Goal: Information Seeking & Learning: Learn about a topic

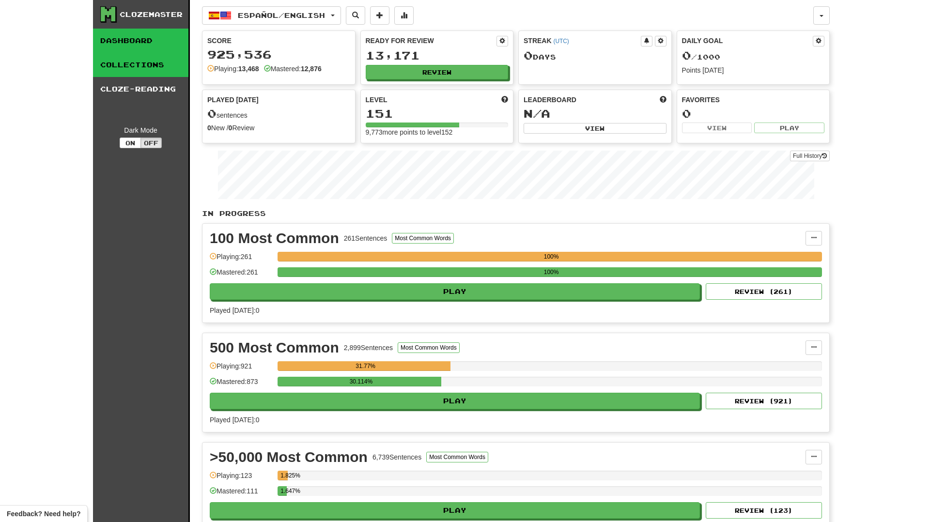
click at [136, 57] on link "Collections" at bounding box center [140, 65] width 95 height 24
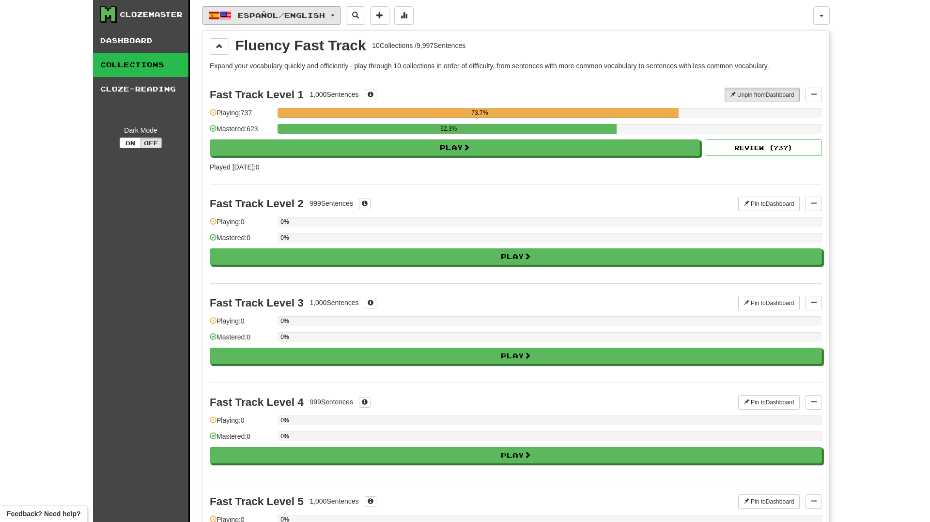
click at [221, 15] on span "button" at bounding box center [226, 16] width 12 height 12
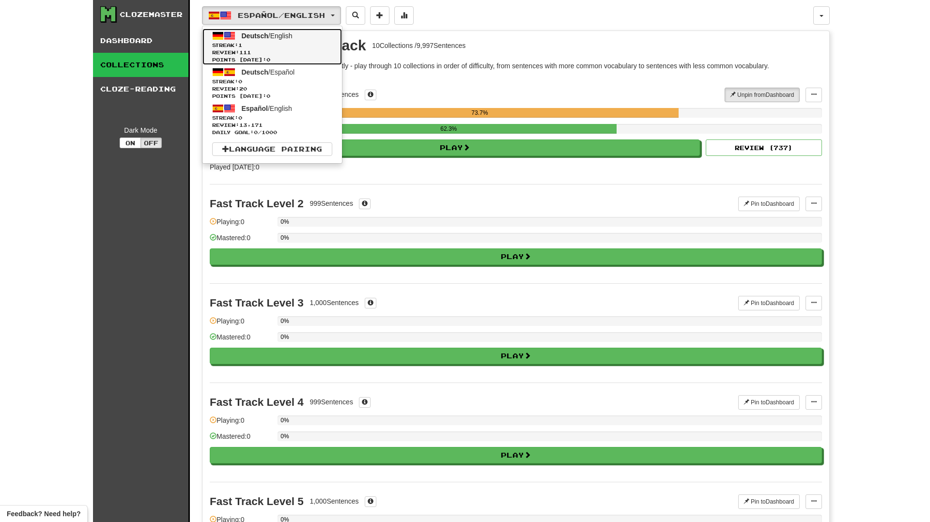
click at [239, 39] on link "Deutsch / English Streak: 1 Review: 111 Points today: 0" at bounding box center [271, 47] width 139 height 36
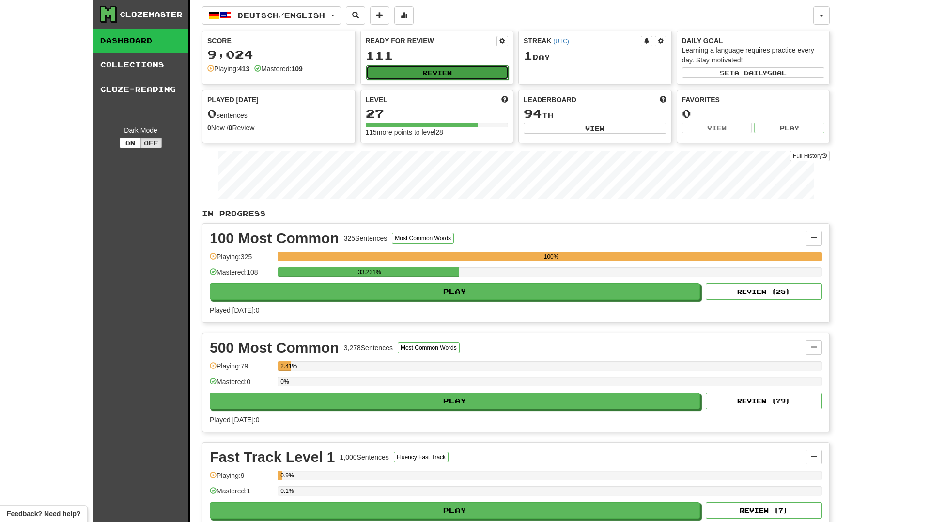
click at [379, 68] on button "Review" at bounding box center [437, 72] width 143 height 15
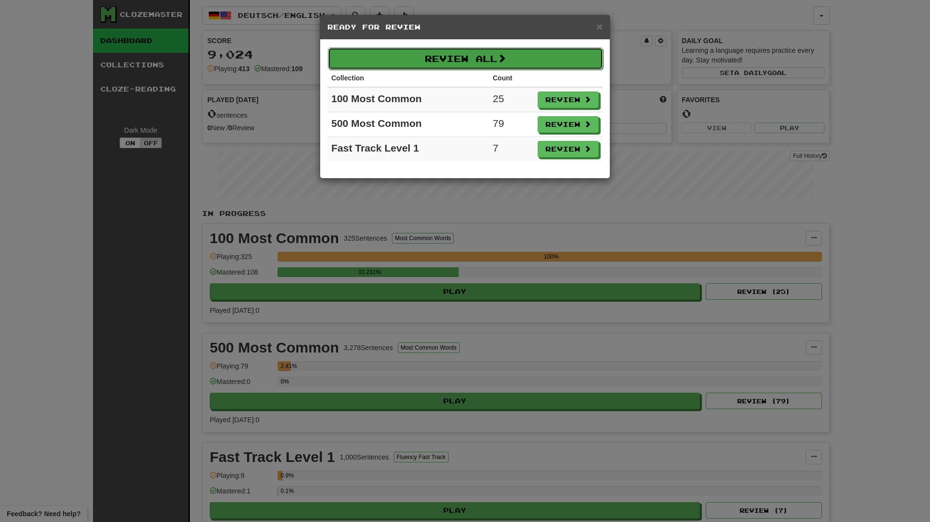
click at [505, 63] on button "Review All" at bounding box center [465, 58] width 275 height 22
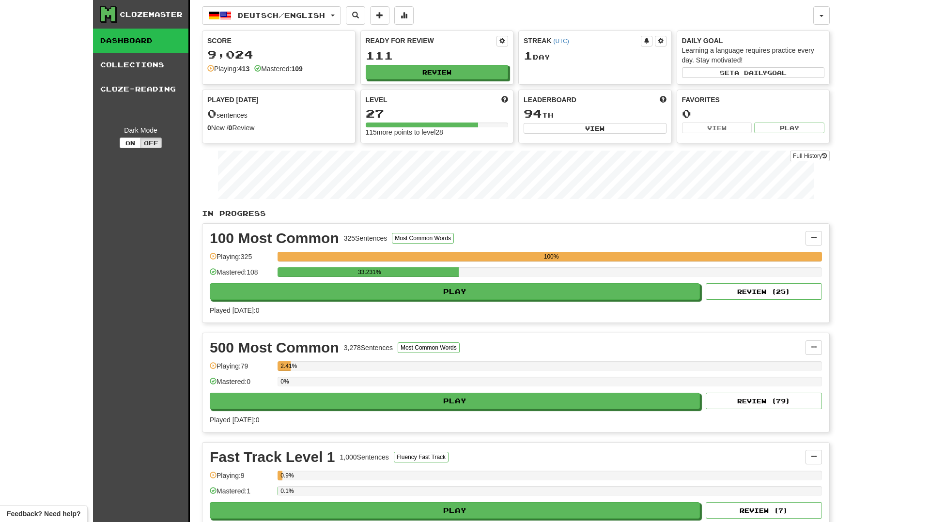
select select "********"
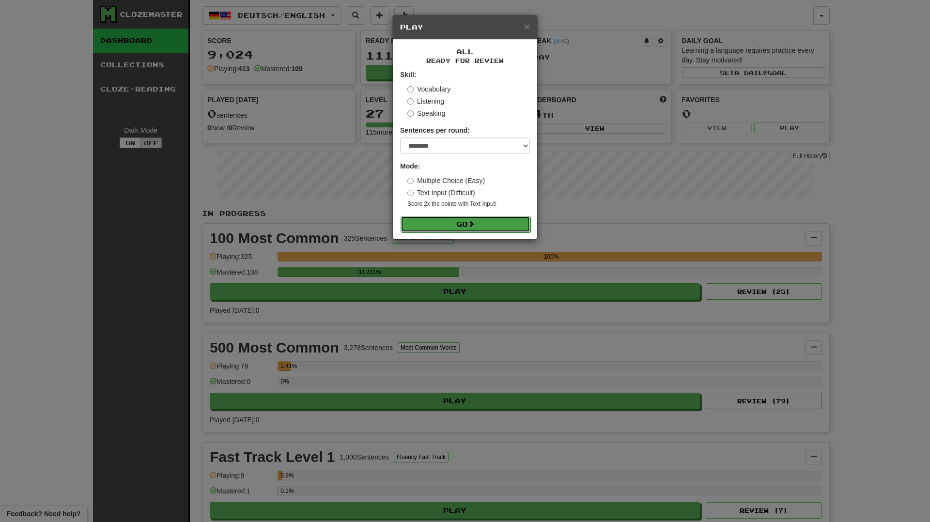
click at [454, 218] on button "Go" at bounding box center [465, 224] width 130 height 16
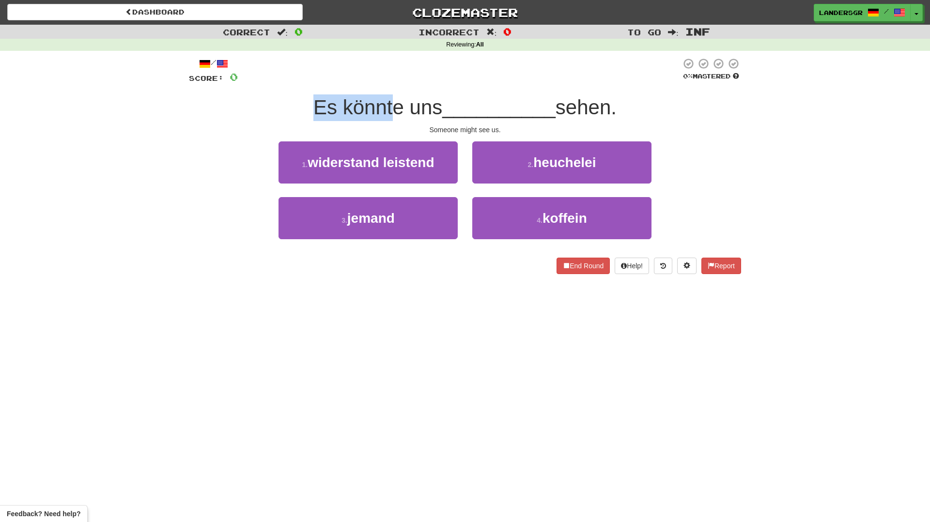
drag, startPoint x: 316, startPoint y: 108, endPoint x: 395, endPoint y: 103, distance: 79.1
click at [396, 103] on span "Es könnte uns" at bounding box center [377, 107] width 129 height 23
click at [420, 104] on span "Es könnte uns" at bounding box center [377, 107] width 129 height 23
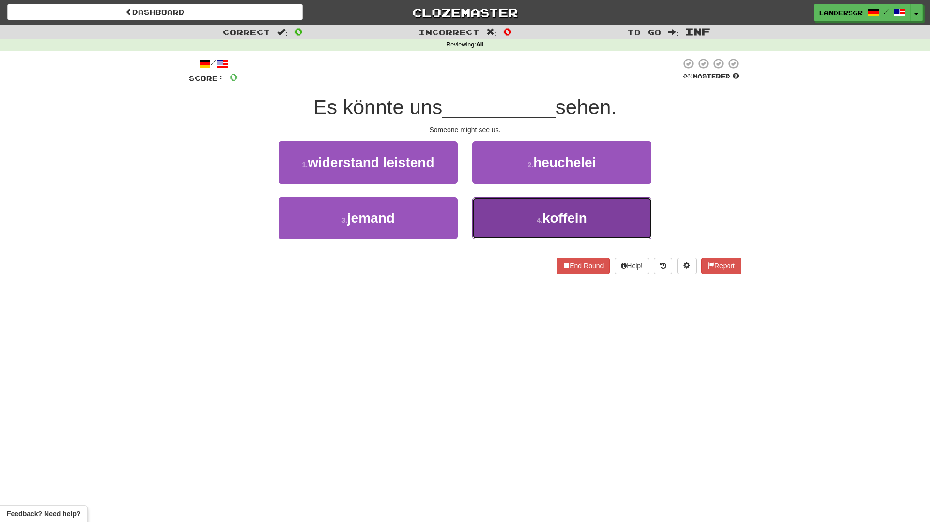
click at [502, 209] on button "4 . koffein" at bounding box center [561, 218] width 179 height 42
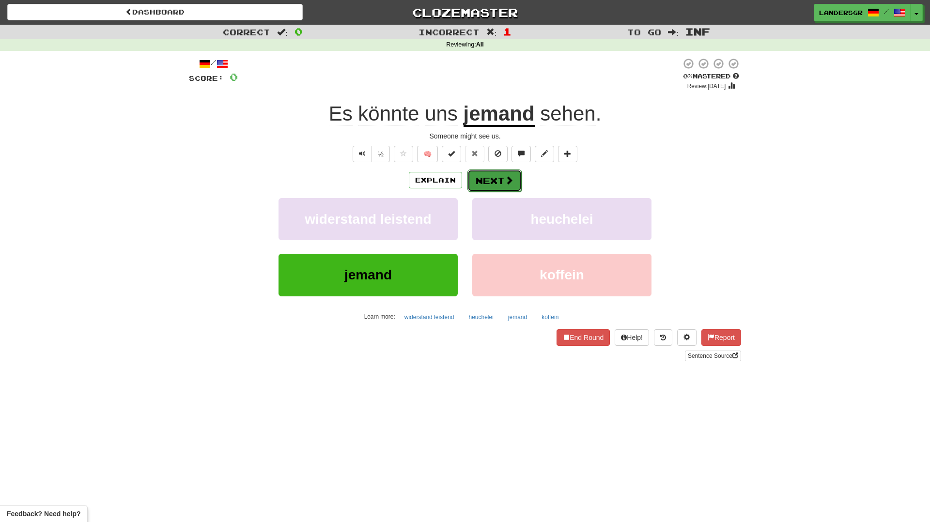
click at [488, 184] on button "Next" at bounding box center [494, 180] width 54 height 22
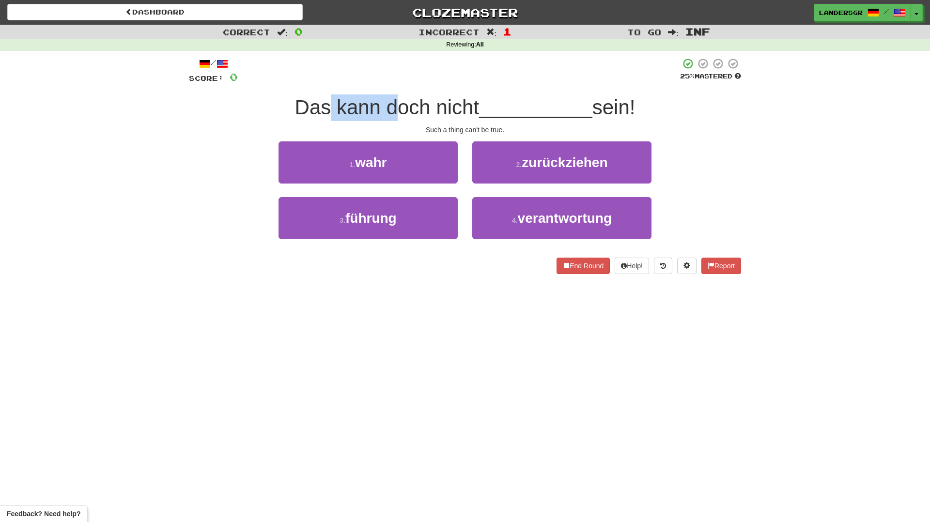
drag, startPoint x: 331, startPoint y: 116, endPoint x: 400, endPoint y: 116, distance: 68.3
click at [400, 116] on span "Das kann doch nicht" at bounding box center [387, 107] width 185 height 23
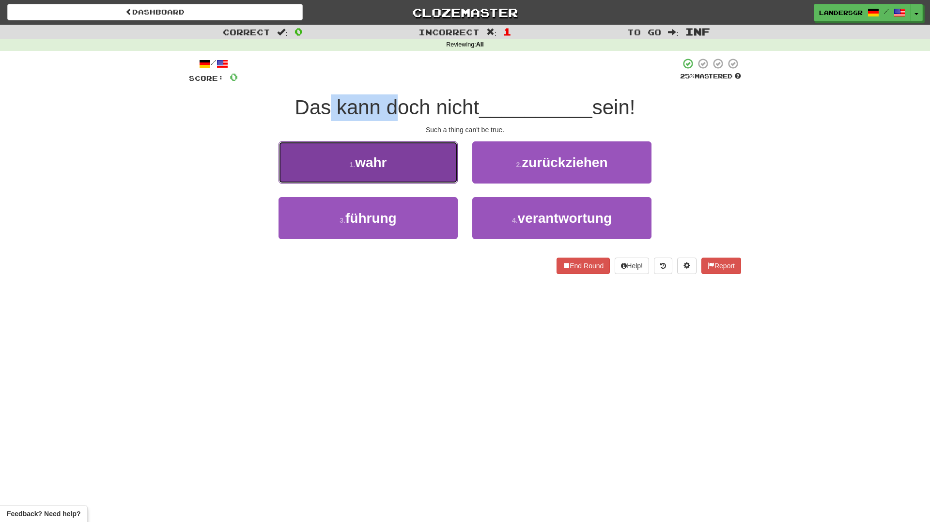
click at [448, 162] on button "1 . wahr" at bounding box center [367, 162] width 179 height 42
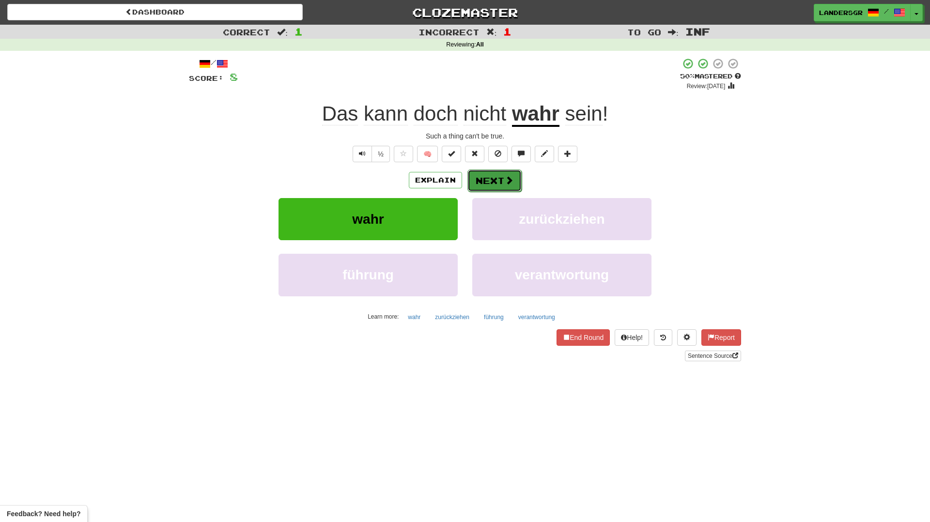
drag, startPoint x: 493, startPoint y: 180, endPoint x: 507, endPoint y: 184, distance: 14.1
click at [507, 184] on button "Next" at bounding box center [494, 180] width 54 height 22
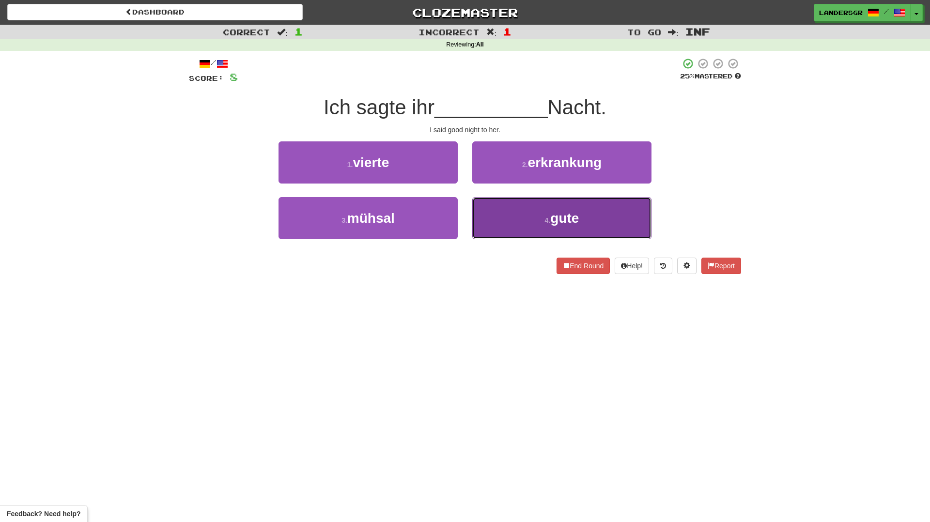
click at [526, 219] on button "4 . gute" at bounding box center [561, 218] width 179 height 42
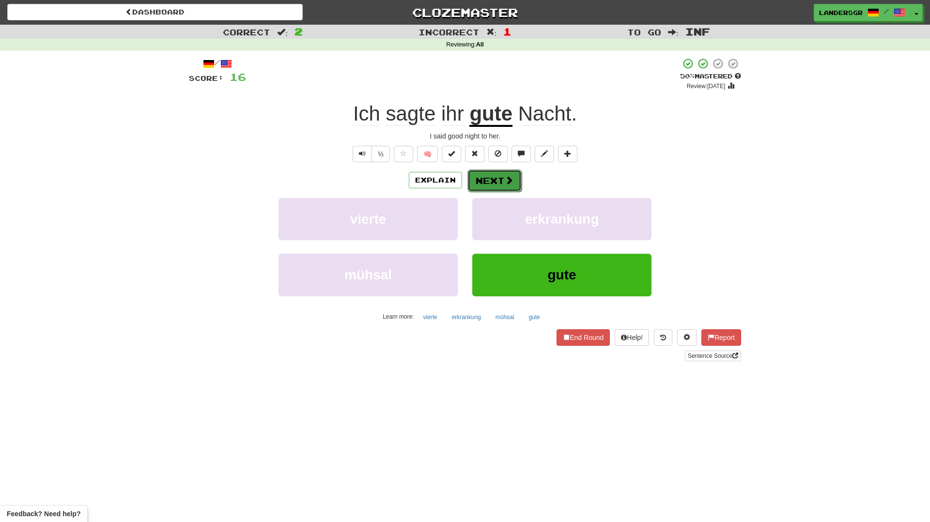
click at [507, 179] on span at bounding box center [509, 180] width 9 height 9
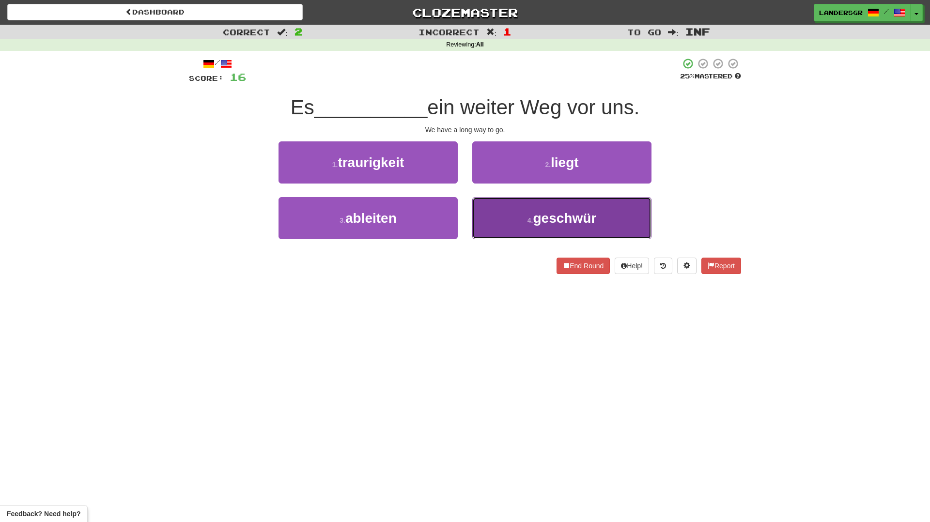
click at [499, 208] on button "4 . geschwür" at bounding box center [561, 218] width 179 height 42
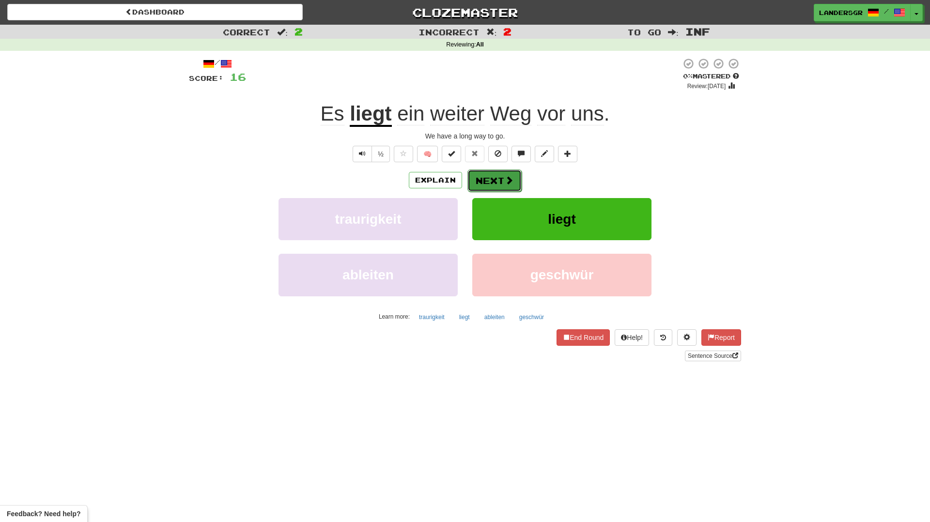
click at [484, 180] on button "Next" at bounding box center [494, 180] width 54 height 22
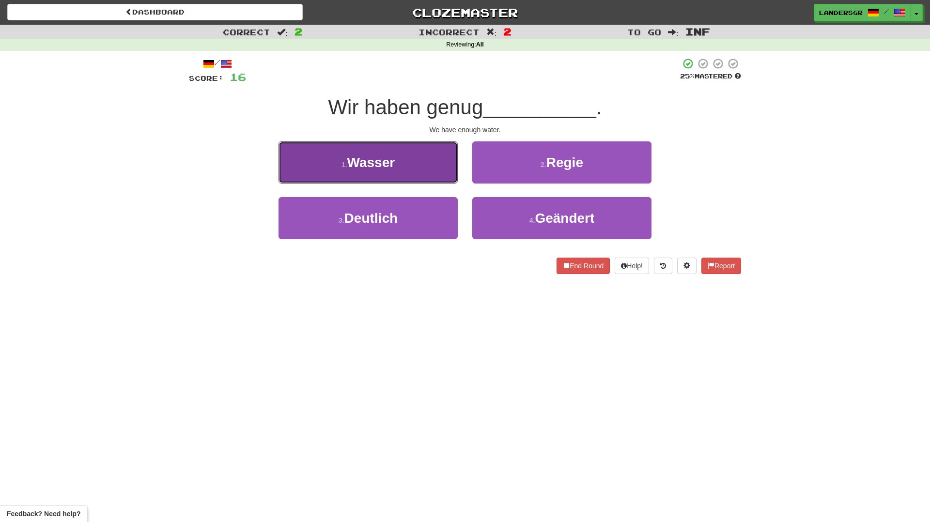
click at [439, 168] on button "1 . Wasser" at bounding box center [367, 162] width 179 height 42
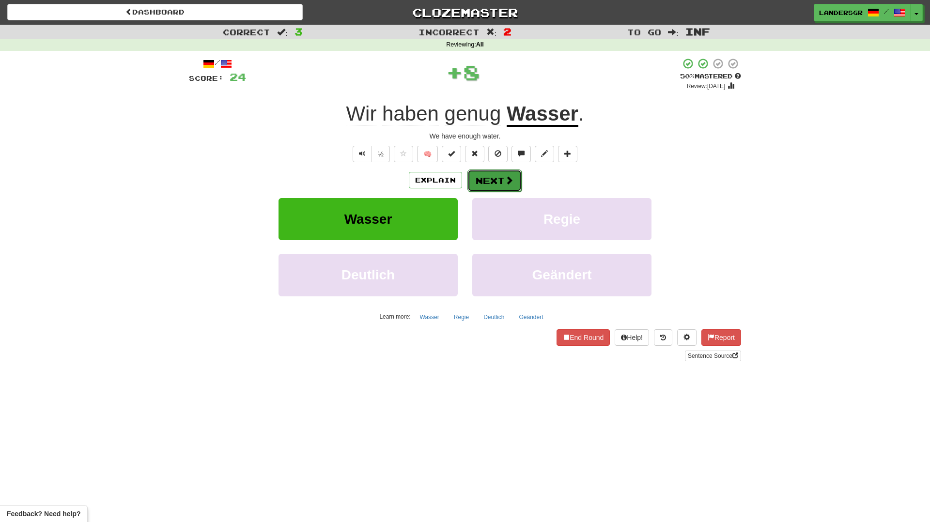
click at [479, 171] on button "Next" at bounding box center [494, 180] width 54 height 22
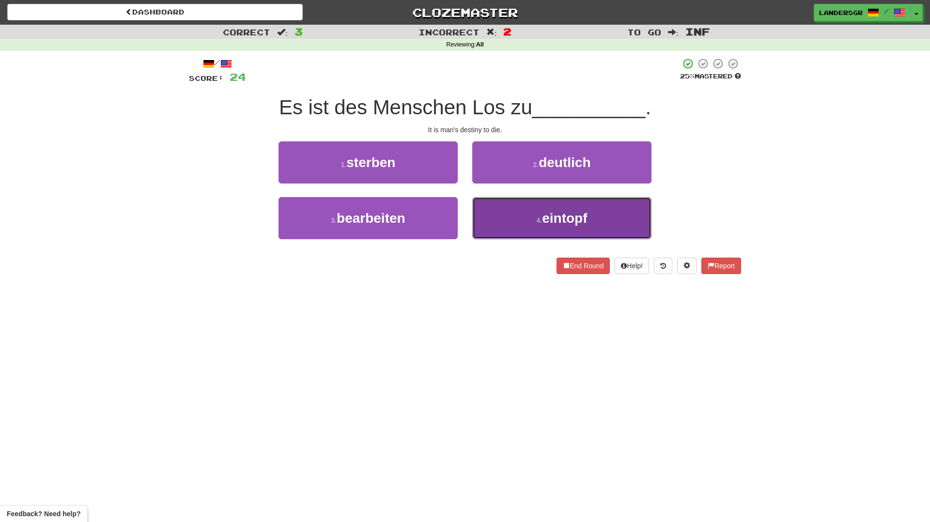
click at [512, 214] on button "4 . eintopf" at bounding box center [561, 218] width 179 height 42
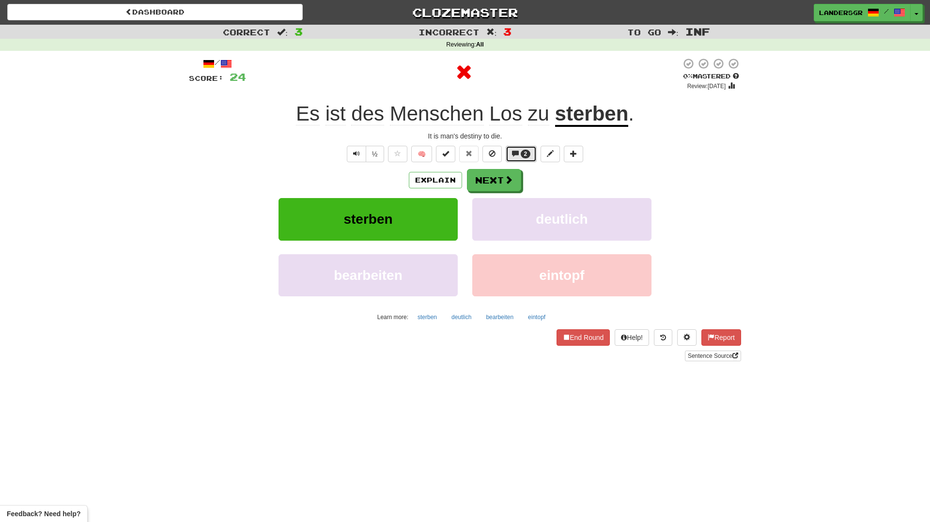
click at [530, 155] on span "2" at bounding box center [526, 154] width 10 height 9
click at [500, 176] on button "Next" at bounding box center [494, 180] width 54 height 22
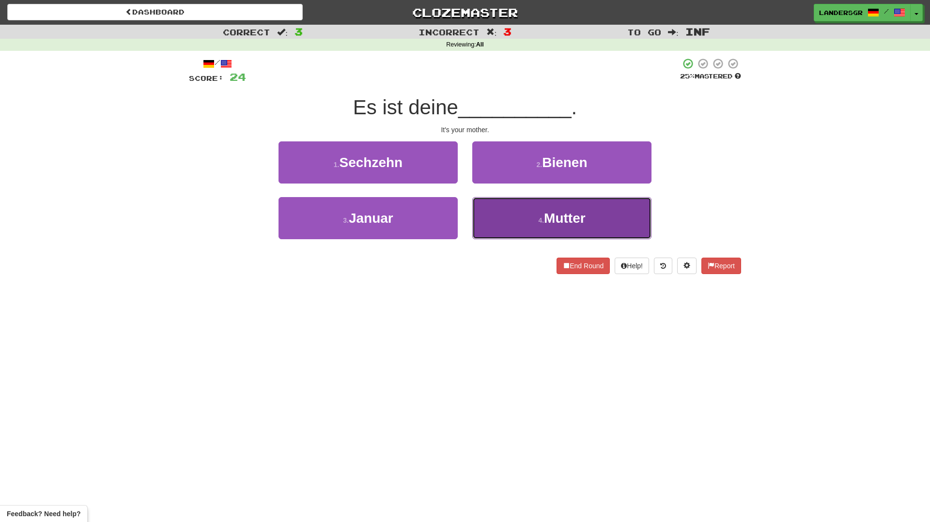
click at [502, 212] on button "4 . Mutter" at bounding box center [561, 218] width 179 height 42
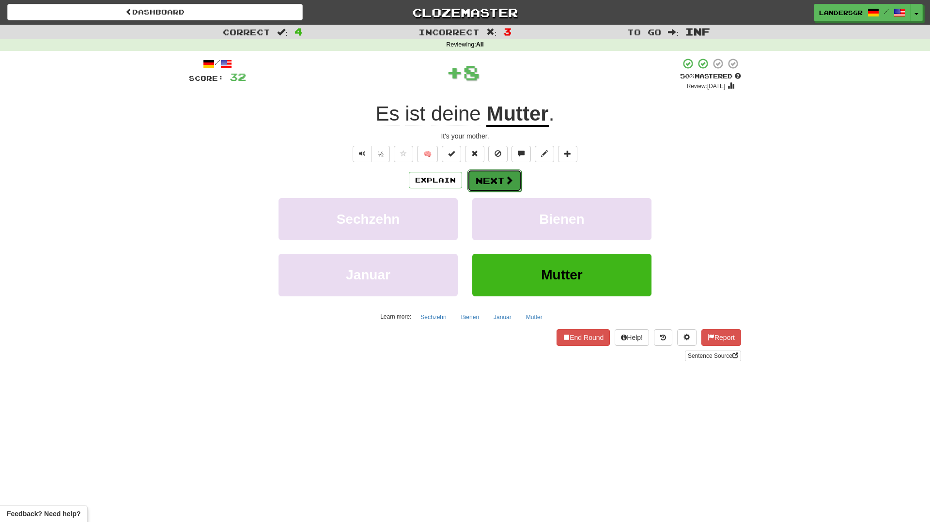
click at [487, 181] on button "Next" at bounding box center [494, 180] width 54 height 22
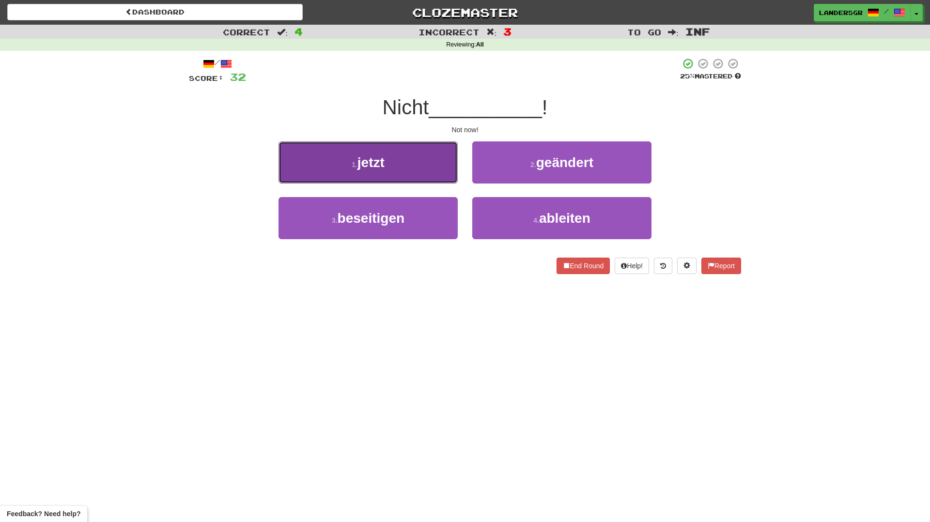
click at [432, 178] on button "1 . jetzt" at bounding box center [367, 162] width 179 height 42
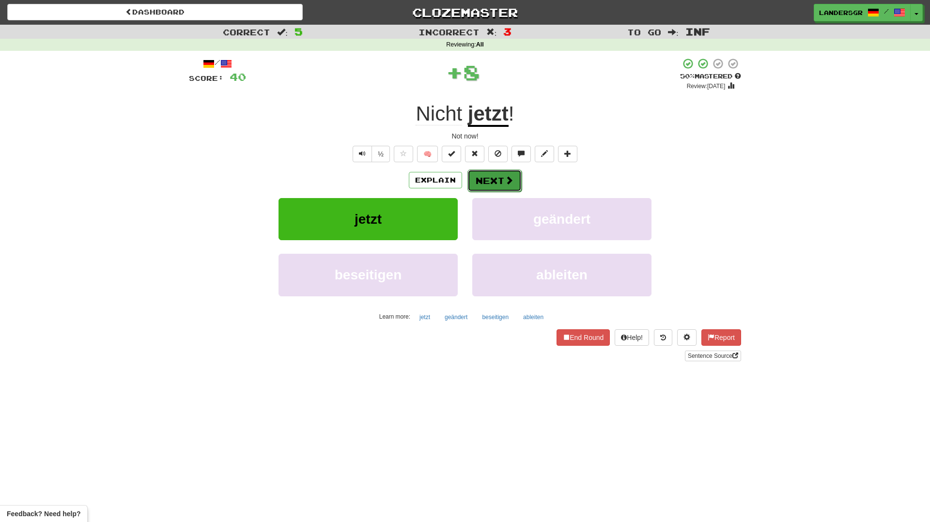
click at [488, 178] on button "Next" at bounding box center [494, 180] width 54 height 22
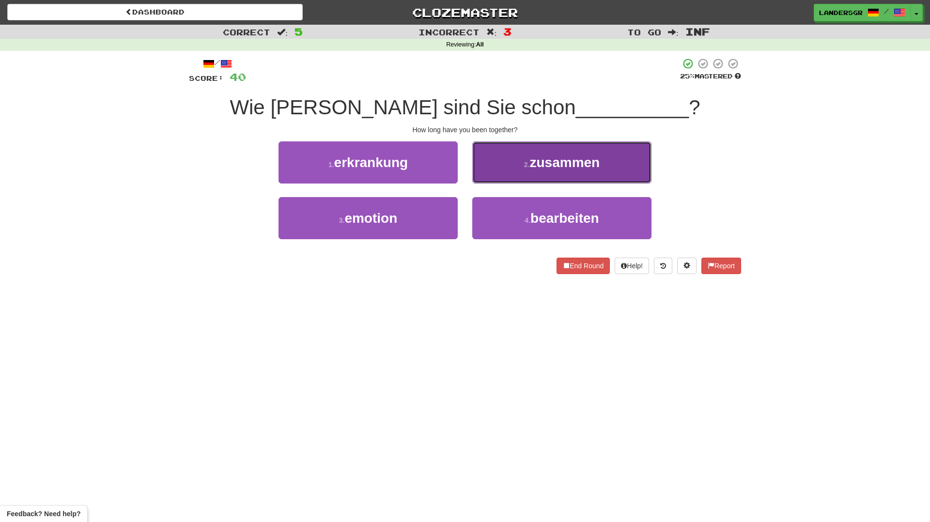
click at [493, 179] on button "2 . zusammen" at bounding box center [561, 162] width 179 height 42
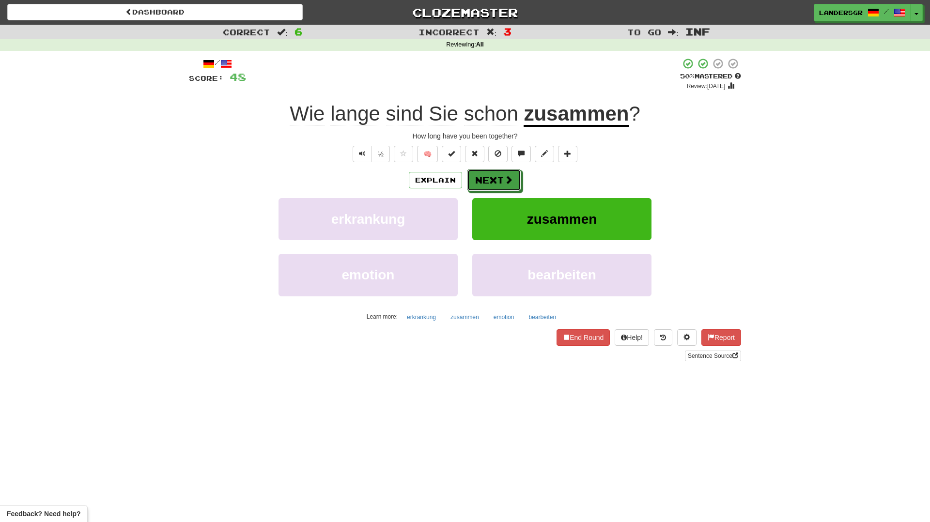
click at [493, 179] on button "Next" at bounding box center [494, 180] width 54 height 22
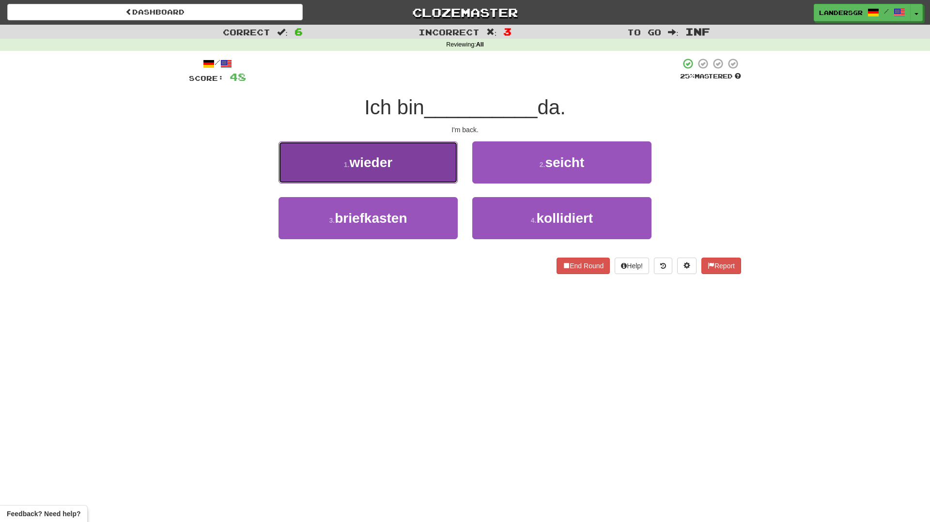
click at [430, 179] on button "1 . wieder" at bounding box center [367, 162] width 179 height 42
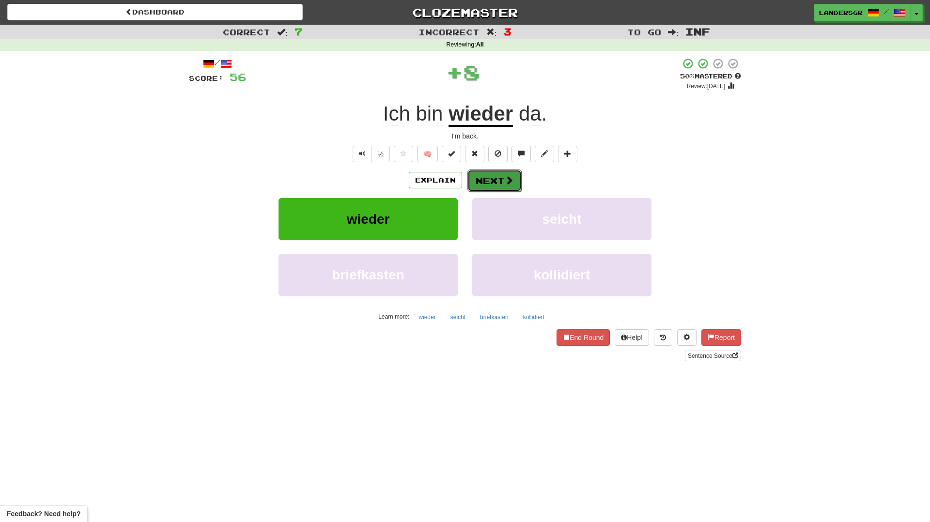
click at [473, 177] on button "Next" at bounding box center [494, 180] width 54 height 22
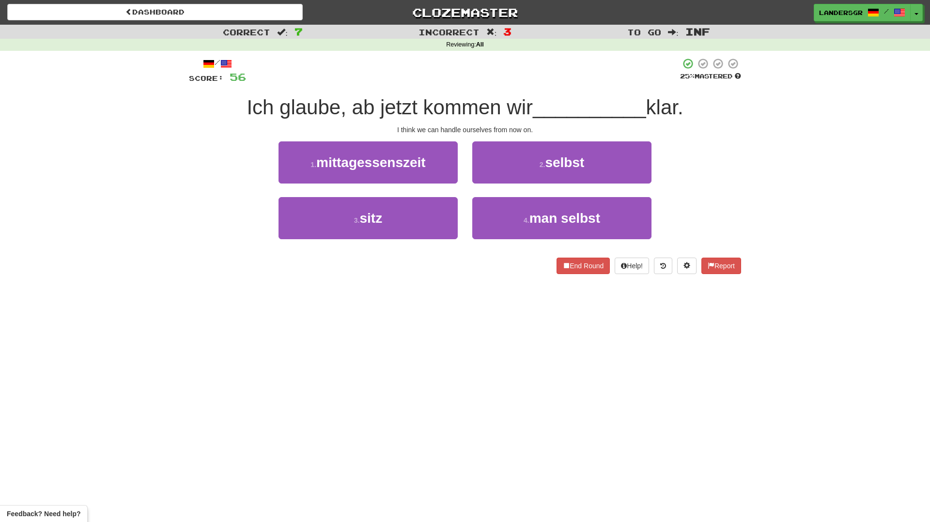
click at [467, 168] on div "2 . selbst" at bounding box center [562, 169] width 194 height 56
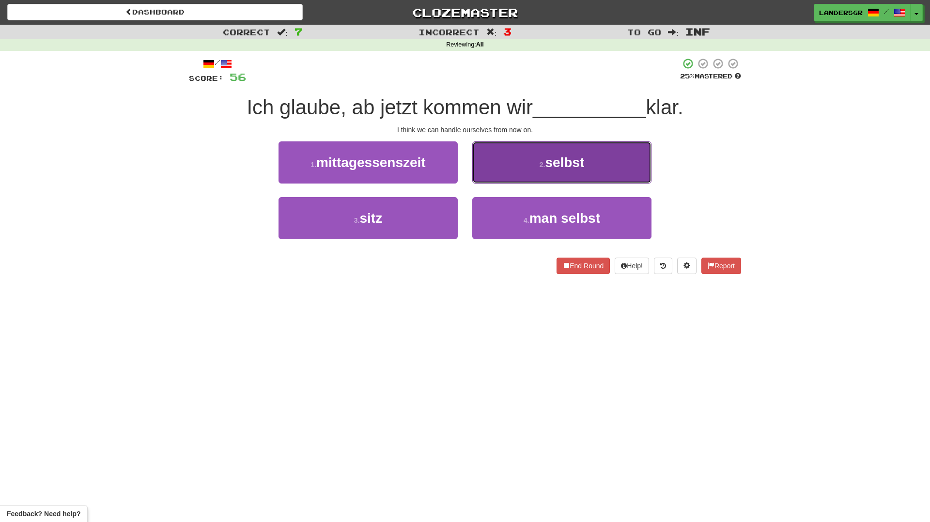
click at [484, 167] on button "2 . selbst" at bounding box center [561, 162] width 179 height 42
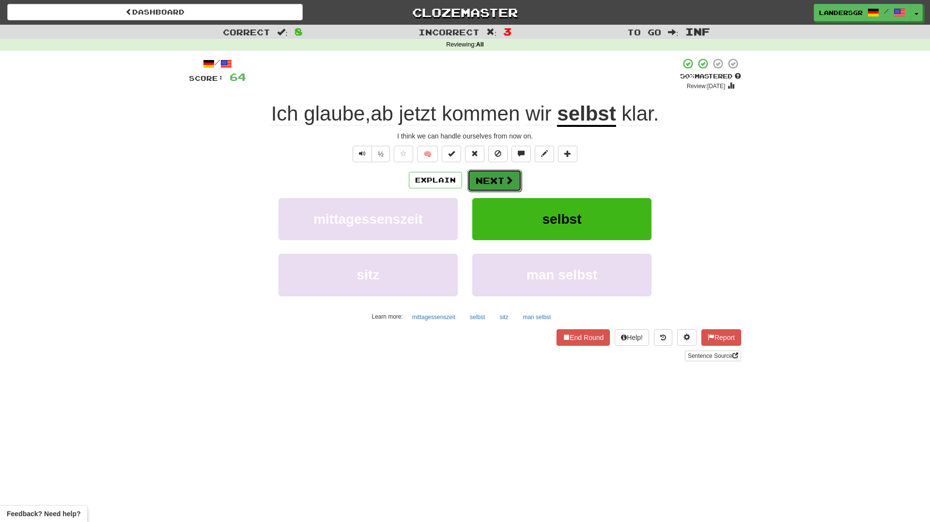
click at [484, 179] on button "Next" at bounding box center [494, 180] width 54 height 22
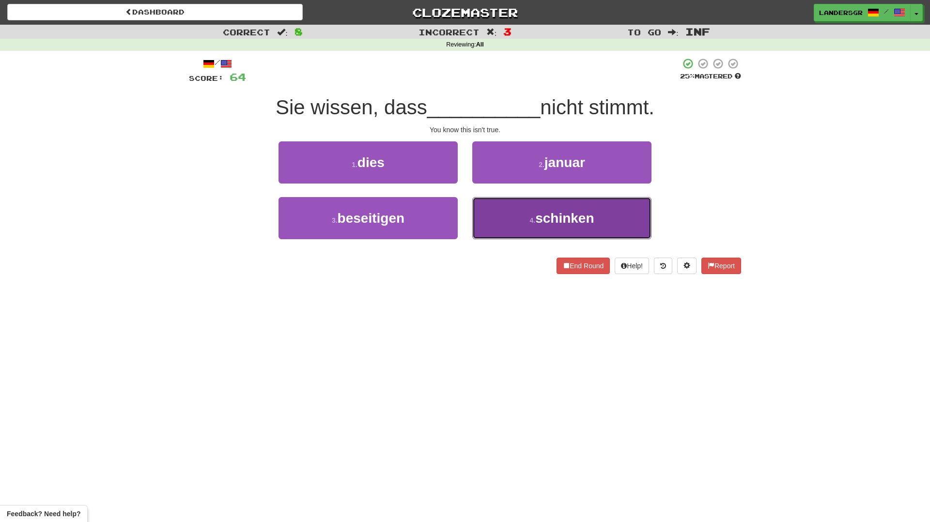
click at [503, 200] on button "4 . schinken" at bounding box center [561, 218] width 179 height 42
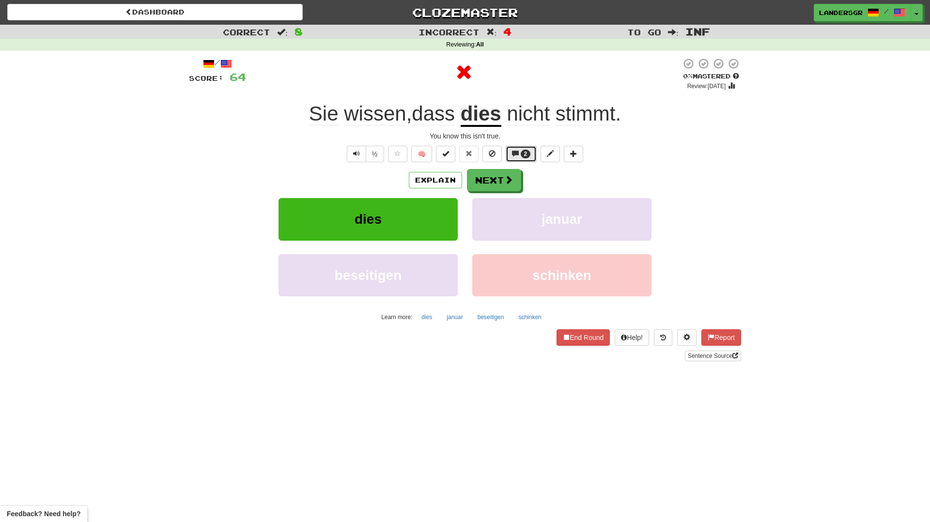
click at [516, 148] on button "2" at bounding box center [521, 154] width 31 height 16
click at [499, 185] on button "Next" at bounding box center [494, 180] width 54 height 22
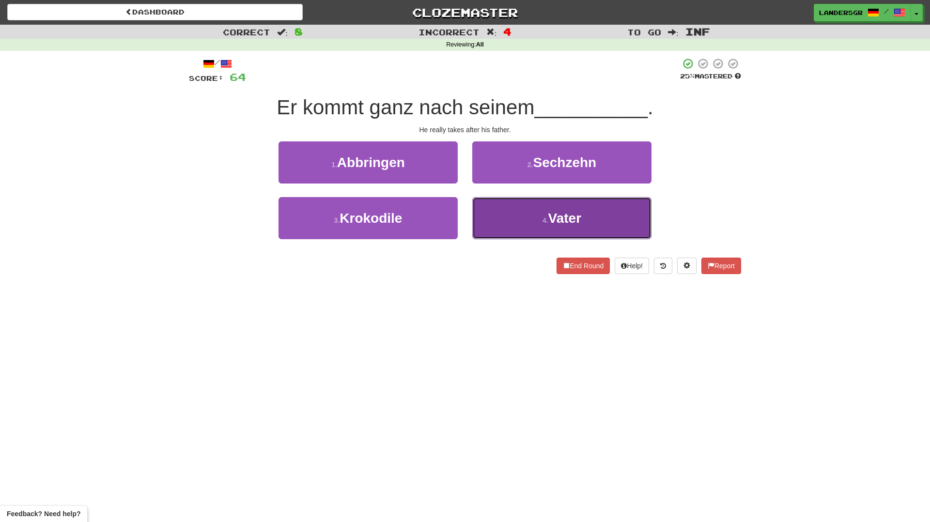
click at [520, 223] on button "4 . Vater" at bounding box center [561, 218] width 179 height 42
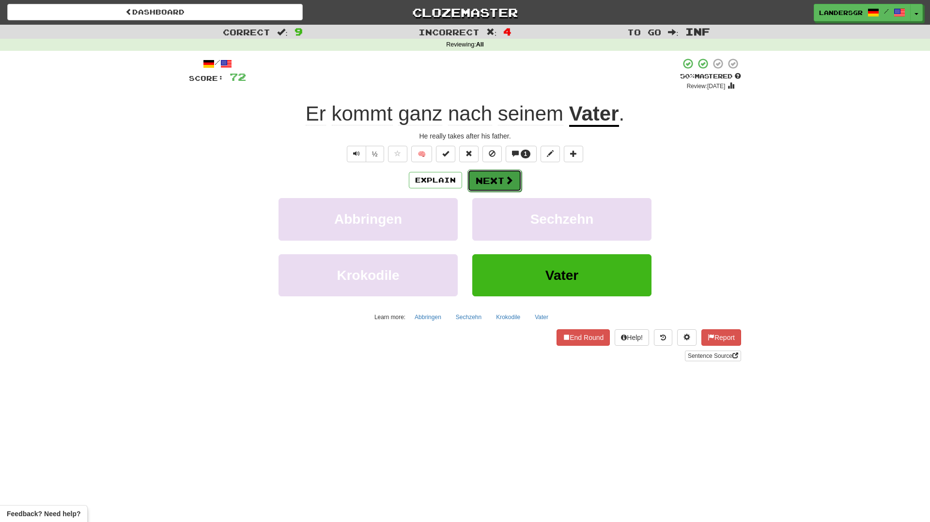
click at [495, 180] on button "Next" at bounding box center [494, 180] width 54 height 22
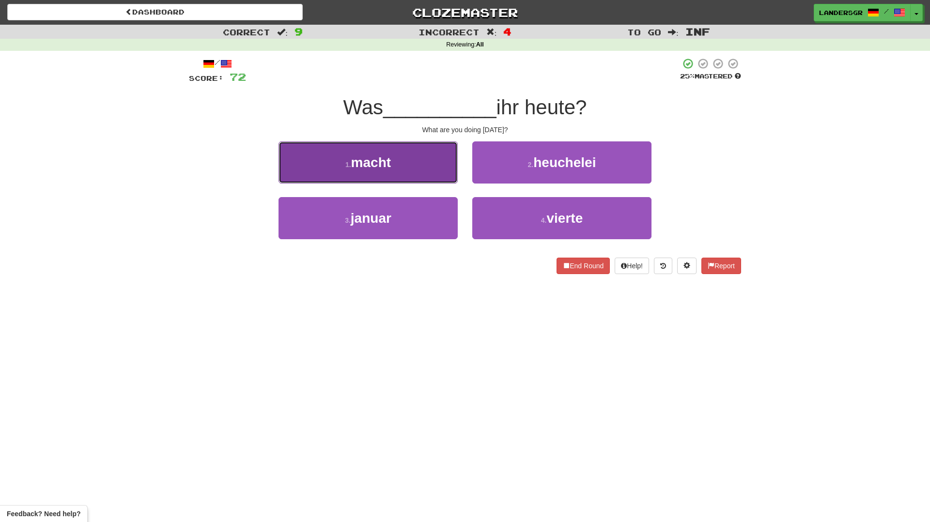
click at [442, 171] on button "1 . macht" at bounding box center [367, 162] width 179 height 42
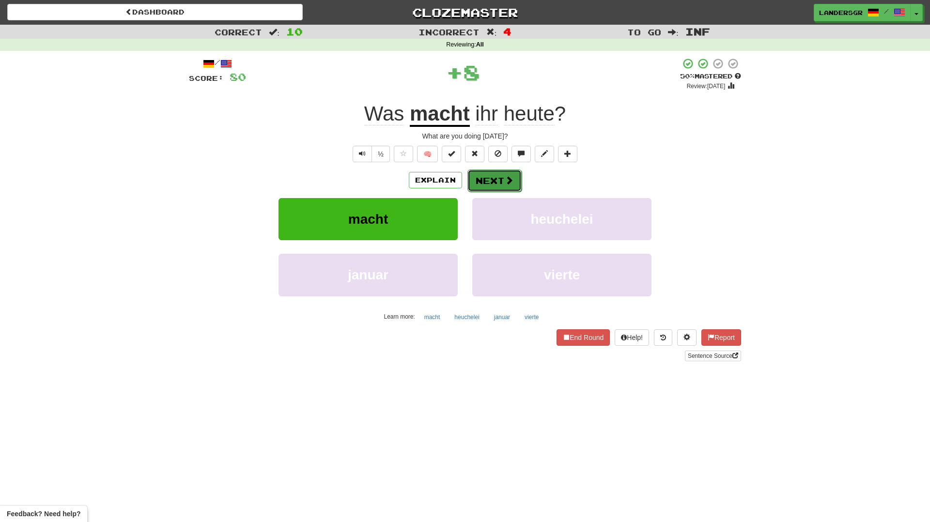
click at [492, 178] on button "Next" at bounding box center [494, 180] width 54 height 22
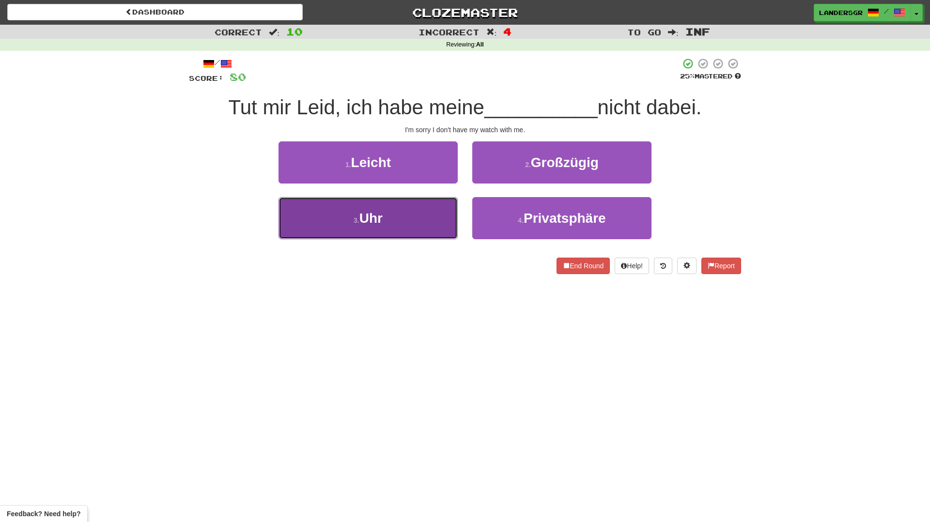
click at [444, 202] on button "3 . Uhr" at bounding box center [367, 218] width 179 height 42
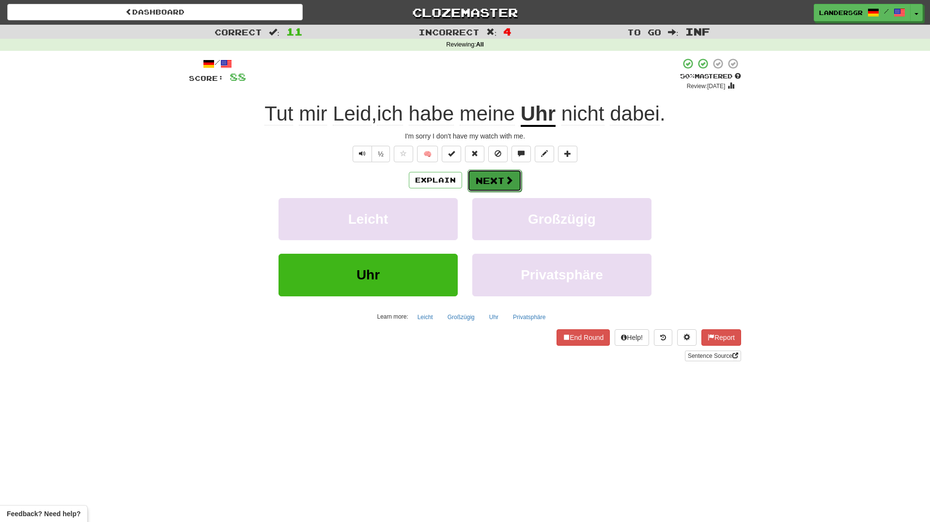
click at [496, 184] on button "Next" at bounding box center [494, 180] width 54 height 22
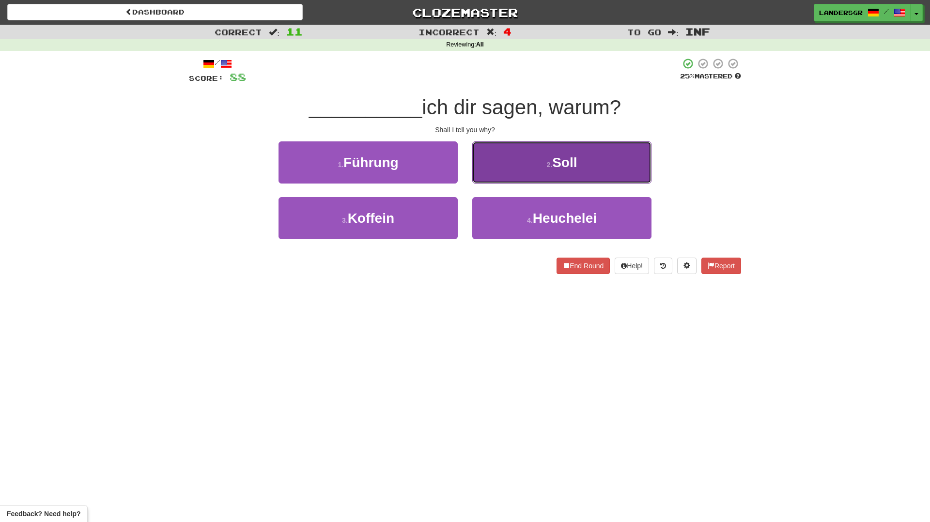
click at [495, 177] on button "2 . Soll" at bounding box center [561, 162] width 179 height 42
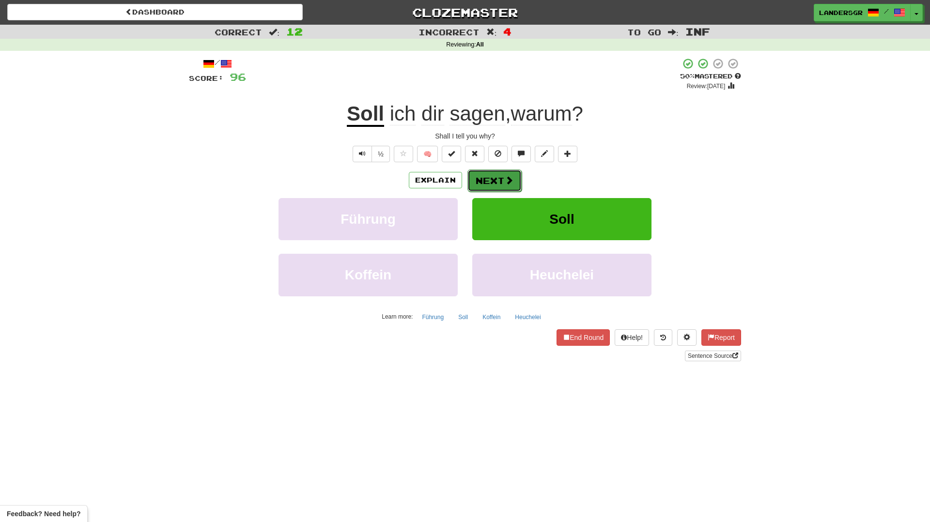
click at [488, 178] on button "Next" at bounding box center [494, 180] width 54 height 22
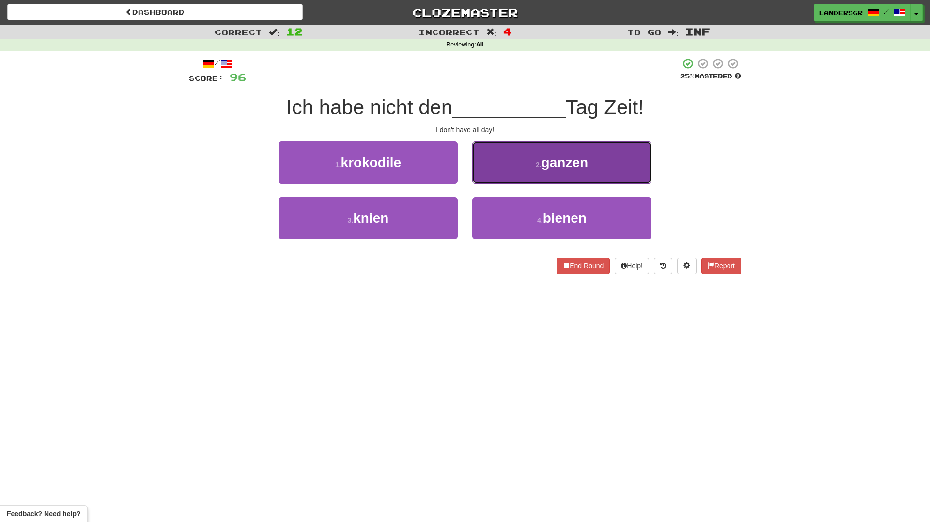
click at [490, 181] on button "2 . ganzen" at bounding box center [561, 162] width 179 height 42
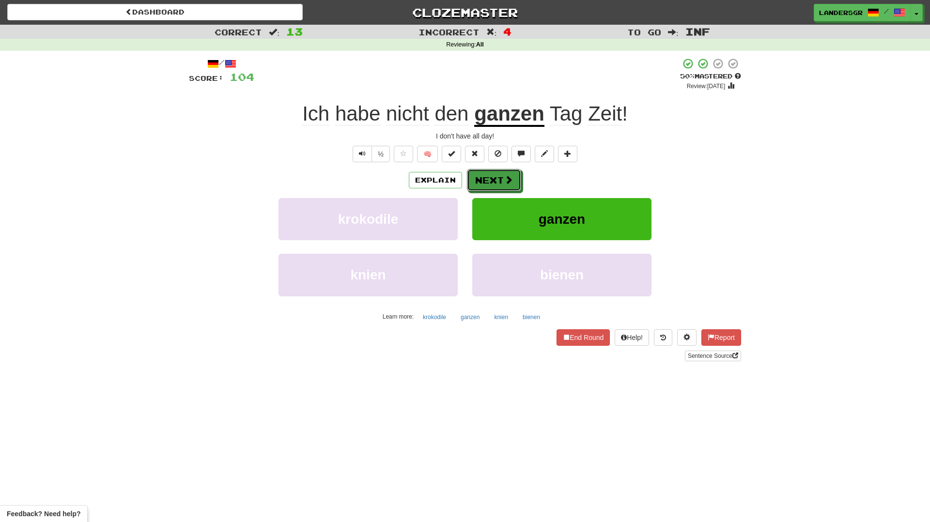
click at [490, 181] on button "Next" at bounding box center [494, 180] width 54 height 22
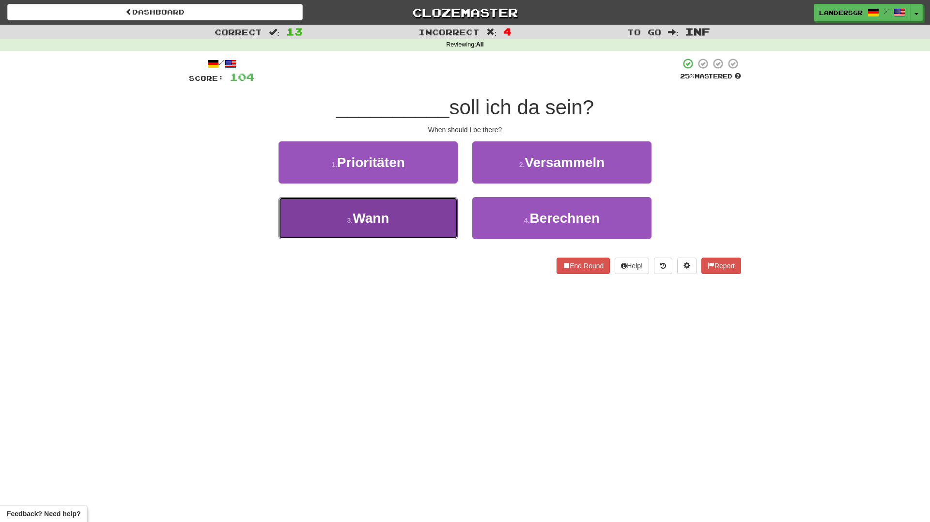
click at [435, 227] on button "3 . Wann" at bounding box center [367, 218] width 179 height 42
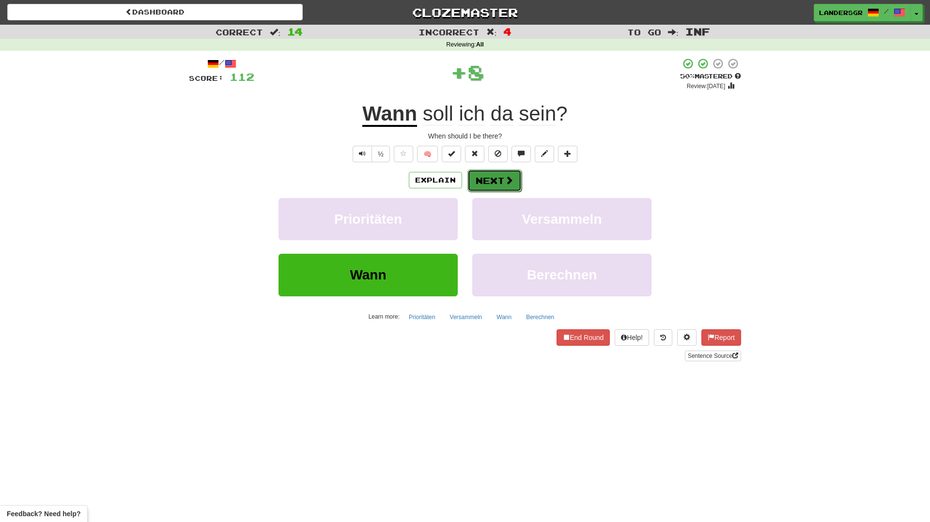
click at [489, 179] on button "Next" at bounding box center [494, 180] width 54 height 22
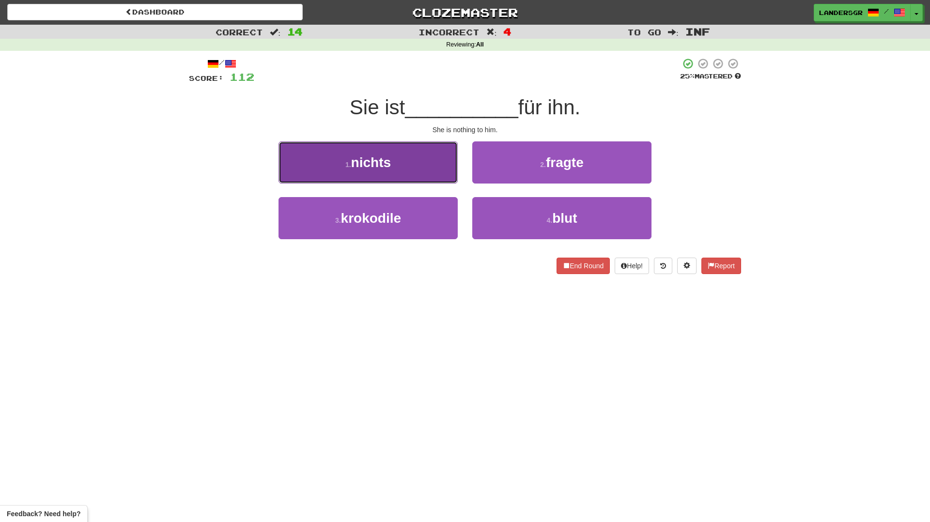
click at [444, 173] on button "1 . nichts" at bounding box center [367, 162] width 179 height 42
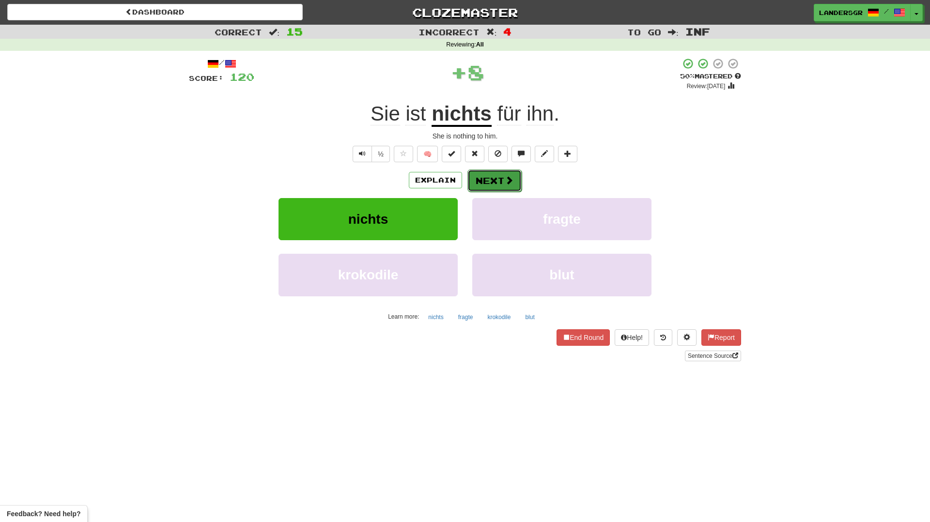
click at [468, 184] on button "Next" at bounding box center [494, 180] width 54 height 22
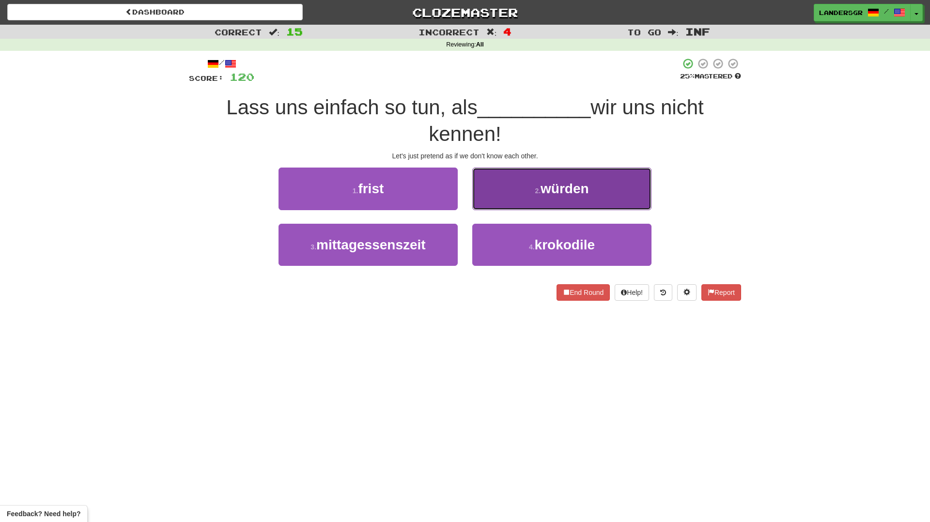
click at [487, 200] on button "2 . würden" at bounding box center [561, 189] width 179 height 42
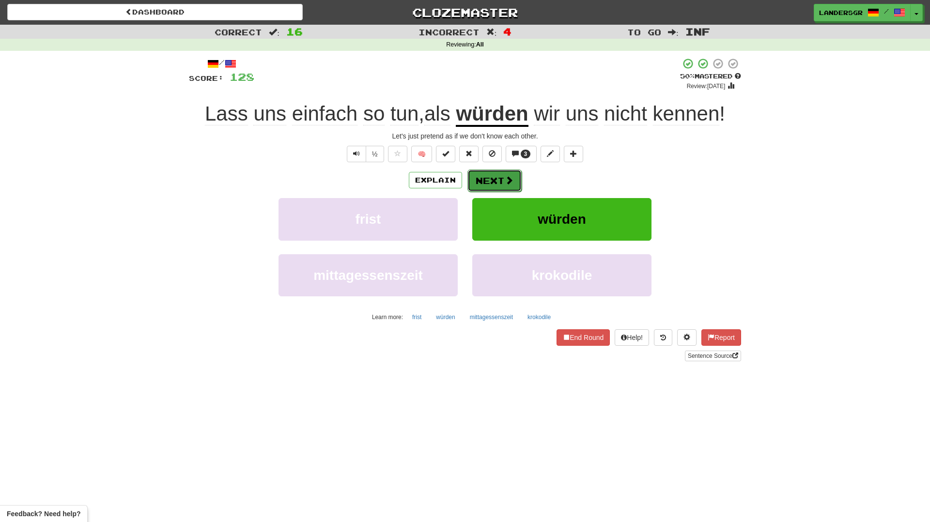
click at [494, 177] on button "Next" at bounding box center [494, 180] width 54 height 22
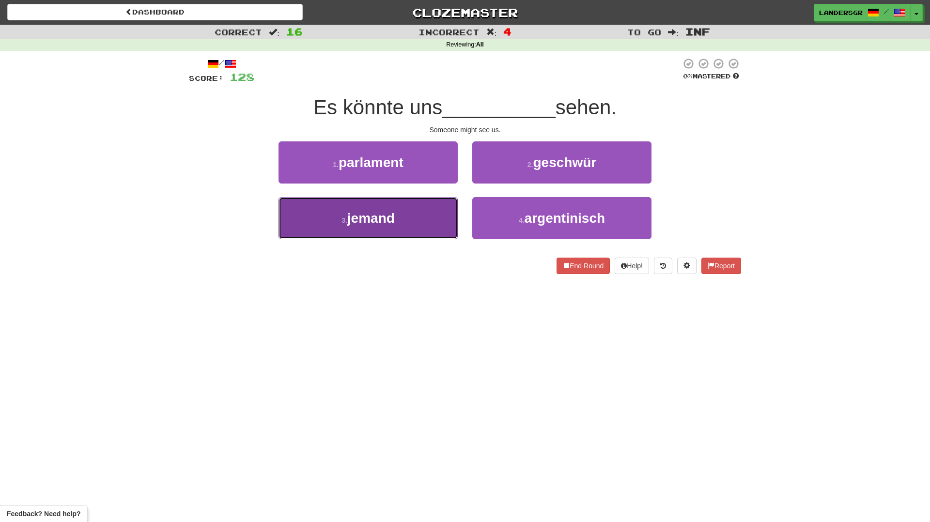
click at [442, 219] on button "3 . jemand" at bounding box center [367, 218] width 179 height 42
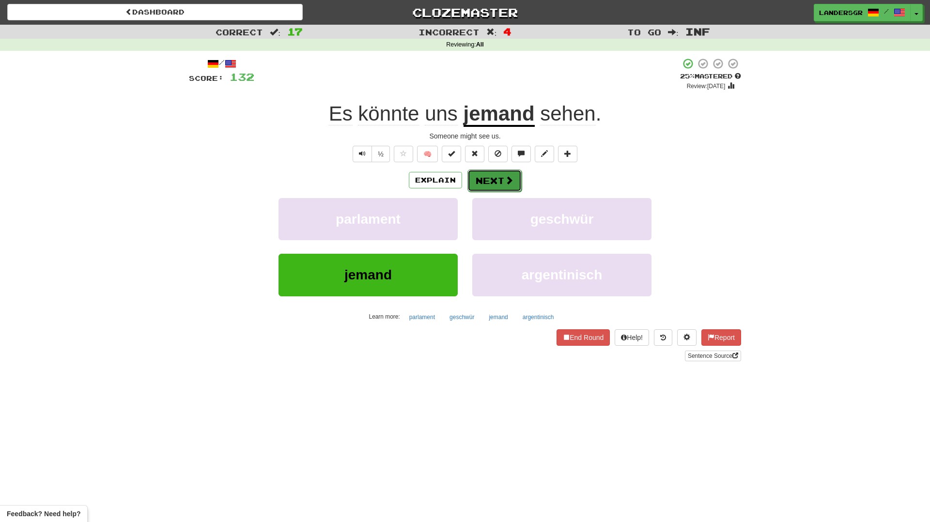
click at [490, 185] on button "Next" at bounding box center [494, 180] width 54 height 22
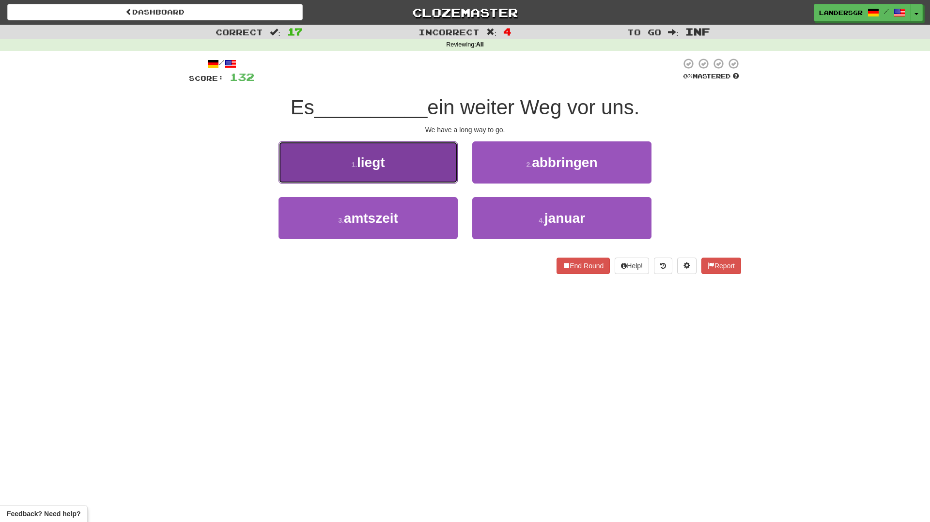
click at [434, 175] on button "1 . liegt" at bounding box center [367, 162] width 179 height 42
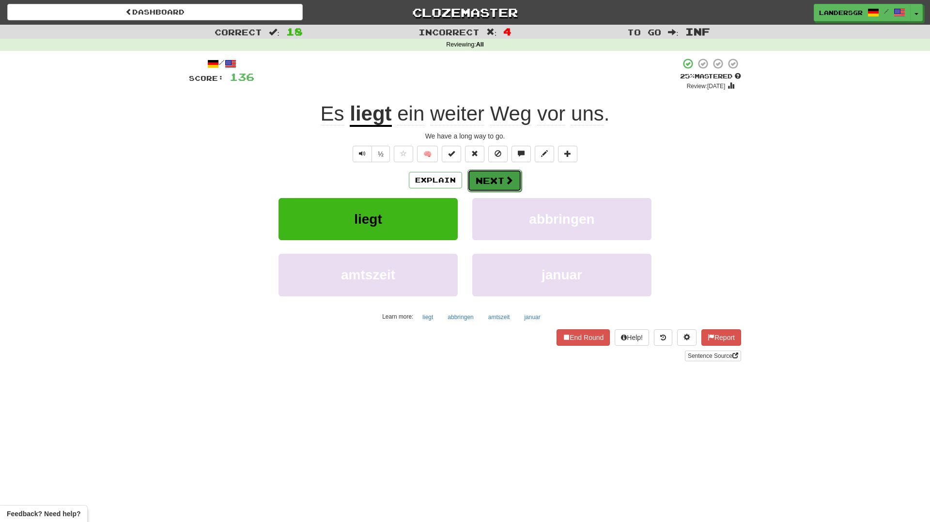
click at [484, 177] on button "Next" at bounding box center [494, 180] width 54 height 22
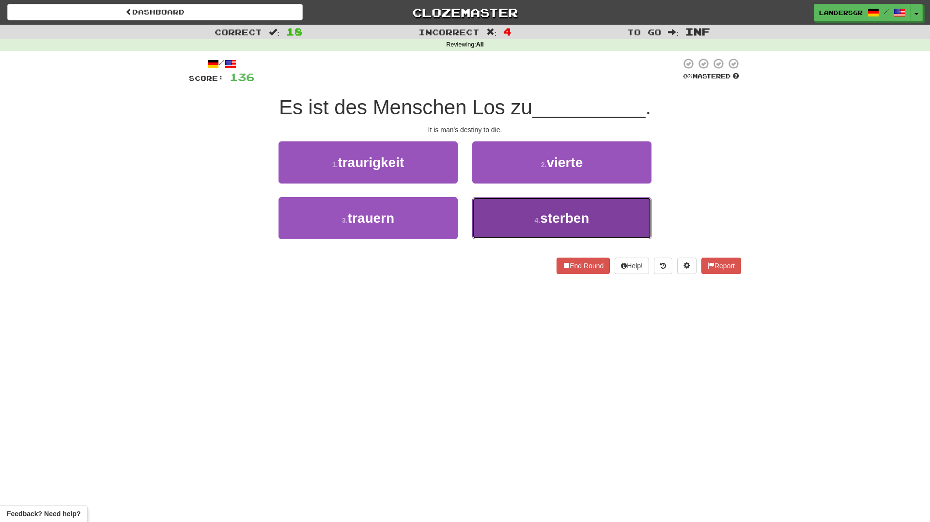
click at [485, 202] on button "4 . sterben" at bounding box center [561, 218] width 179 height 42
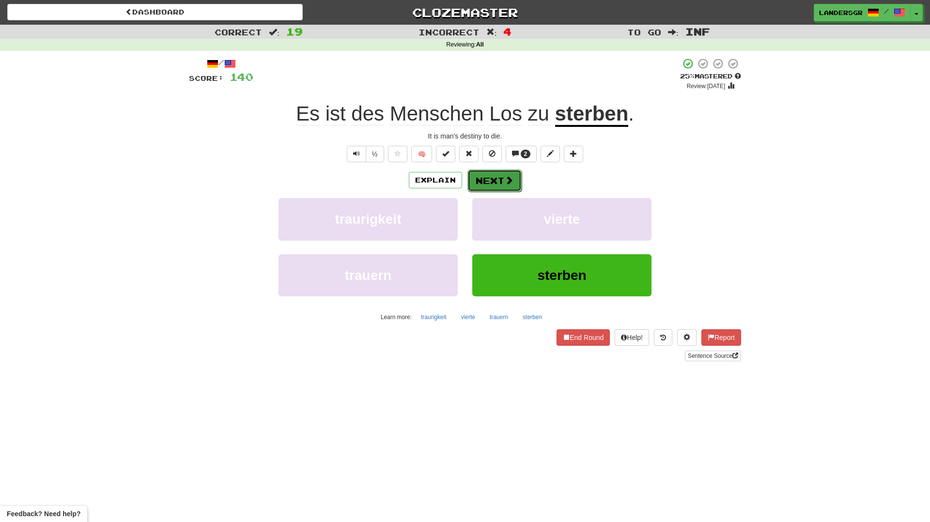
click at [487, 185] on button "Next" at bounding box center [494, 180] width 54 height 22
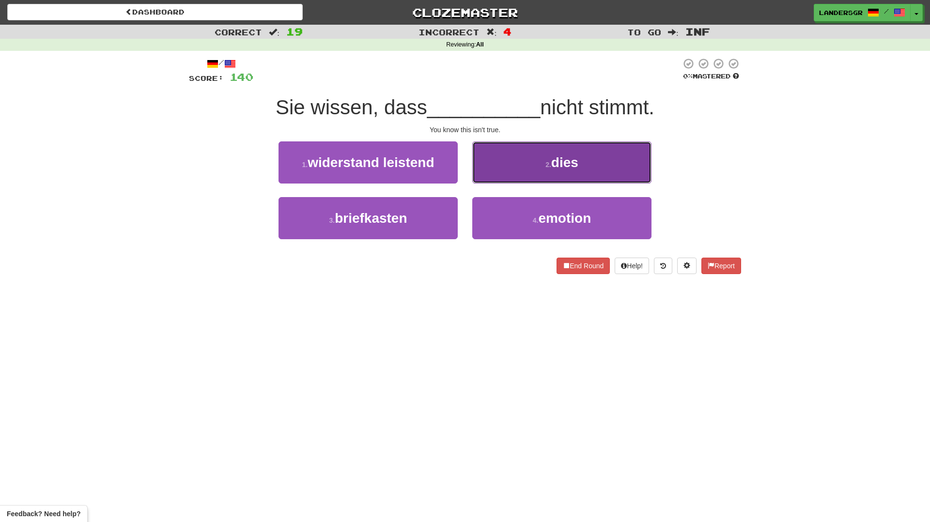
click at [499, 169] on button "2 . dies" at bounding box center [561, 162] width 179 height 42
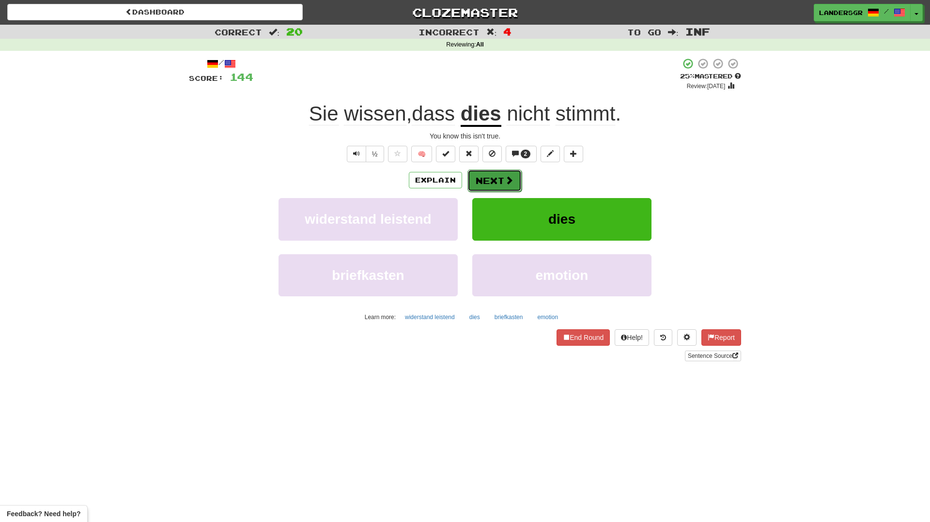
click at [503, 176] on button "Next" at bounding box center [494, 180] width 54 height 22
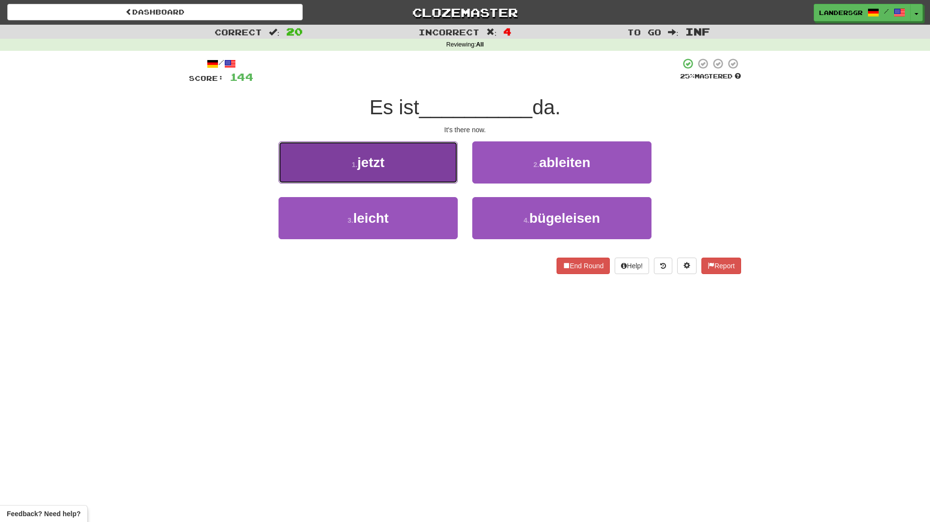
click at [411, 174] on button "1 . jetzt" at bounding box center [367, 162] width 179 height 42
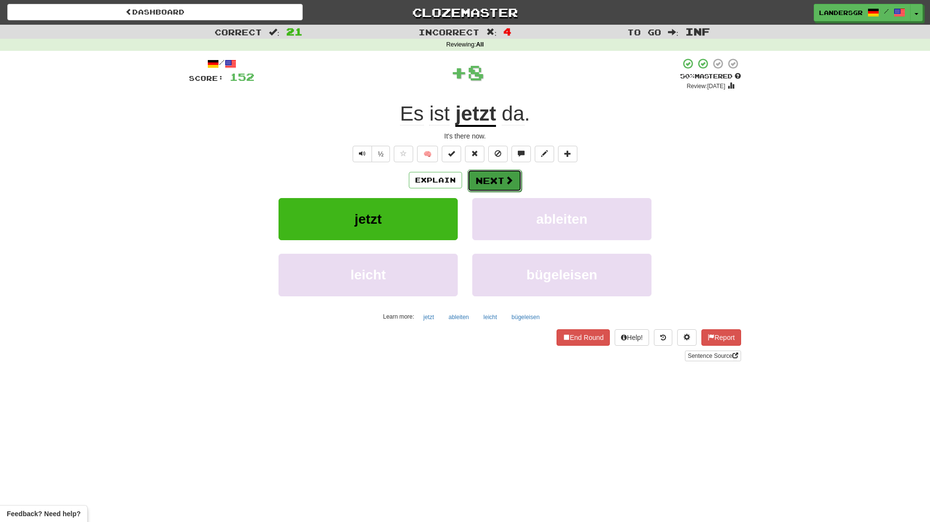
click at [490, 183] on button "Next" at bounding box center [494, 180] width 54 height 22
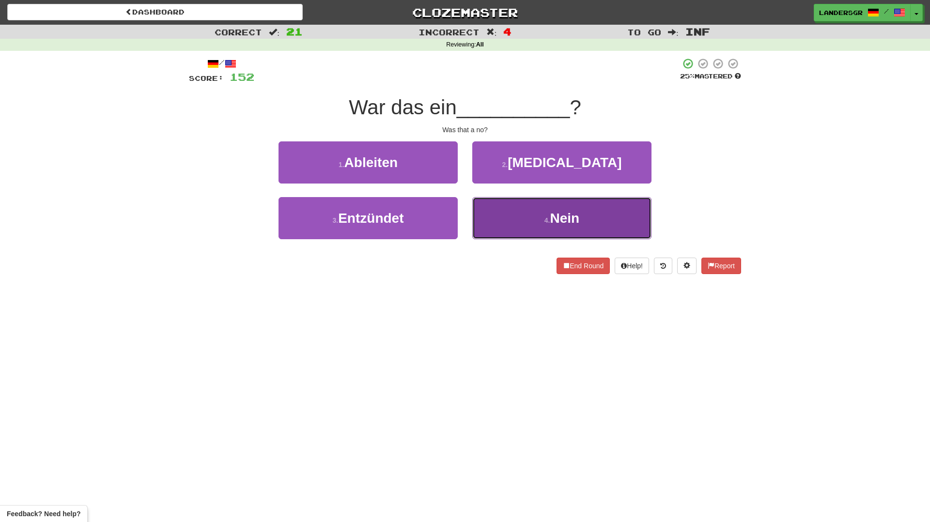
click at [519, 218] on button "4 . Nein" at bounding box center [561, 218] width 179 height 42
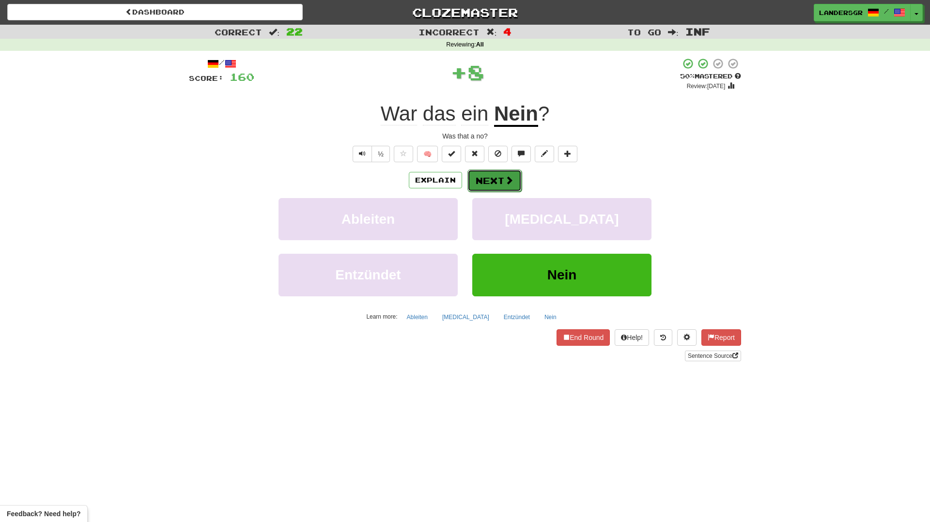
click at [505, 172] on button "Next" at bounding box center [494, 180] width 54 height 22
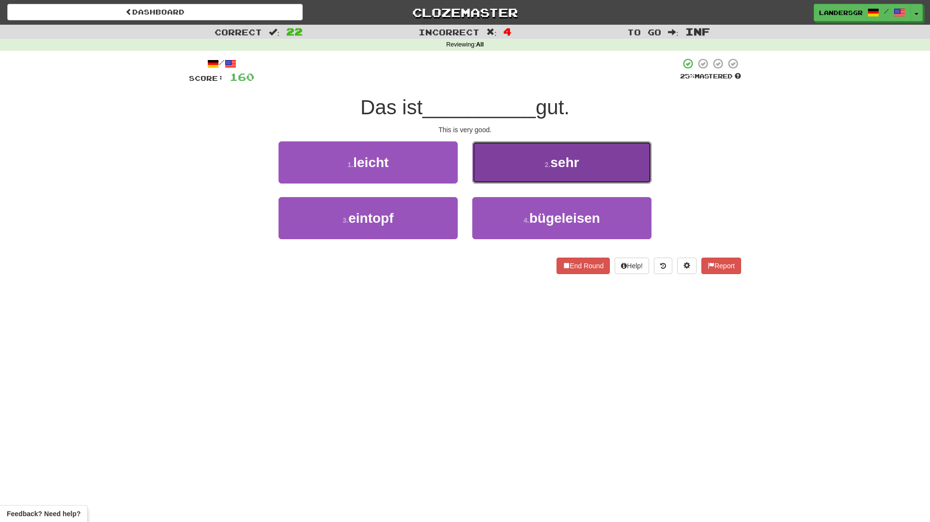
click at [501, 172] on button "2 . sehr" at bounding box center [561, 162] width 179 height 42
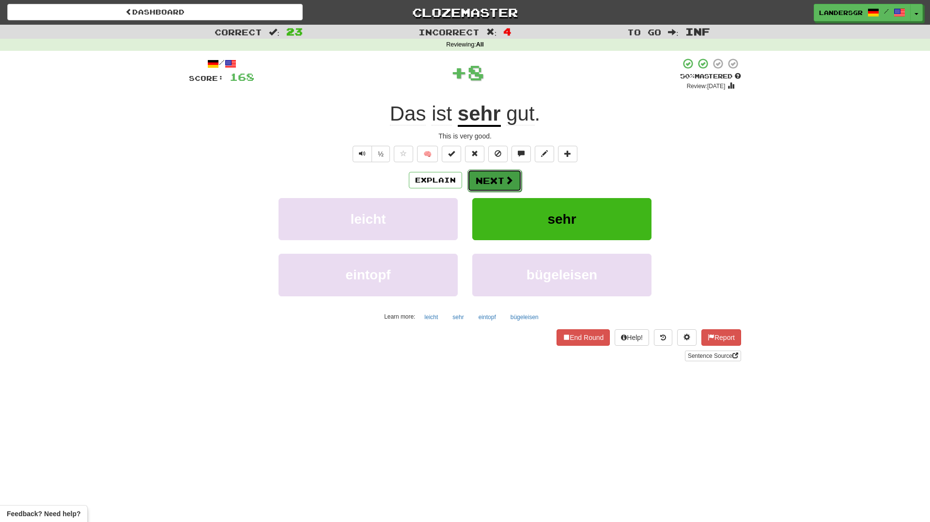
click at [506, 183] on span at bounding box center [509, 180] width 9 height 9
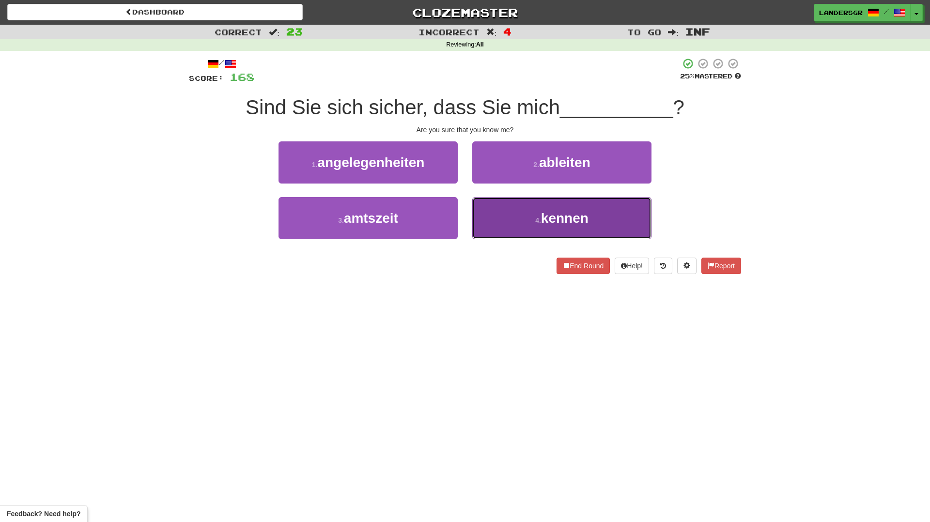
click at [504, 204] on button "4 . kennen" at bounding box center [561, 218] width 179 height 42
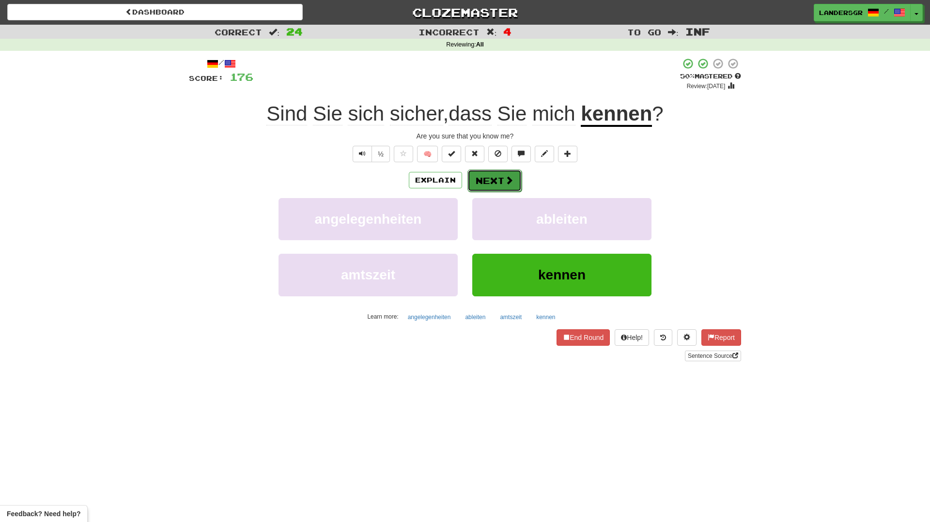
click at [500, 174] on button "Next" at bounding box center [494, 180] width 54 height 22
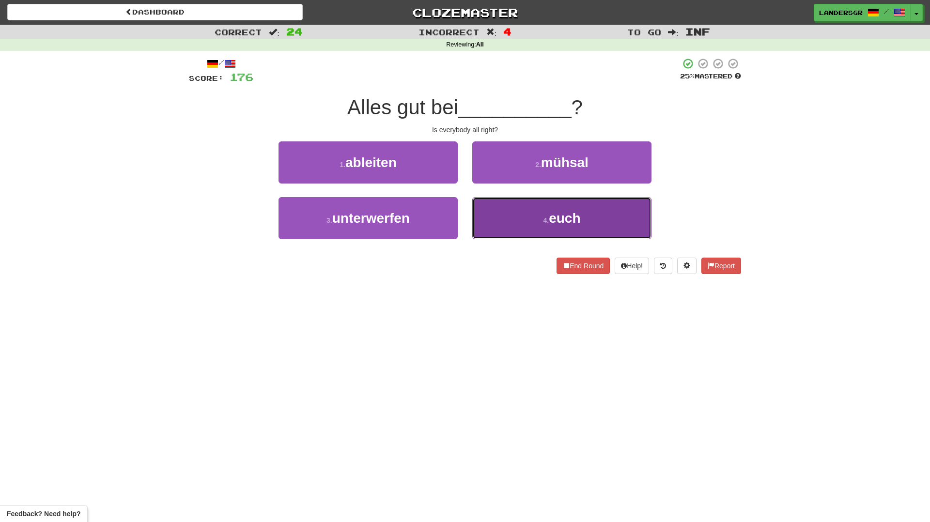
click at [512, 202] on button "4 . euch" at bounding box center [561, 218] width 179 height 42
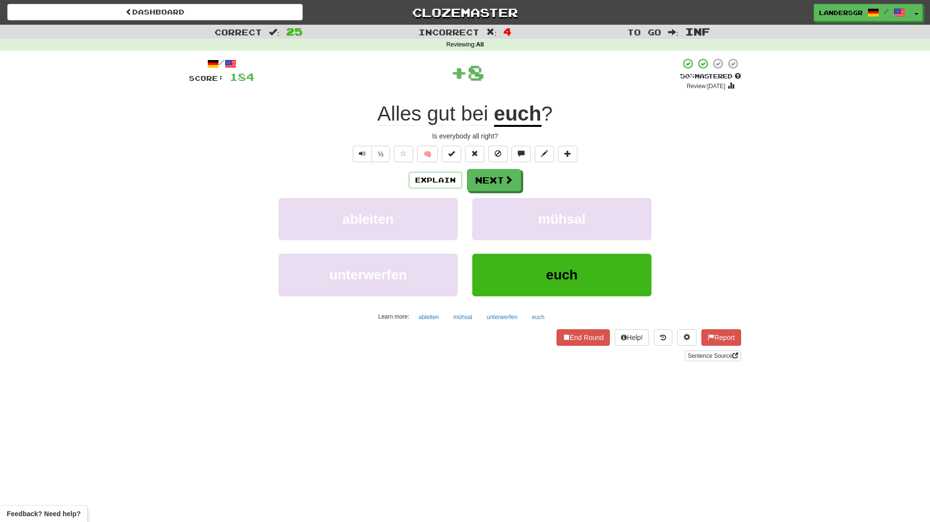
click at [519, 115] on u "euch" at bounding box center [517, 114] width 47 height 25
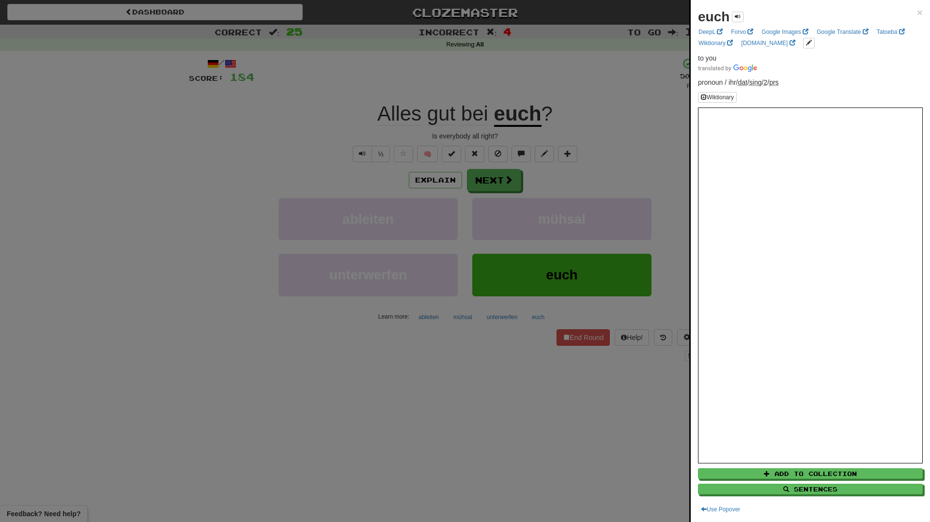
click at [633, 165] on div at bounding box center [465, 261] width 930 height 522
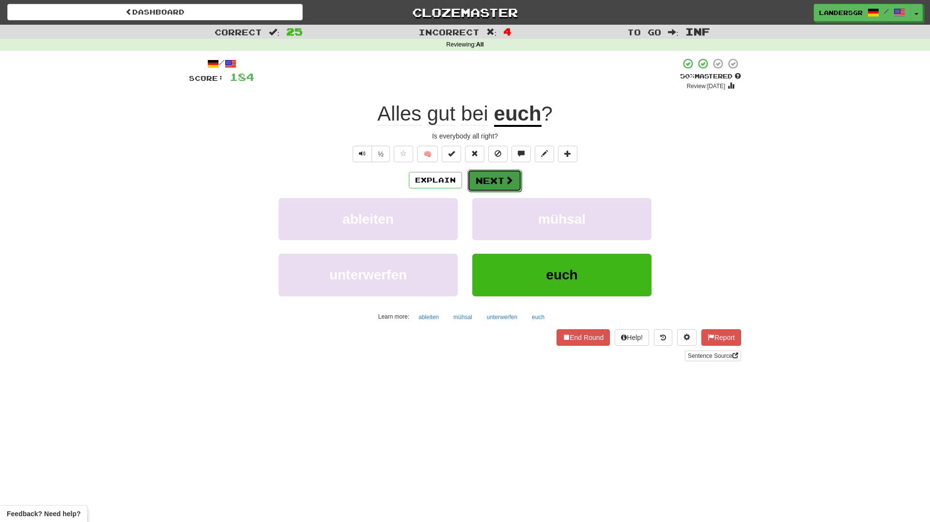
click at [514, 179] on button "Next" at bounding box center [494, 180] width 54 height 22
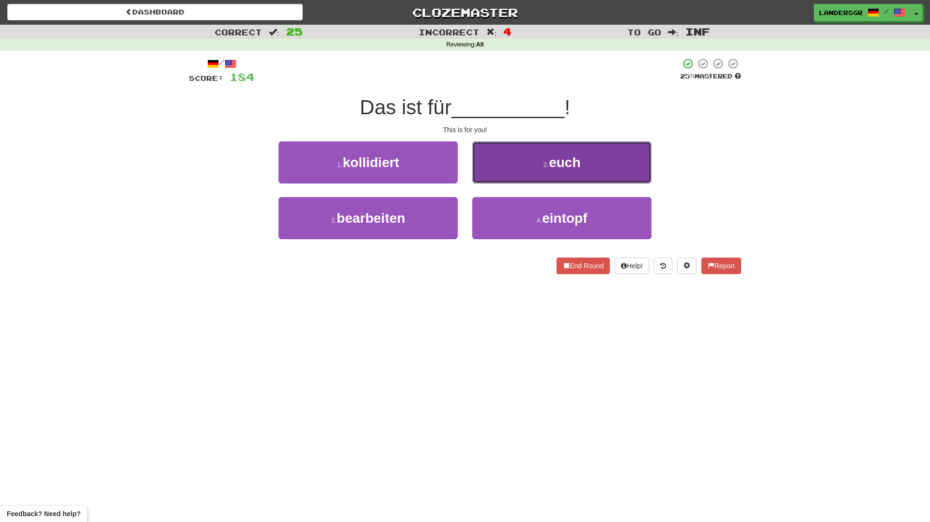
click at [517, 178] on button "2 . euch" at bounding box center [561, 162] width 179 height 42
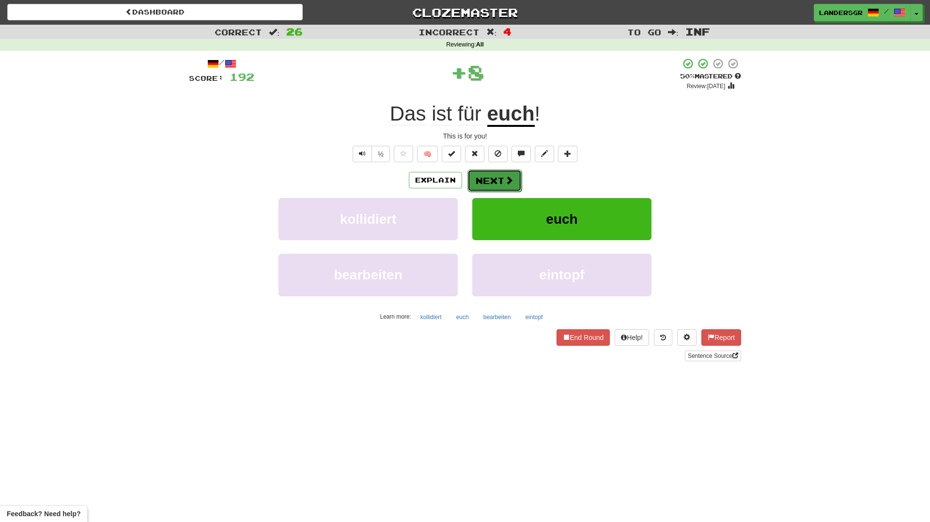
click at [509, 180] on span at bounding box center [509, 180] width 9 height 9
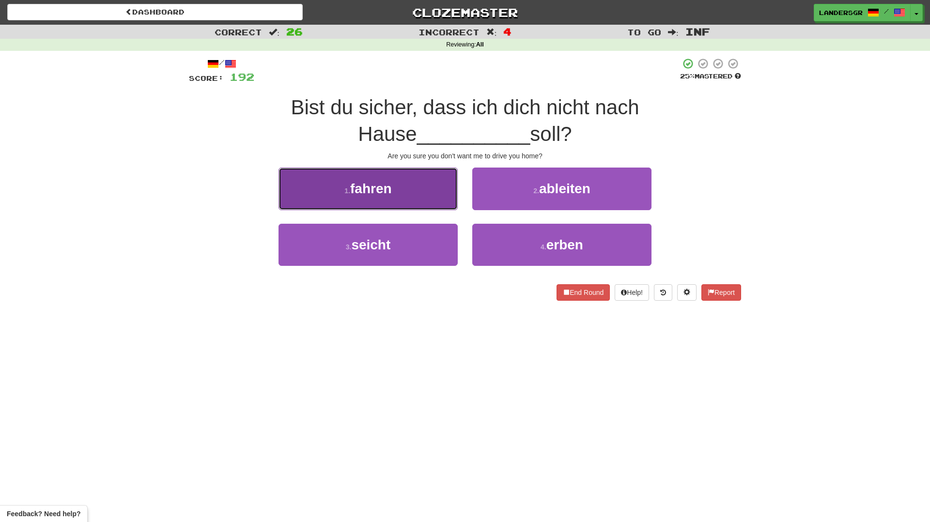
click at [420, 194] on button "1 . fahren" at bounding box center [367, 189] width 179 height 42
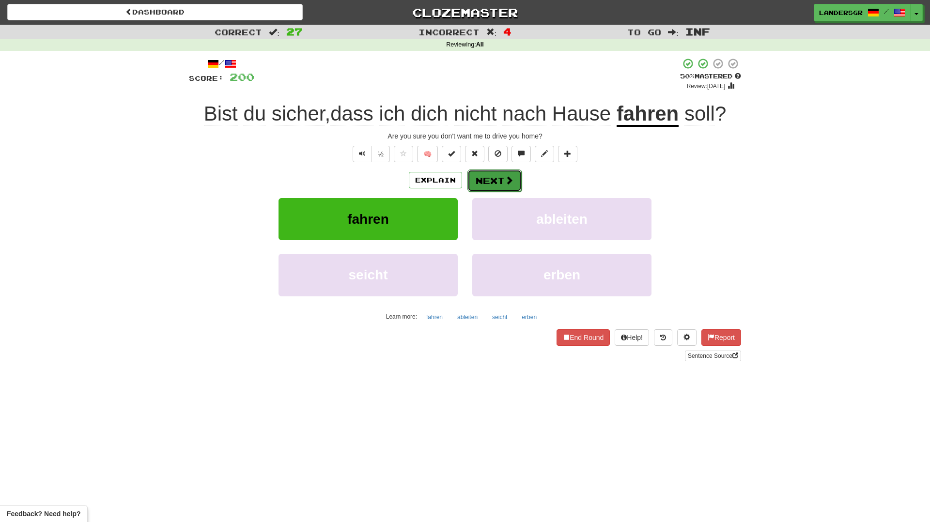
click at [500, 186] on button "Next" at bounding box center [494, 180] width 54 height 22
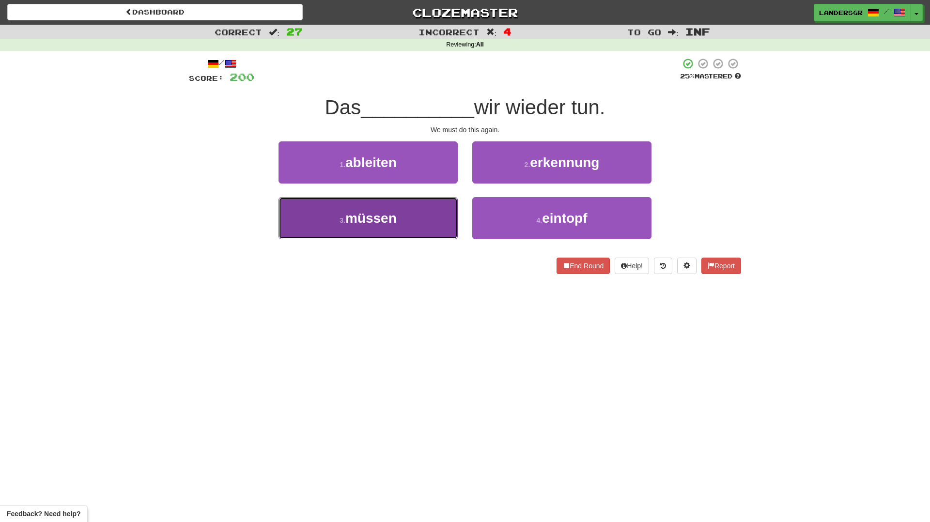
click at [447, 201] on button "3 . müssen" at bounding box center [367, 218] width 179 height 42
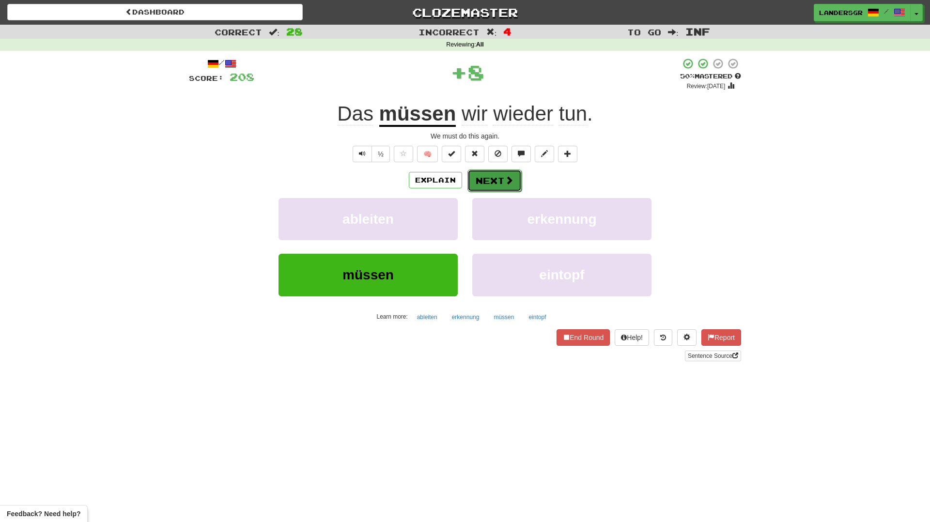
click at [494, 182] on button "Next" at bounding box center [494, 180] width 54 height 22
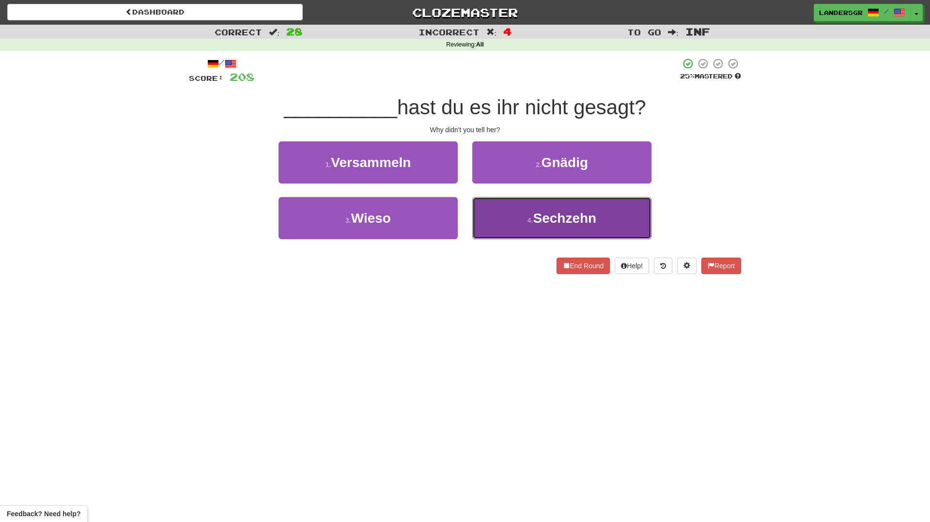
click at [542, 214] on span "Sechzehn" at bounding box center [564, 218] width 63 height 15
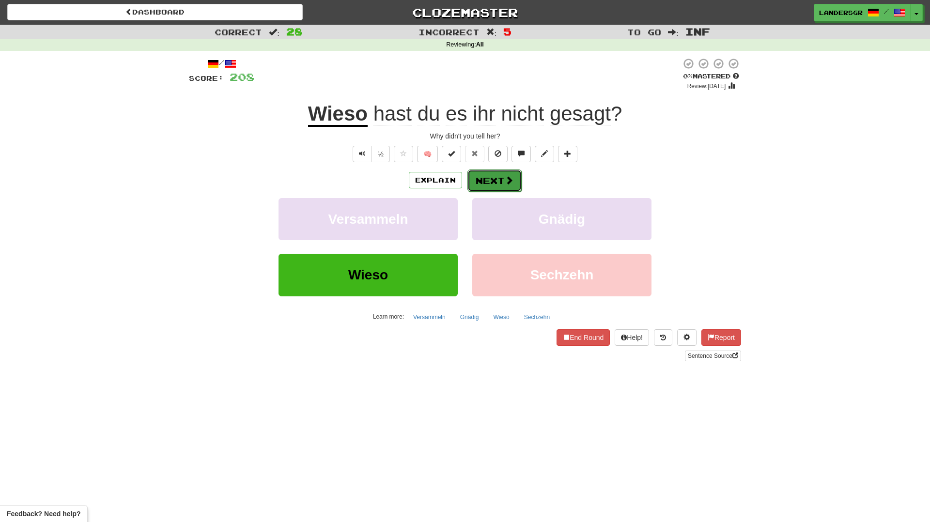
click at [497, 180] on button "Next" at bounding box center [494, 180] width 54 height 22
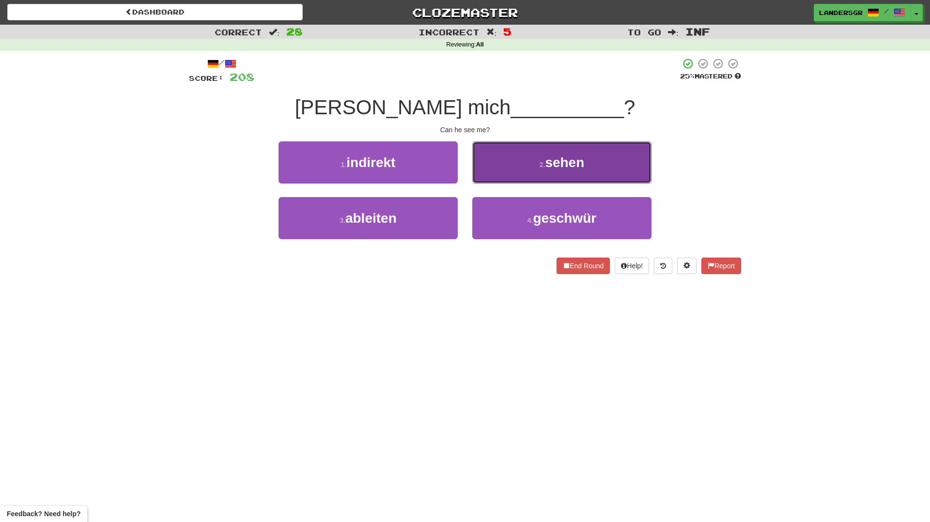
click at [517, 162] on button "2 . sehen" at bounding box center [561, 162] width 179 height 42
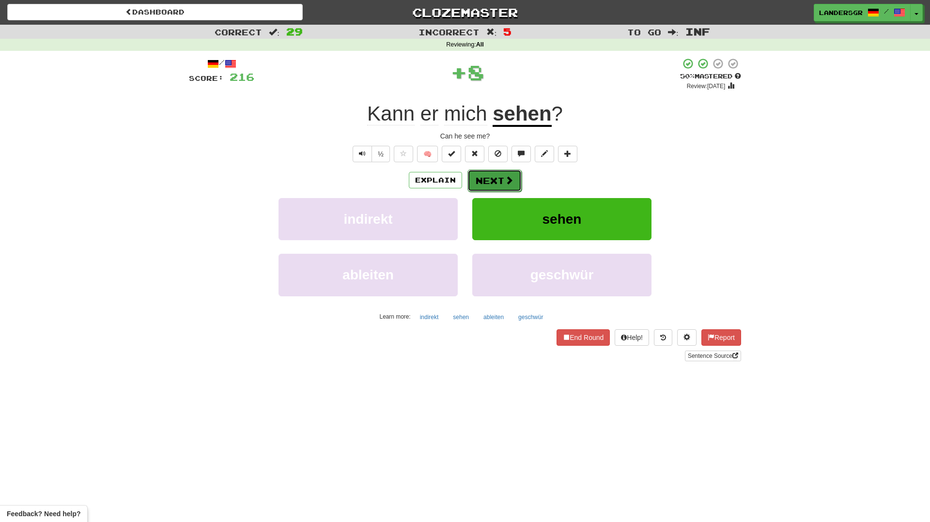
click at [505, 178] on span at bounding box center [509, 180] width 9 height 9
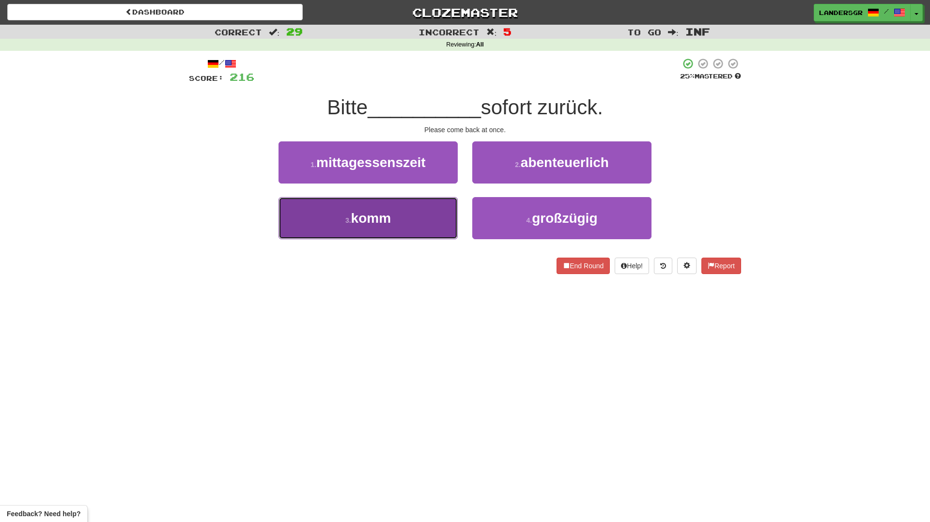
click at [403, 220] on button "3 . komm" at bounding box center [367, 218] width 179 height 42
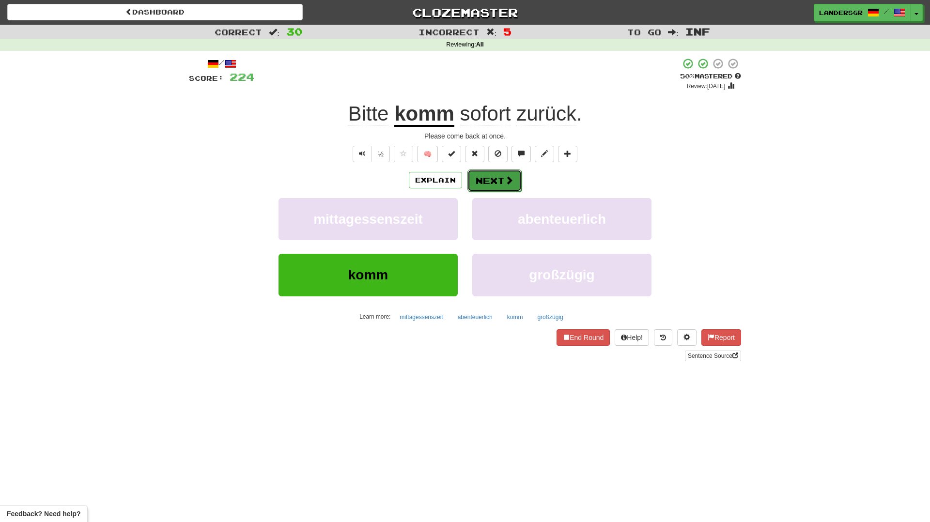
click at [485, 175] on button "Next" at bounding box center [494, 180] width 54 height 22
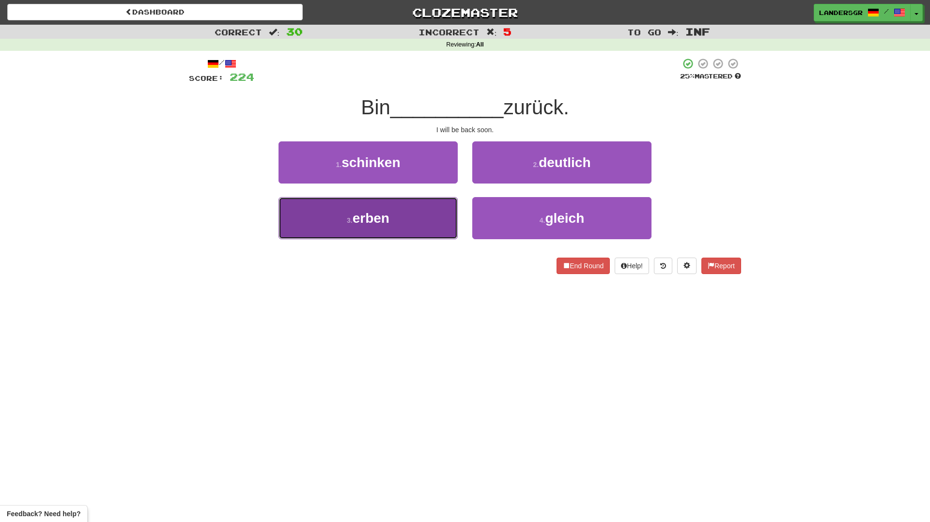
click at [449, 207] on button "3 . erben" at bounding box center [367, 218] width 179 height 42
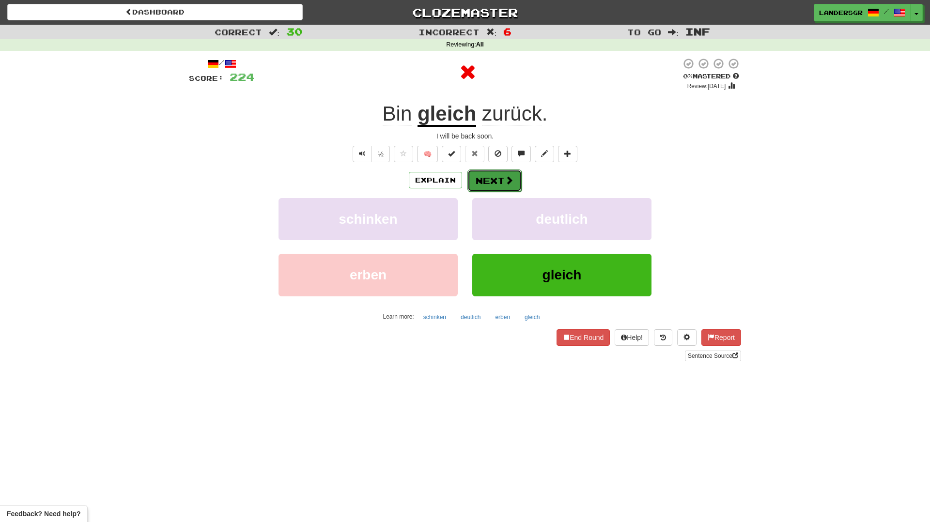
click at [480, 181] on button "Next" at bounding box center [494, 180] width 54 height 22
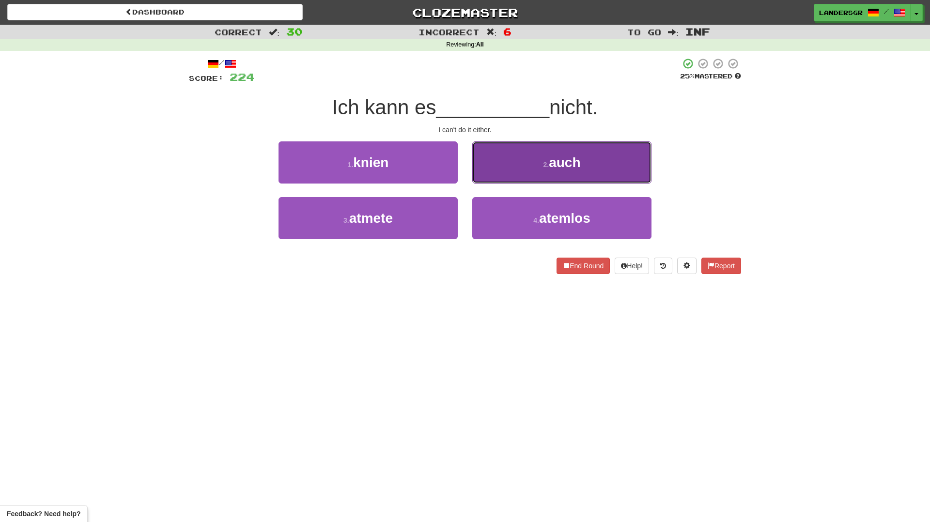
click at [495, 157] on button "2 . auch" at bounding box center [561, 162] width 179 height 42
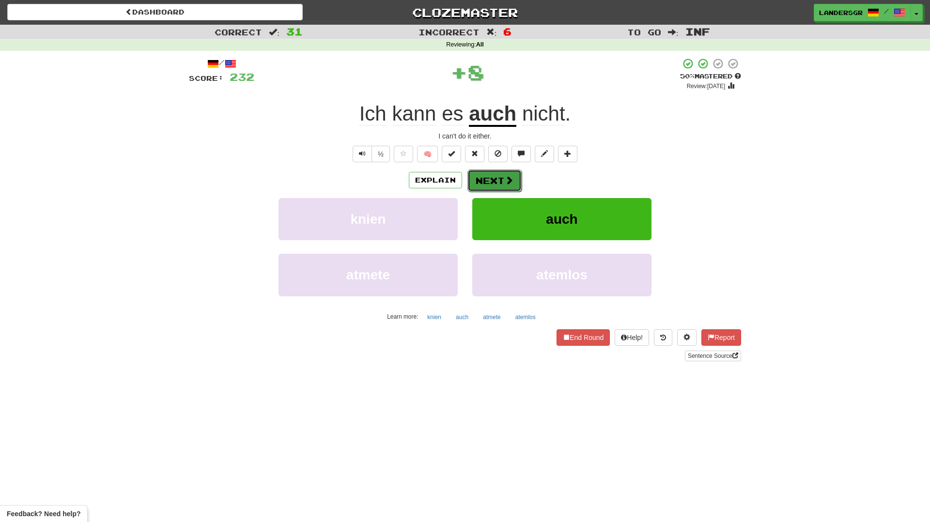
click at [499, 176] on button "Next" at bounding box center [494, 180] width 54 height 22
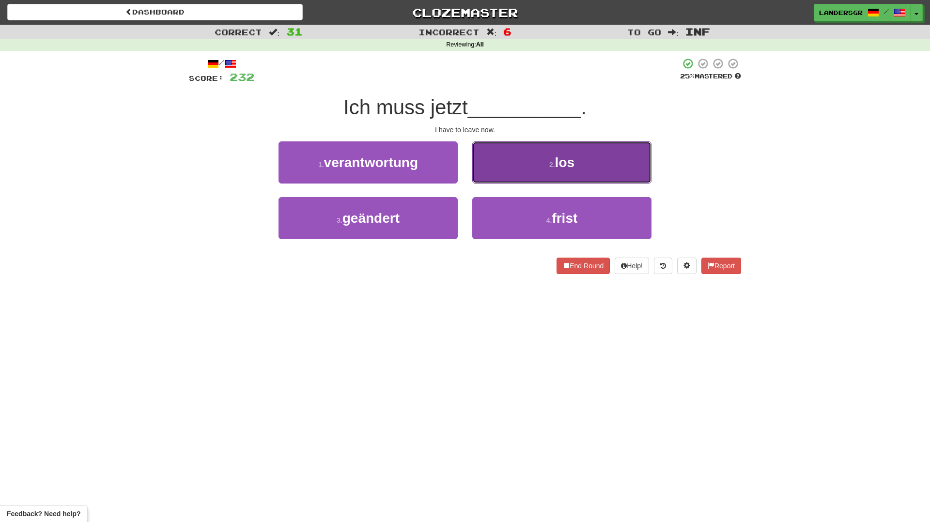
click at [502, 175] on button "2 . los" at bounding box center [561, 162] width 179 height 42
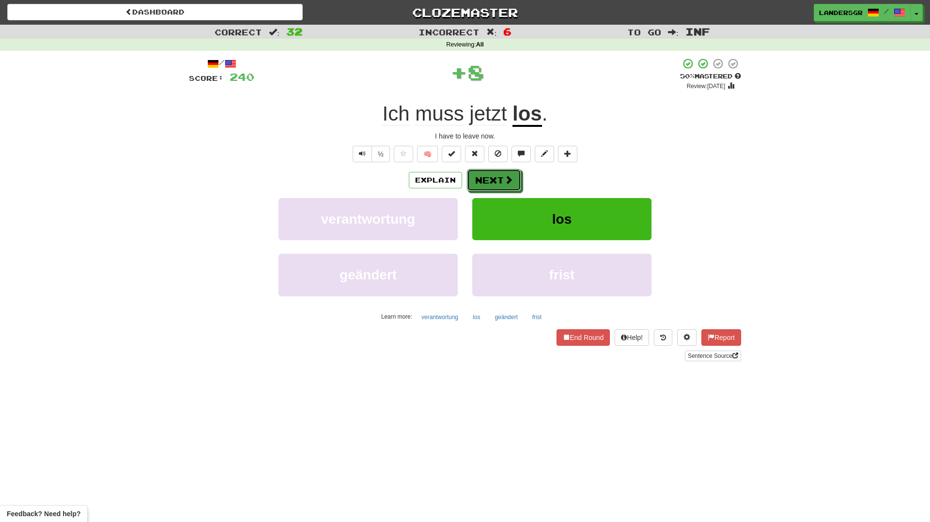
click at [502, 175] on button "Next" at bounding box center [494, 180] width 54 height 22
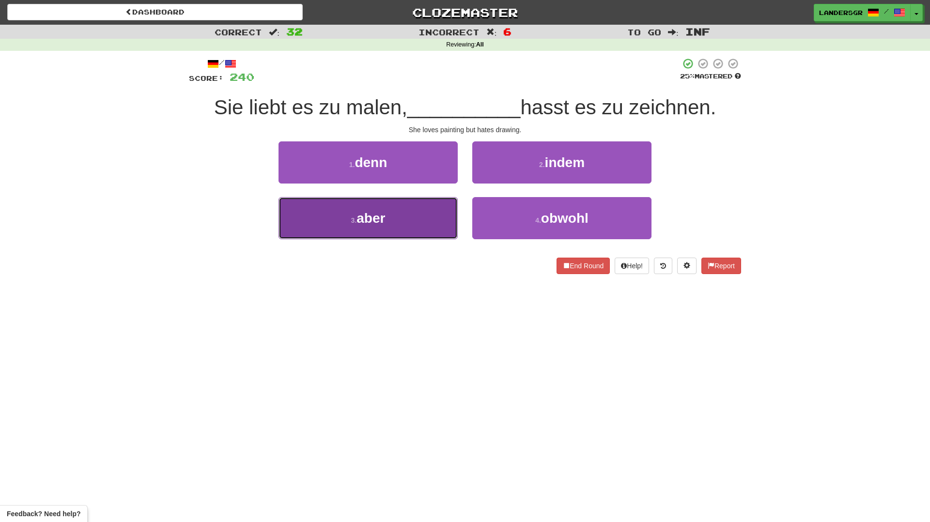
click at [428, 227] on button "3 . aber" at bounding box center [367, 218] width 179 height 42
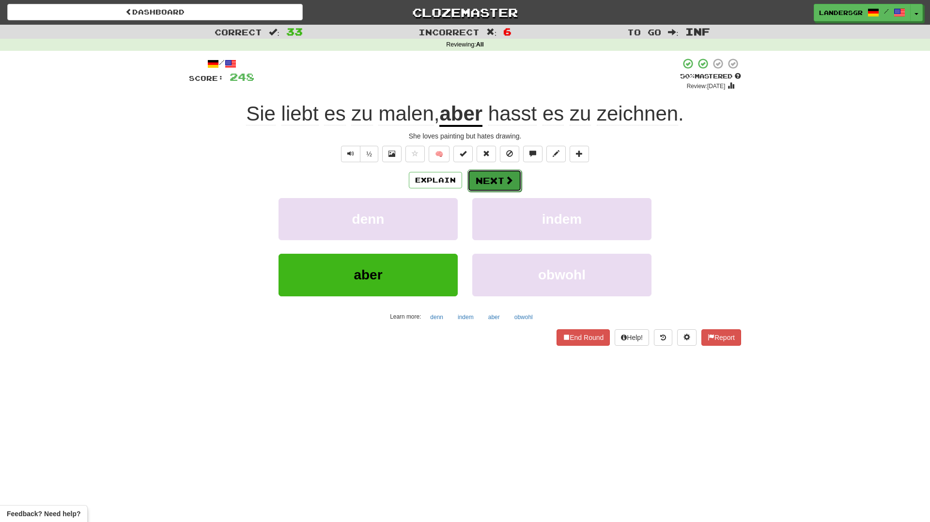
click at [496, 179] on button "Next" at bounding box center [494, 180] width 54 height 22
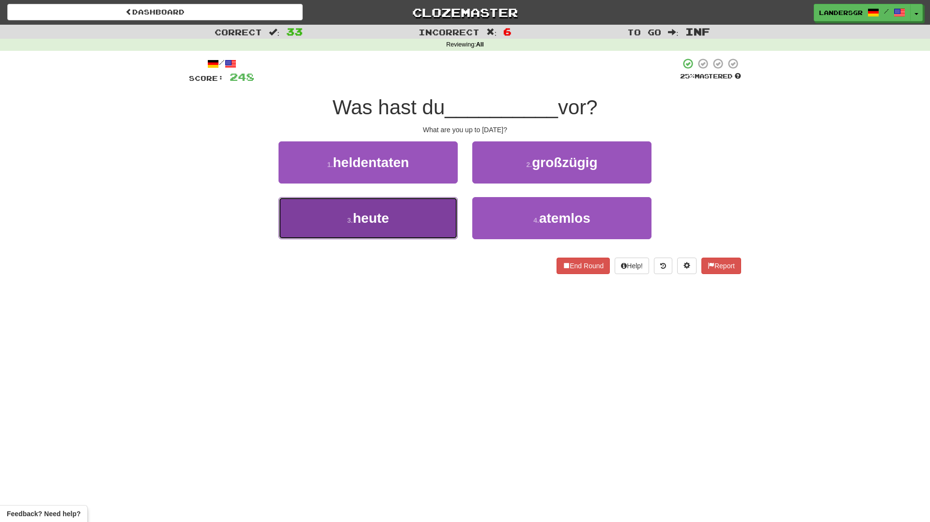
click at [444, 223] on button "3 . heute" at bounding box center [367, 218] width 179 height 42
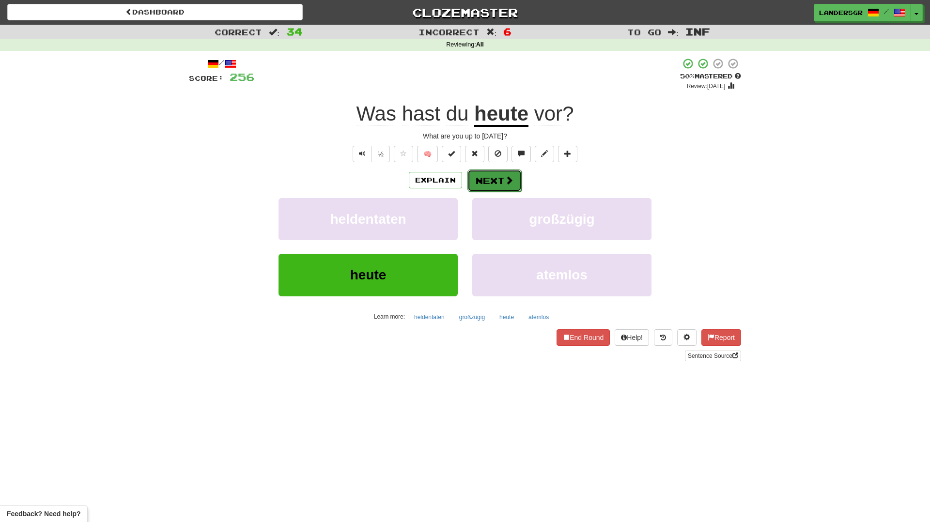
click at [503, 173] on button "Next" at bounding box center [494, 180] width 54 height 22
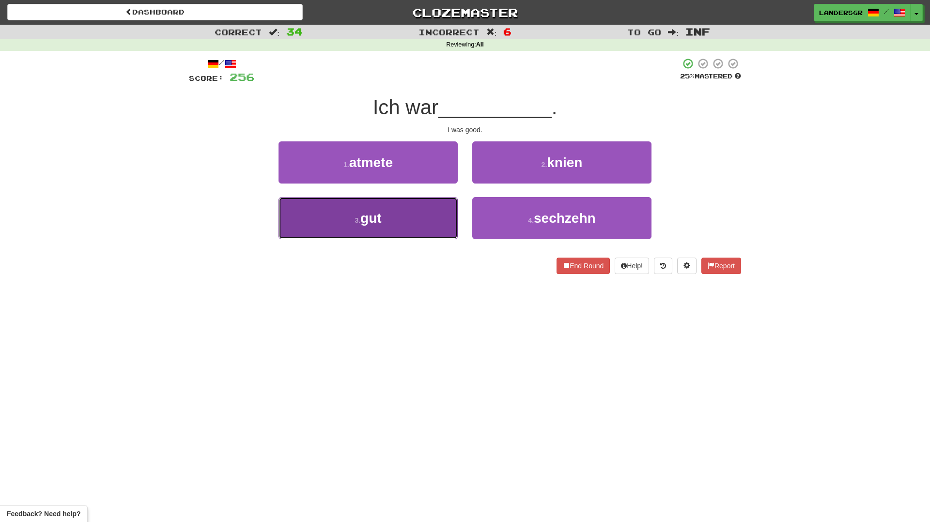
click at [399, 226] on button "3 . gut" at bounding box center [367, 218] width 179 height 42
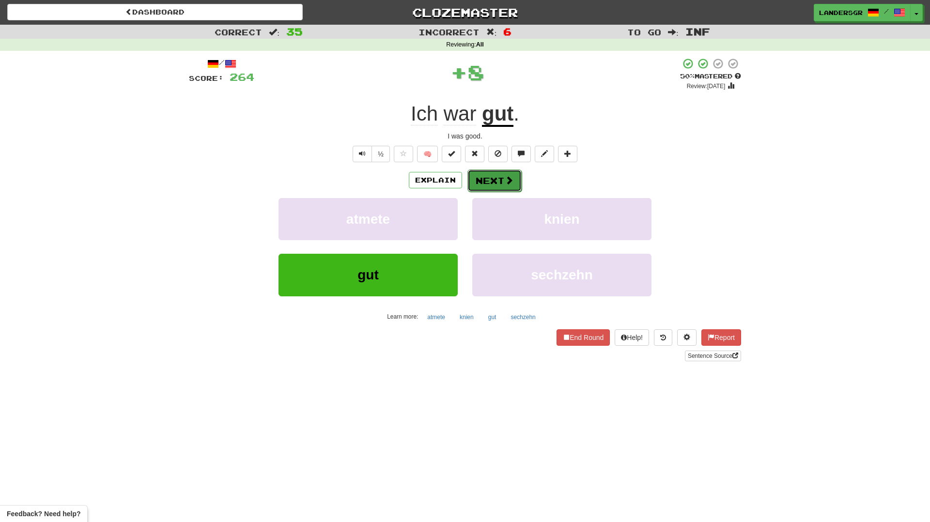
click at [500, 179] on button "Next" at bounding box center [494, 180] width 54 height 22
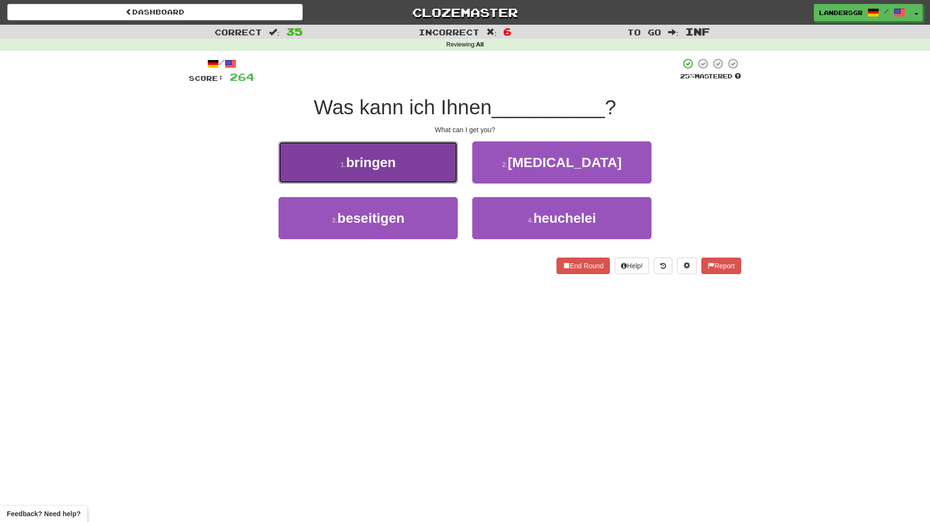
click at [424, 174] on button "1 . bringen" at bounding box center [367, 162] width 179 height 42
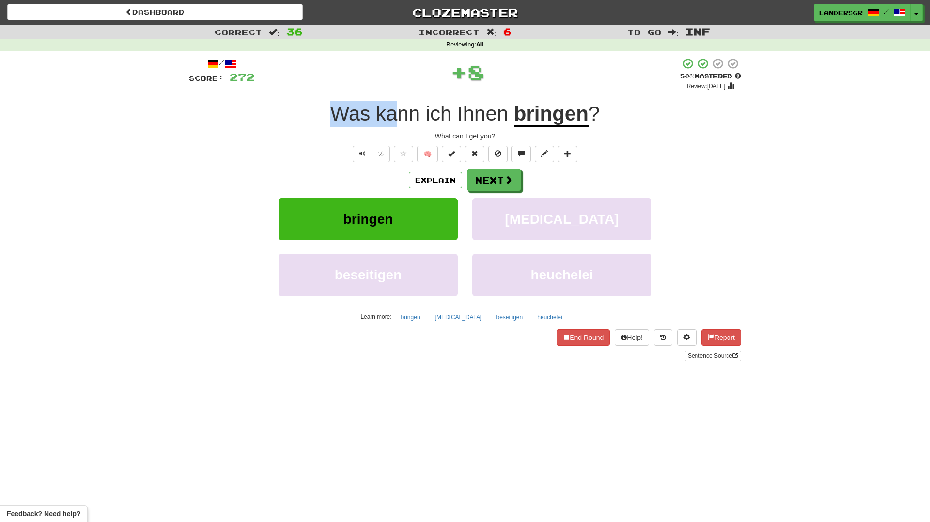
drag, startPoint x: 323, startPoint y: 104, endPoint x: 393, endPoint y: 108, distance: 69.9
click at [394, 108] on div "Was kann ich Ihnen bringen ?" at bounding box center [465, 114] width 552 height 27
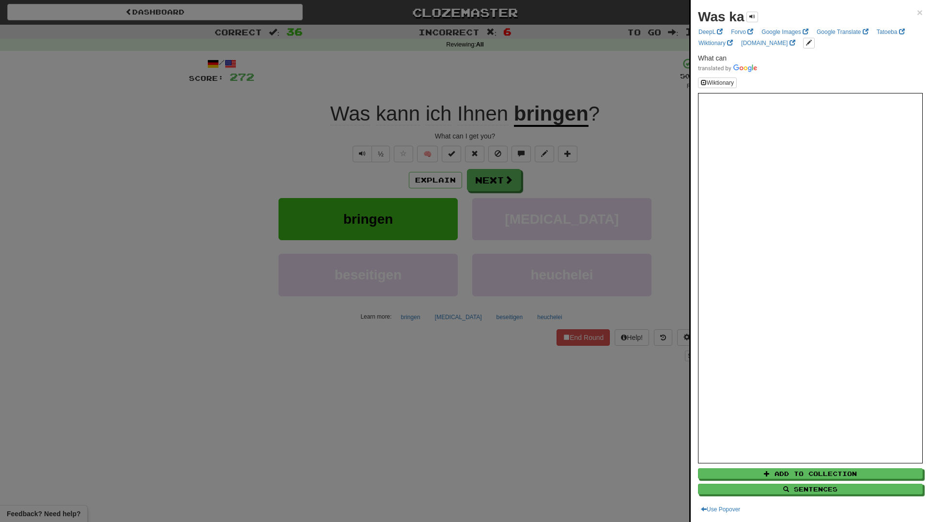
click at [508, 184] on div at bounding box center [465, 261] width 930 height 522
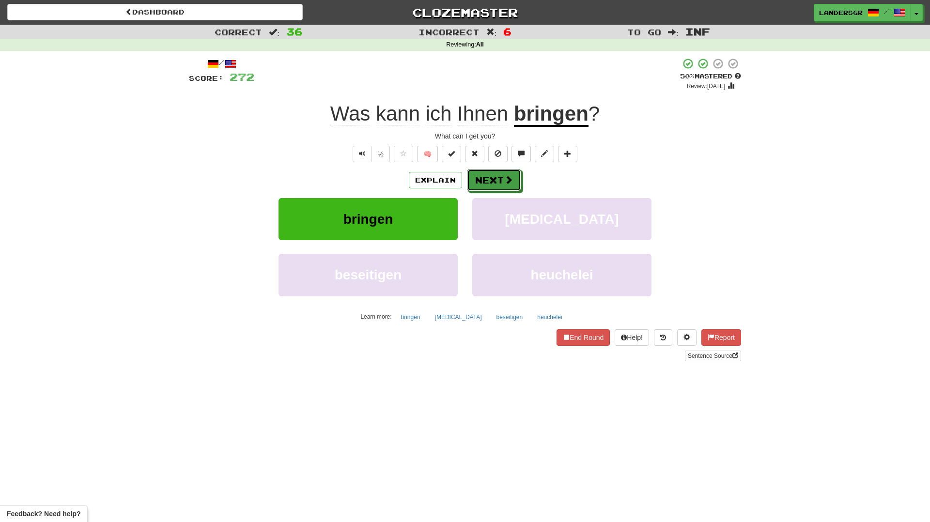
click at [508, 184] on span at bounding box center [508, 179] width 9 height 9
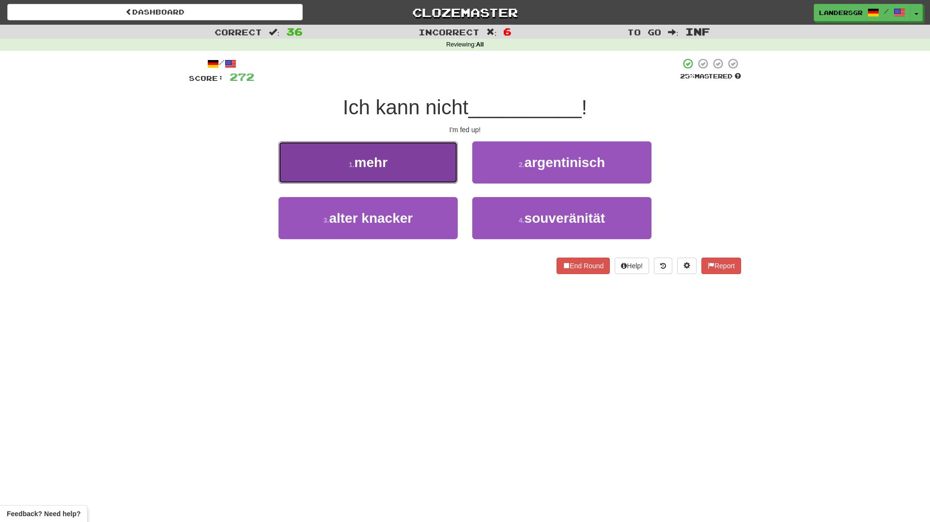
click at [440, 149] on button "1 . mehr" at bounding box center [367, 162] width 179 height 42
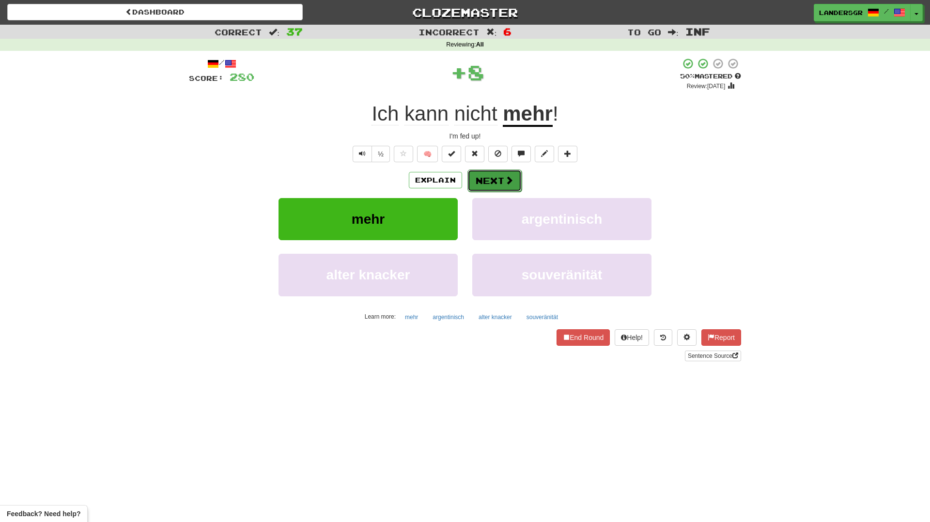
click at [487, 174] on button "Next" at bounding box center [494, 180] width 54 height 22
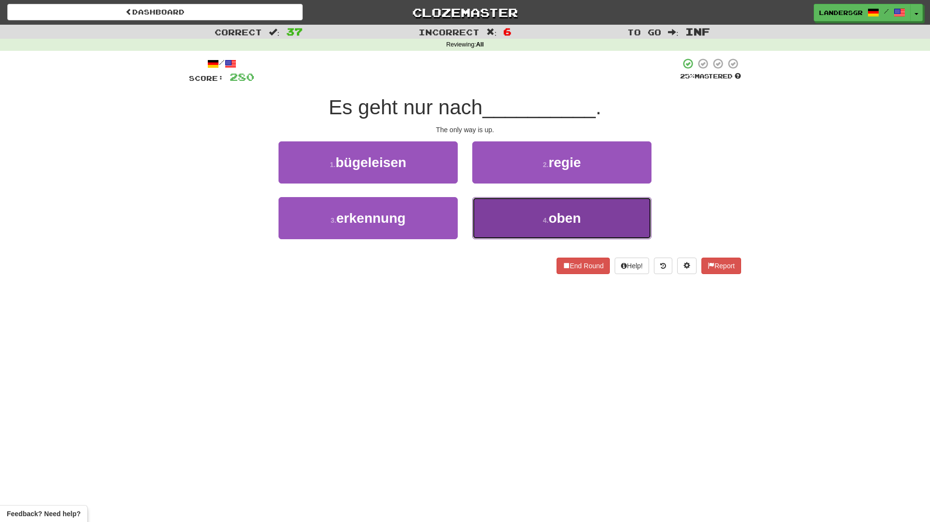
click at [493, 209] on button "4 . oben" at bounding box center [561, 218] width 179 height 42
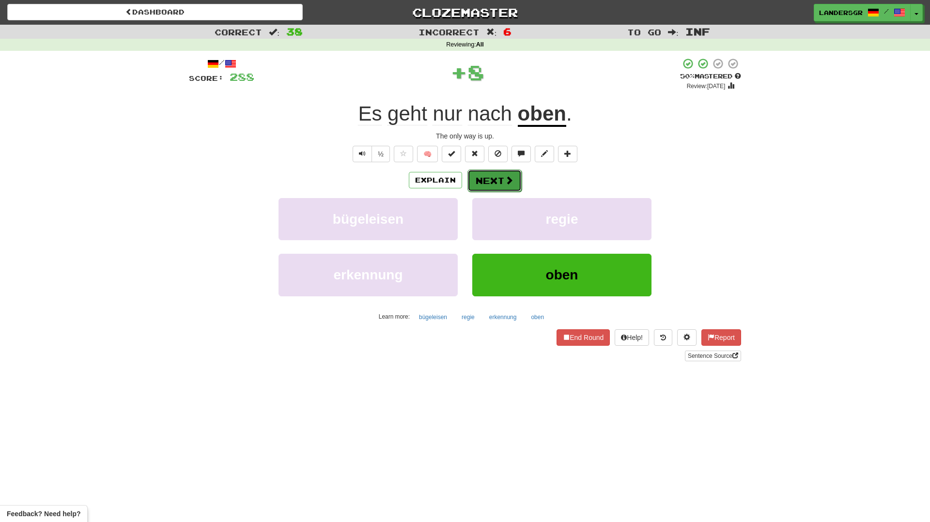
click at [490, 180] on button "Next" at bounding box center [494, 180] width 54 height 22
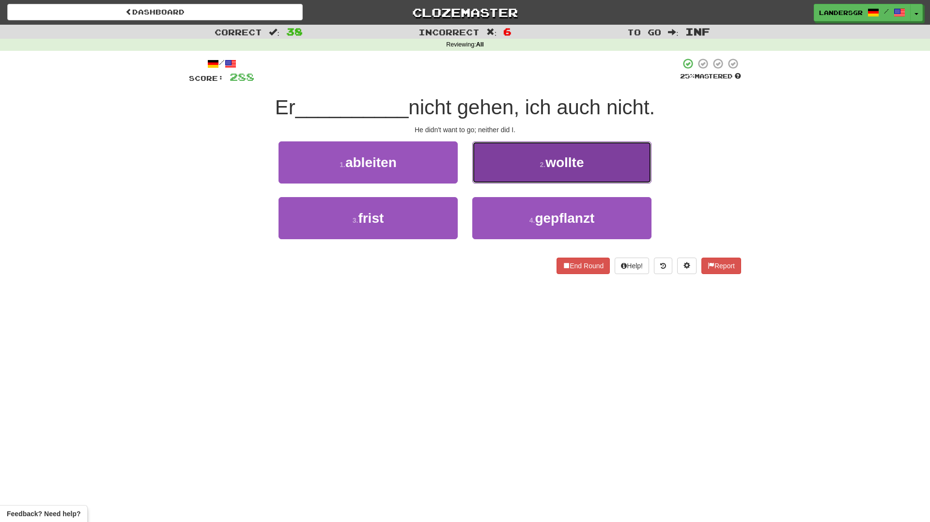
click at [515, 171] on button "2 . wollte" at bounding box center [561, 162] width 179 height 42
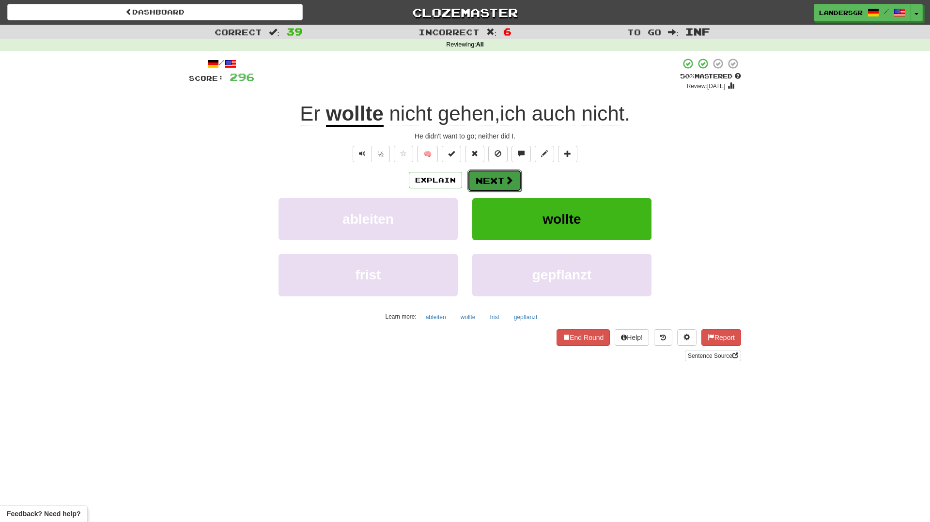
click at [513, 181] on button "Next" at bounding box center [494, 180] width 54 height 22
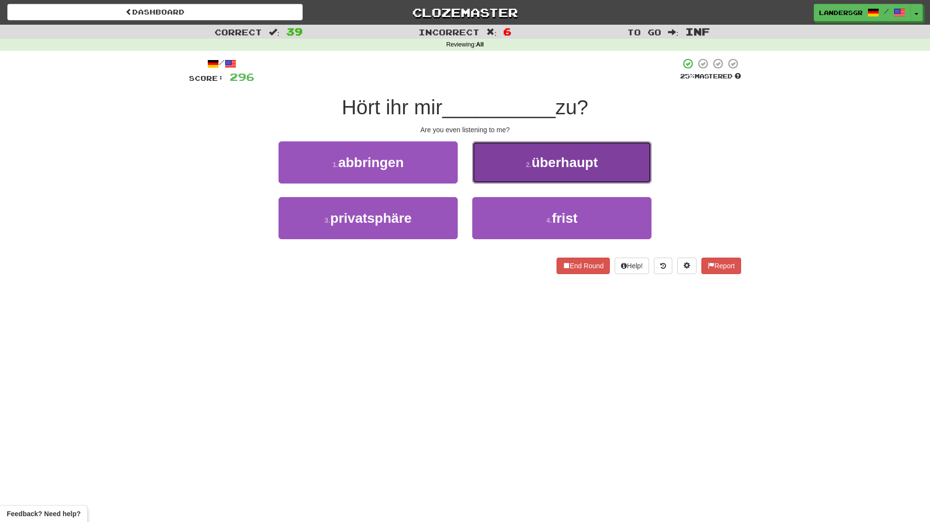
click at [481, 155] on button "2 . überhaupt" at bounding box center [561, 162] width 179 height 42
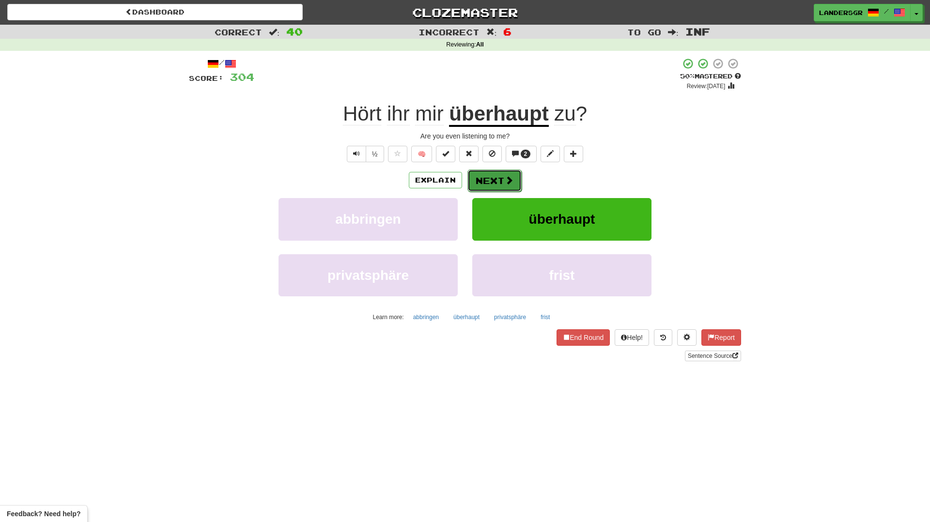
click at [492, 175] on button "Next" at bounding box center [494, 180] width 54 height 22
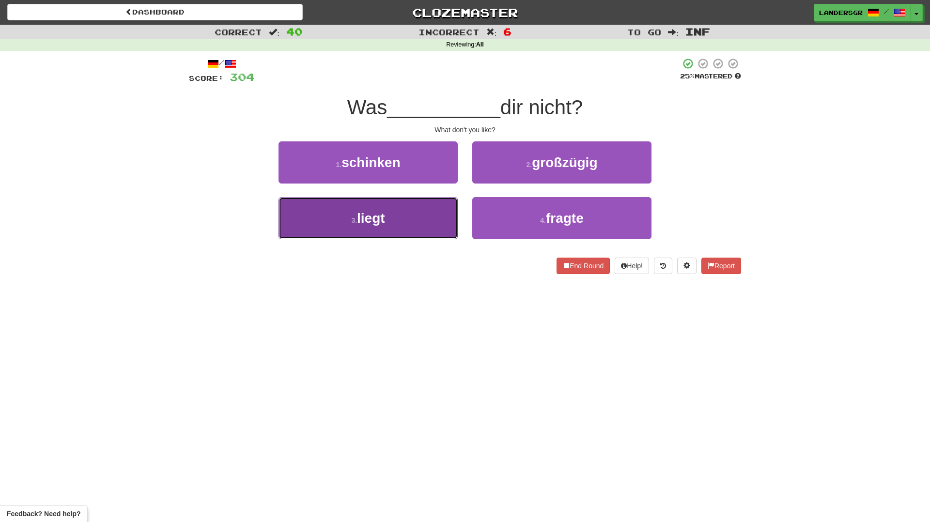
click at [407, 210] on button "3 . liegt" at bounding box center [367, 218] width 179 height 42
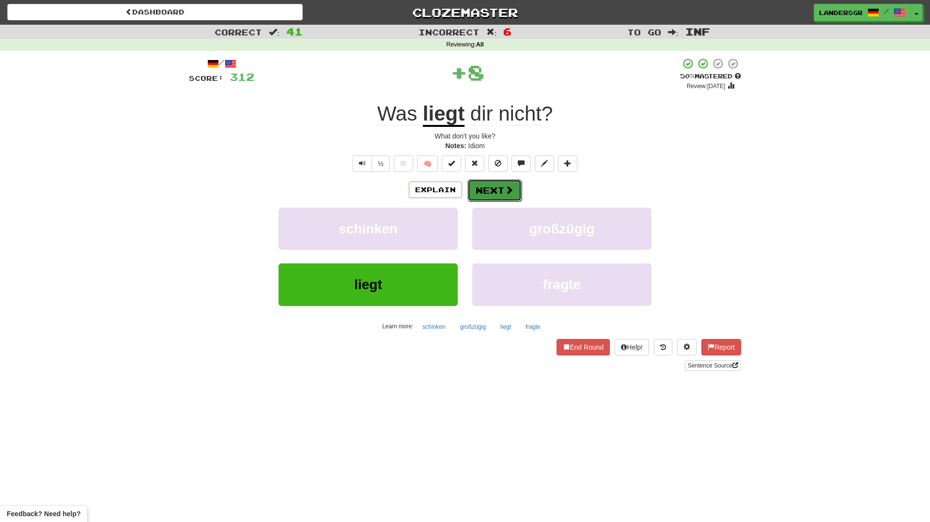
click at [488, 190] on button "Next" at bounding box center [494, 190] width 54 height 22
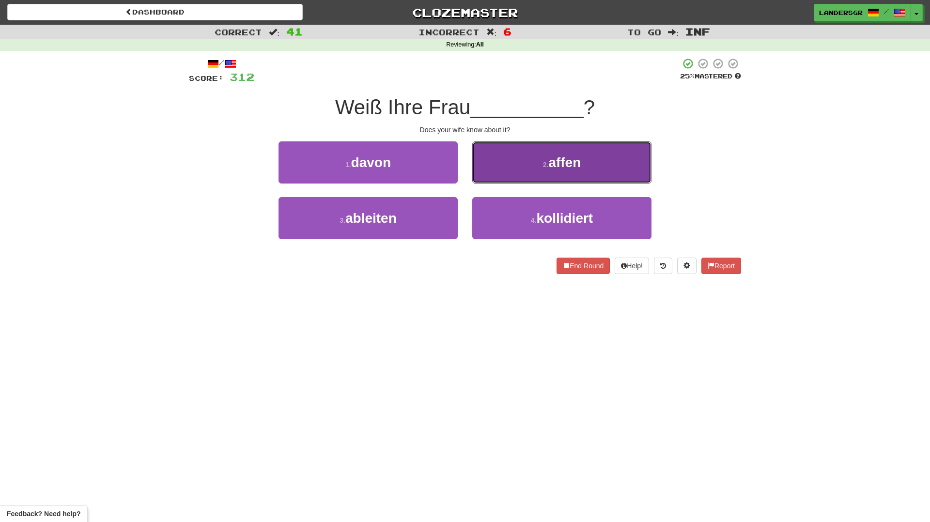
click at [478, 171] on button "2 . affen" at bounding box center [561, 162] width 179 height 42
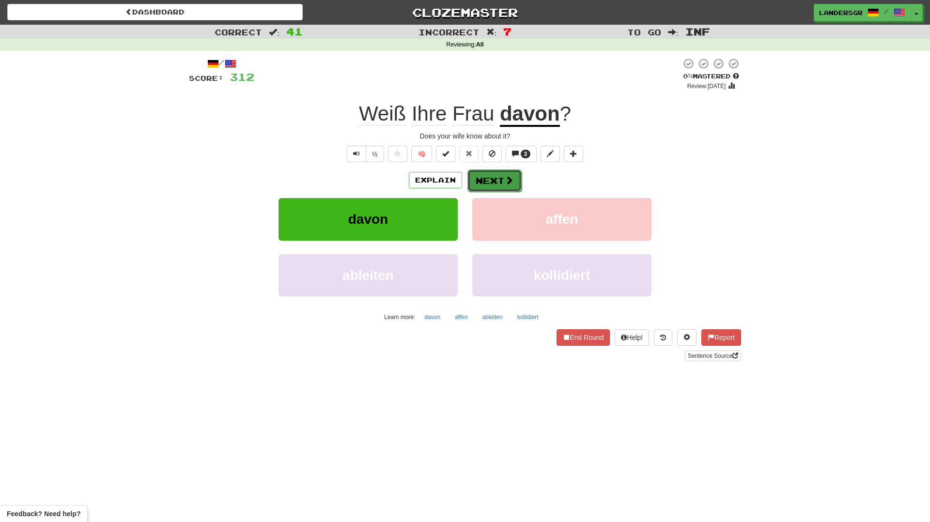
click at [487, 186] on button "Next" at bounding box center [494, 180] width 54 height 22
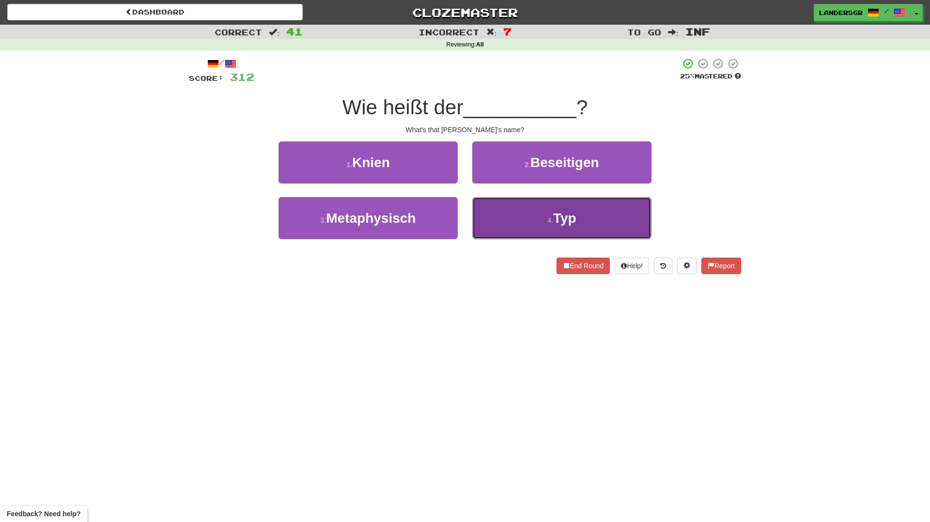
click at [483, 212] on button "4 . Typ" at bounding box center [561, 218] width 179 height 42
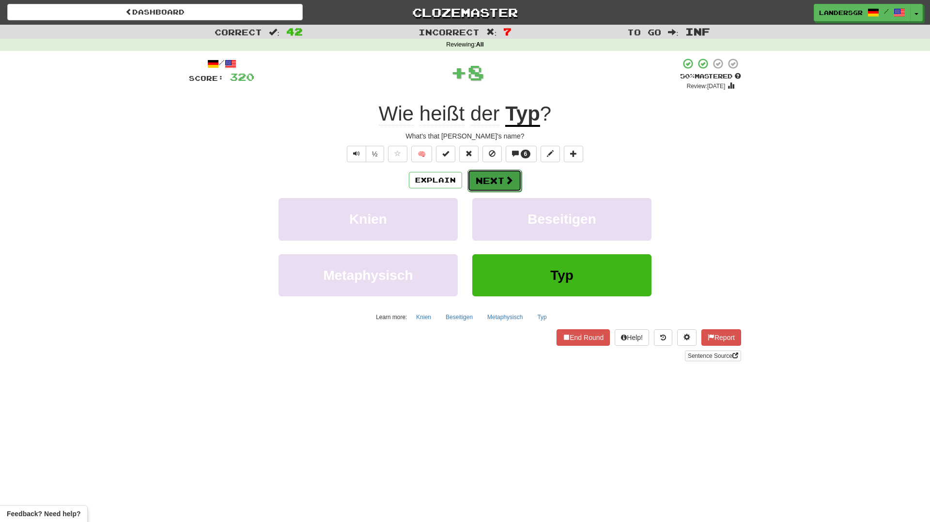
click at [474, 183] on button "Next" at bounding box center [494, 180] width 54 height 22
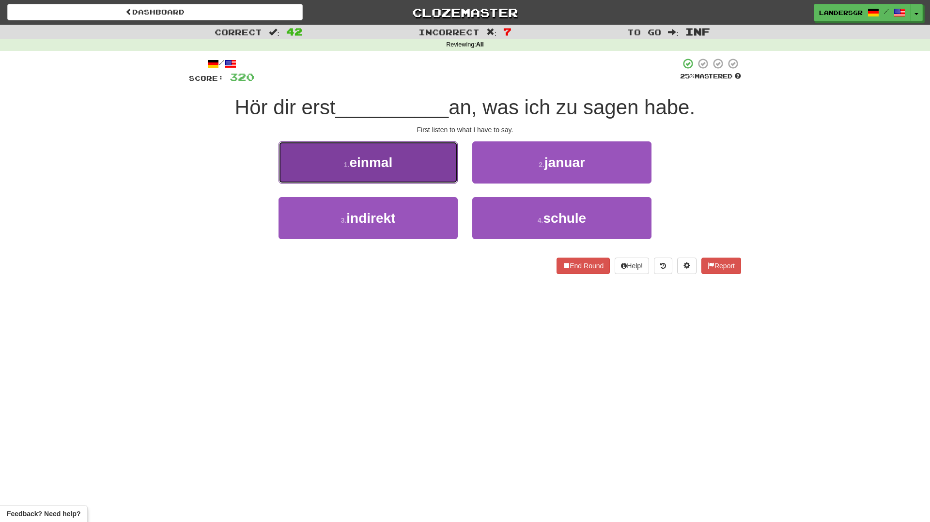
click at [445, 162] on button "1 . einmal" at bounding box center [367, 162] width 179 height 42
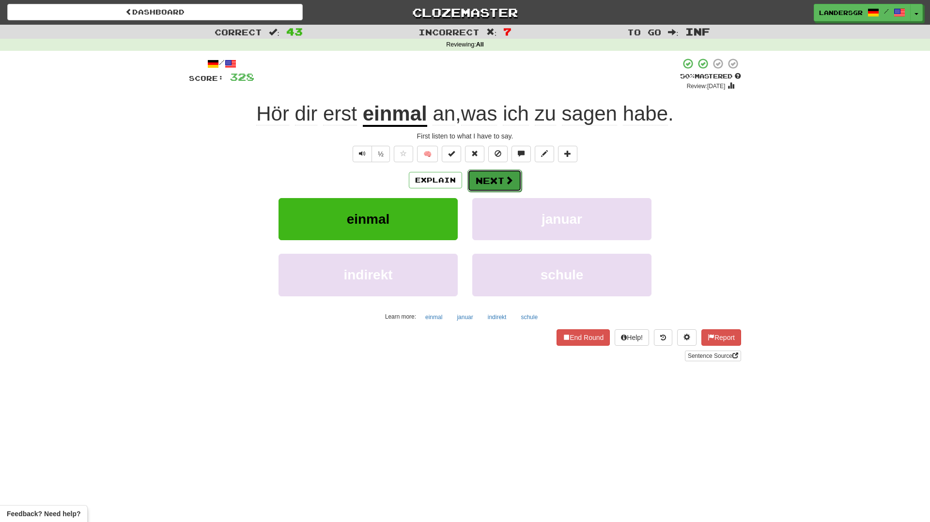
click at [490, 181] on button "Next" at bounding box center [494, 180] width 54 height 22
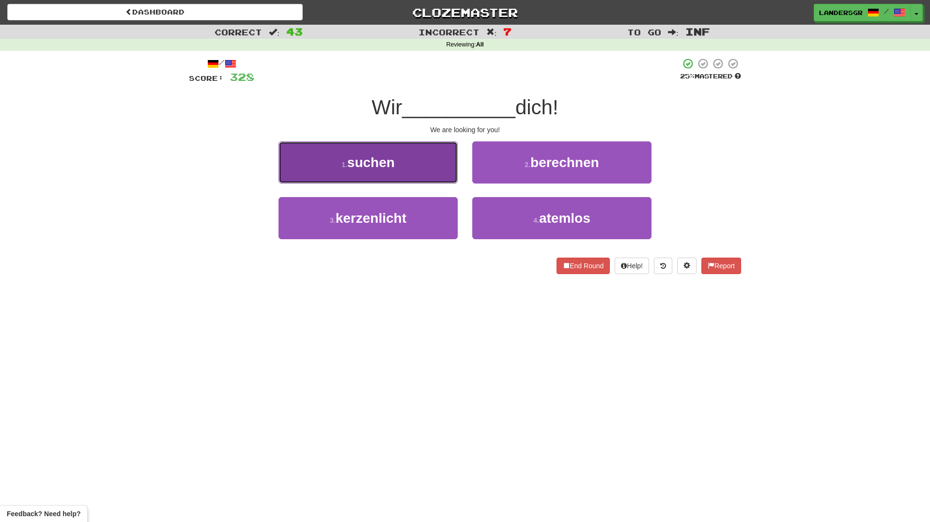
click at [431, 179] on button "1 . suchen" at bounding box center [367, 162] width 179 height 42
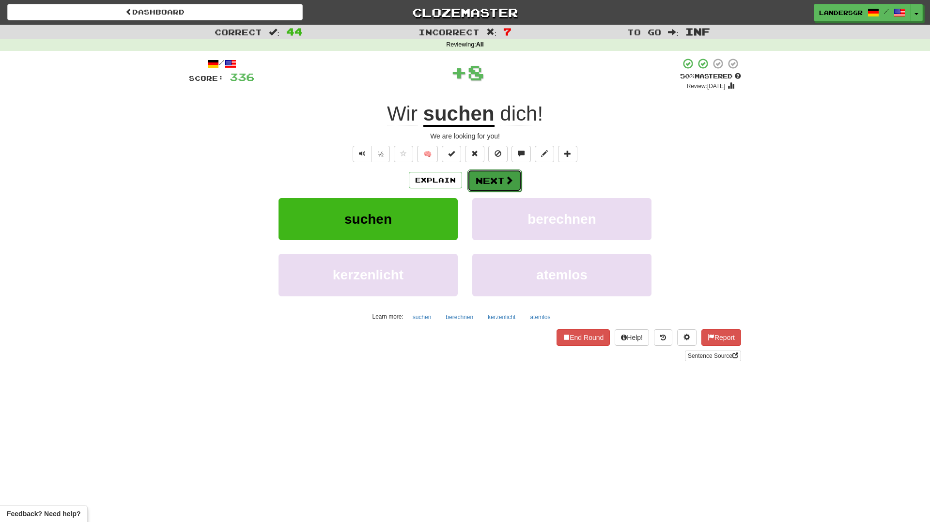
click at [497, 181] on button "Next" at bounding box center [494, 180] width 54 height 22
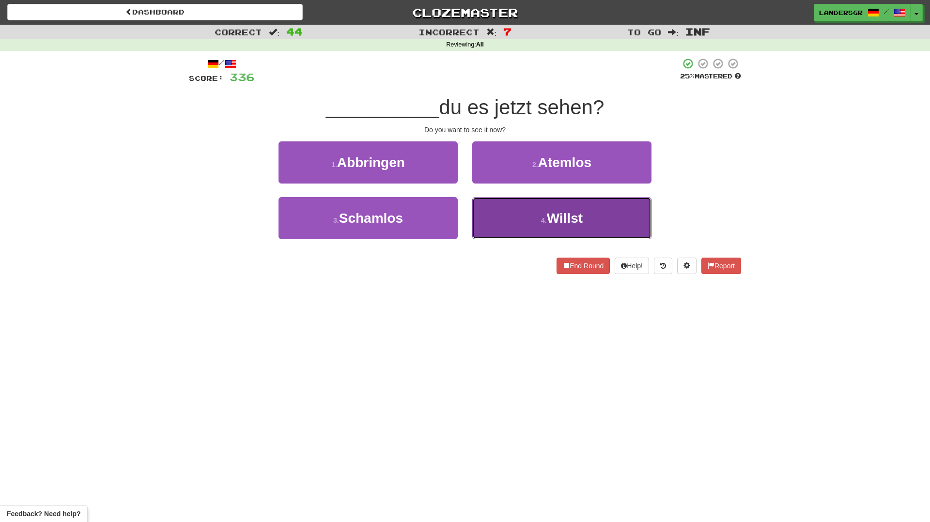
click at [508, 200] on button "4 . Willst" at bounding box center [561, 218] width 179 height 42
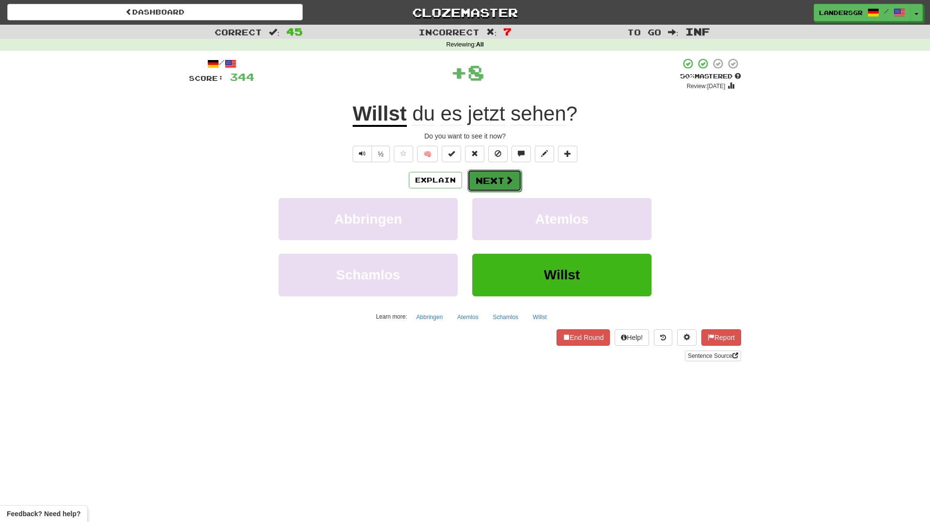
click at [500, 183] on button "Next" at bounding box center [494, 180] width 54 height 22
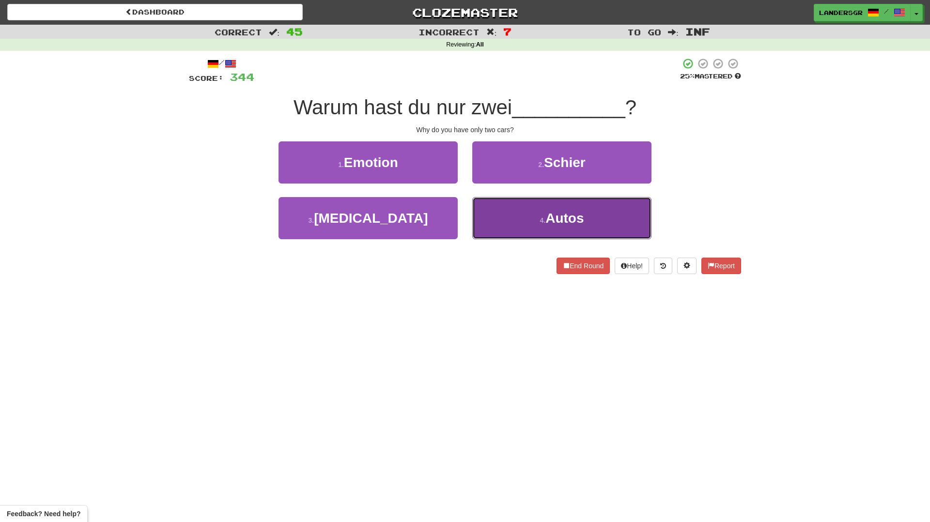
click at [505, 199] on button "4 . Autos" at bounding box center [561, 218] width 179 height 42
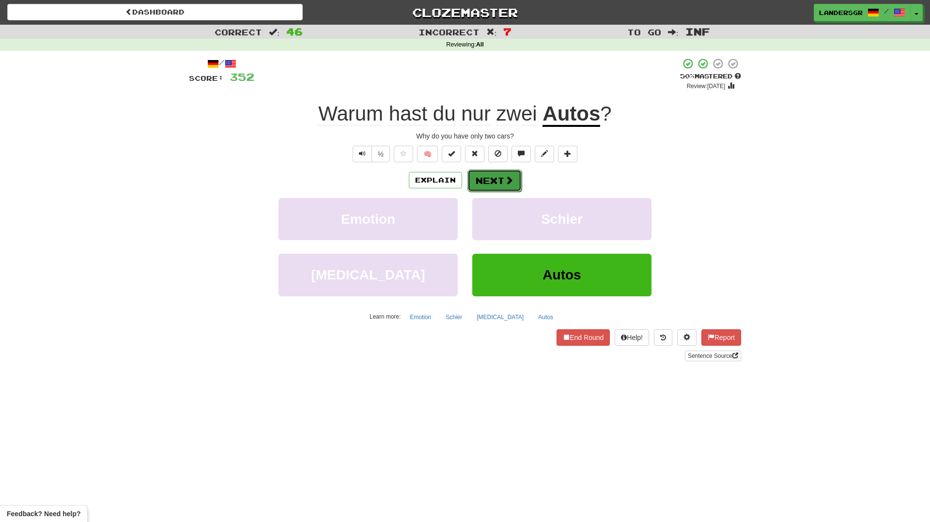
click at [497, 182] on button "Next" at bounding box center [494, 180] width 54 height 22
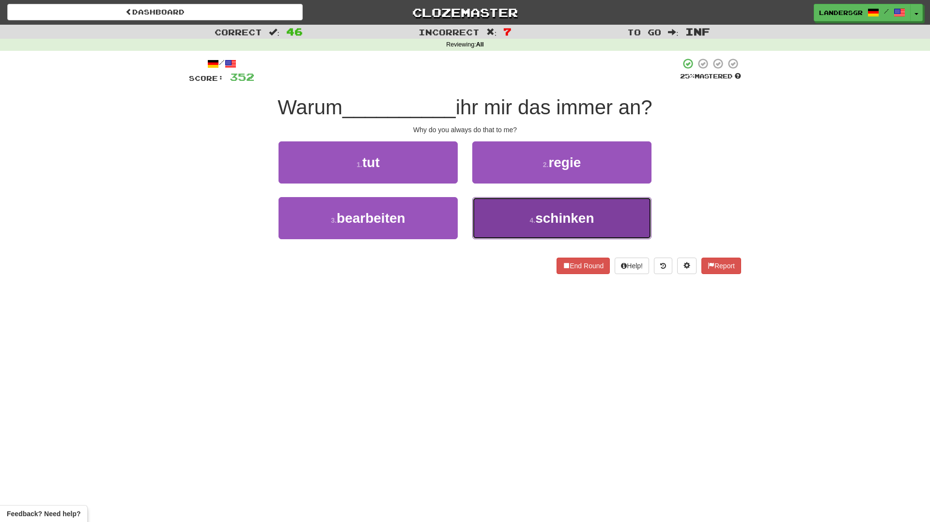
click at [516, 211] on button "4 . schinken" at bounding box center [561, 218] width 179 height 42
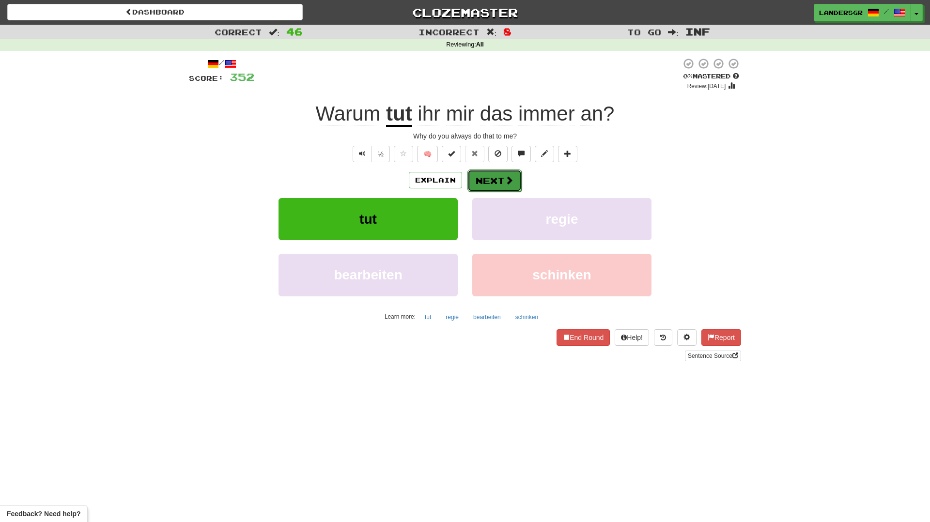
click at [489, 176] on button "Next" at bounding box center [494, 180] width 54 height 22
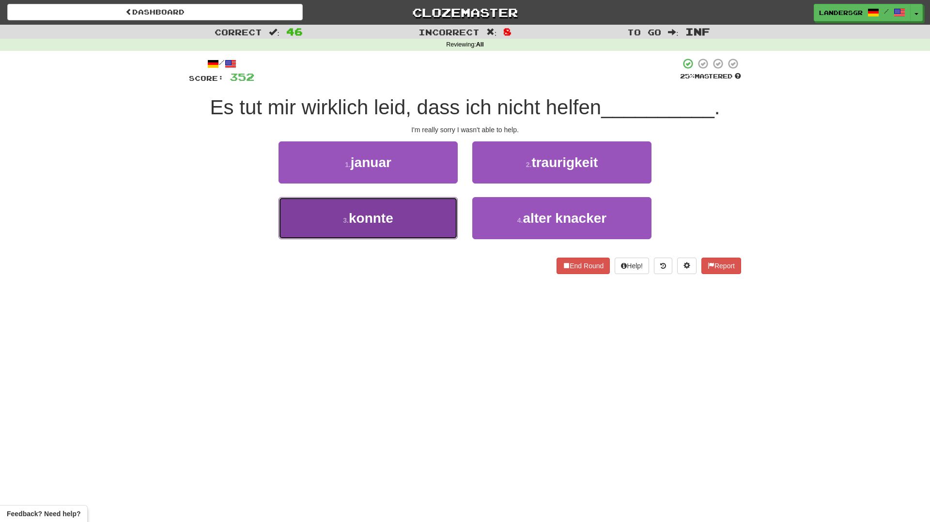
click at [447, 204] on button "3 . konnte" at bounding box center [367, 218] width 179 height 42
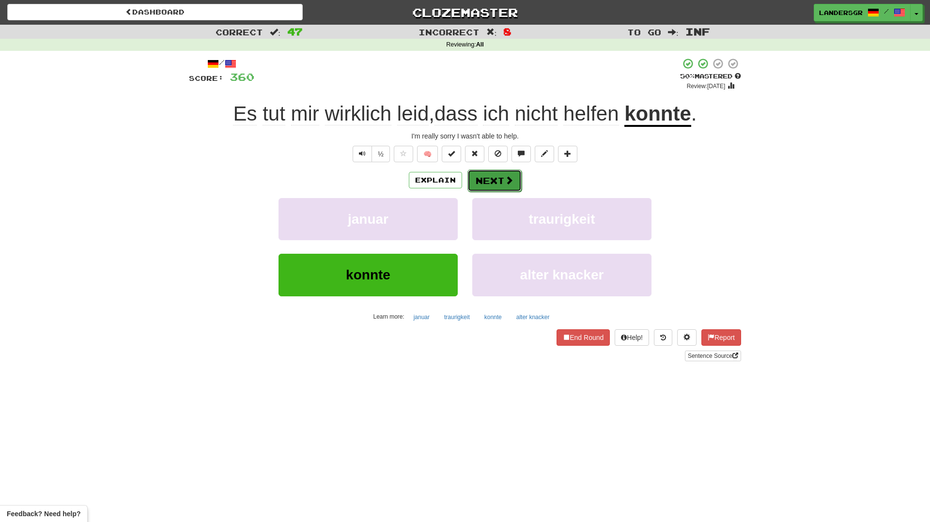
click at [480, 185] on button "Next" at bounding box center [494, 180] width 54 height 22
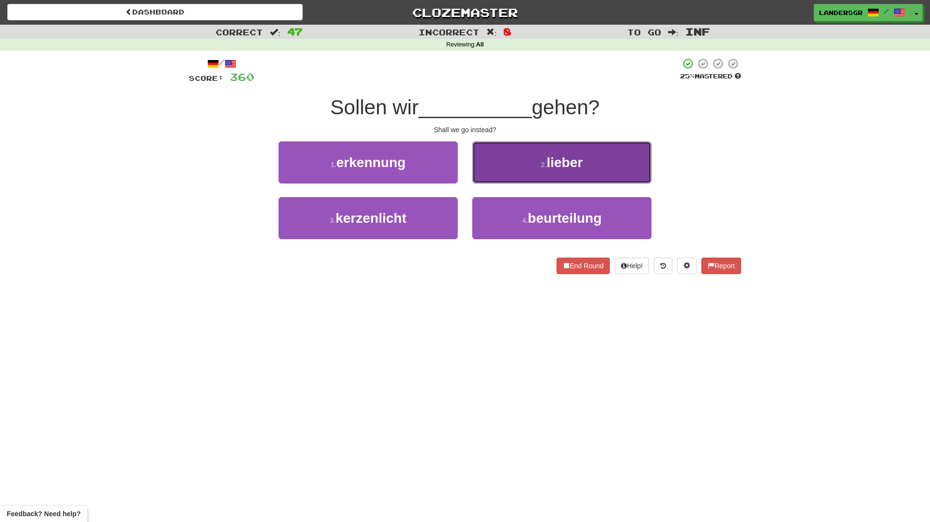
click at [534, 166] on button "2 . lieber" at bounding box center [561, 162] width 179 height 42
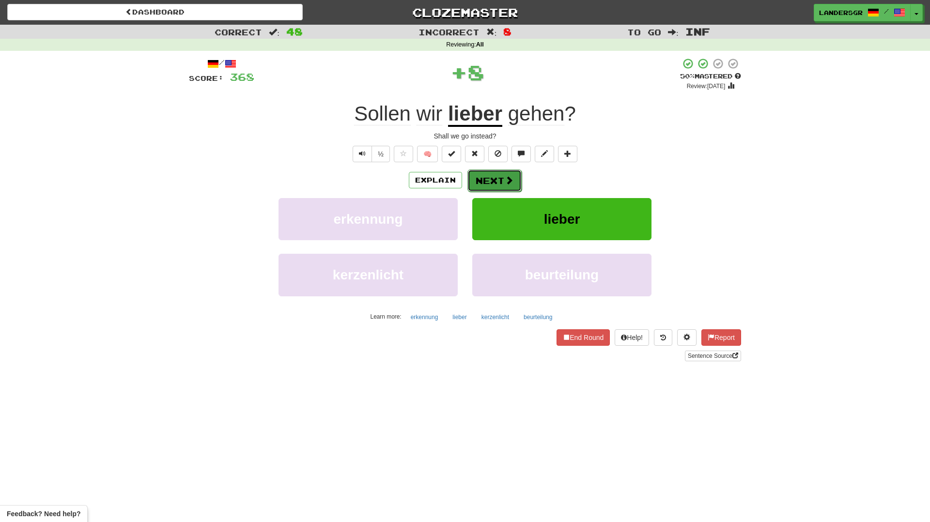
click at [499, 179] on button "Next" at bounding box center [494, 180] width 54 height 22
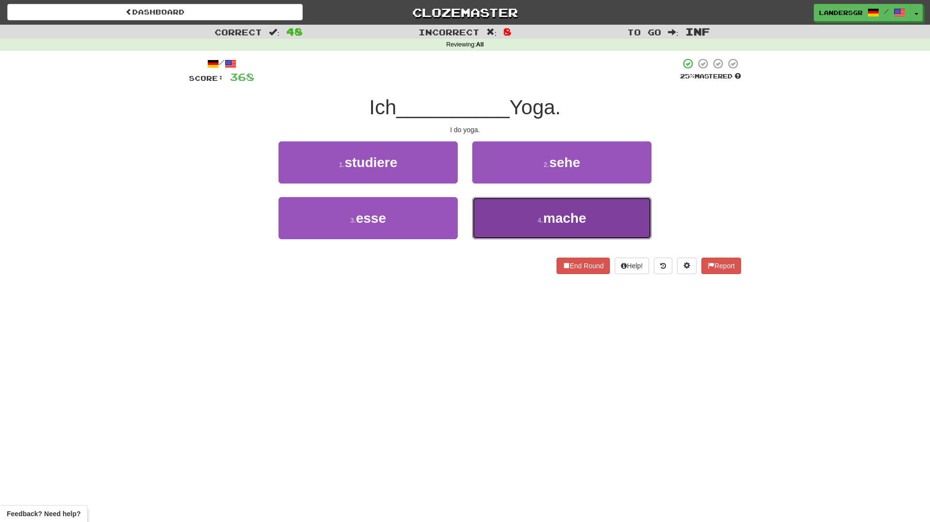
click at [499, 213] on button "4 . mache" at bounding box center [561, 218] width 179 height 42
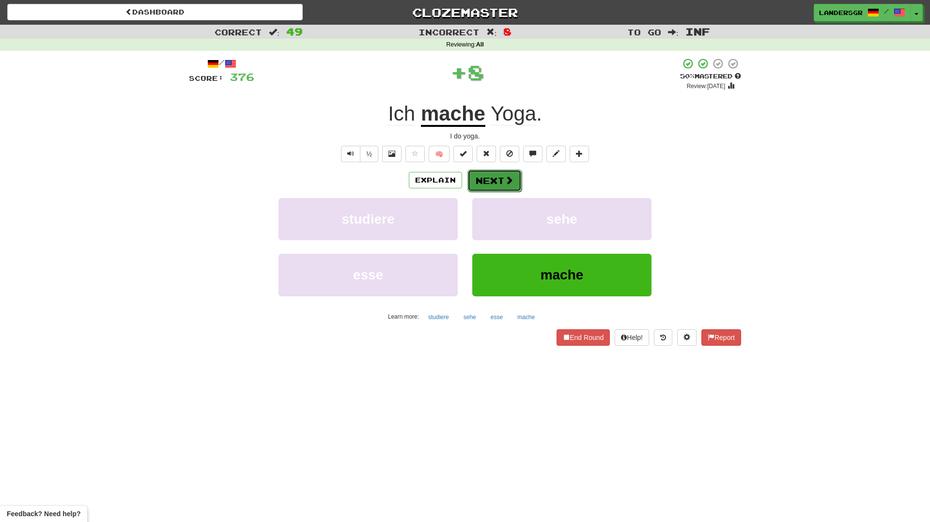
click at [489, 187] on button "Next" at bounding box center [494, 180] width 54 height 22
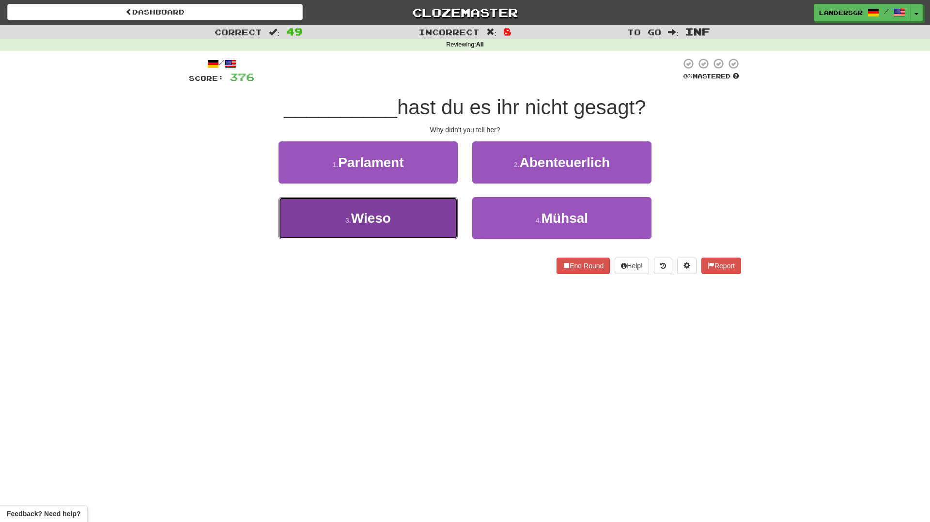
click at [445, 219] on button "3 . Wieso" at bounding box center [367, 218] width 179 height 42
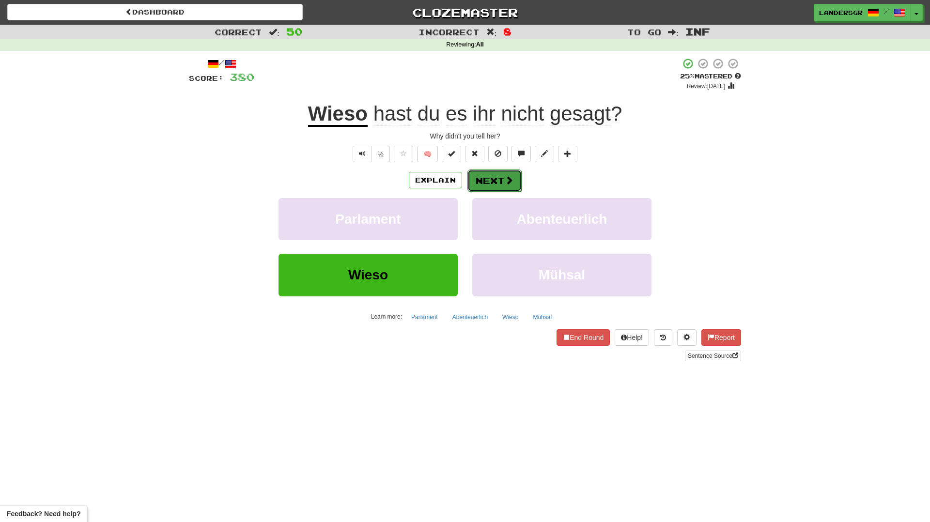
click at [481, 174] on button "Next" at bounding box center [494, 180] width 54 height 22
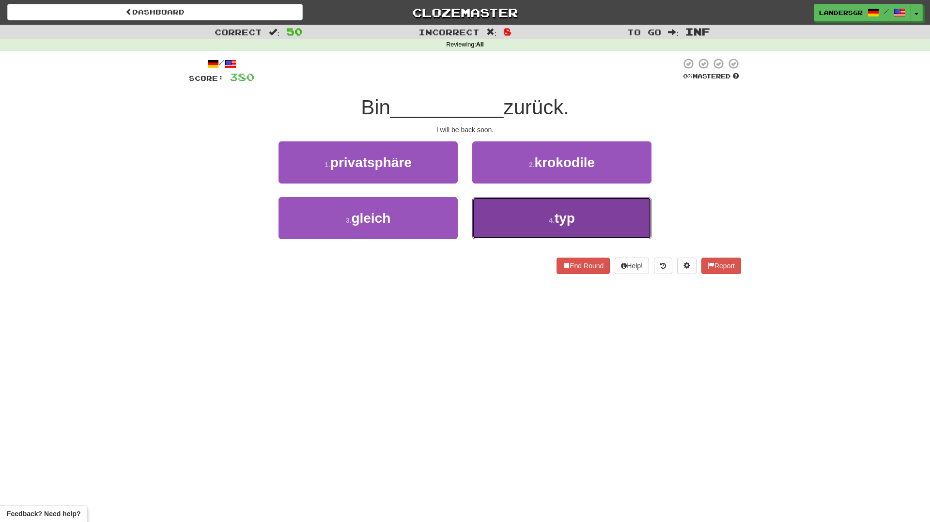
click at [503, 201] on button "4 . typ" at bounding box center [561, 218] width 179 height 42
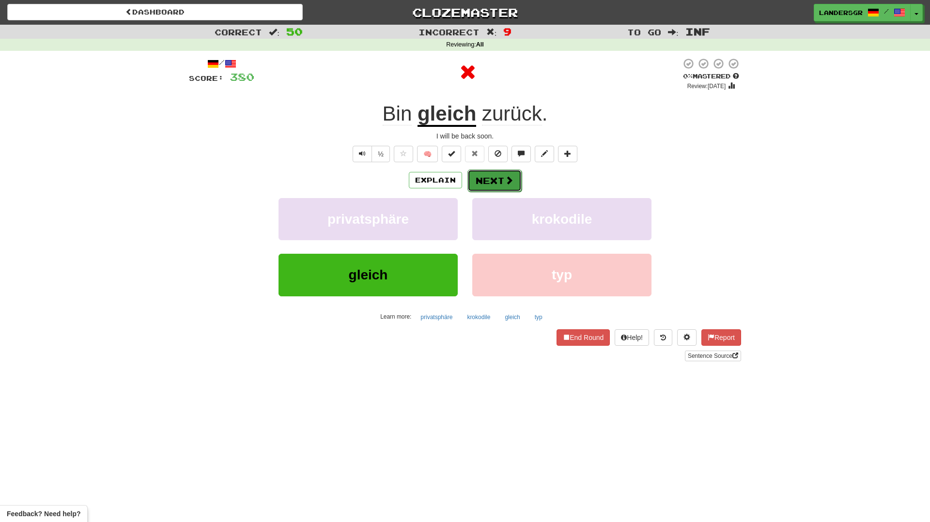
click at [501, 179] on button "Next" at bounding box center [494, 180] width 54 height 22
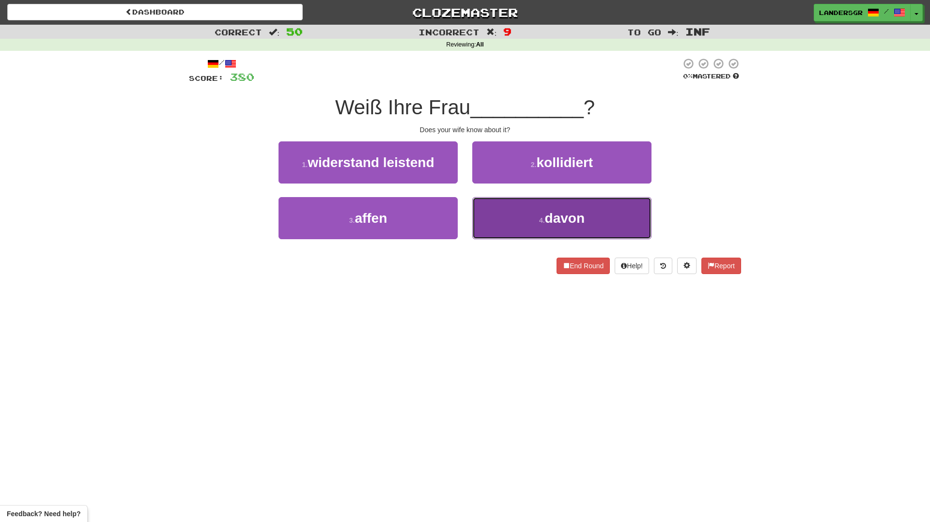
click at [499, 207] on button "4 . davon" at bounding box center [561, 218] width 179 height 42
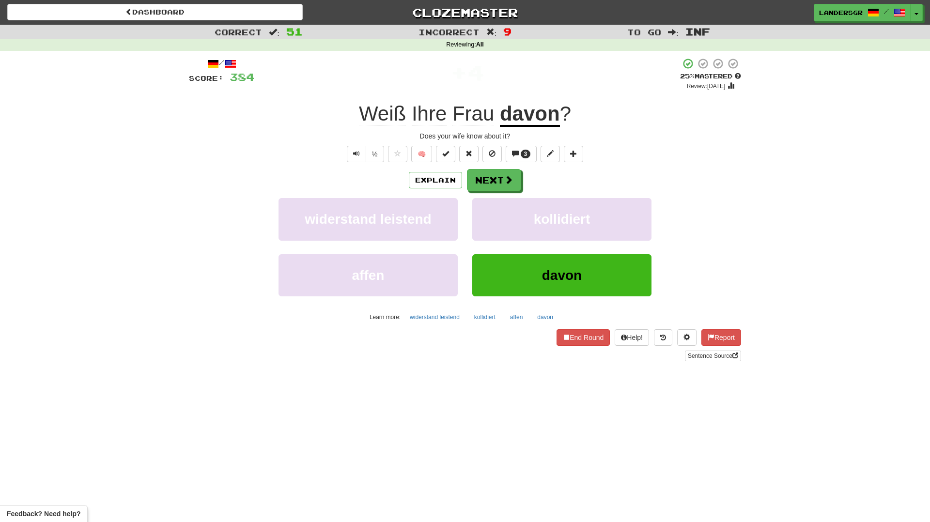
click at [504, 194] on div "Explain Next widerstand leistend kollidiert affen davon Learn more: widerstand …" at bounding box center [465, 246] width 552 height 155
click at [505, 181] on span at bounding box center [509, 180] width 9 height 9
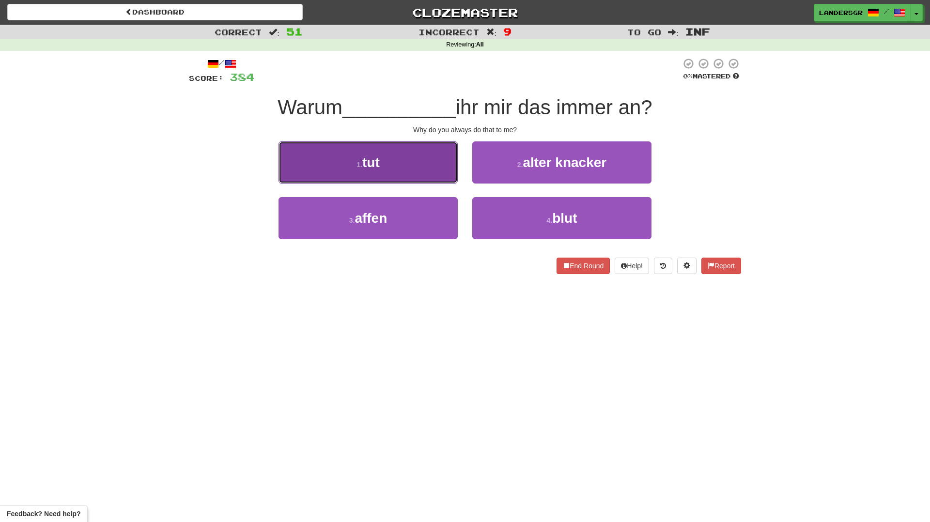
click at [455, 177] on button "1 . tut" at bounding box center [367, 162] width 179 height 42
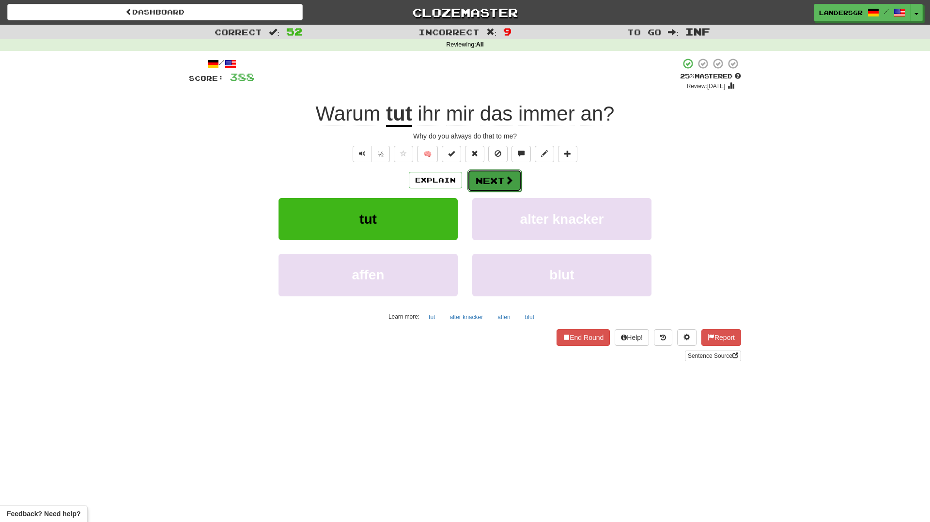
click at [495, 171] on button "Next" at bounding box center [494, 180] width 54 height 22
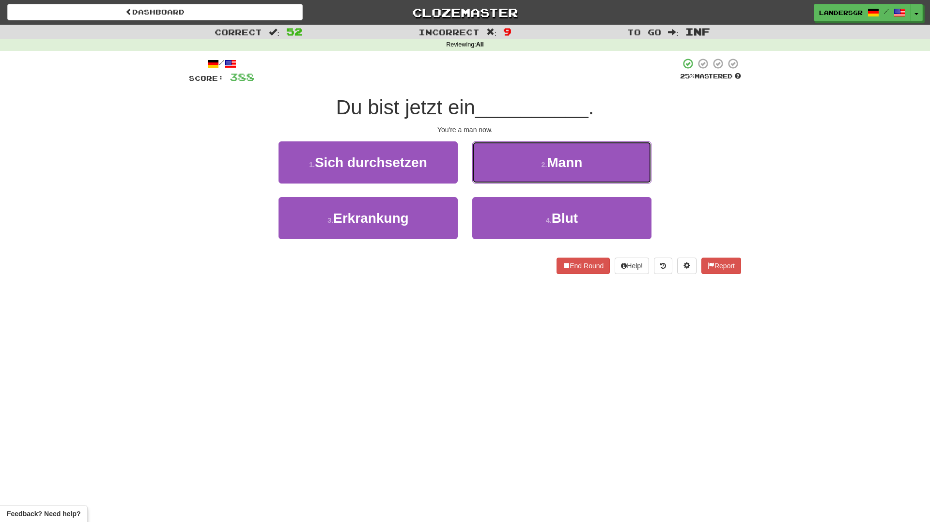
click at [495, 171] on button "2 . Mann" at bounding box center [561, 162] width 179 height 42
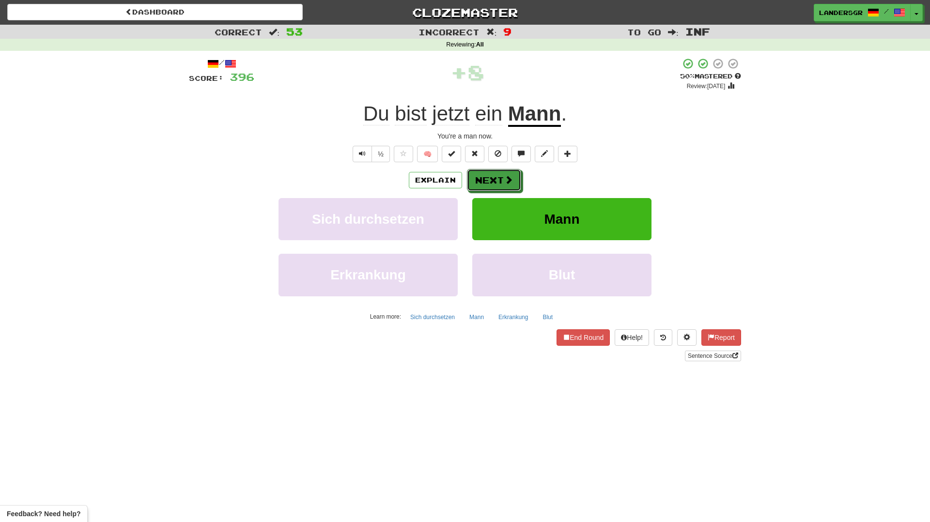
click at [495, 171] on button "Next" at bounding box center [494, 180] width 54 height 22
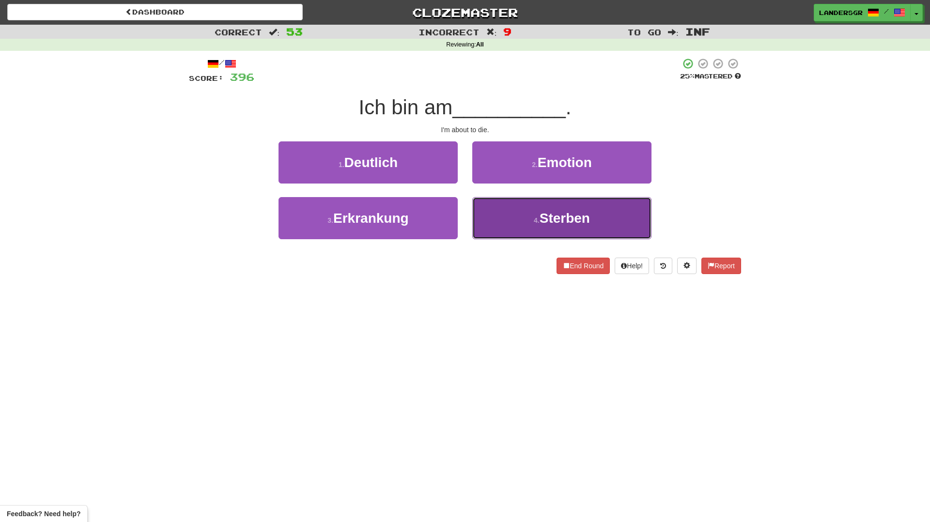
click at [510, 198] on button "4 . Sterben" at bounding box center [561, 218] width 179 height 42
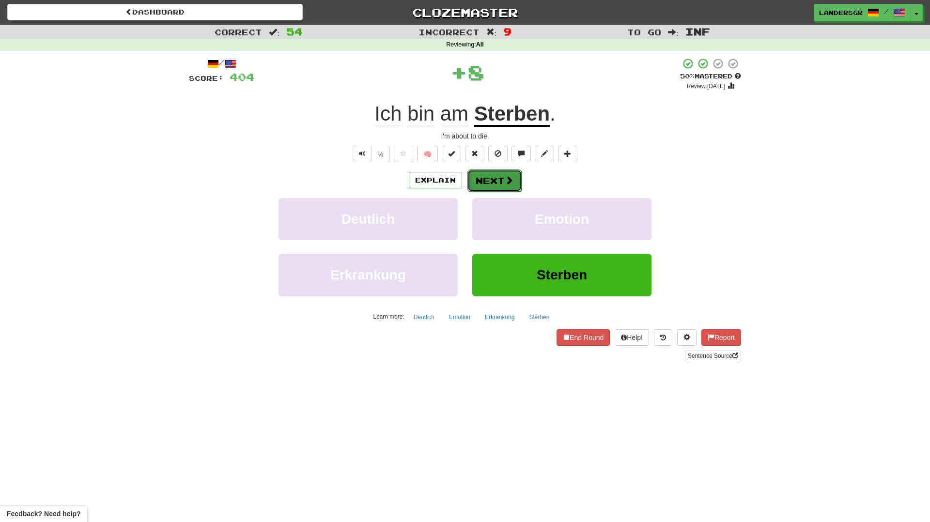
click at [491, 173] on button "Next" at bounding box center [494, 180] width 54 height 22
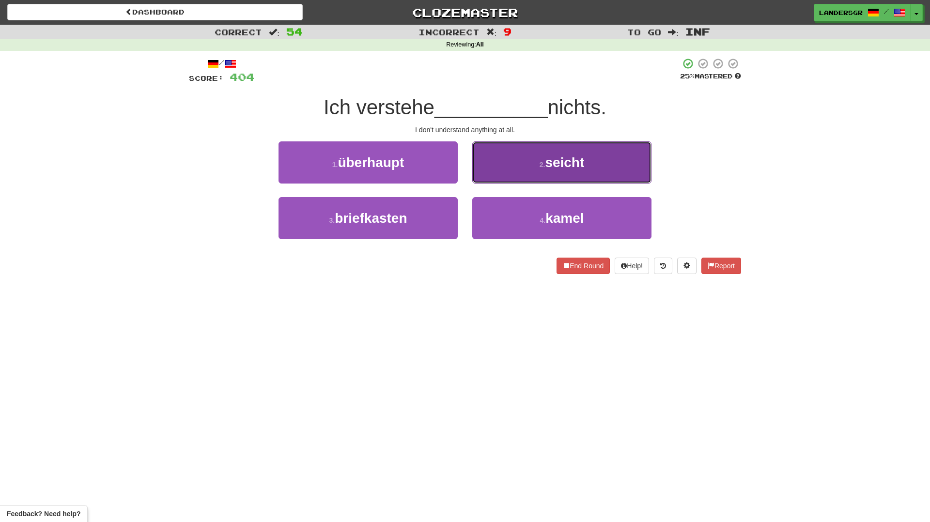
click at [498, 178] on button "2 . seicht" at bounding box center [561, 162] width 179 height 42
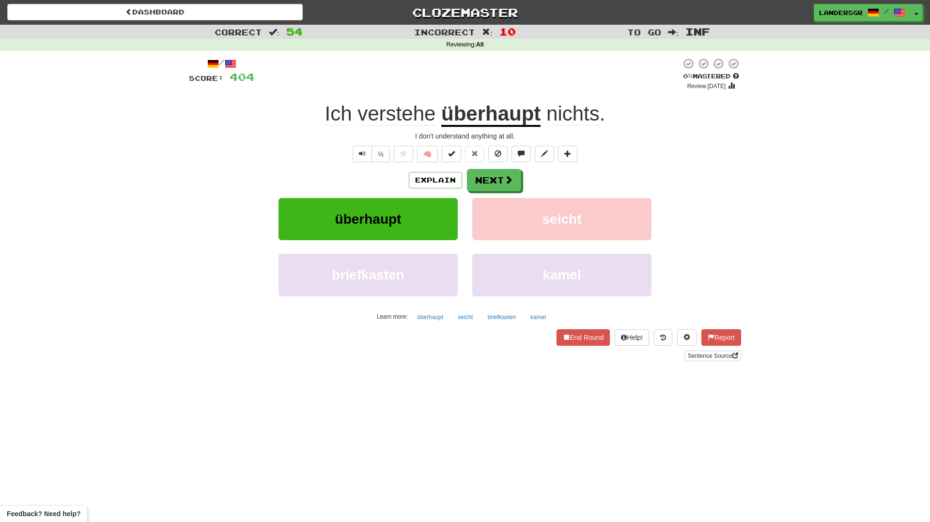
click at [474, 121] on u "überhaupt" at bounding box center [490, 114] width 99 height 25
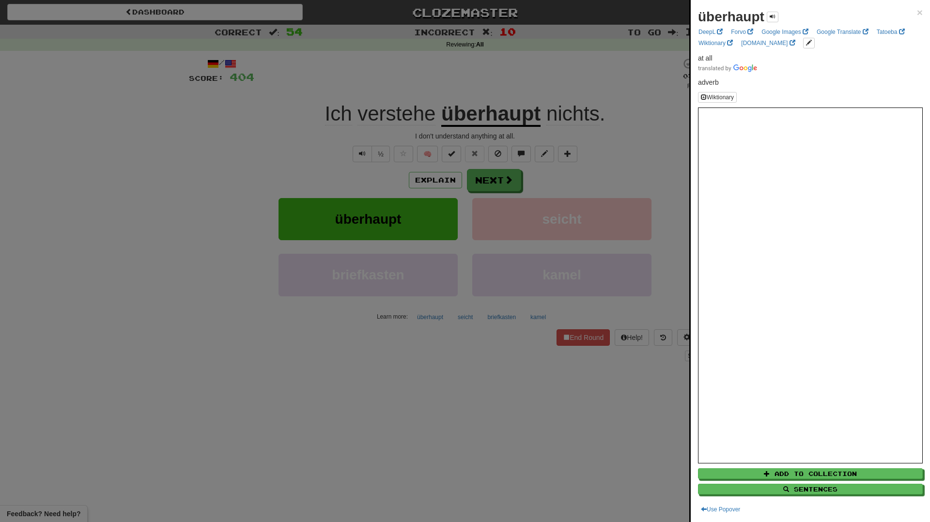
click at [478, 158] on div at bounding box center [465, 261] width 930 height 522
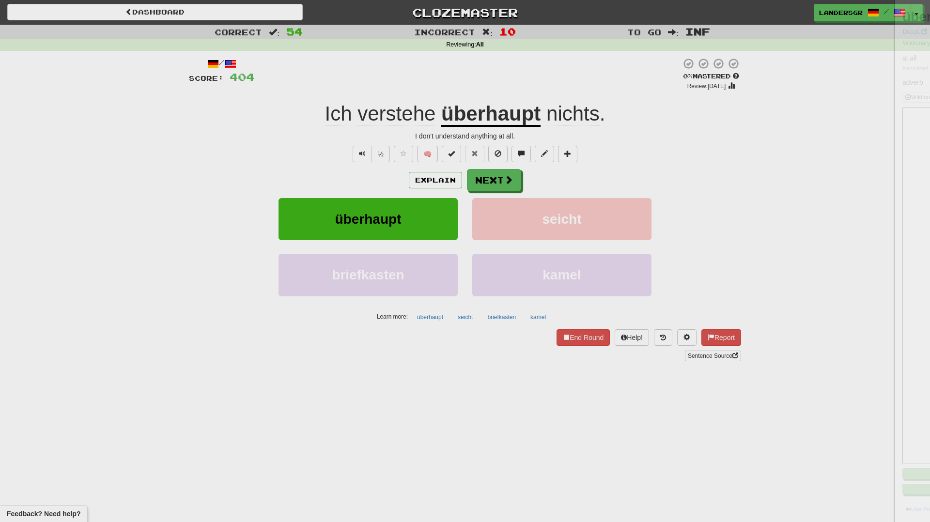
click at [478, 171] on div at bounding box center [465, 261] width 930 height 522
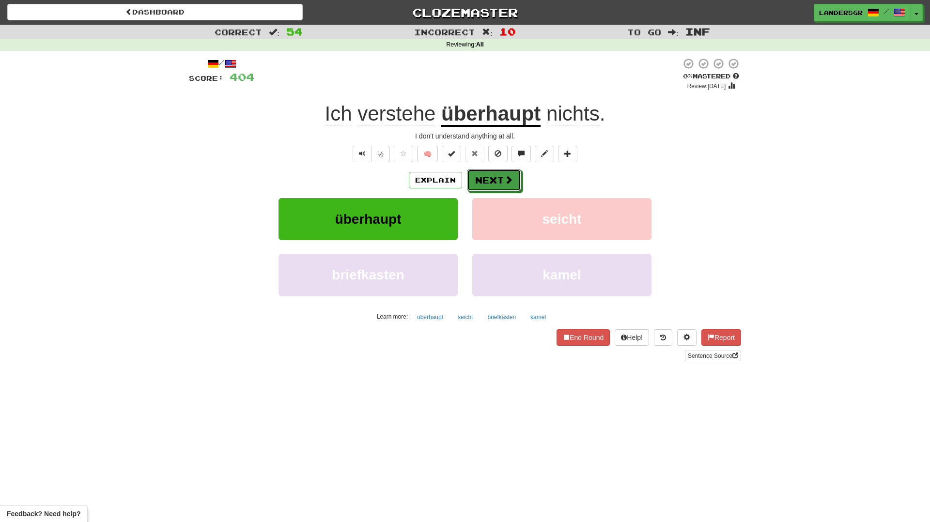
click at [478, 171] on button "Next" at bounding box center [494, 180] width 54 height 22
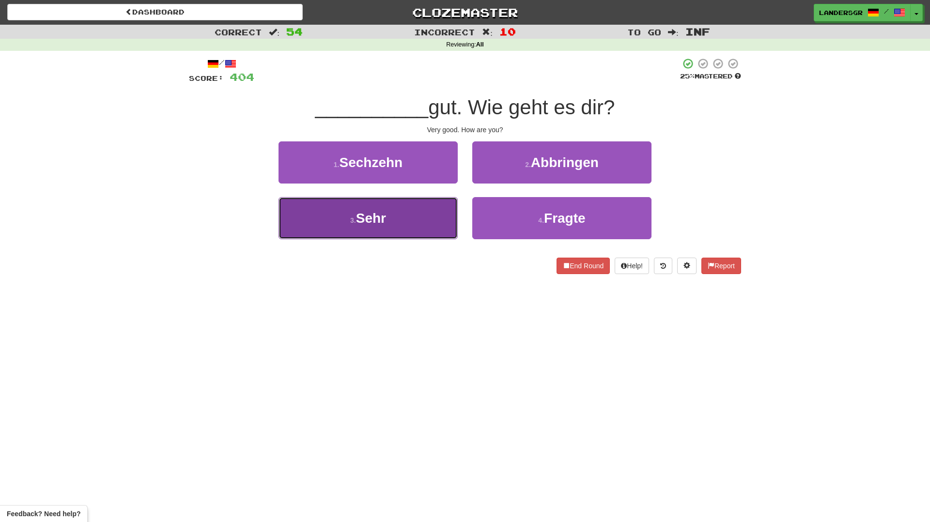
click at [435, 212] on button "3 . Sehr" at bounding box center [367, 218] width 179 height 42
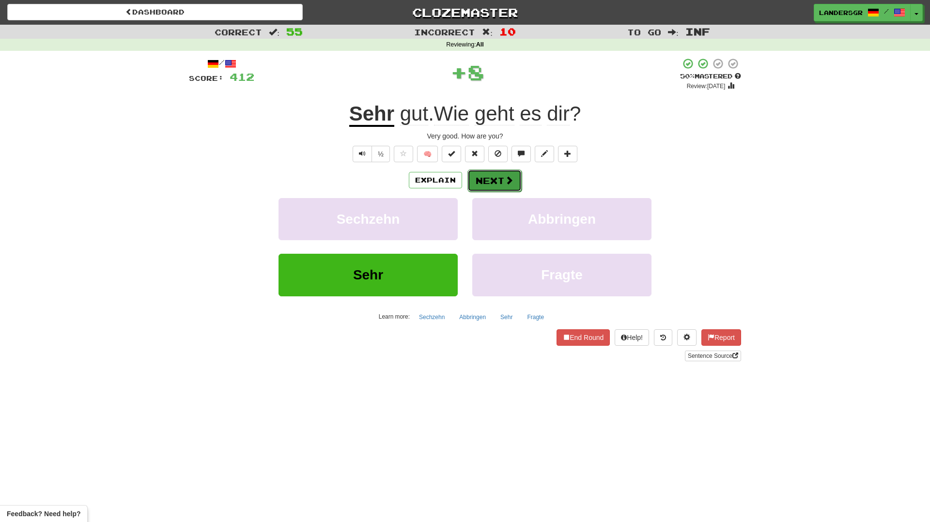
click at [480, 181] on button "Next" at bounding box center [494, 180] width 54 height 22
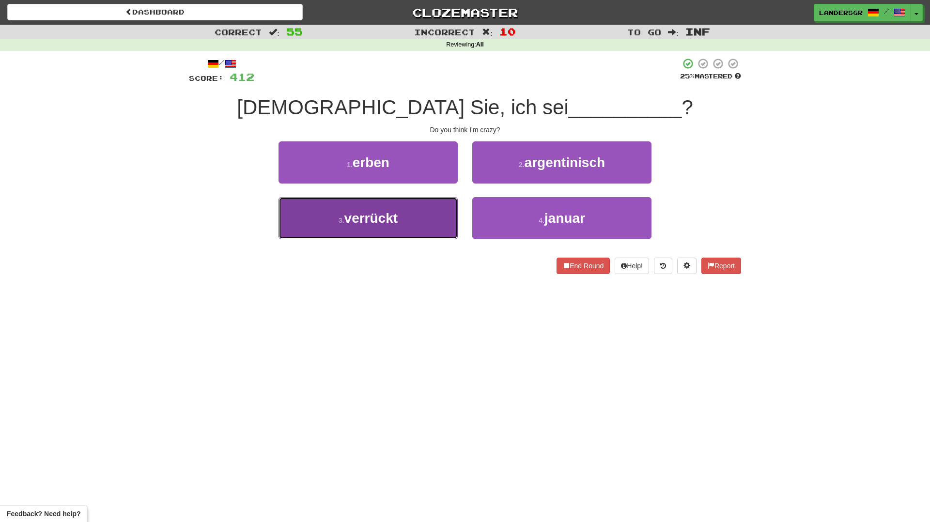
click at [414, 218] on button "3 . verrückt" at bounding box center [367, 218] width 179 height 42
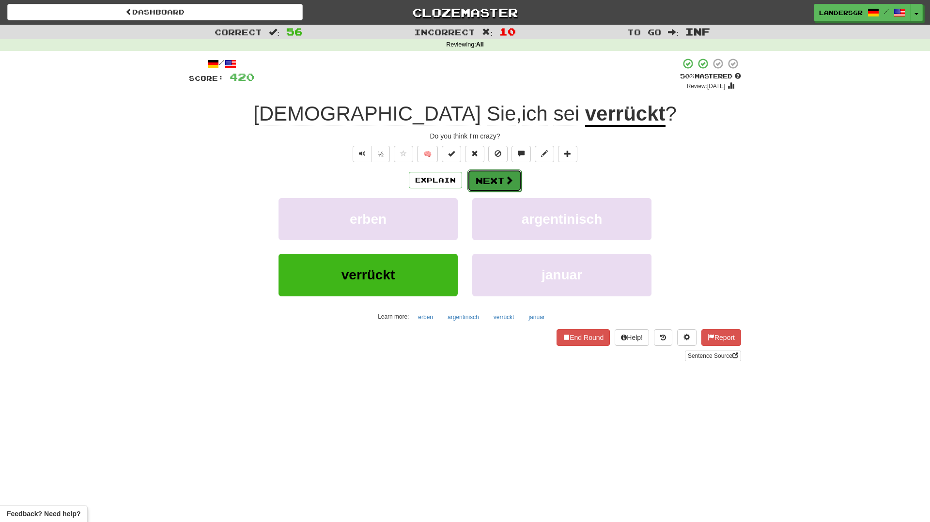
click at [482, 179] on button "Next" at bounding box center [494, 180] width 54 height 22
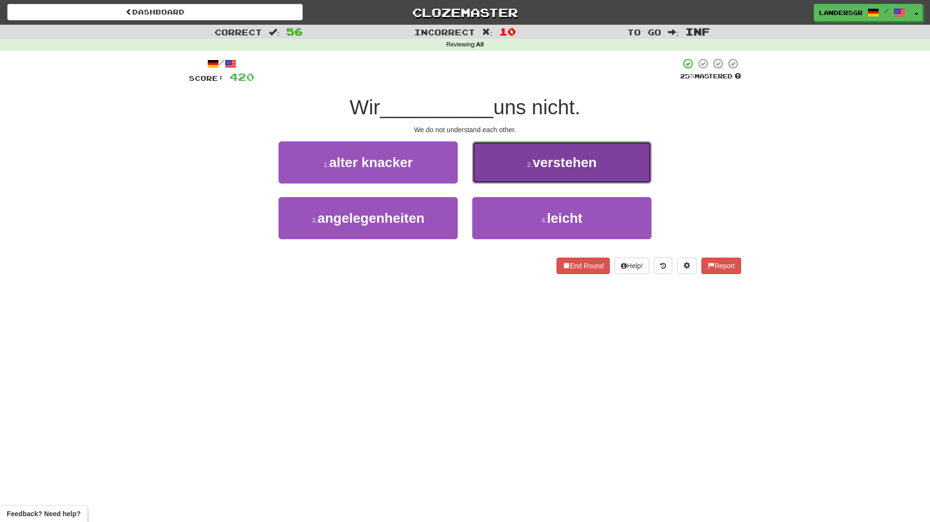
click at [482, 179] on button "2 . verstehen" at bounding box center [561, 162] width 179 height 42
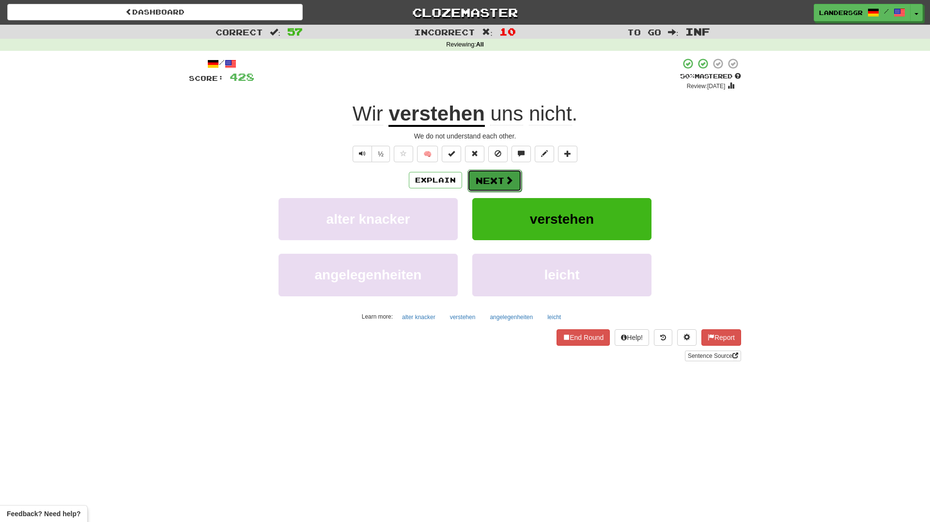
click at [482, 181] on button "Next" at bounding box center [494, 180] width 54 height 22
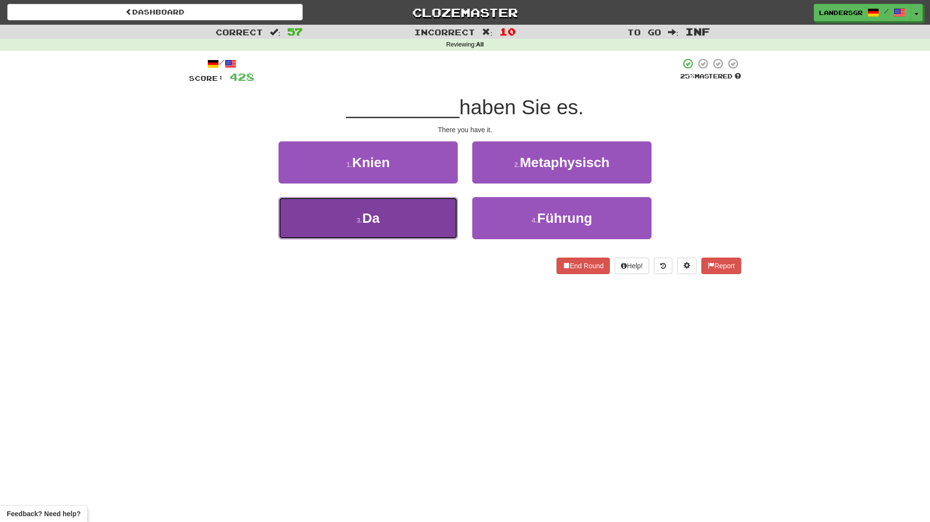
click at [434, 216] on button "3 . Da" at bounding box center [367, 218] width 179 height 42
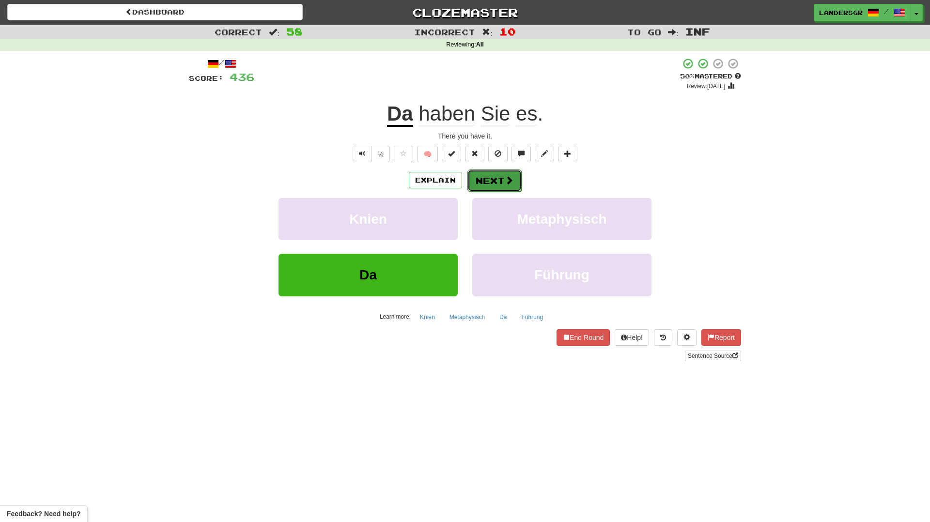
click at [483, 177] on button "Next" at bounding box center [494, 180] width 54 height 22
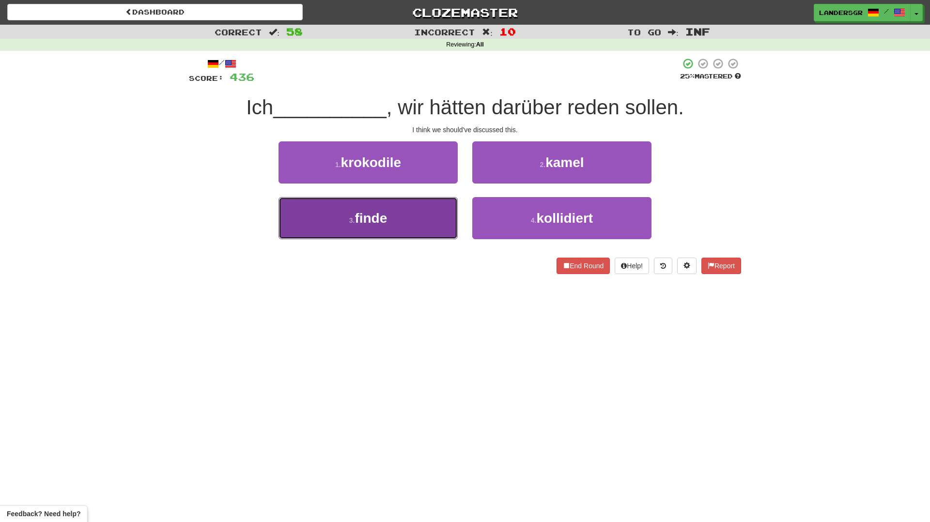
click at [424, 223] on button "3 . finde" at bounding box center [367, 218] width 179 height 42
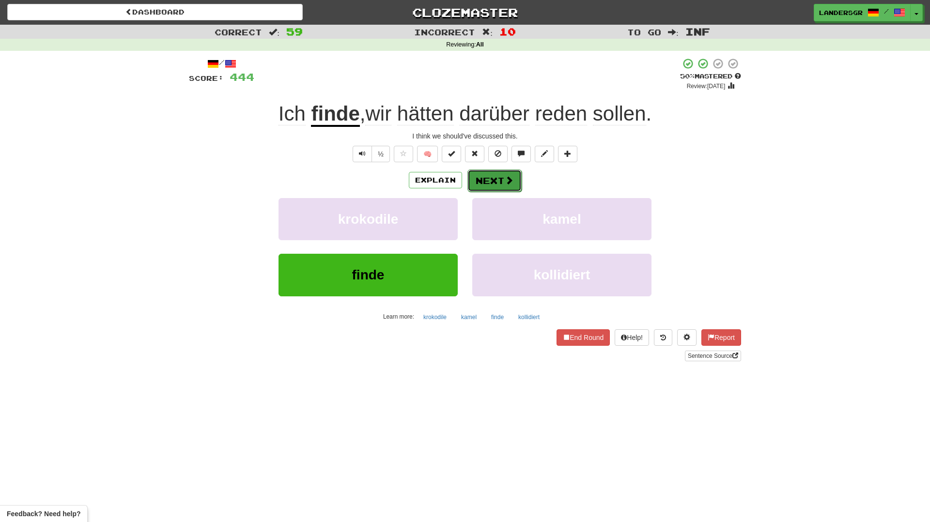
click at [495, 178] on button "Next" at bounding box center [494, 180] width 54 height 22
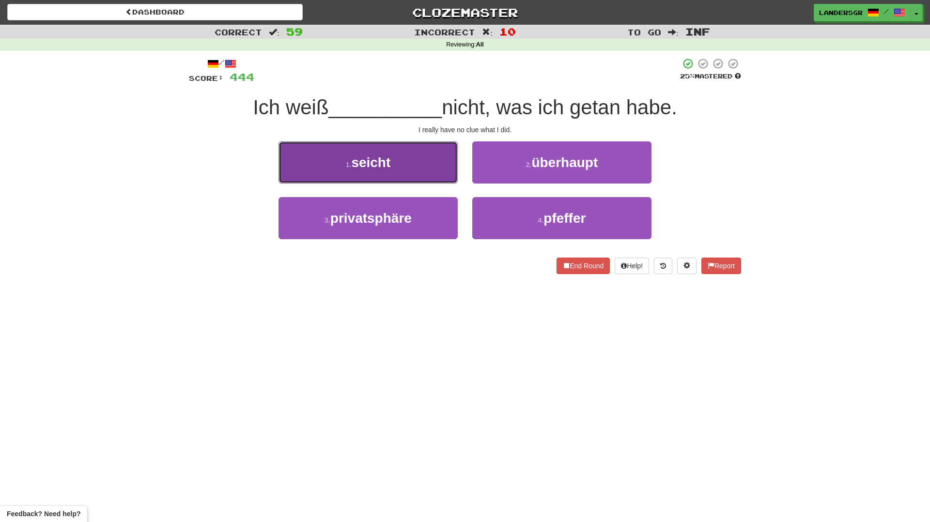
click at [438, 170] on button "1 . seicht" at bounding box center [367, 162] width 179 height 42
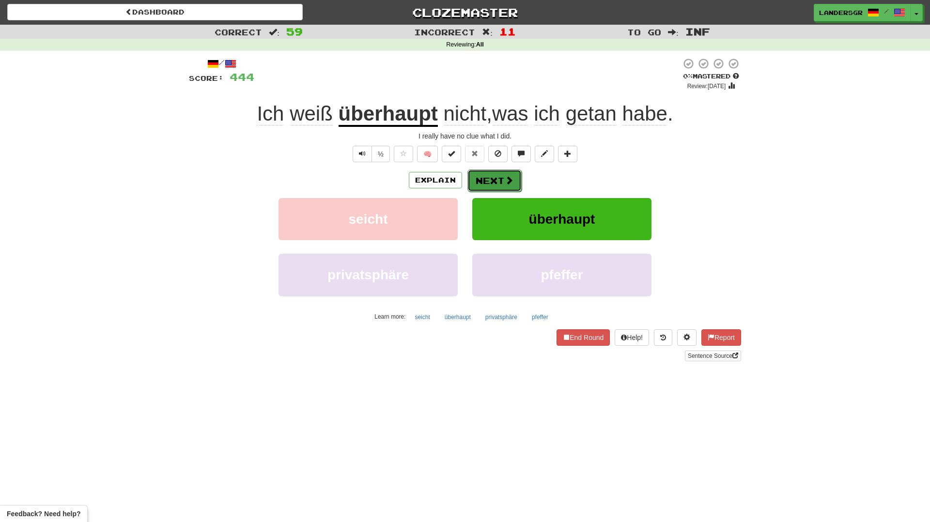
click at [486, 187] on button "Next" at bounding box center [494, 180] width 54 height 22
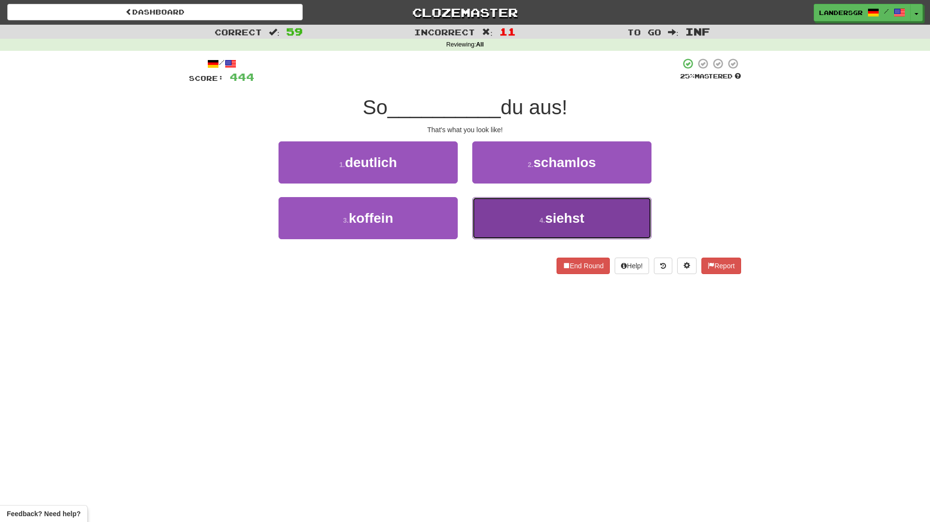
click at [510, 212] on button "4 . siehst" at bounding box center [561, 218] width 179 height 42
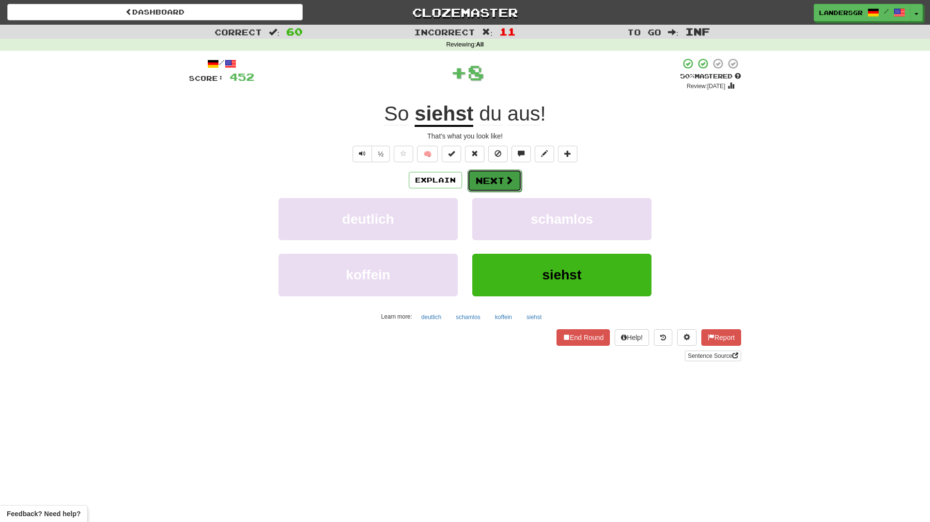
click at [490, 182] on button "Next" at bounding box center [494, 180] width 54 height 22
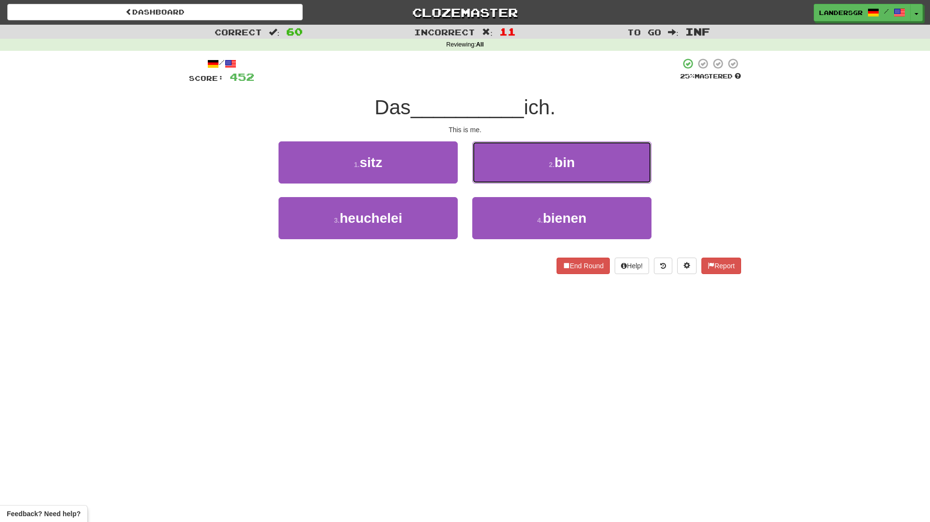
click at [490, 182] on button "2 . bin" at bounding box center [561, 162] width 179 height 42
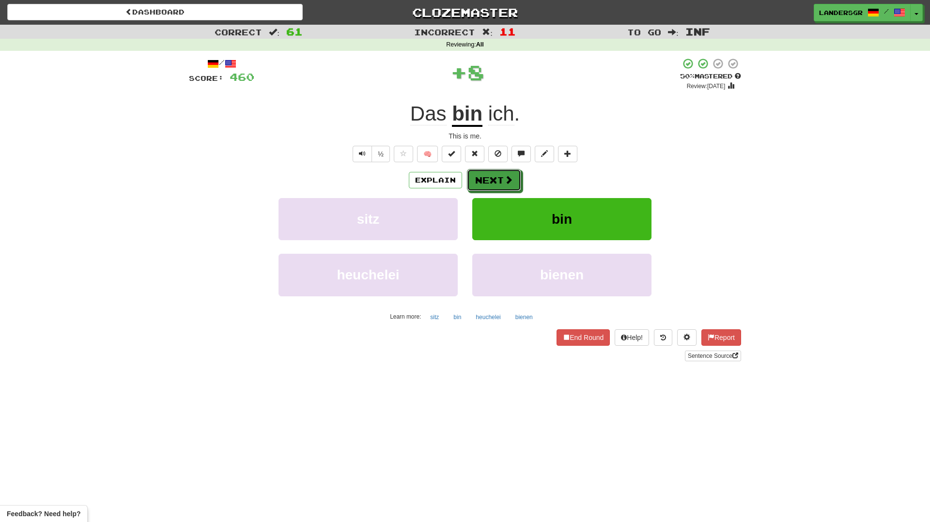
click at [490, 182] on button "Next" at bounding box center [494, 180] width 54 height 22
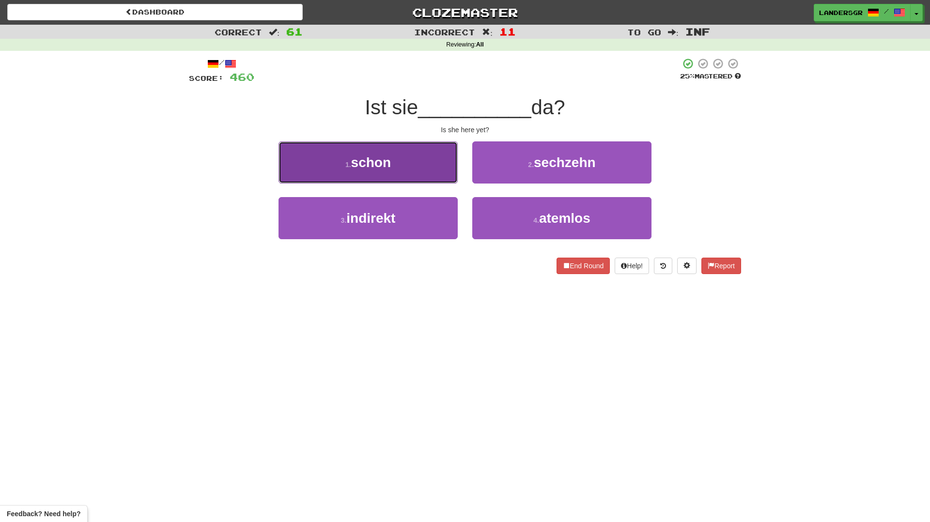
click at [428, 171] on button "1 . schon" at bounding box center [367, 162] width 179 height 42
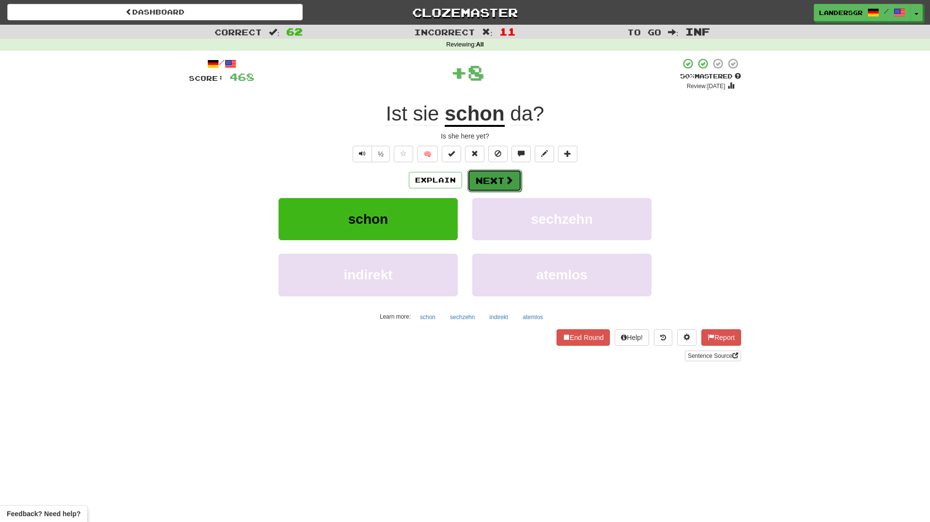
click at [499, 185] on button "Next" at bounding box center [494, 180] width 54 height 22
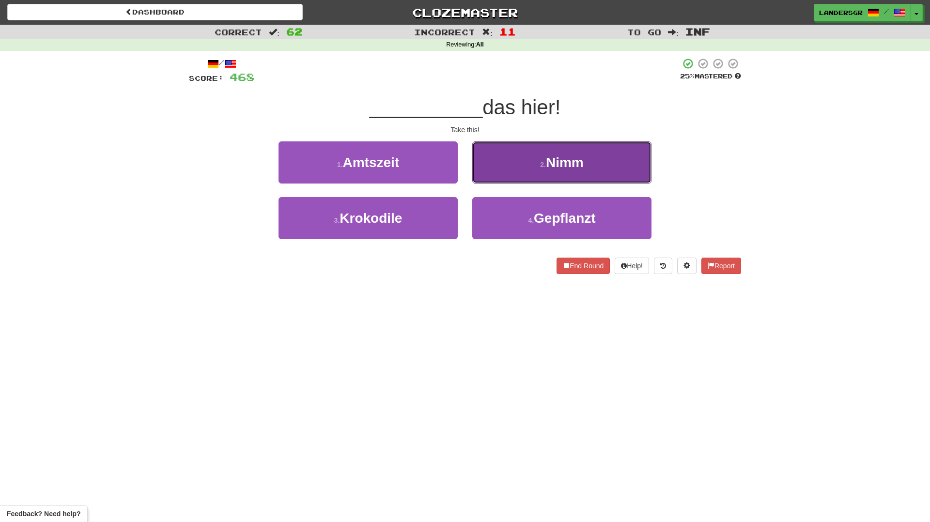
click at [491, 156] on button "2 . Nimm" at bounding box center [561, 162] width 179 height 42
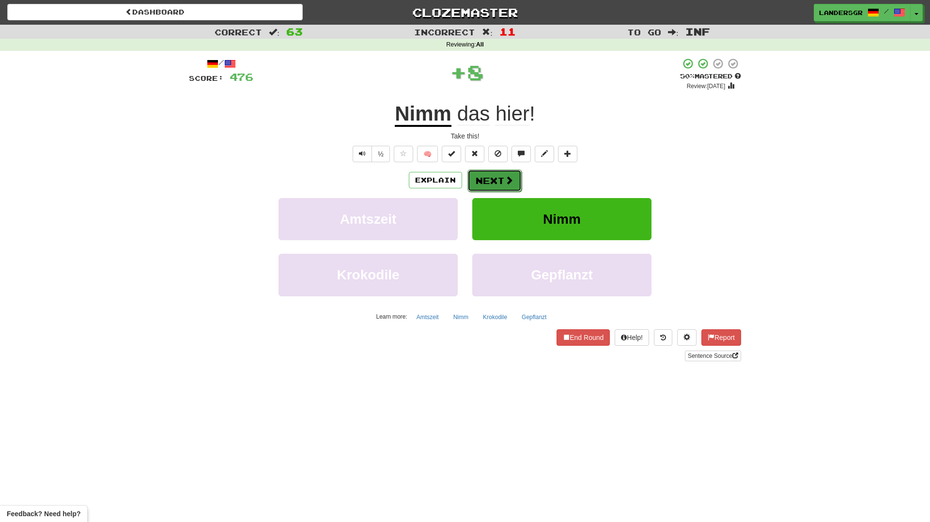
click at [490, 186] on button "Next" at bounding box center [494, 180] width 54 height 22
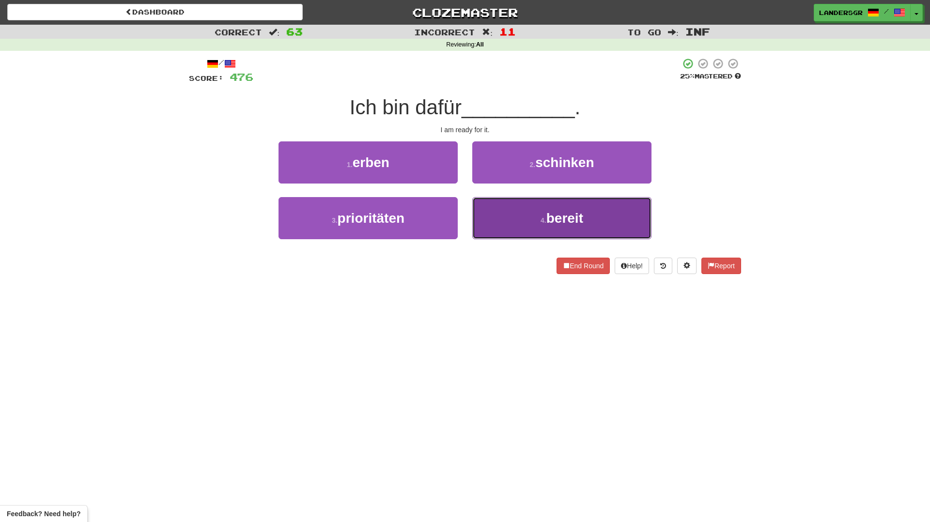
click at [502, 210] on button "4 . bereit" at bounding box center [561, 218] width 179 height 42
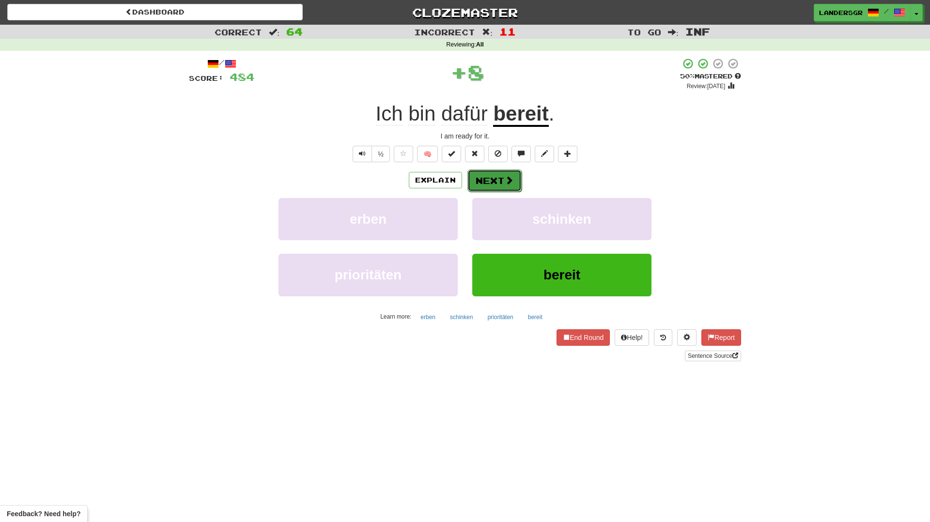
click at [501, 179] on button "Next" at bounding box center [494, 180] width 54 height 22
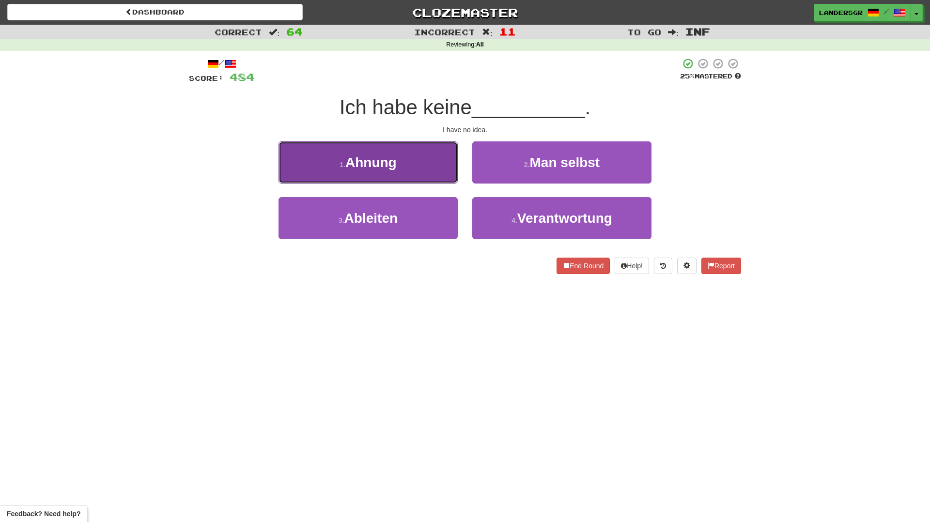
click at [418, 178] on button "1 . Ahnung" at bounding box center [367, 162] width 179 height 42
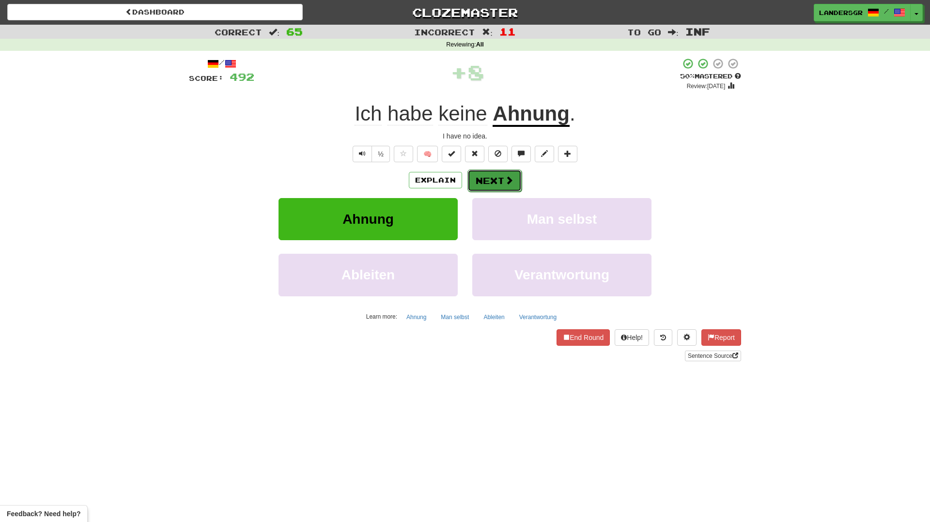
click at [490, 182] on button "Next" at bounding box center [494, 180] width 54 height 22
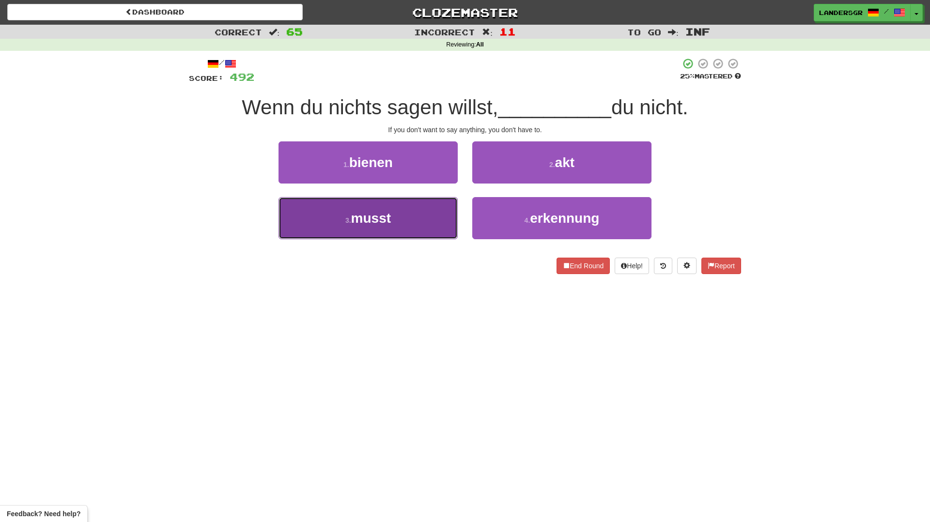
click at [430, 211] on button "3 . musst" at bounding box center [367, 218] width 179 height 42
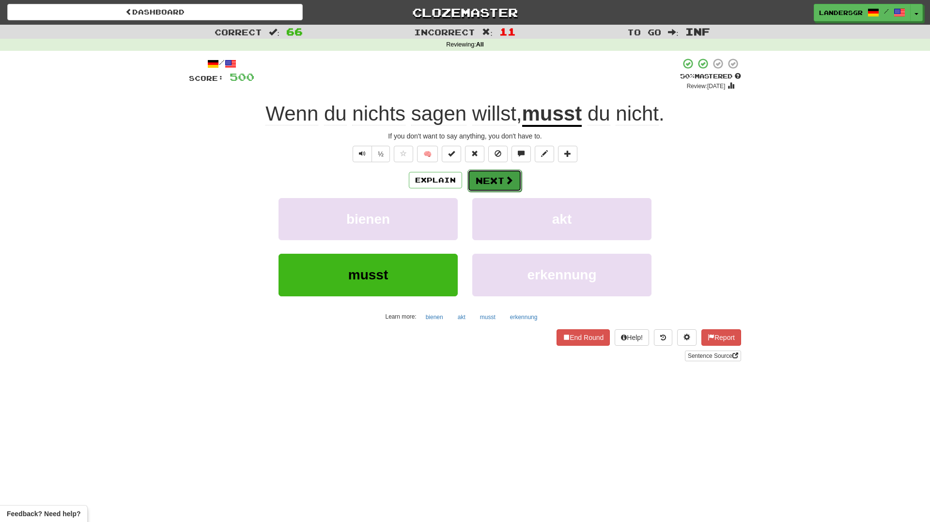
click at [481, 173] on button "Next" at bounding box center [494, 180] width 54 height 22
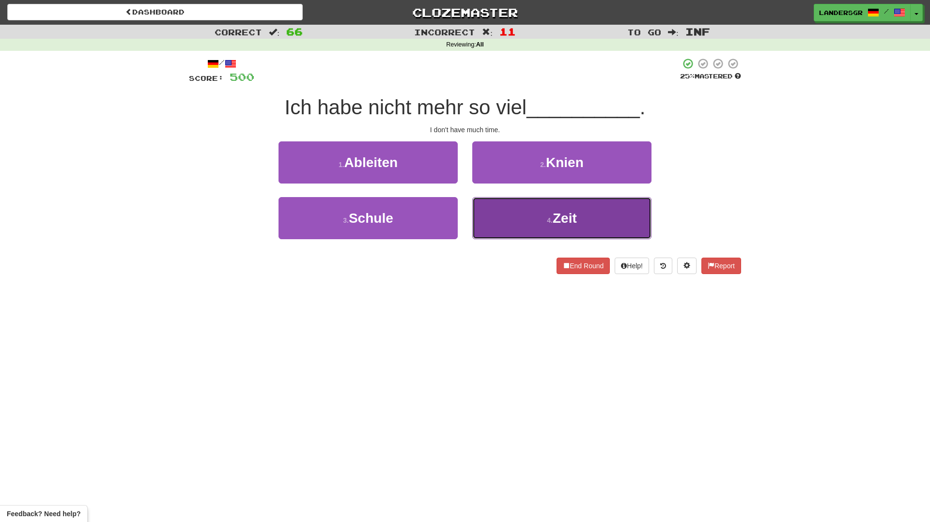
click at [503, 212] on button "4 . Zeit" at bounding box center [561, 218] width 179 height 42
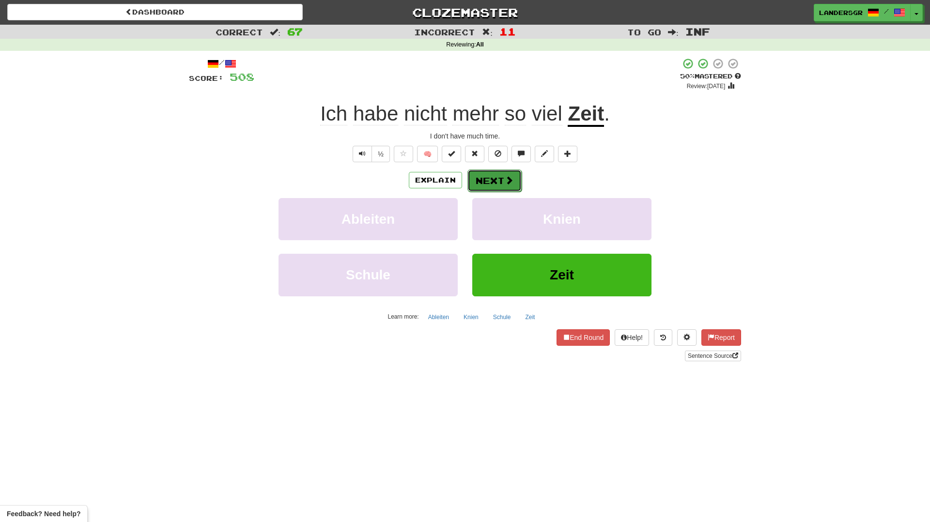
click at [495, 185] on button "Next" at bounding box center [494, 180] width 54 height 22
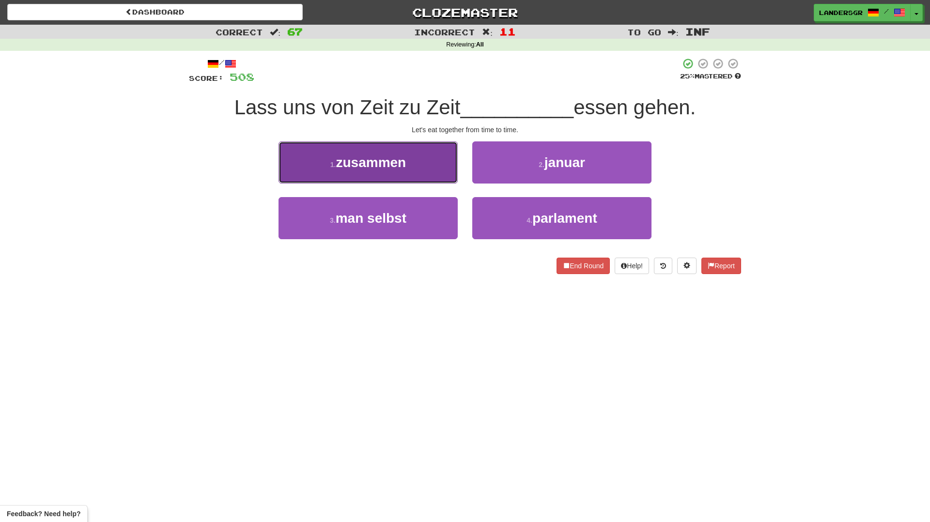
click at [437, 170] on button "1 . zusammen" at bounding box center [367, 162] width 179 height 42
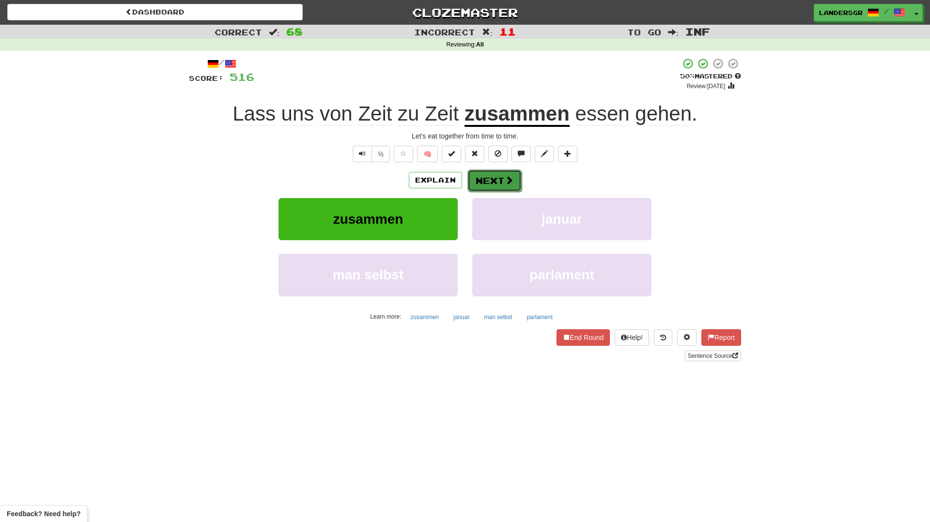
click at [488, 177] on button "Next" at bounding box center [494, 180] width 54 height 22
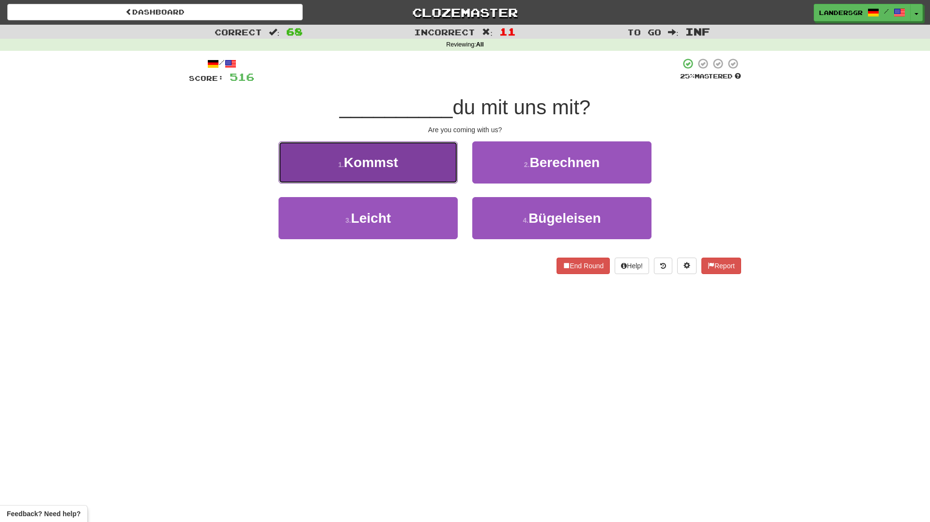
click at [426, 167] on button "1 . Kommst" at bounding box center [367, 162] width 179 height 42
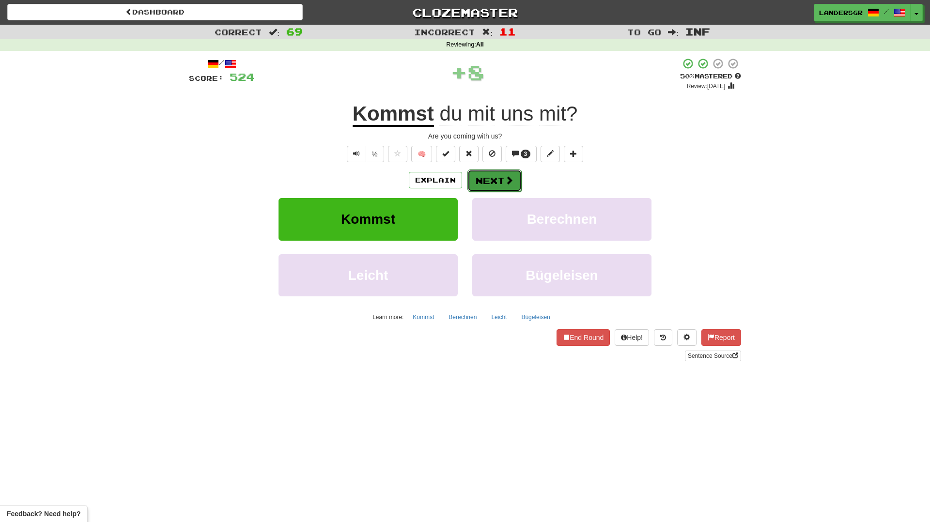
click at [485, 183] on button "Next" at bounding box center [494, 180] width 54 height 22
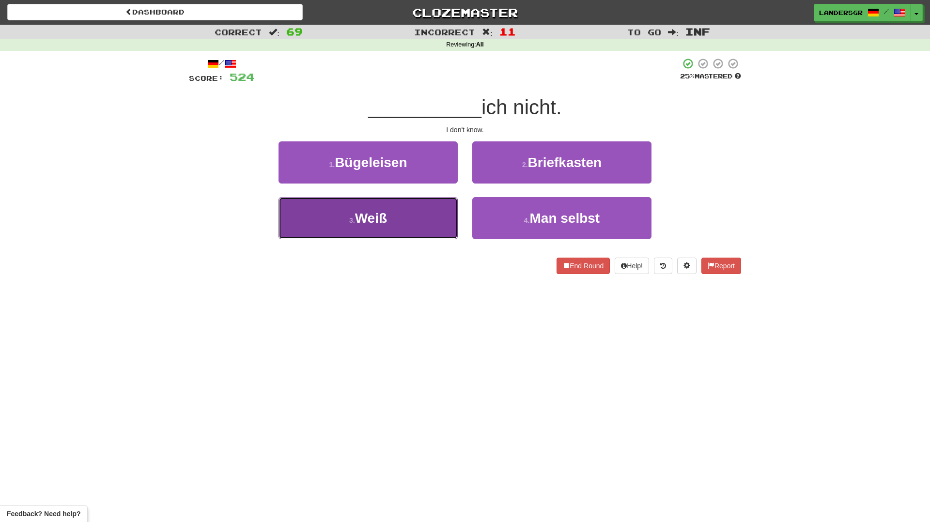
click at [425, 212] on button "3 . Weiß" at bounding box center [367, 218] width 179 height 42
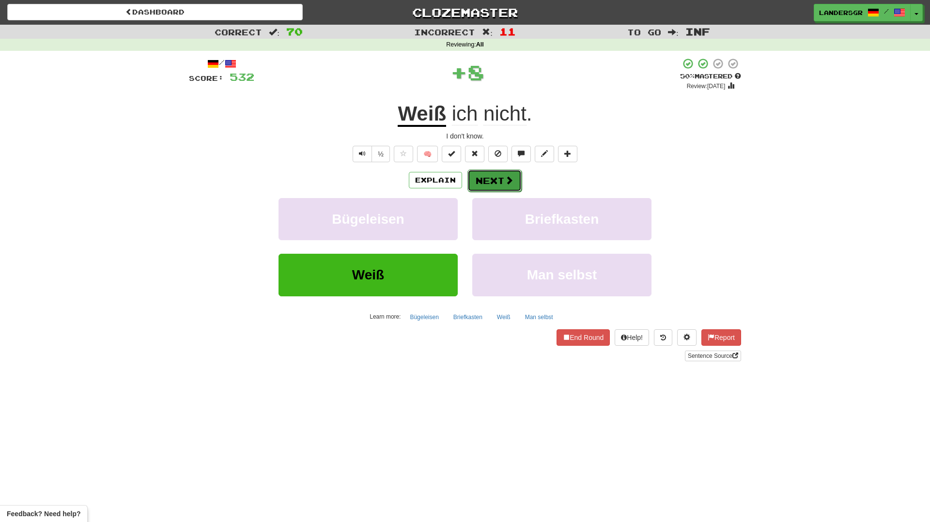
click at [492, 177] on button "Next" at bounding box center [494, 180] width 54 height 22
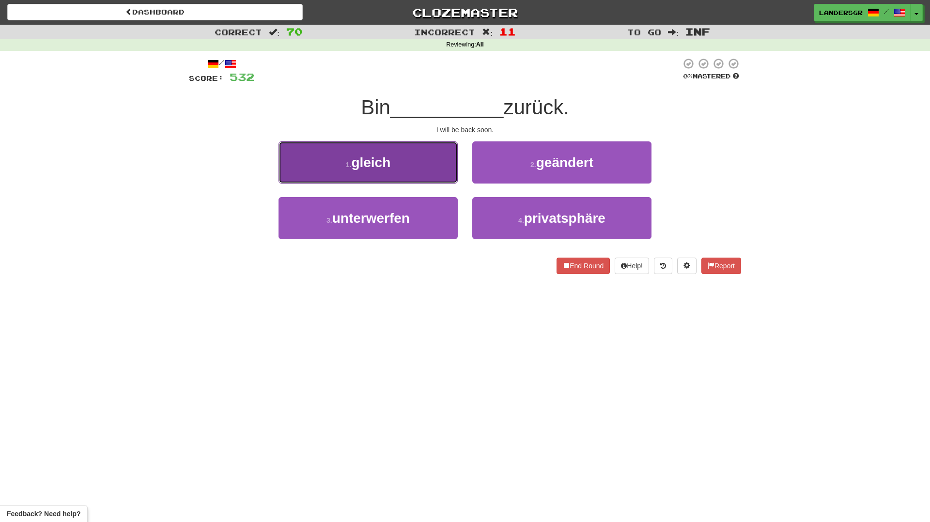
click at [418, 171] on button "1 . gleich" at bounding box center [367, 162] width 179 height 42
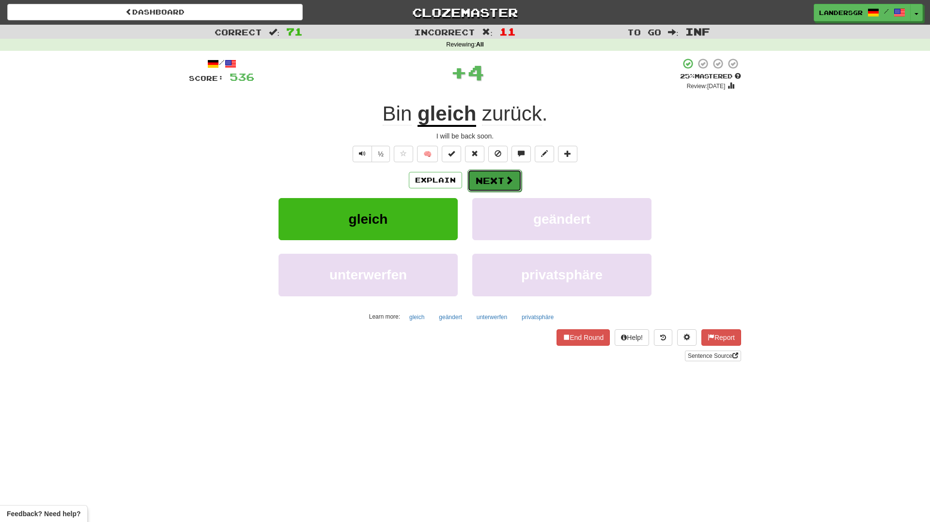
click at [492, 181] on button "Next" at bounding box center [494, 180] width 54 height 22
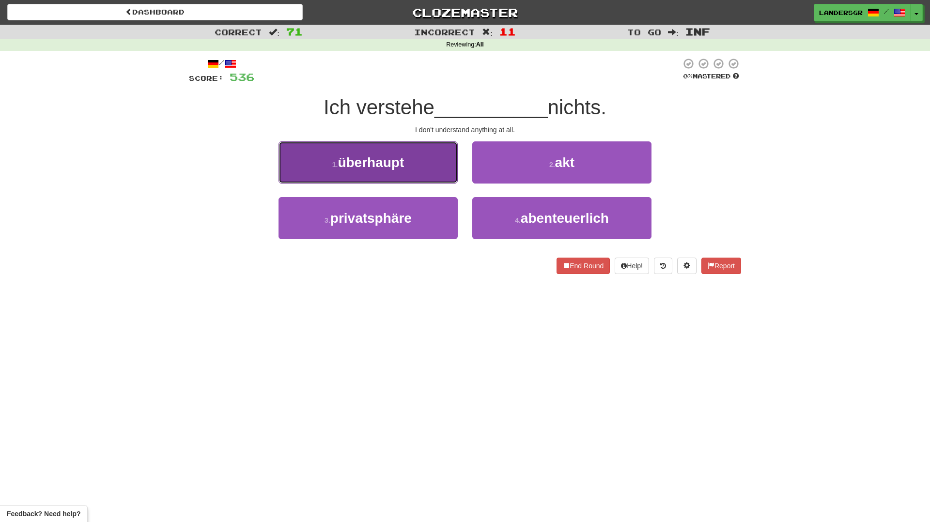
click at [422, 173] on button "1 . überhaupt" at bounding box center [367, 162] width 179 height 42
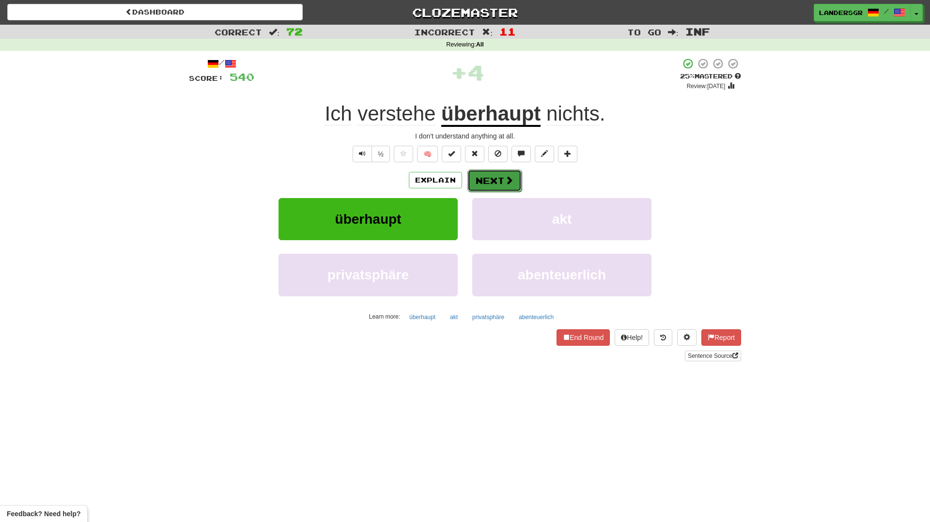
click at [502, 177] on button "Next" at bounding box center [494, 180] width 54 height 22
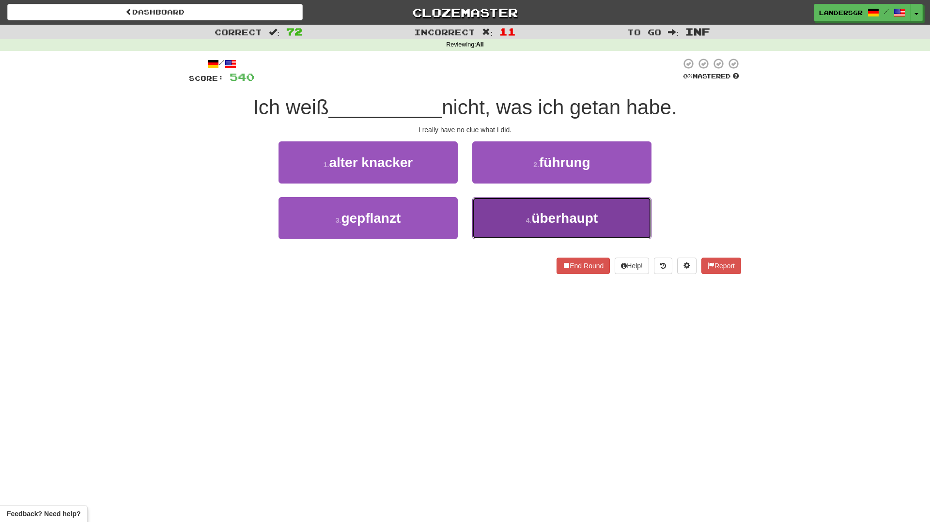
click at [526, 209] on button "4 . überhaupt" at bounding box center [561, 218] width 179 height 42
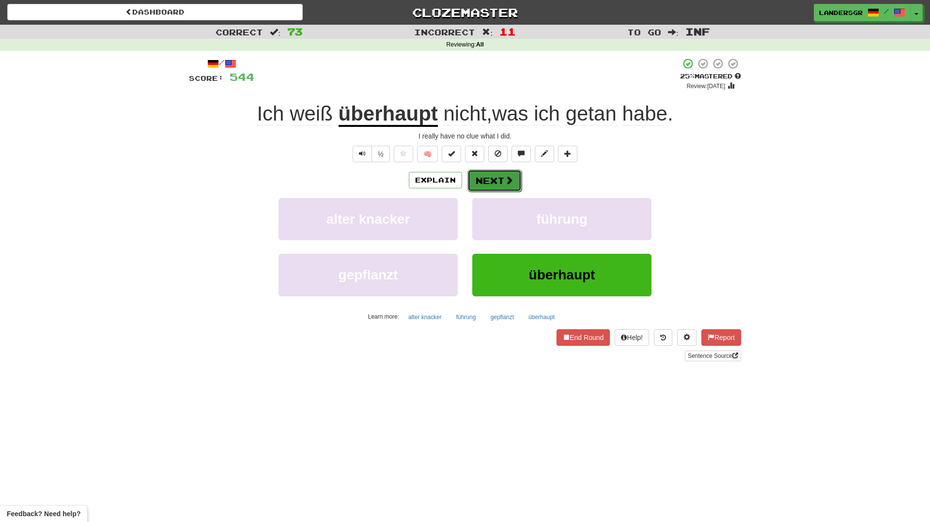
click at [486, 179] on button "Next" at bounding box center [494, 180] width 54 height 22
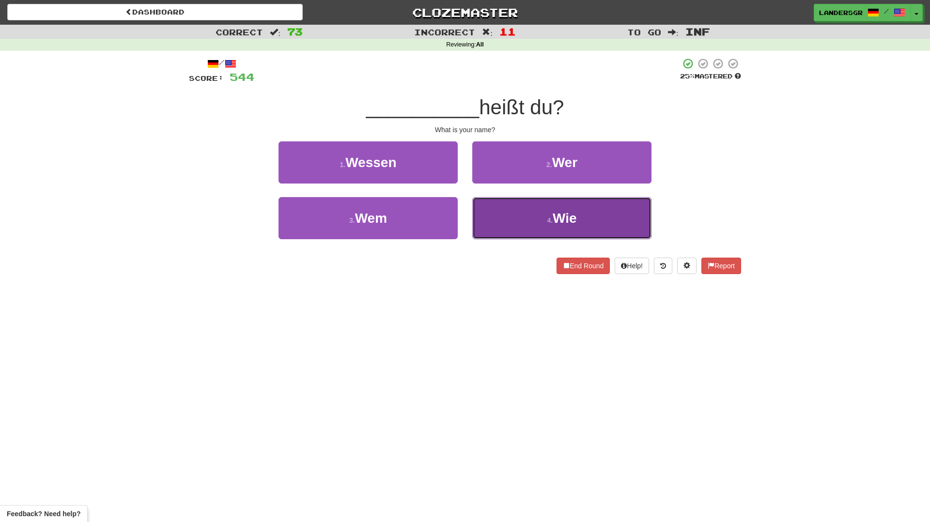
click at [490, 204] on button "4 . Wie" at bounding box center [561, 218] width 179 height 42
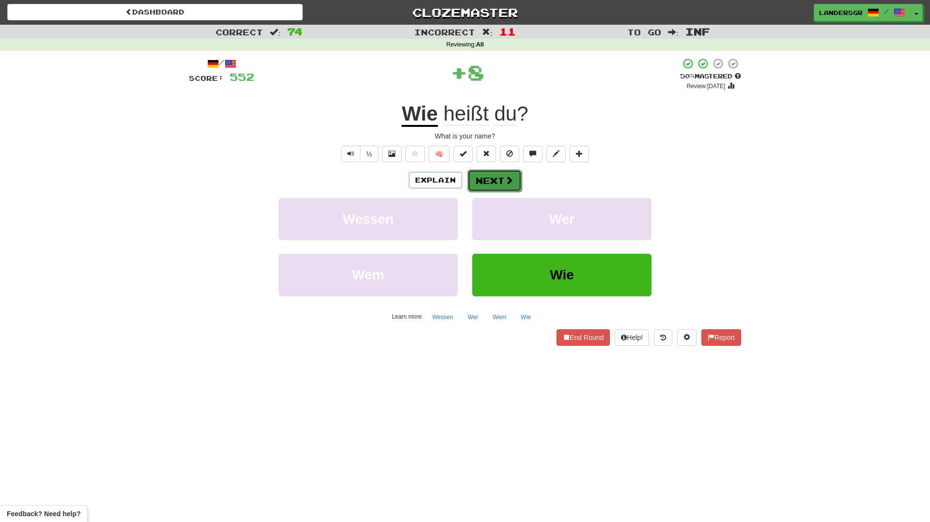
click at [477, 181] on button "Next" at bounding box center [494, 180] width 54 height 22
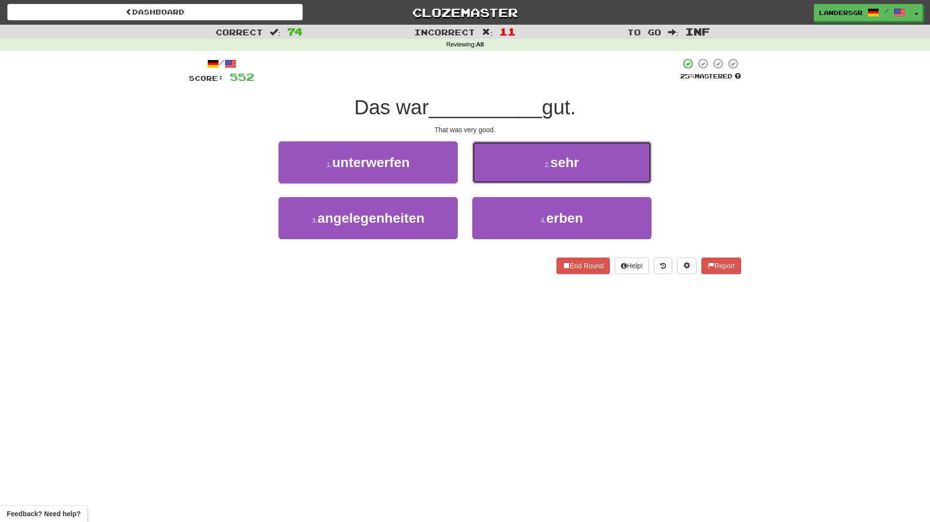
click at [477, 181] on button "2 . sehr" at bounding box center [561, 162] width 179 height 42
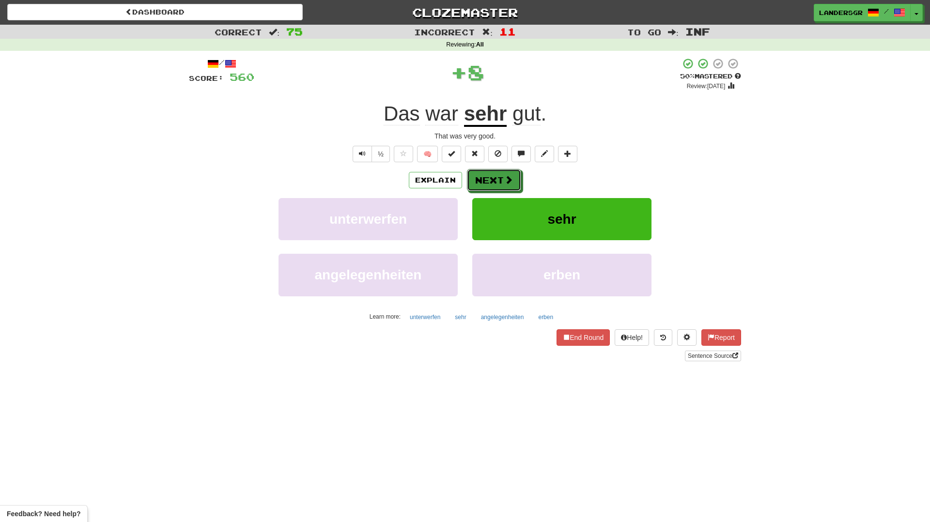
click at [477, 181] on button "Next" at bounding box center [494, 180] width 54 height 22
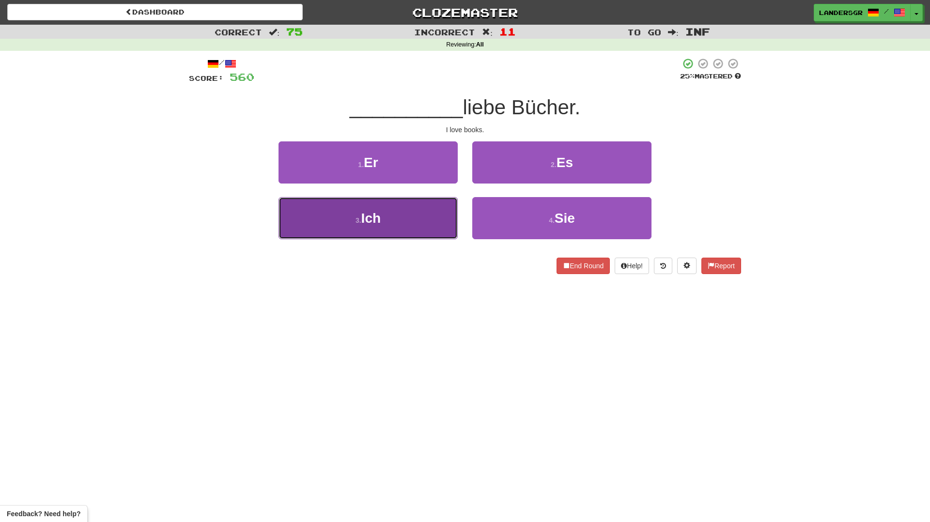
click at [427, 217] on button "3 . Ich" at bounding box center [367, 218] width 179 height 42
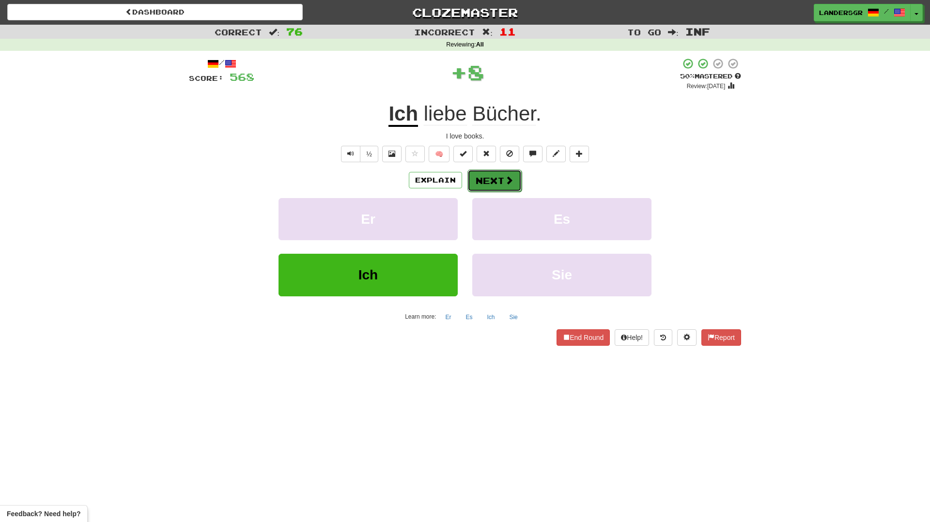
click at [496, 172] on button "Next" at bounding box center [494, 180] width 54 height 22
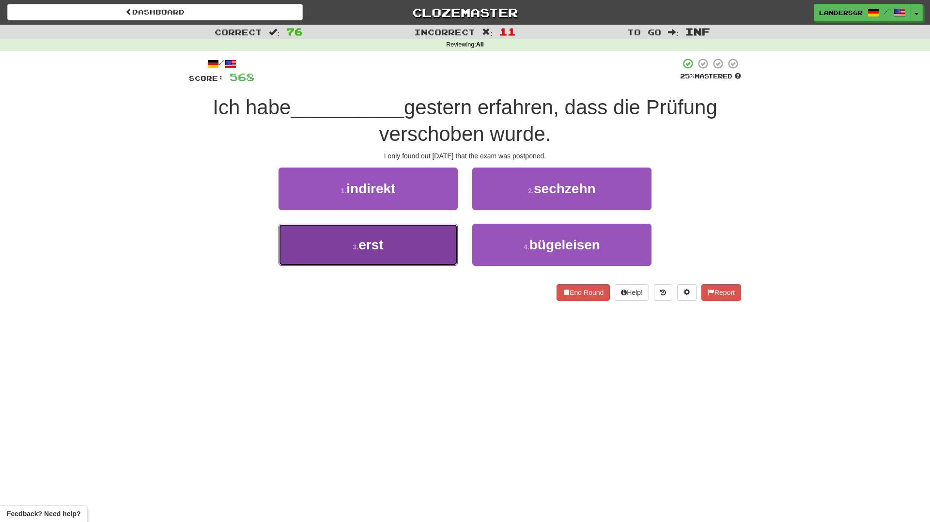
click at [444, 235] on button "3 . erst" at bounding box center [367, 245] width 179 height 42
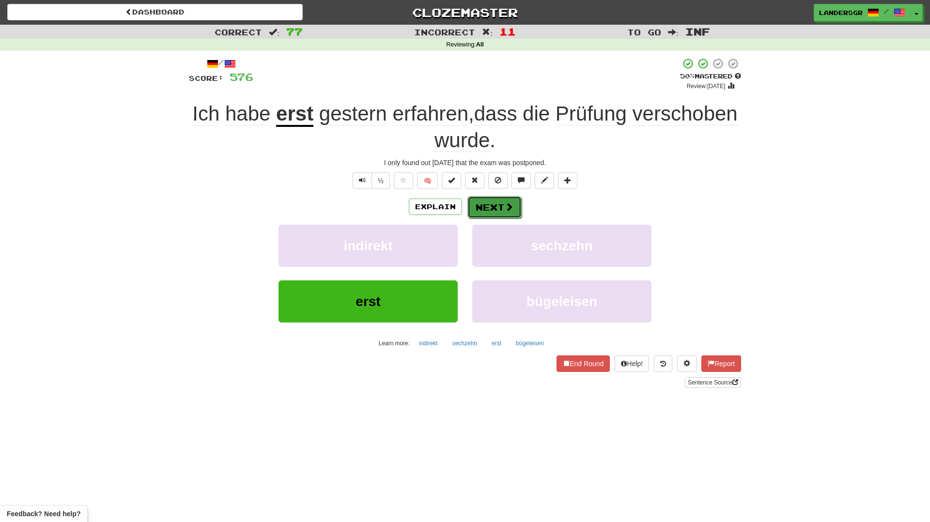
click at [489, 204] on button "Next" at bounding box center [494, 207] width 54 height 22
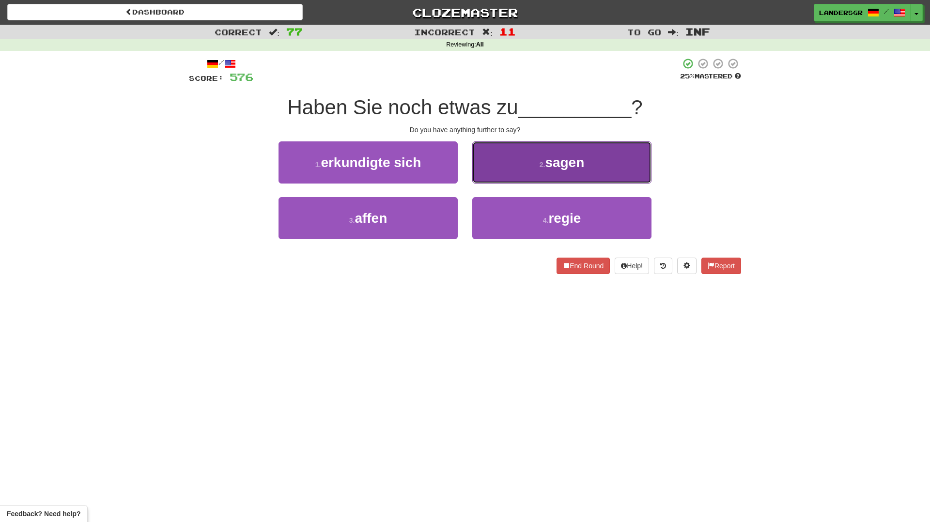
click at [484, 173] on button "2 . sagen" at bounding box center [561, 162] width 179 height 42
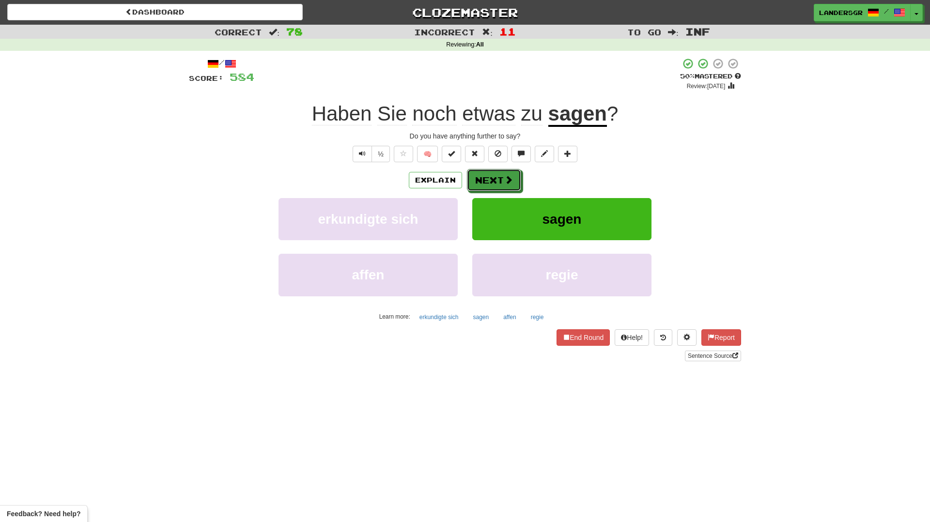
click at [484, 173] on button "Next" at bounding box center [494, 180] width 54 height 22
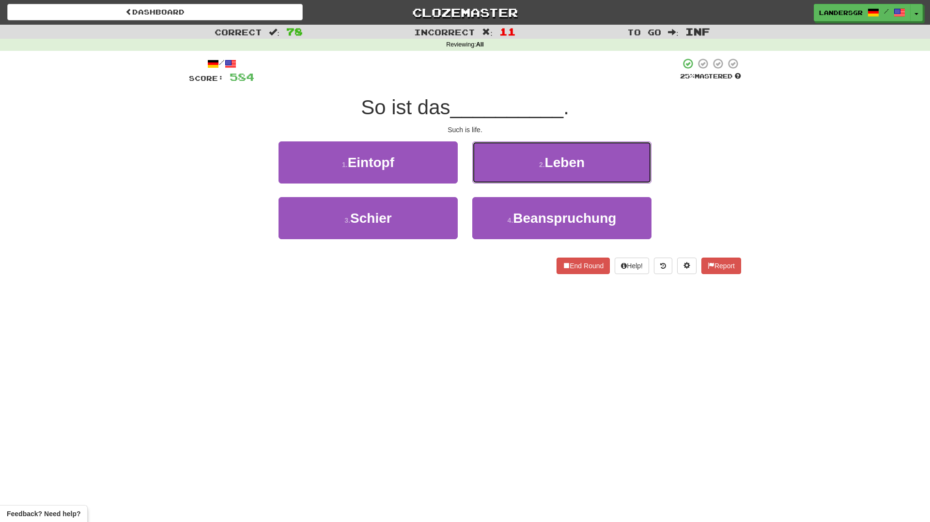
click at [484, 173] on button "2 . Leben" at bounding box center [561, 162] width 179 height 42
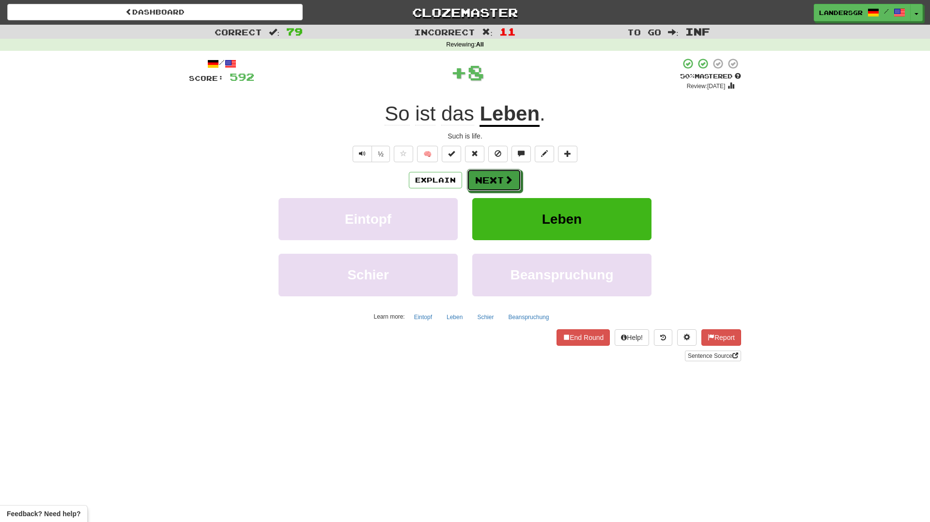
click at [484, 173] on button "Next" at bounding box center [494, 180] width 54 height 22
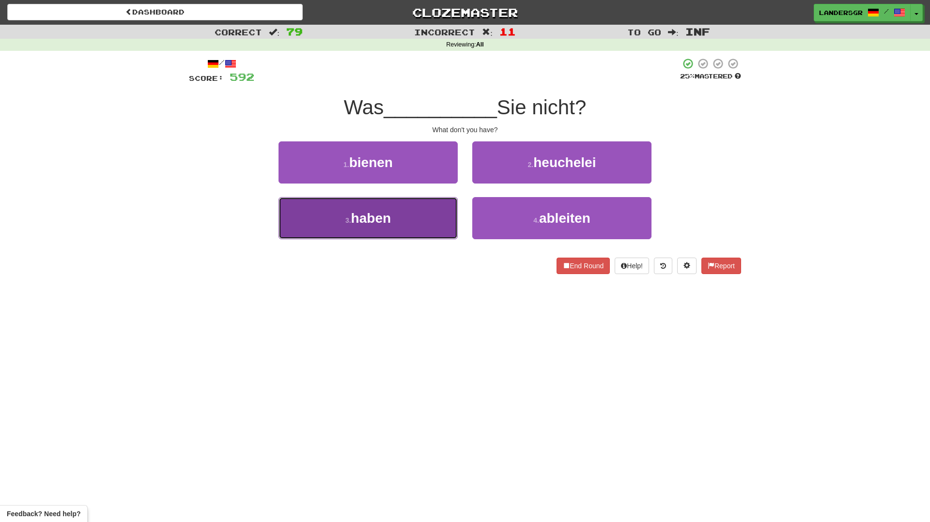
click at [434, 222] on button "3 . haben" at bounding box center [367, 218] width 179 height 42
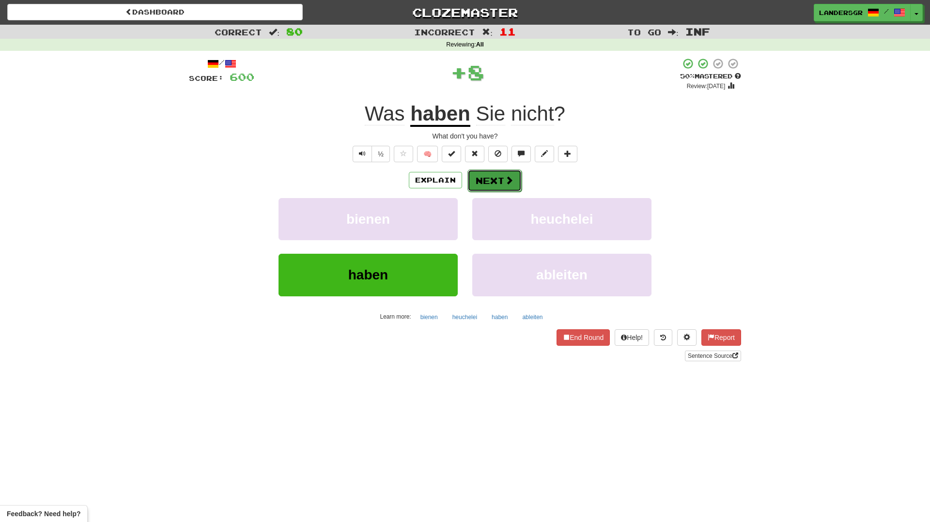
click at [500, 185] on button "Next" at bounding box center [494, 180] width 54 height 22
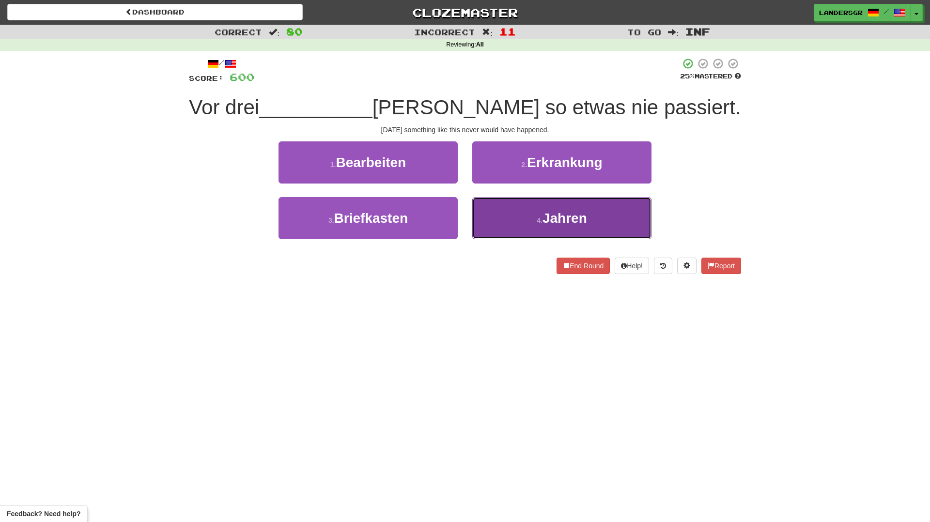
click at [513, 208] on button "4 . Jahren" at bounding box center [561, 218] width 179 height 42
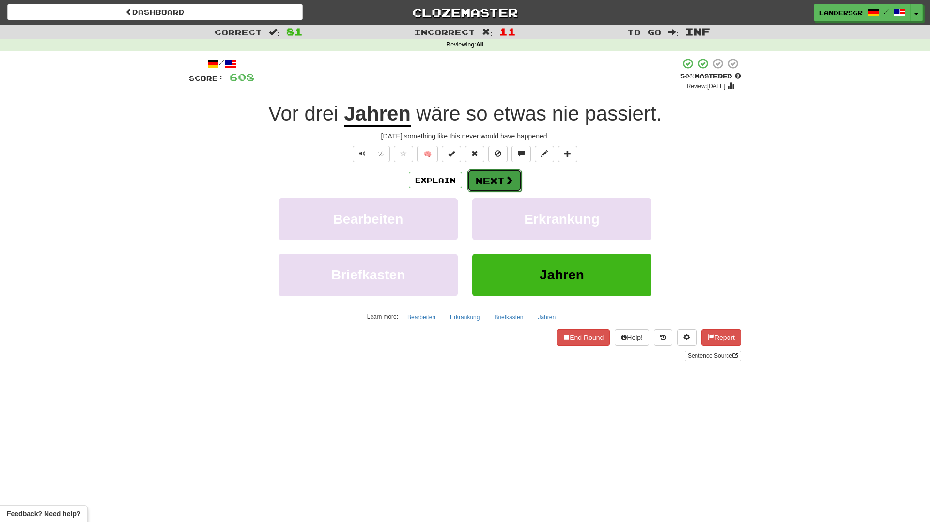
click at [493, 186] on button "Next" at bounding box center [494, 180] width 54 height 22
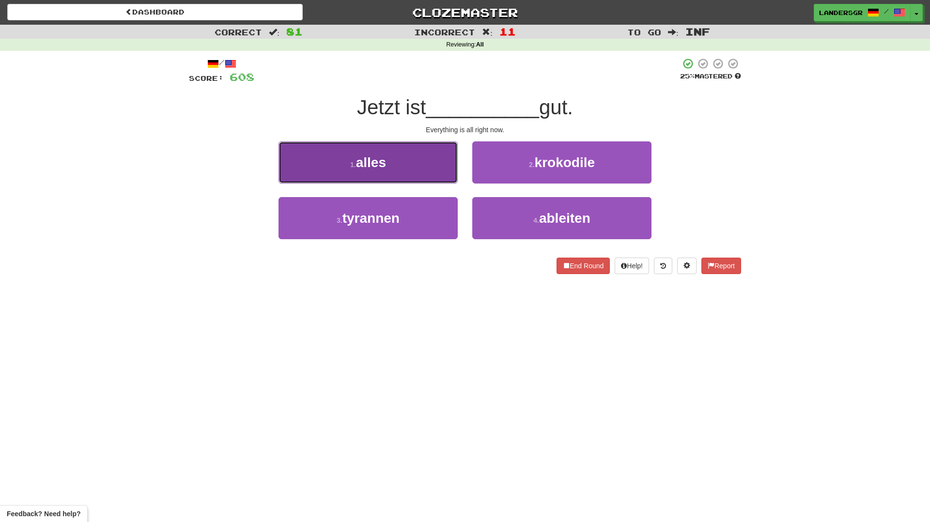
click at [429, 168] on button "1 . alles" at bounding box center [367, 162] width 179 height 42
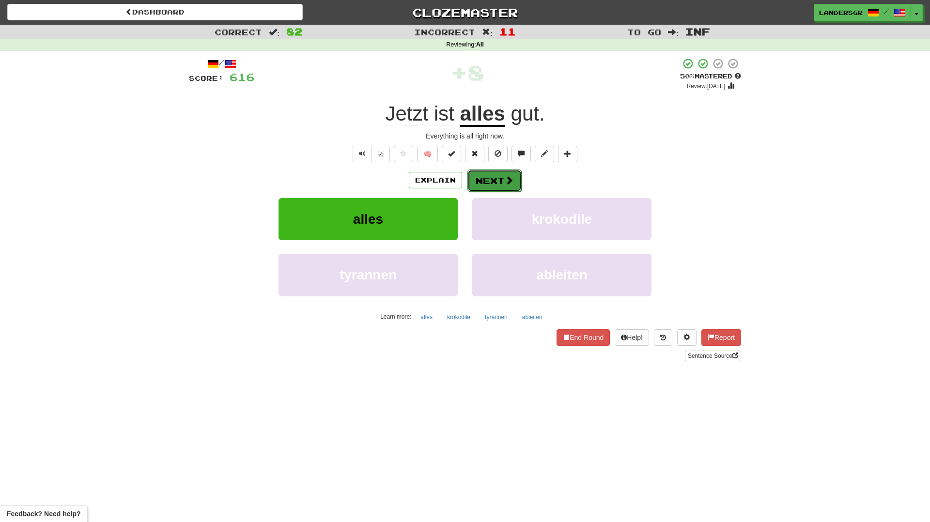
click at [471, 173] on button "Next" at bounding box center [494, 180] width 54 height 22
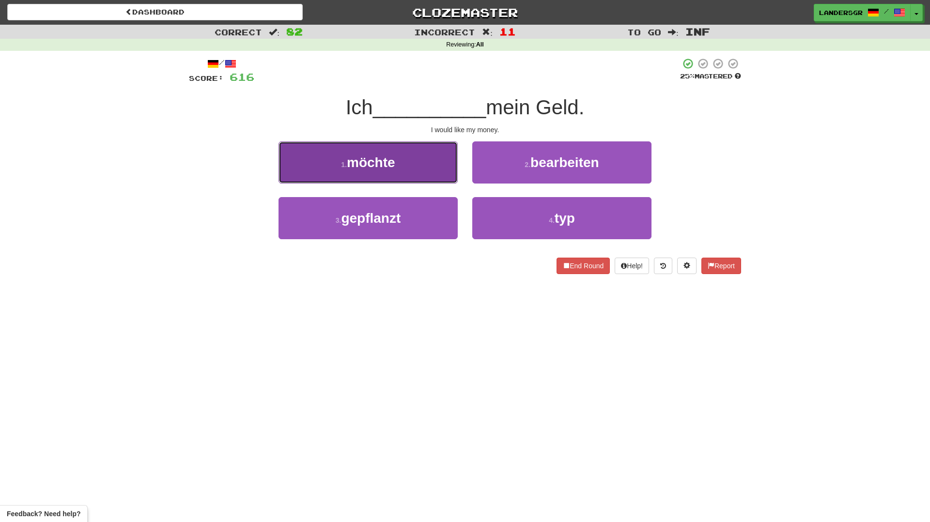
click at [436, 170] on button "1 . möchte" at bounding box center [367, 162] width 179 height 42
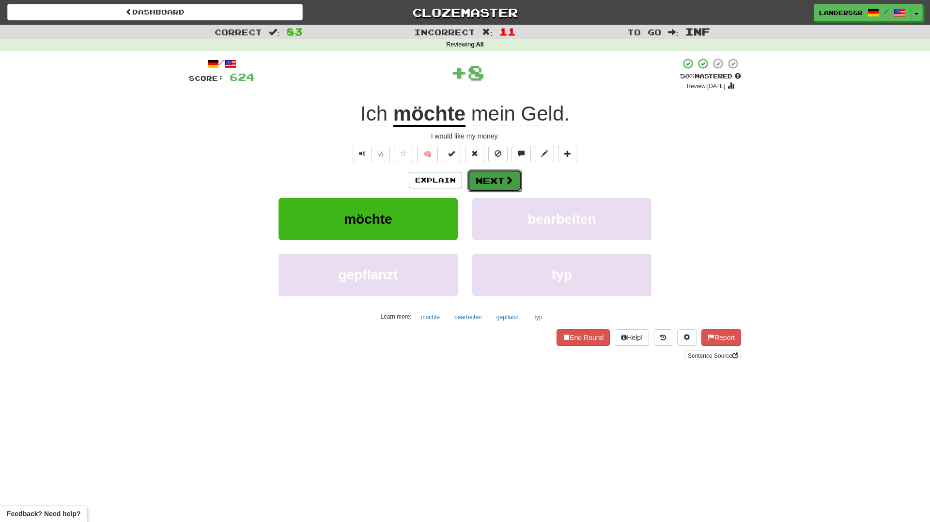
click at [482, 182] on button "Next" at bounding box center [494, 180] width 54 height 22
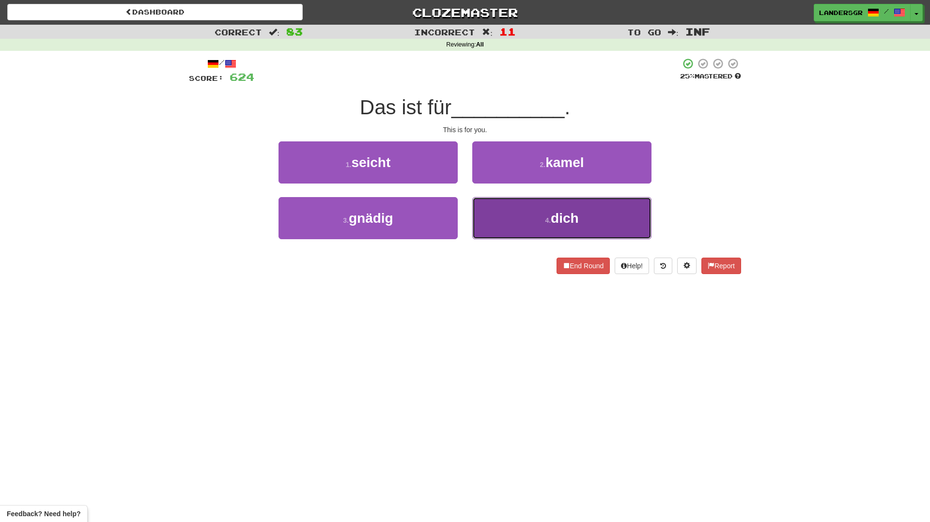
click at [514, 215] on button "4 . dich" at bounding box center [561, 218] width 179 height 42
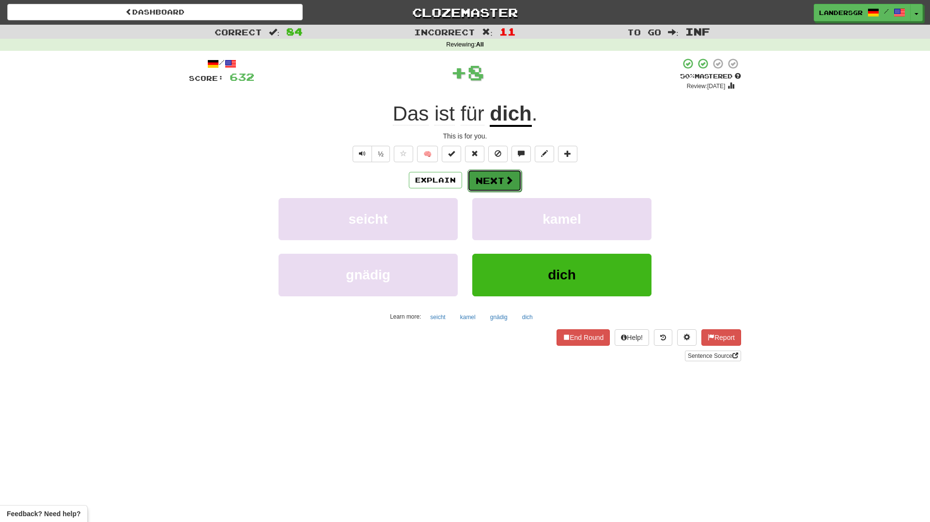
click at [486, 190] on button "Next" at bounding box center [494, 180] width 54 height 22
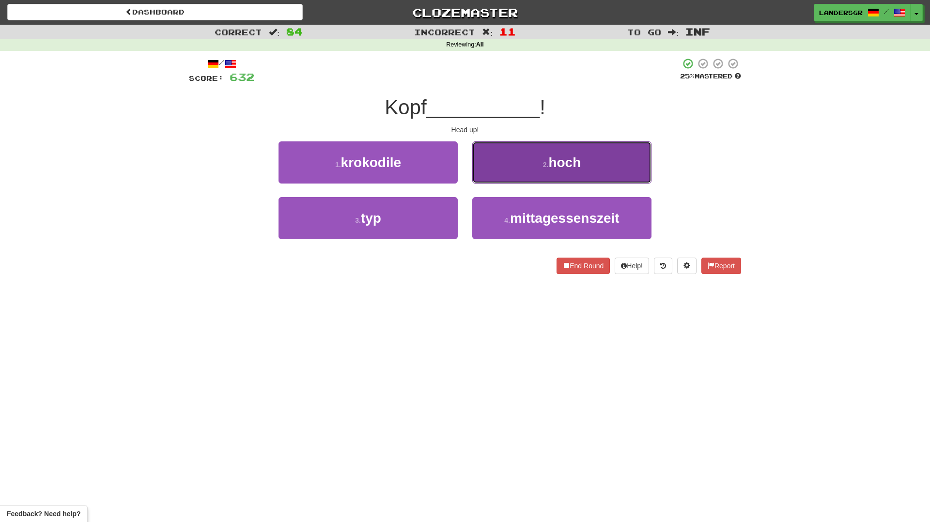
click at [485, 175] on button "2 . hoch" at bounding box center [561, 162] width 179 height 42
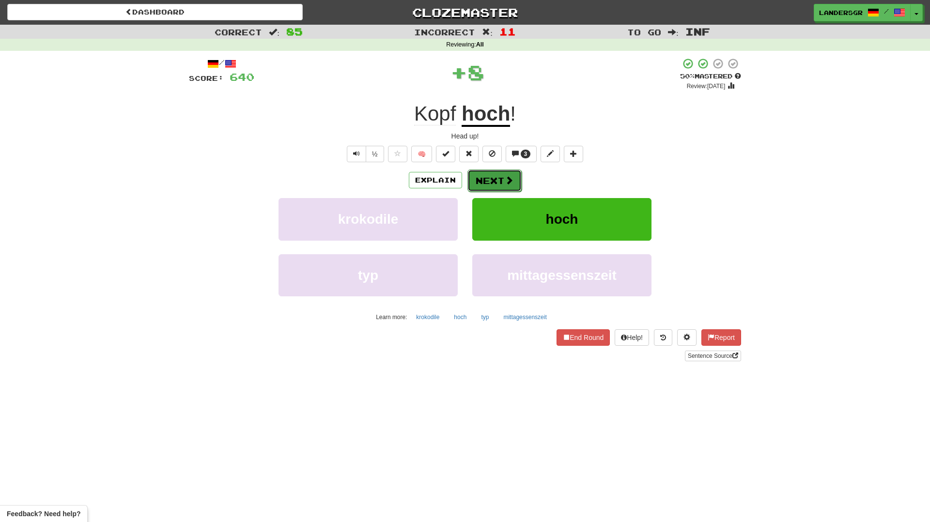
click at [492, 177] on button "Next" at bounding box center [494, 180] width 54 height 22
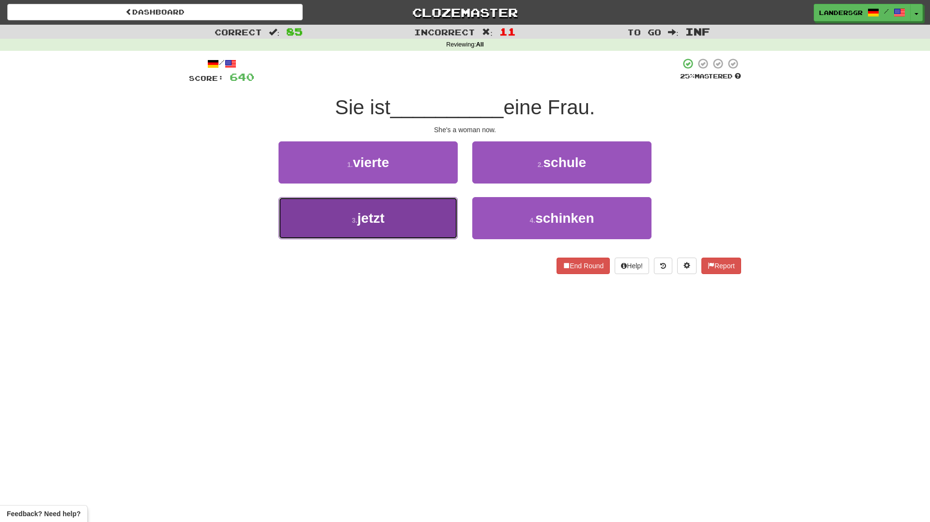
click at [423, 209] on button "3 . jetzt" at bounding box center [367, 218] width 179 height 42
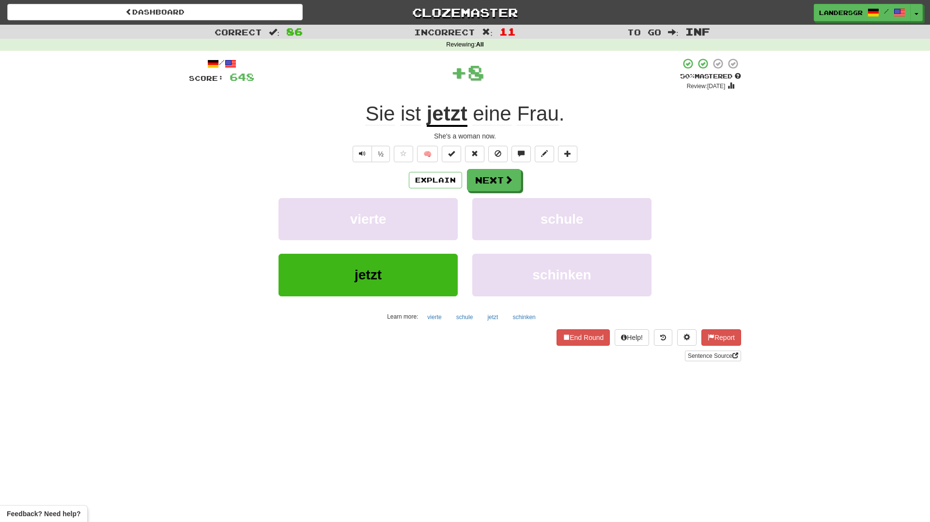
click at [482, 193] on div "Explain Next vierte schule jetzt schinken Learn more: vierte schule jetzt schin…" at bounding box center [465, 246] width 552 height 155
click at [483, 190] on button "Next" at bounding box center [494, 180] width 54 height 22
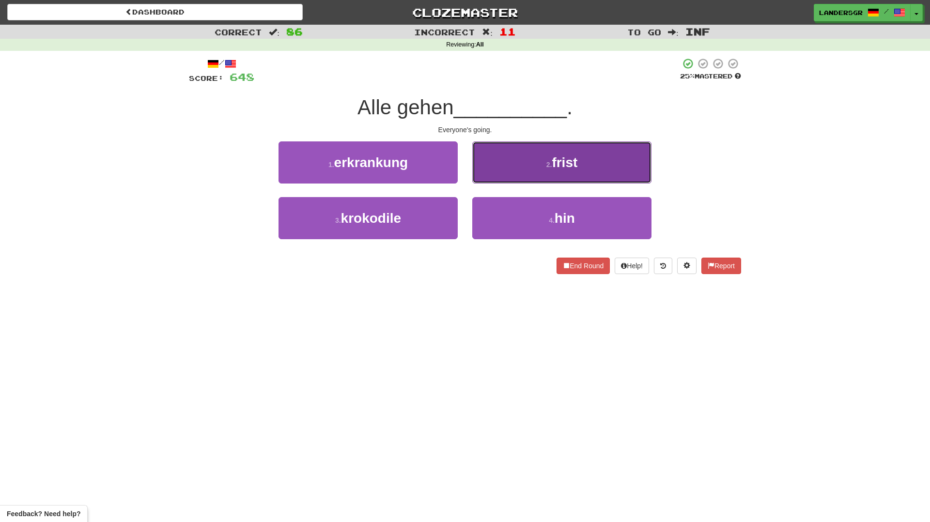
click at [495, 180] on button "2 . frist" at bounding box center [561, 162] width 179 height 42
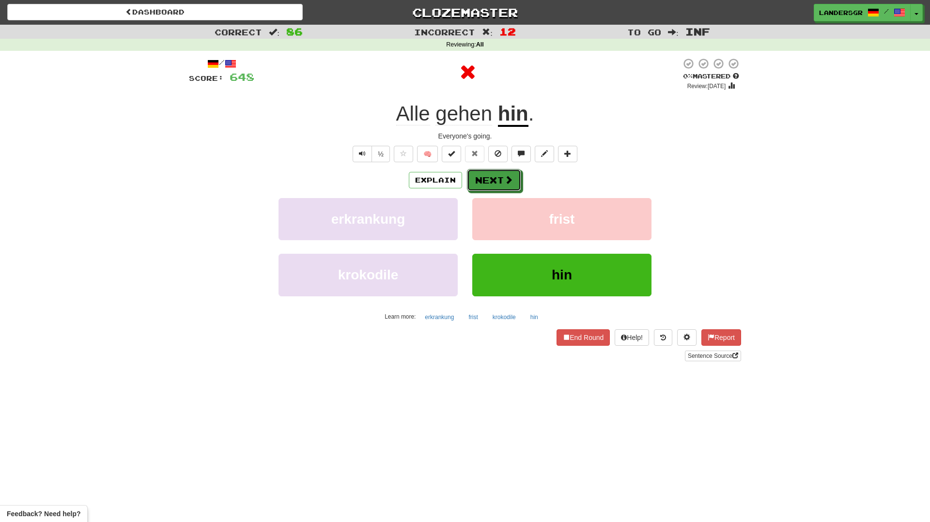
click at [495, 180] on button "Next" at bounding box center [494, 180] width 54 height 22
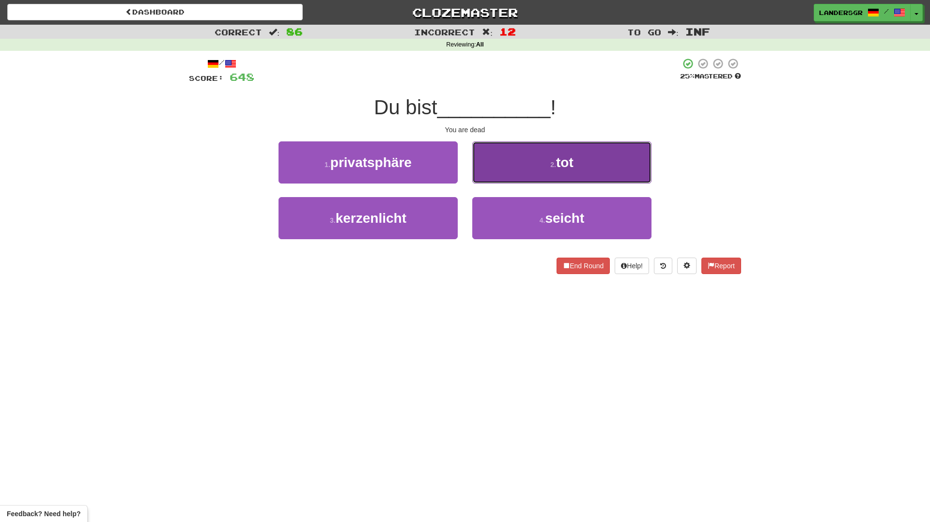
click at [495, 179] on button "2 . tot" at bounding box center [561, 162] width 179 height 42
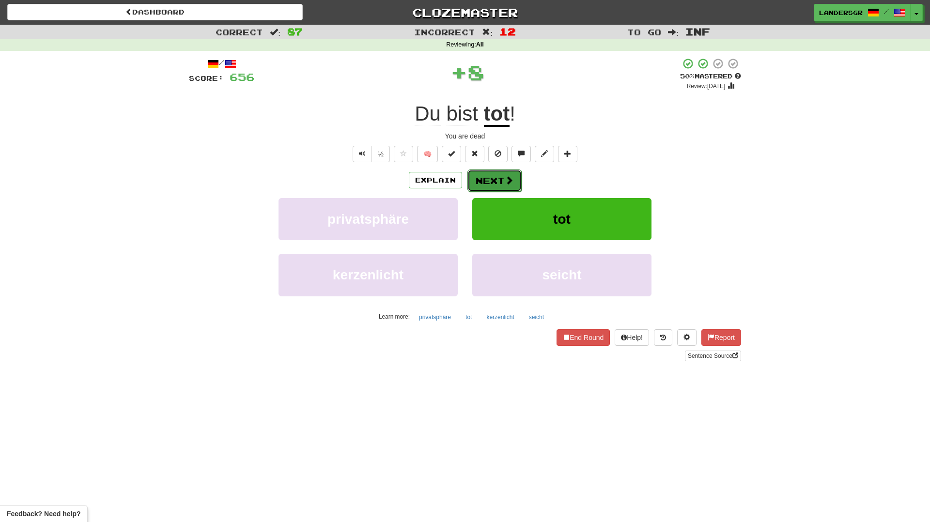
click at [496, 176] on button "Next" at bounding box center [494, 180] width 54 height 22
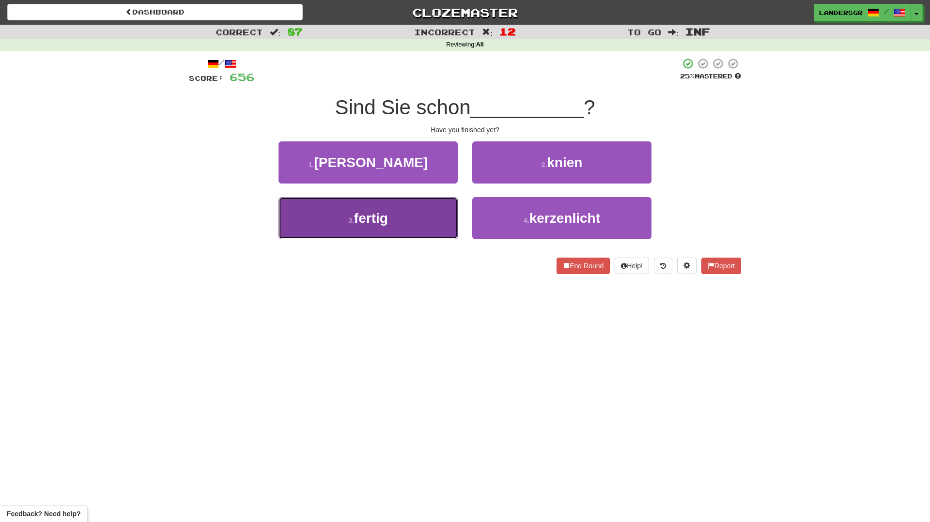
click at [407, 209] on button "3 . fertig" at bounding box center [367, 218] width 179 height 42
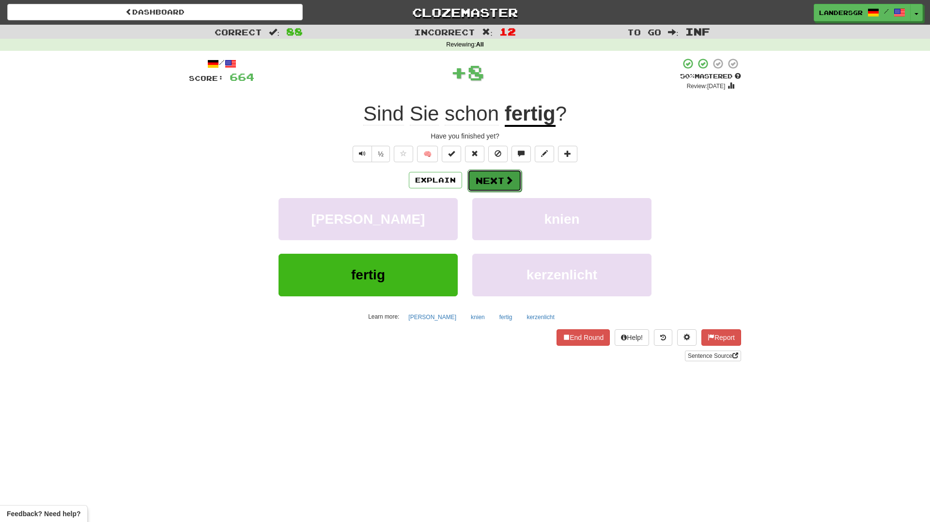
click at [517, 191] on button "Next" at bounding box center [494, 180] width 54 height 22
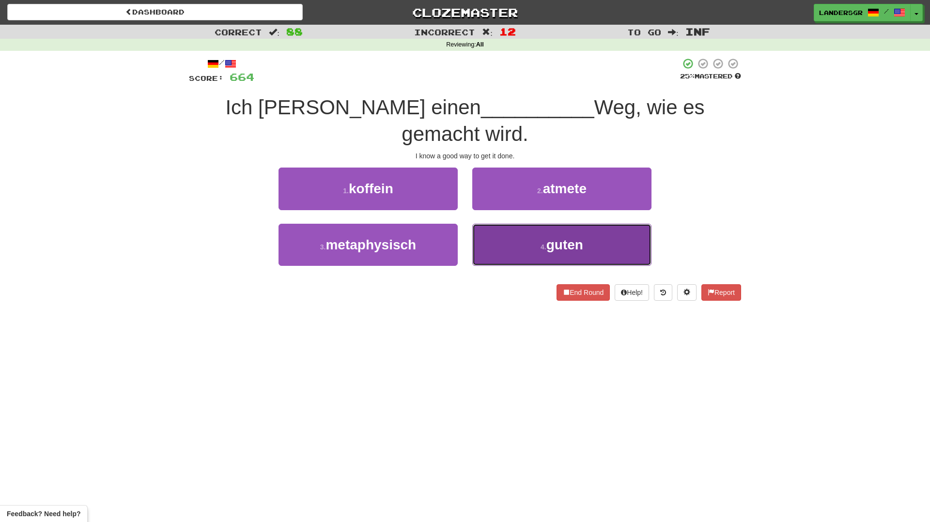
click at [524, 224] on button "4 . guten" at bounding box center [561, 245] width 179 height 42
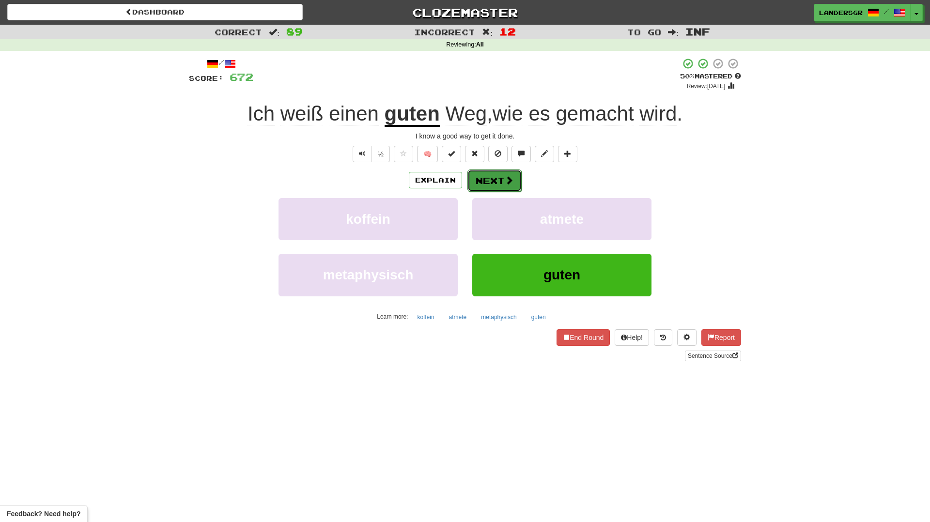
click at [496, 189] on button "Next" at bounding box center [494, 180] width 54 height 22
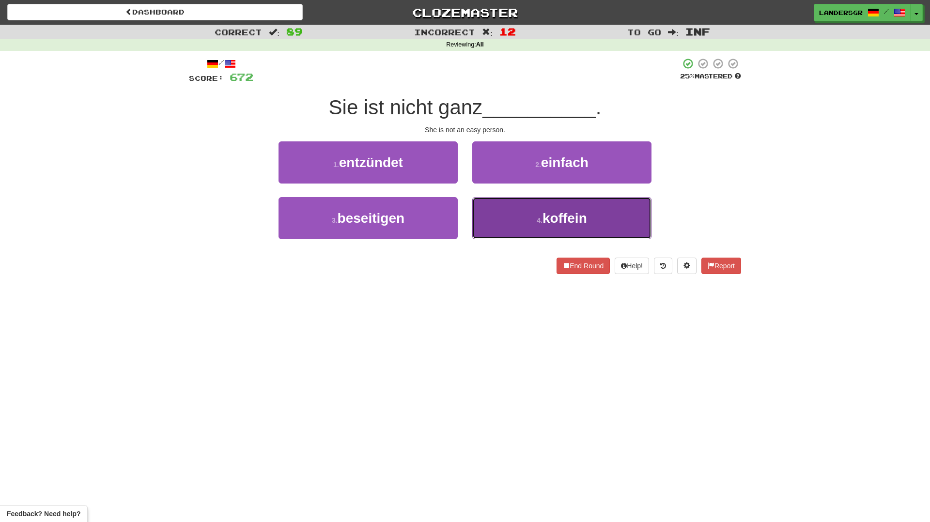
click at [505, 205] on button "4 . koffein" at bounding box center [561, 218] width 179 height 42
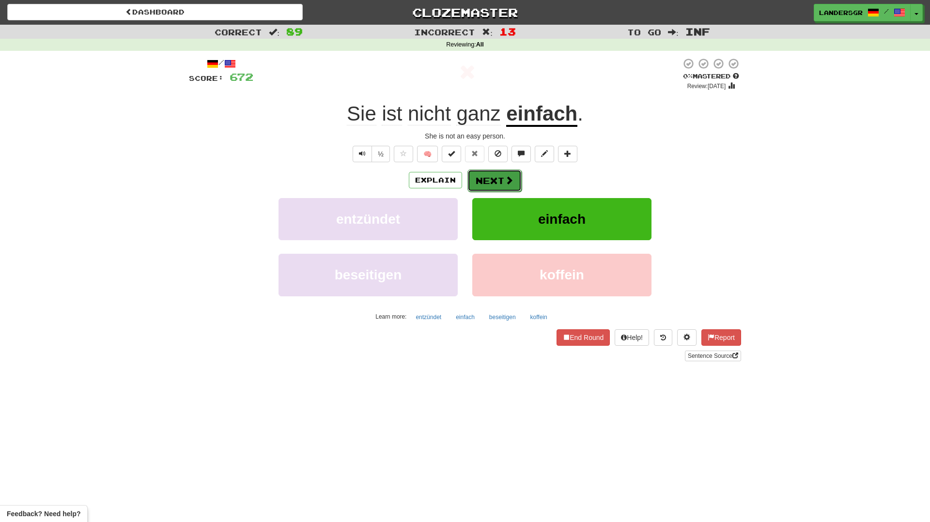
click at [482, 176] on button "Next" at bounding box center [494, 180] width 54 height 22
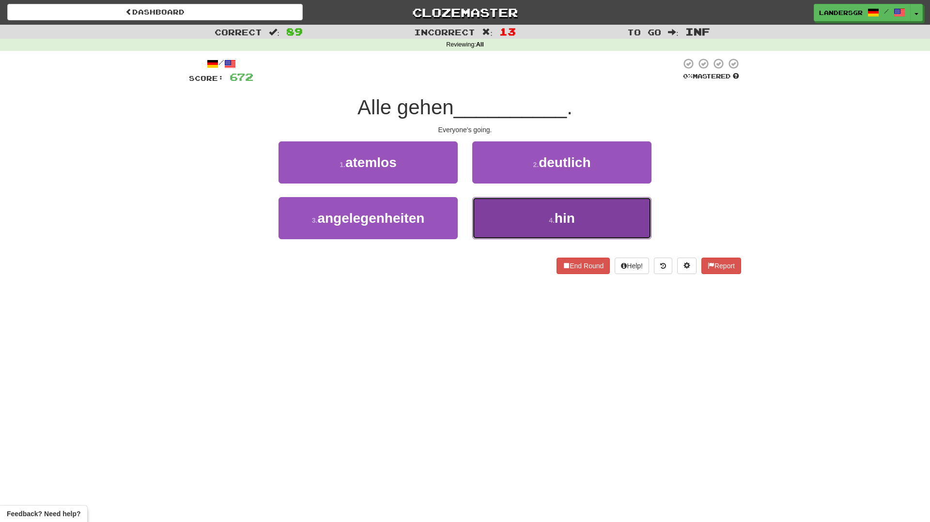
click at [491, 198] on button "4 . hin" at bounding box center [561, 218] width 179 height 42
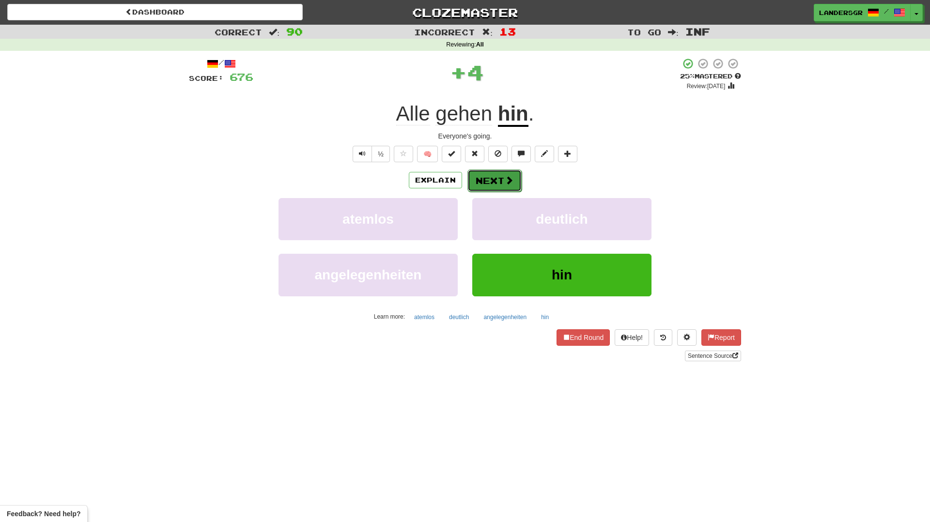
click at [489, 185] on button "Next" at bounding box center [494, 180] width 54 height 22
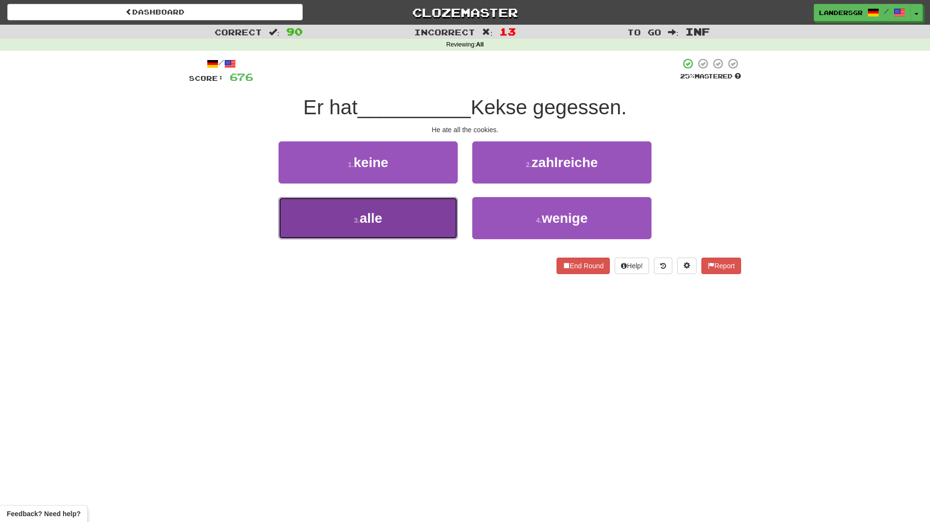
click at [449, 201] on button "3 . alle" at bounding box center [367, 218] width 179 height 42
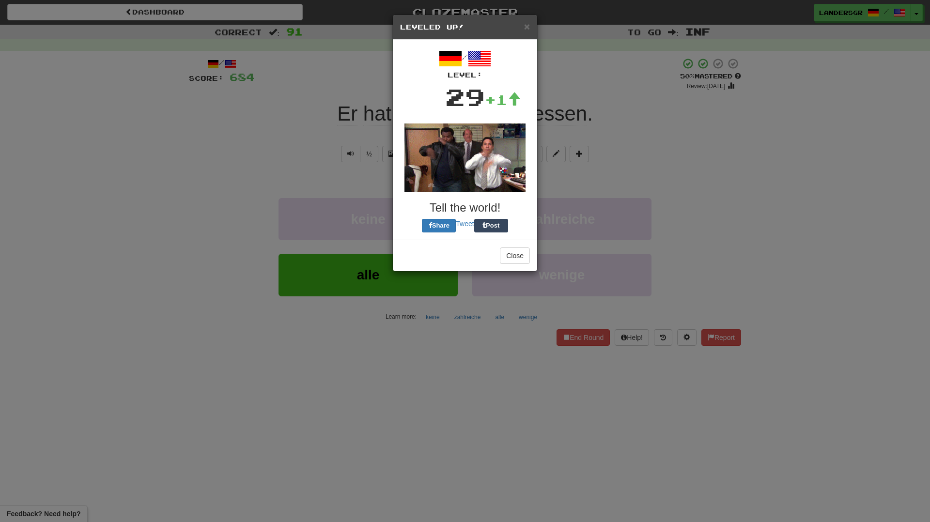
click at [517, 31] on h5 "Leveled Up!" at bounding box center [465, 27] width 130 height 10
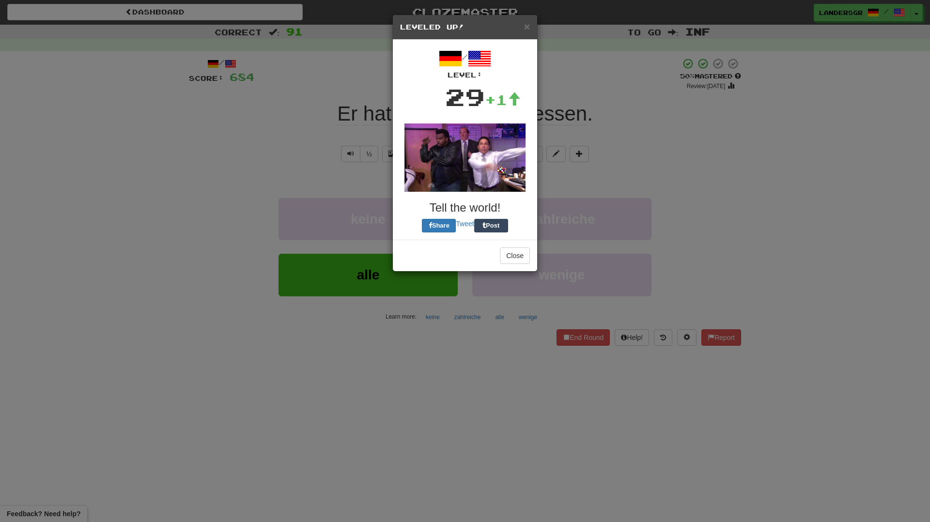
click at [531, 21] on div "× Leveled Up!" at bounding box center [465, 27] width 144 height 25
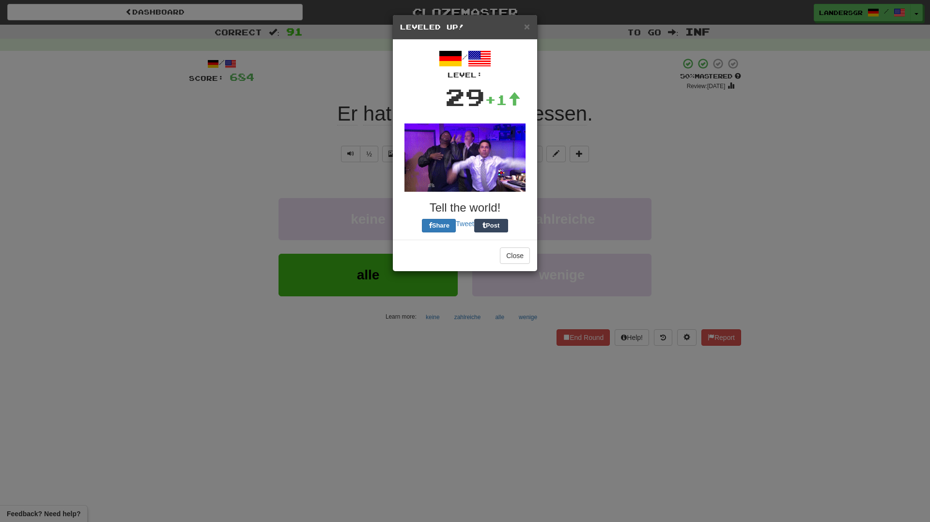
click at [531, 21] on div "× Leveled Up!" at bounding box center [465, 27] width 144 height 25
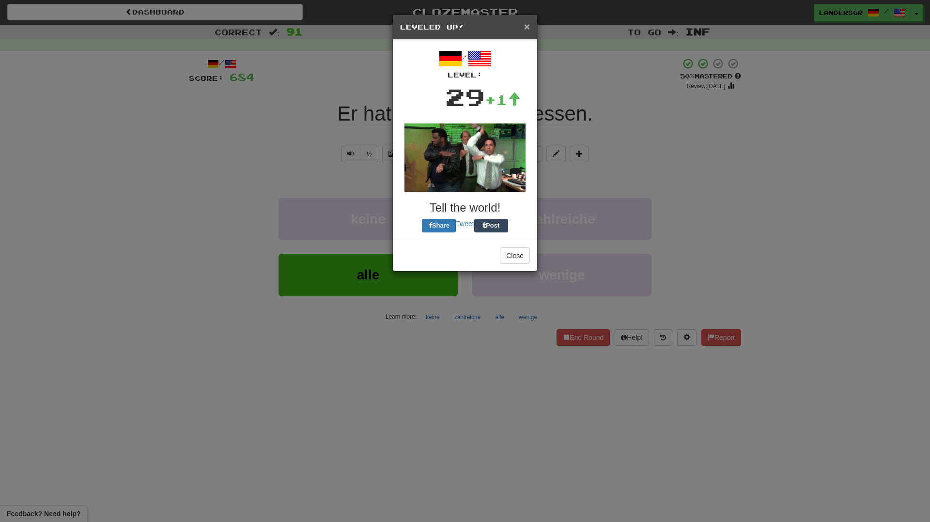
click at [528, 26] on span "×" at bounding box center [527, 26] width 6 height 11
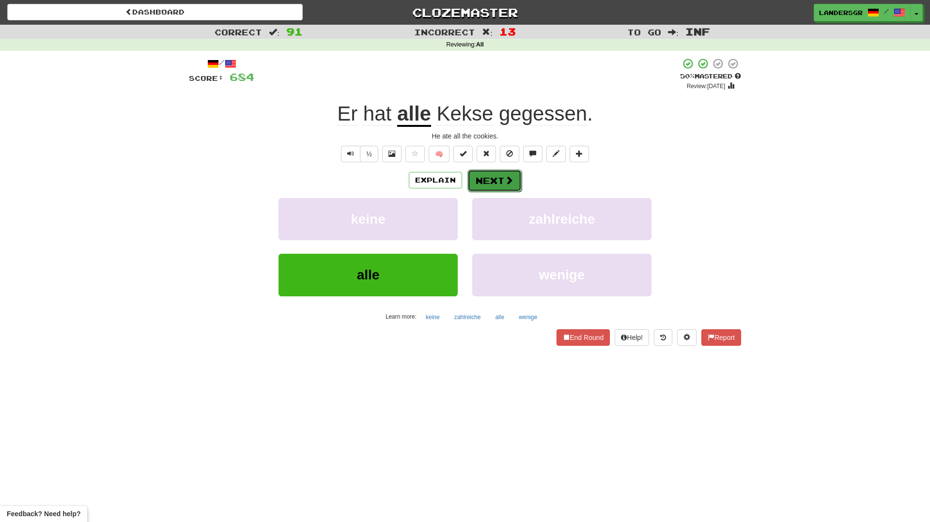
click at [501, 176] on button "Next" at bounding box center [494, 180] width 54 height 22
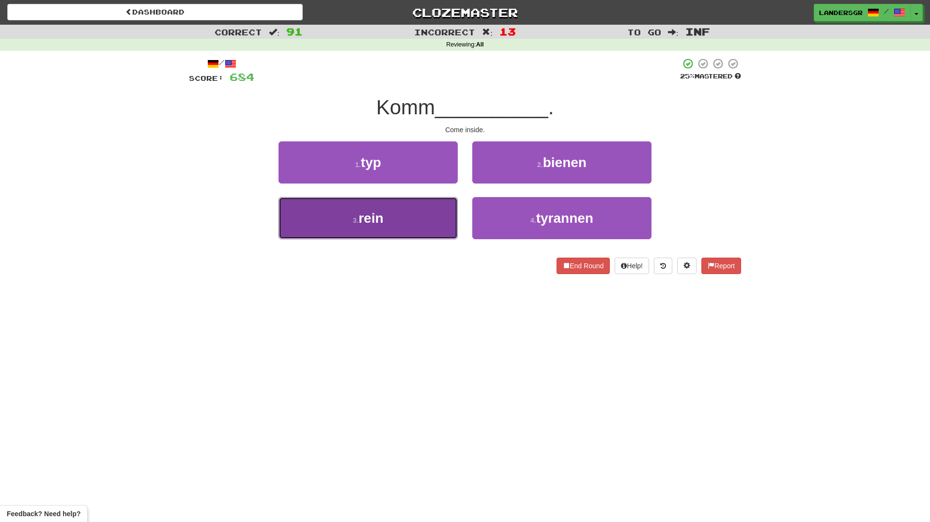
click at [431, 212] on button "3 . rein" at bounding box center [367, 218] width 179 height 42
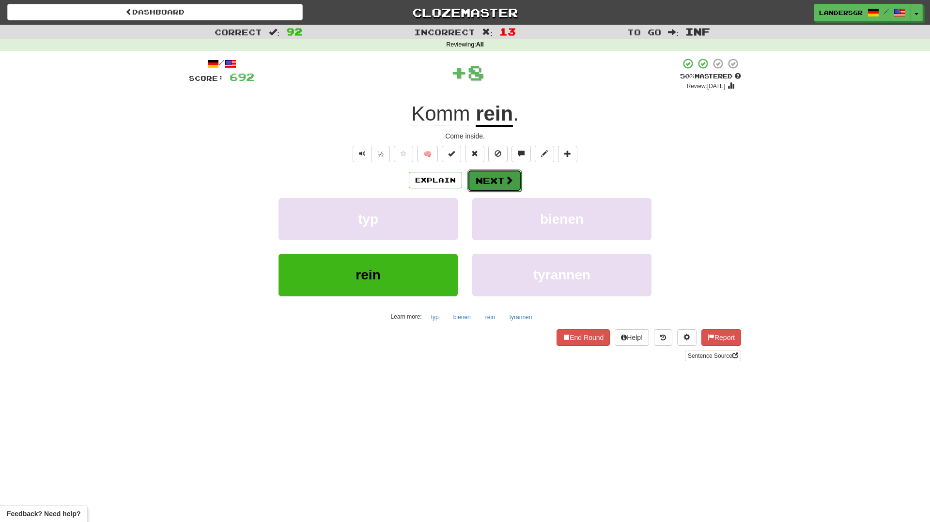
click at [502, 184] on button "Next" at bounding box center [494, 180] width 54 height 22
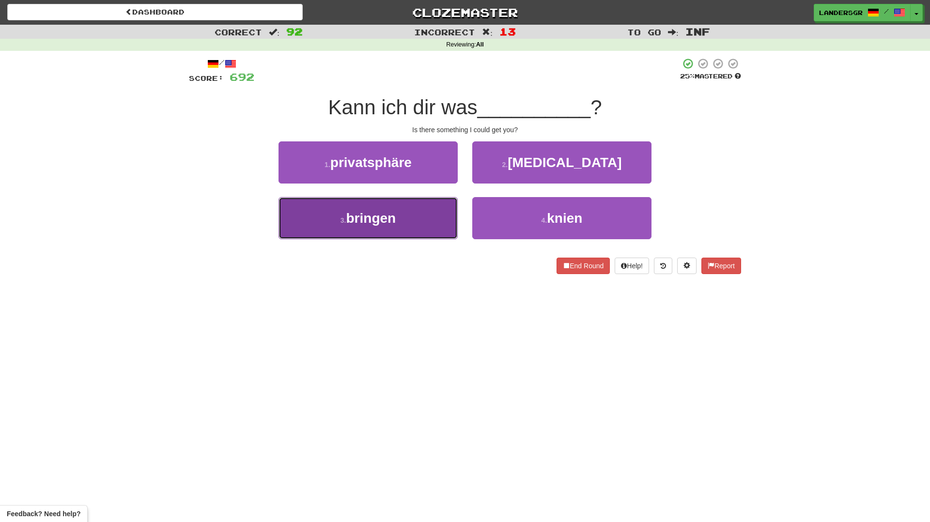
click at [412, 214] on button "3 . bringen" at bounding box center [367, 218] width 179 height 42
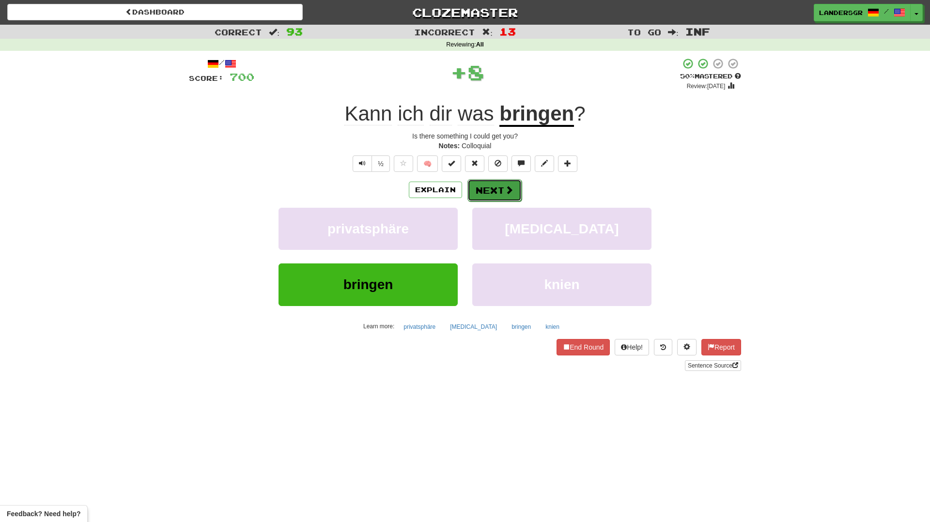
click at [490, 195] on button "Next" at bounding box center [494, 190] width 54 height 22
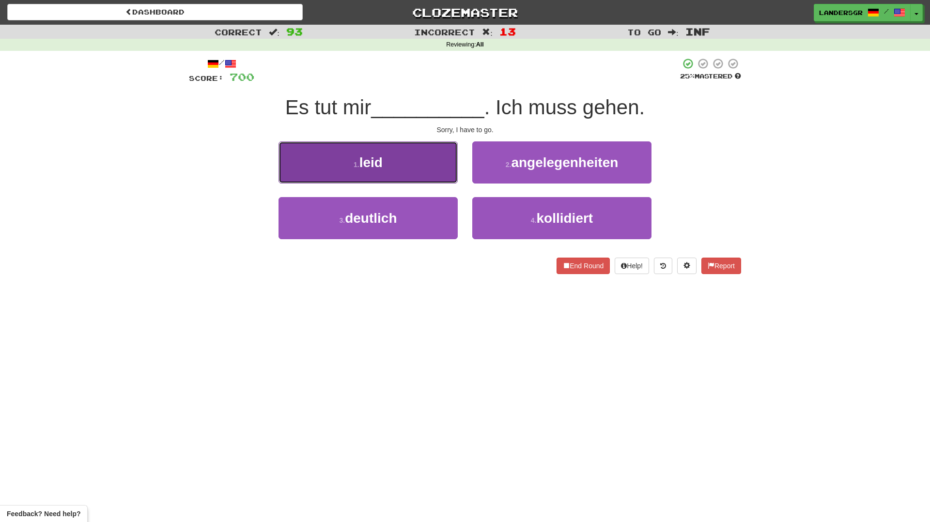
click at [429, 167] on button "1 . leid" at bounding box center [367, 162] width 179 height 42
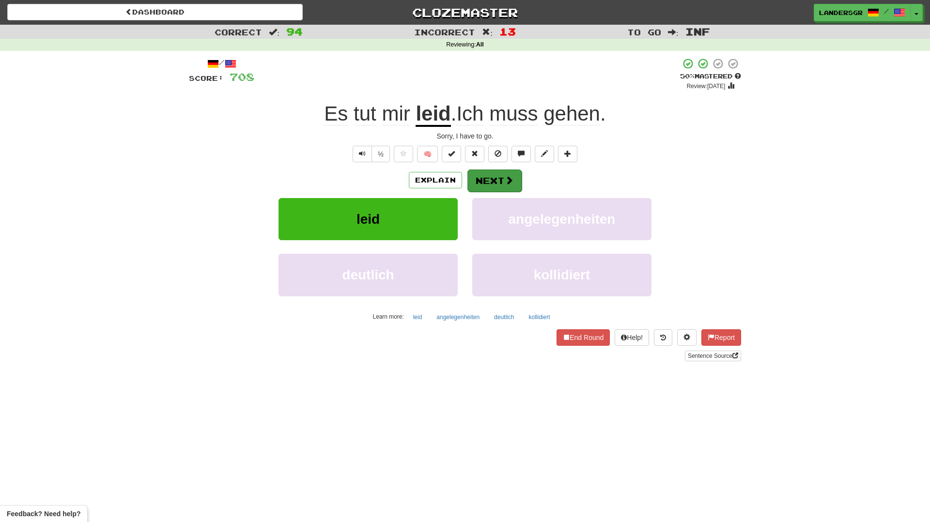
click at [501, 169] on div "Explain Next" at bounding box center [465, 180] width 552 height 22
click at [499, 174] on button "Next" at bounding box center [494, 180] width 54 height 22
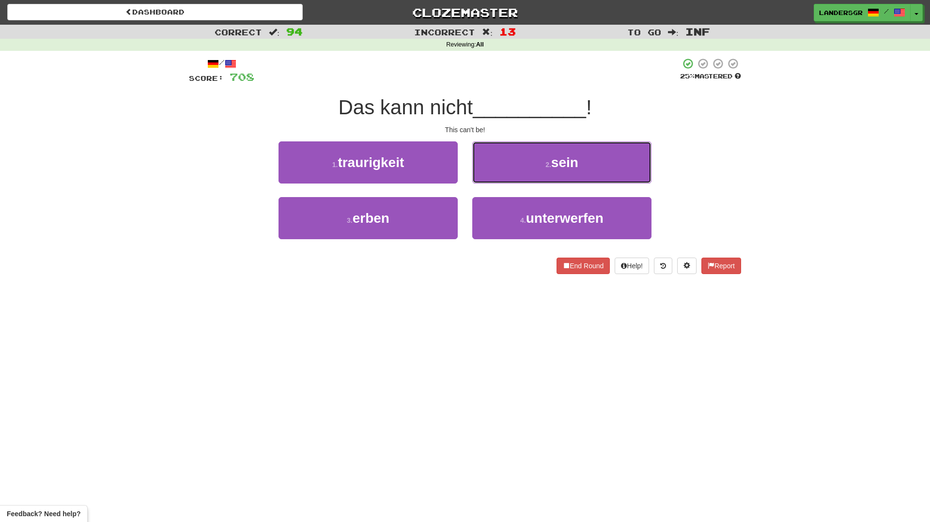
click at [499, 174] on button "2 . sein" at bounding box center [561, 162] width 179 height 42
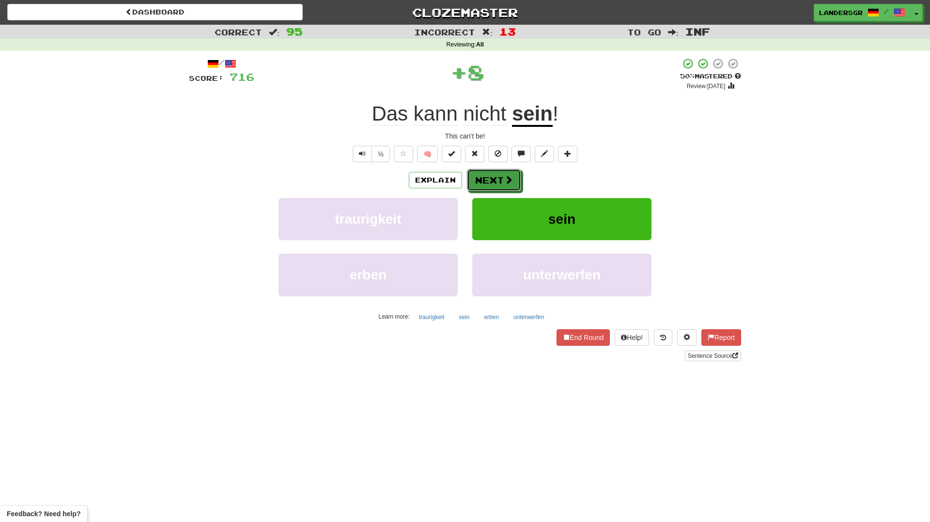
click at [499, 174] on button "Next" at bounding box center [494, 180] width 54 height 22
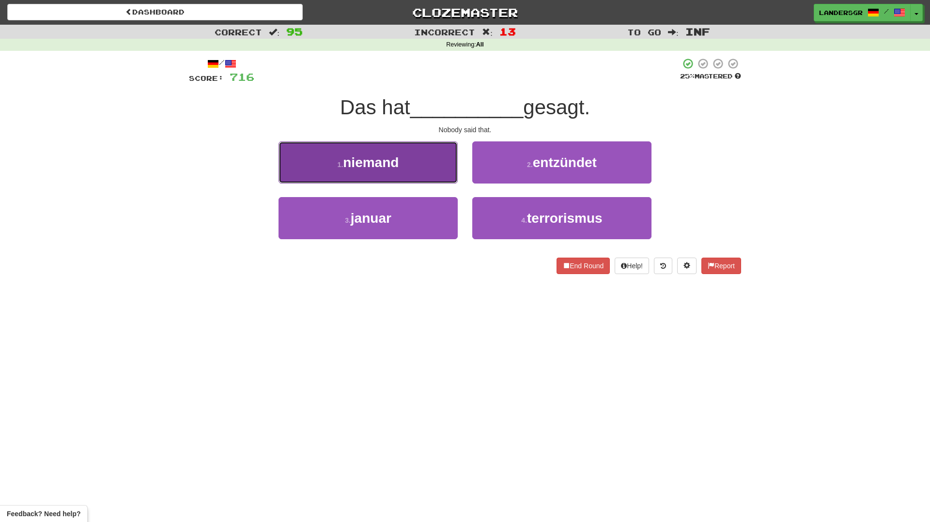
click at [435, 177] on button "1 . niemand" at bounding box center [367, 162] width 179 height 42
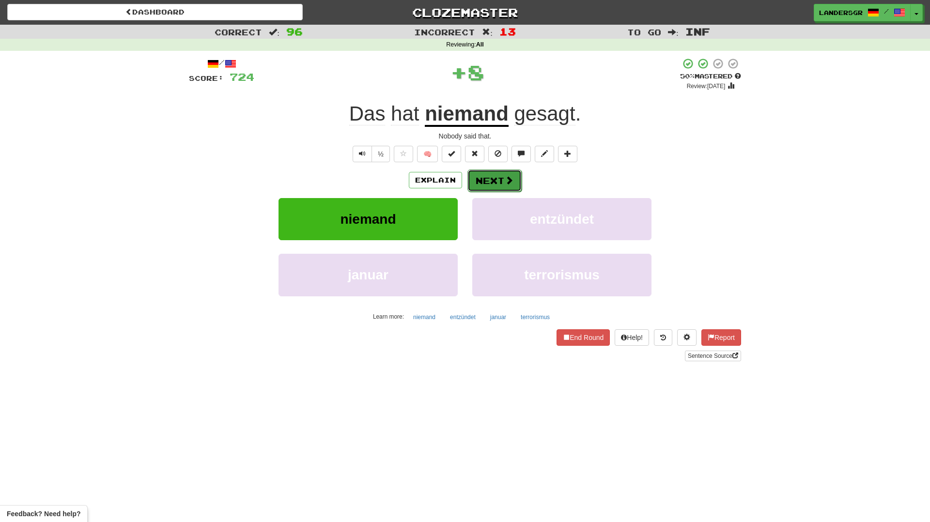
click at [483, 180] on button "Next" at bounding box center [494, 180] width 54 height 22
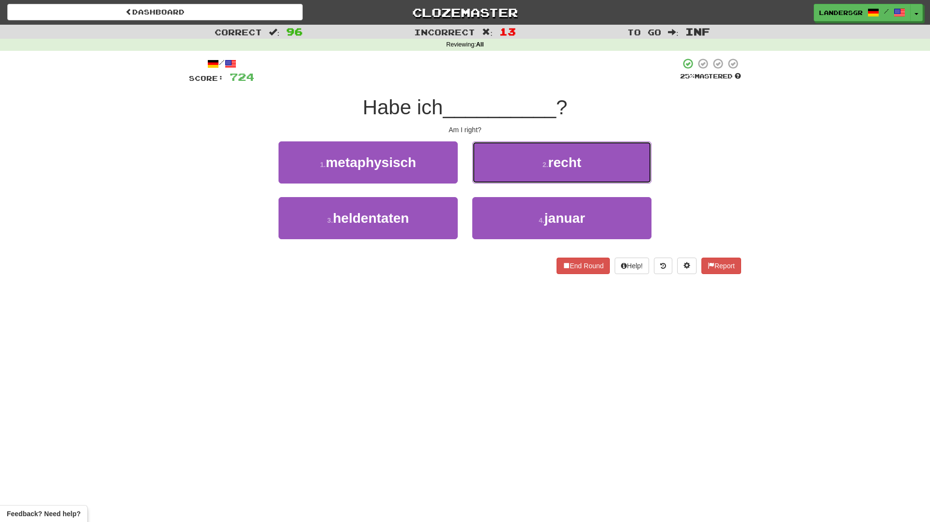
click at [483, 180] on button "2 . recht" at bounding box center [561, 162] width 179 height 42
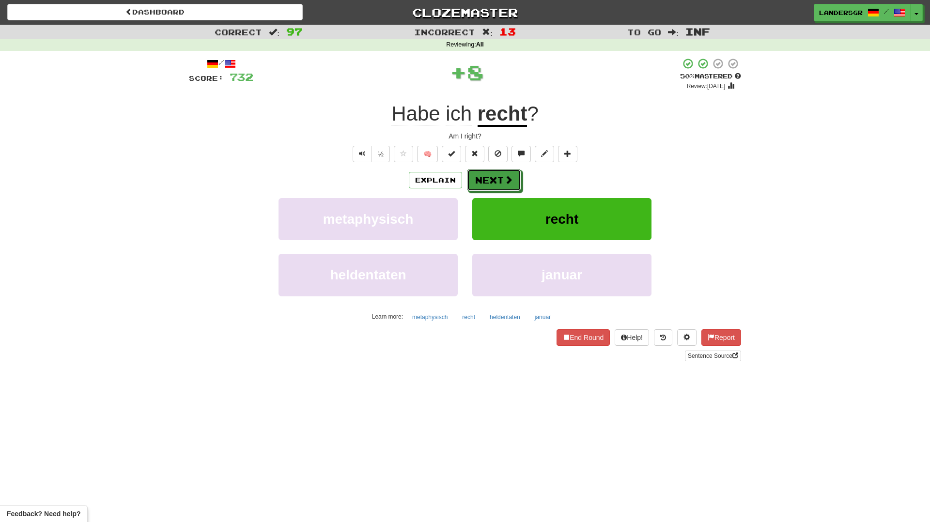
click at [483, 180] on button "Next" at bounding box center [494, 180] width 54 height 22
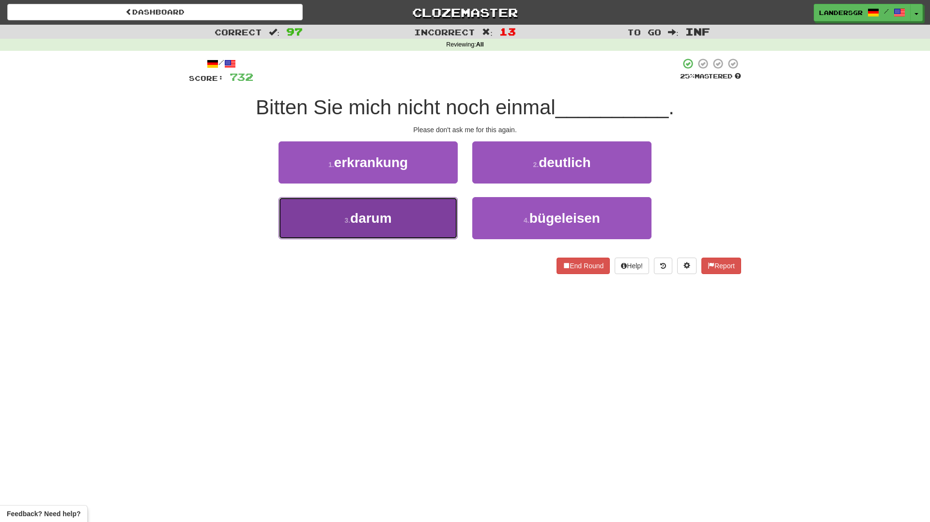
click at [420, 203] on button "3 . darum" at bounding box center [367, 218] width 179 height 42
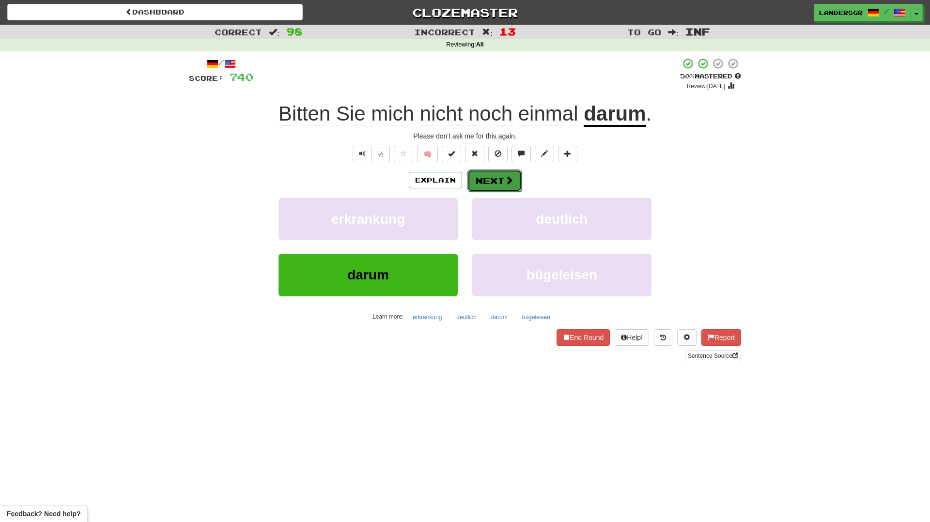
click at [481, 180] on button "Next" at bounding box center [494, 180] width 54 height 22
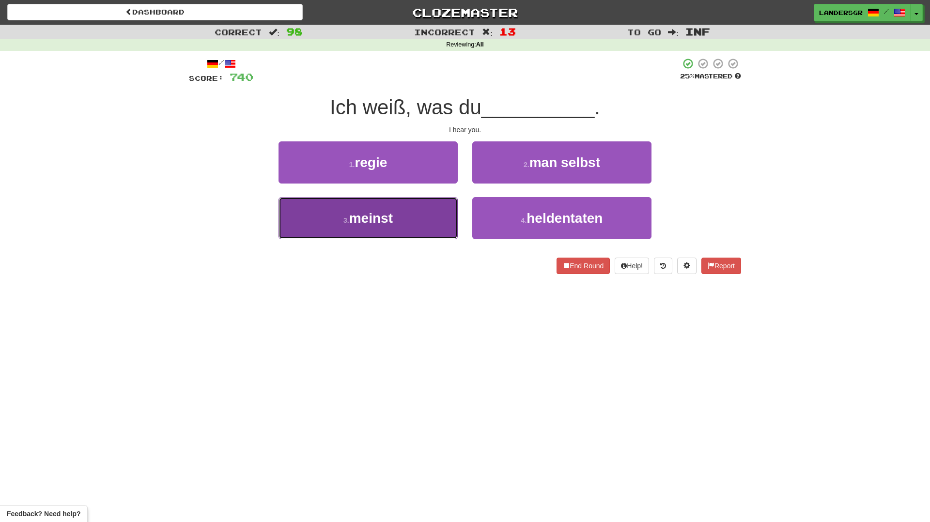
click at [437, 215] on button "3 . meinst" at bounding box center [367, 218] width 179 height 42
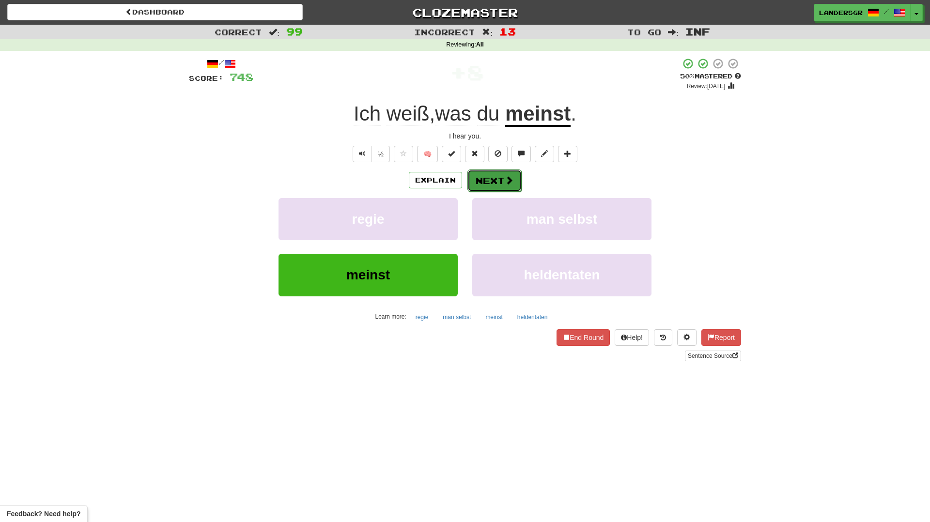
click at [471, 190] on button "Next" at bounding box center [494, 180] width 54 height 22
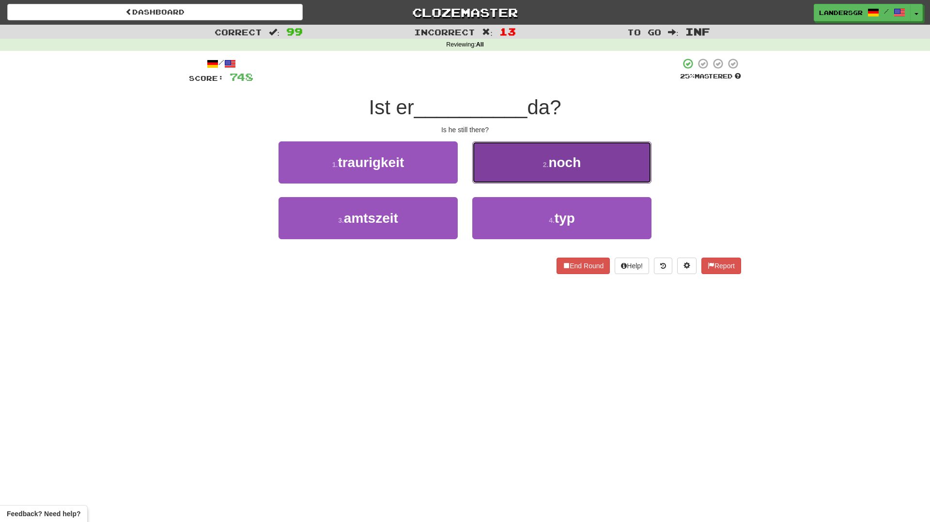
click at [513, 180] on button "2 . noch" at bounding box center [561, 162] width 179 height 42
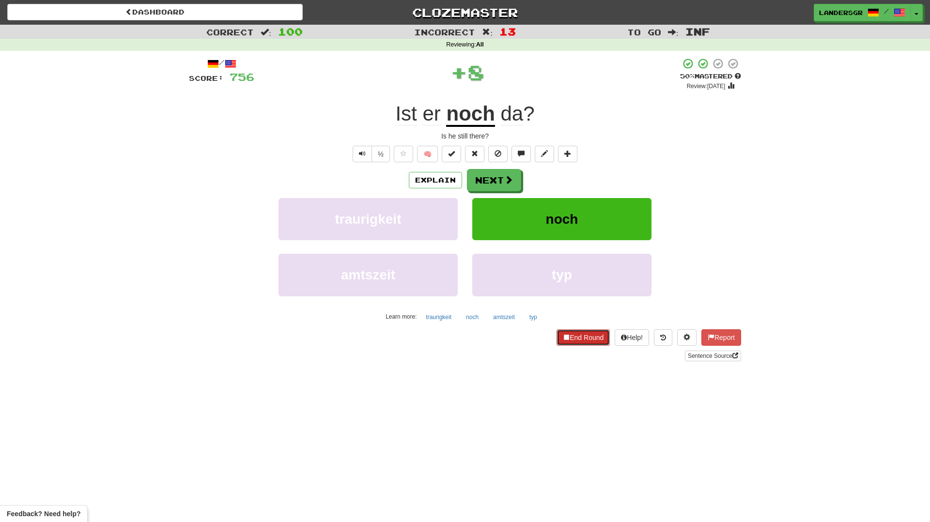
click at [569, 330] on button "End Round" at bounding box center [582, 337] width 53 height 16
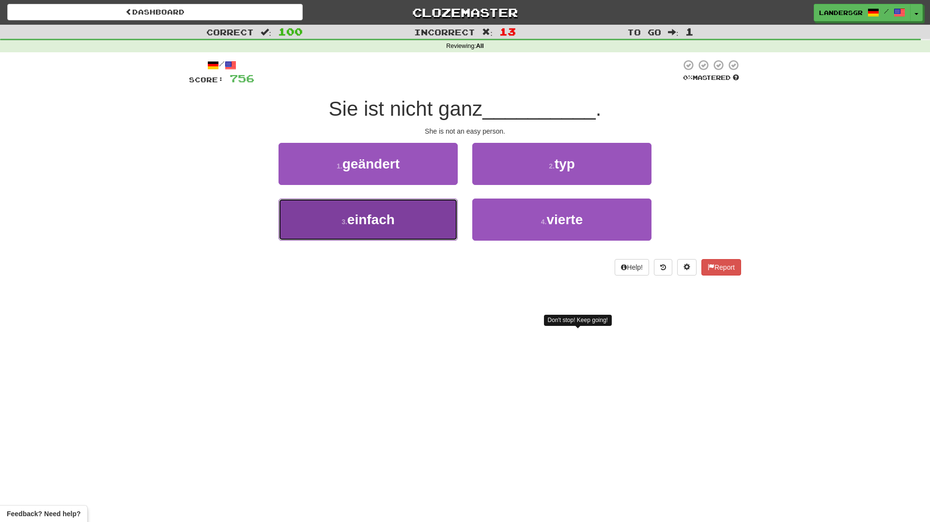
click at [410, 206] on button "3 . einfach" at bounding box center [367, 220] width 179 height 42
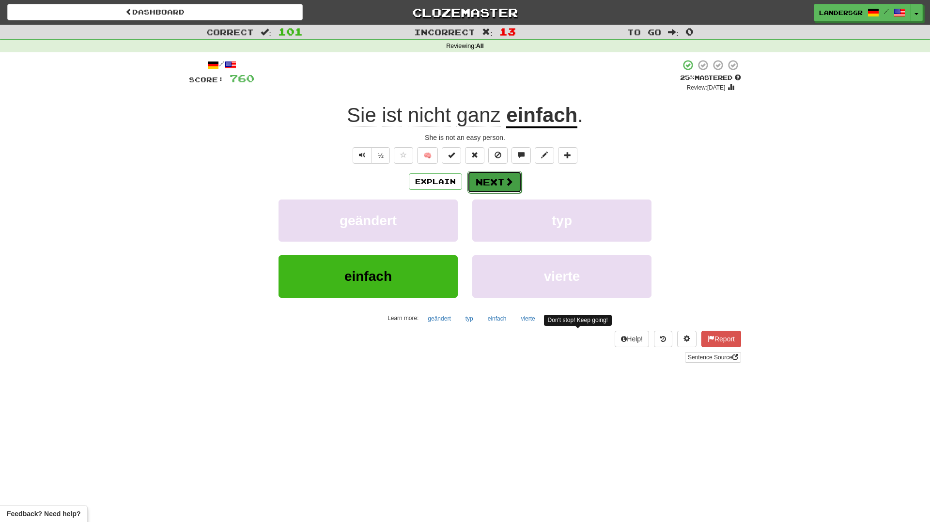
click at [492, 187] on button "Next" at bounding box center [494, 182] width 54 height 22
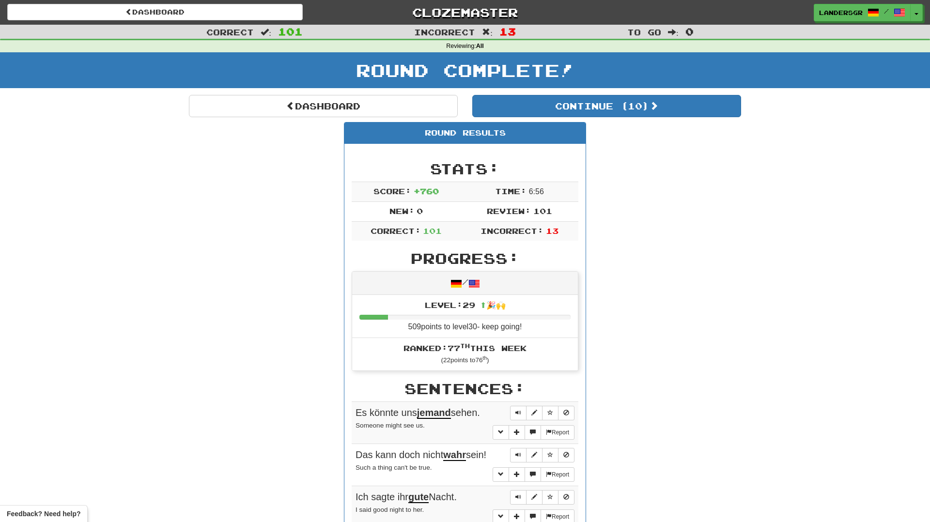
click at [409, 123] on div "Round Results" at bounding box center [464, 133] width 241 height 21
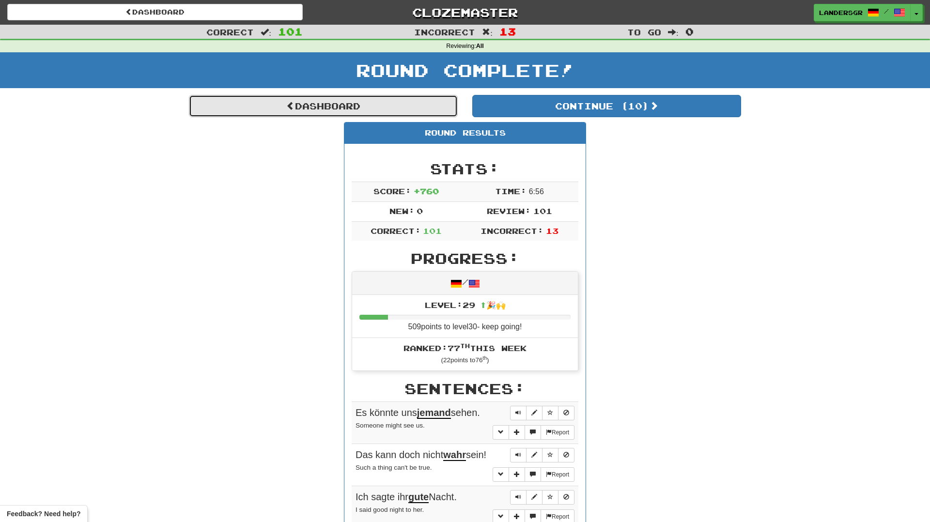
click at [414, 110] on link "Dashboard" at bounding box center [323, 106] width 269 height 22
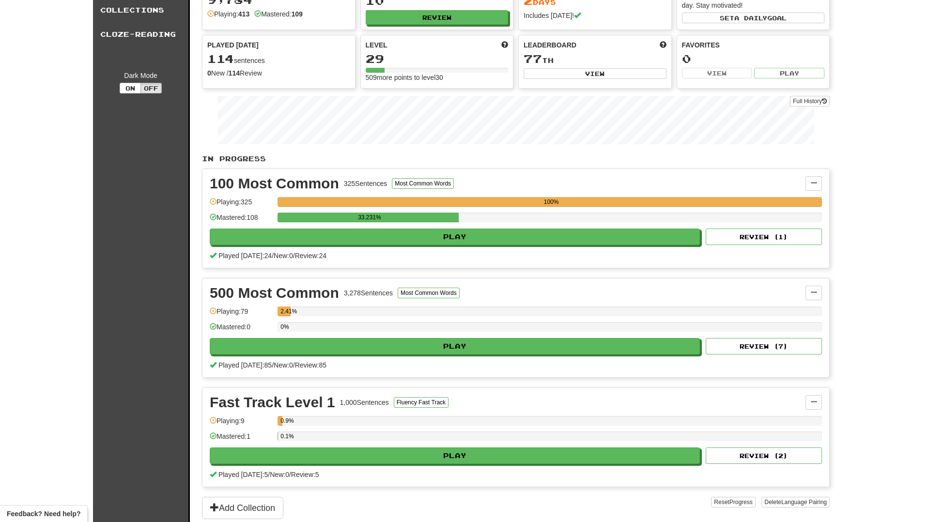
scroll to position [57, 0]
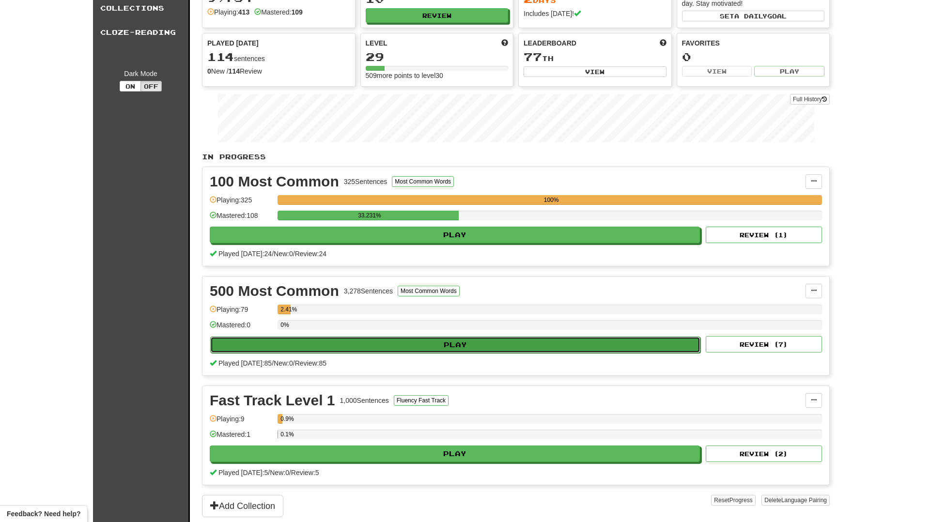
click at [453, 341] on button "Play" at bounding box center [455, 345] width 490 height 16
select select "********"
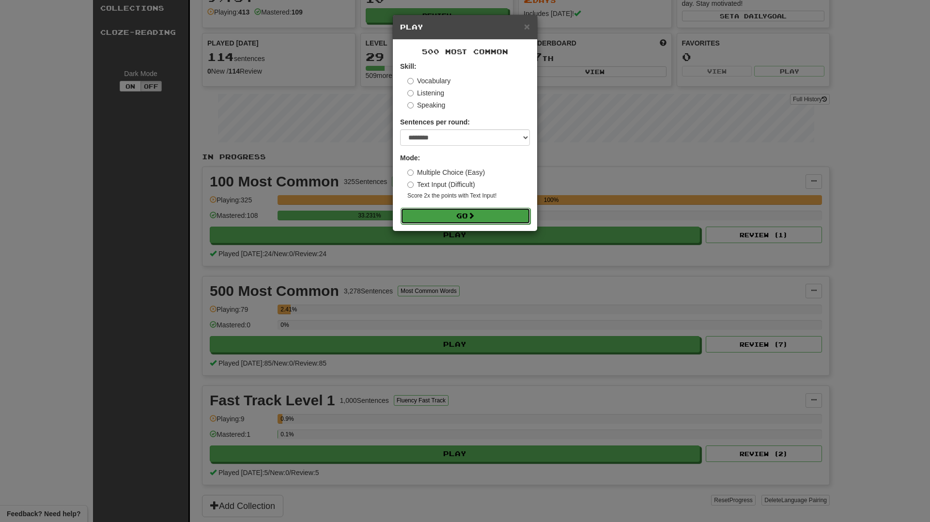
click at [435, 214] on button "Go" at bounding box center [465, 216] width 130 height 16
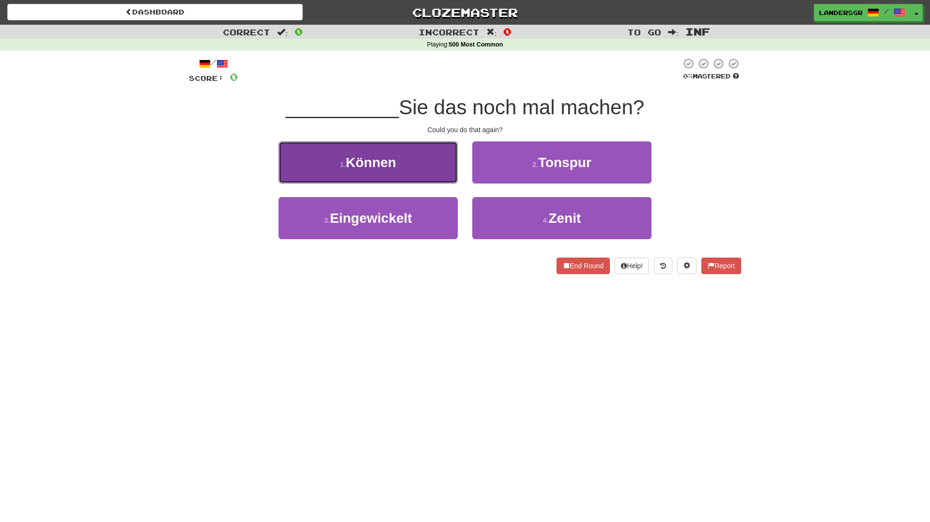
click at [400, 166] on button "1 . Können" at bounding box center [367, 162] width 179 height 42
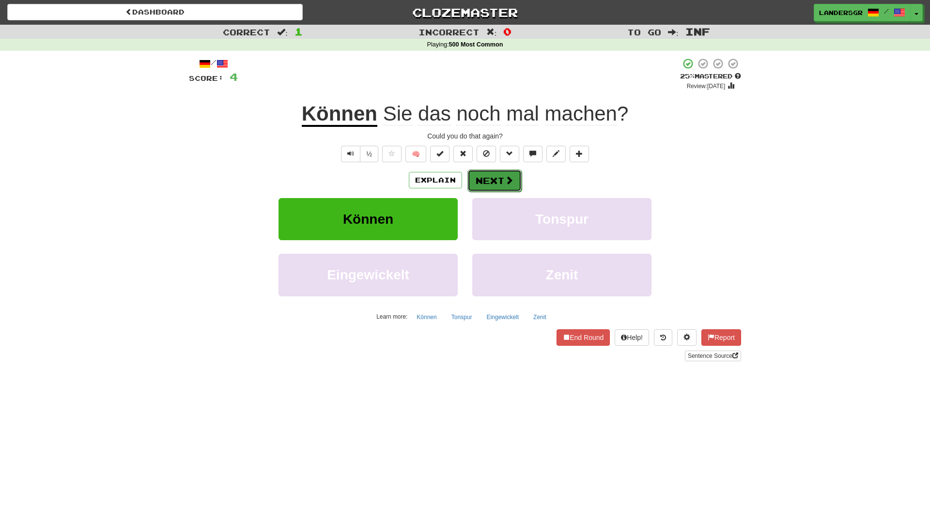
click at [487, 179] on button "Next" at bounding box center [494, 180] width 54 height 22
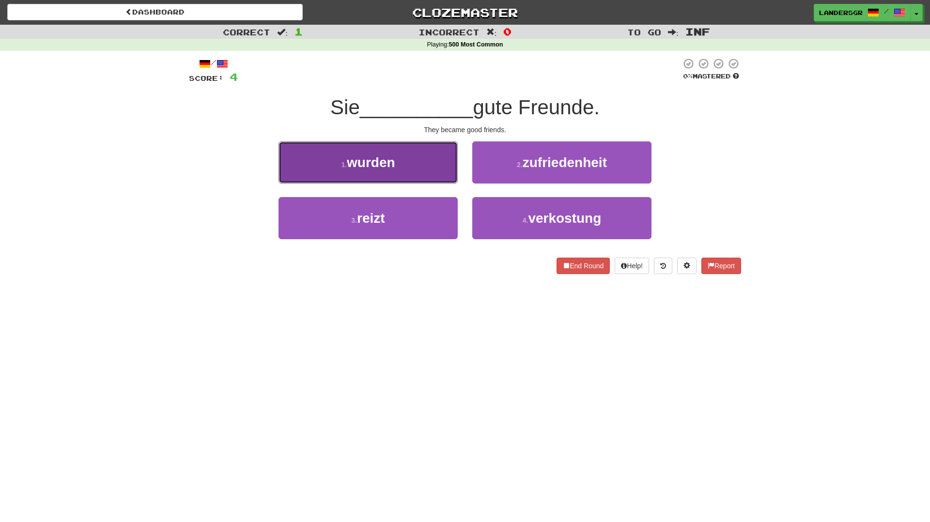
click at [420, 177] on button "1 . wurden" at bounding box center [367, 162] width 179 height 42
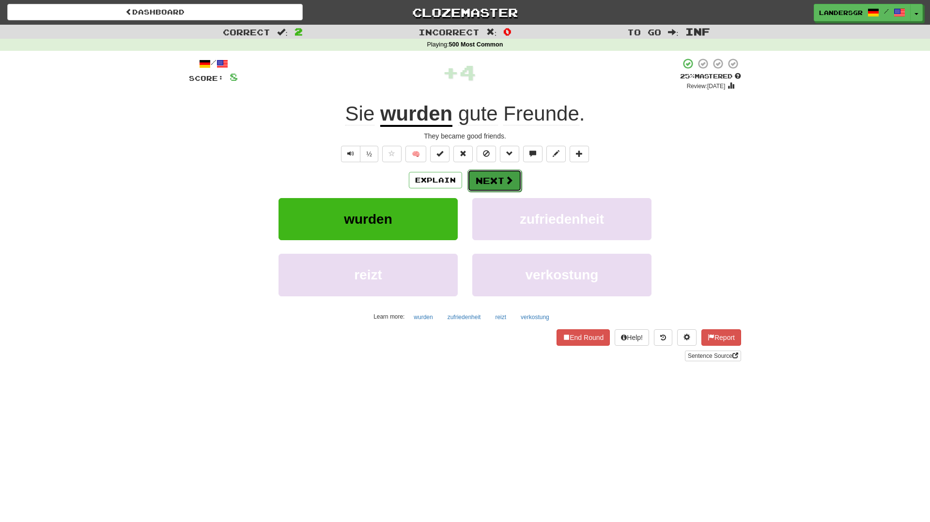
click at [496, 186] on button "Next" at bounding box center [494, 180] width 54 height 22
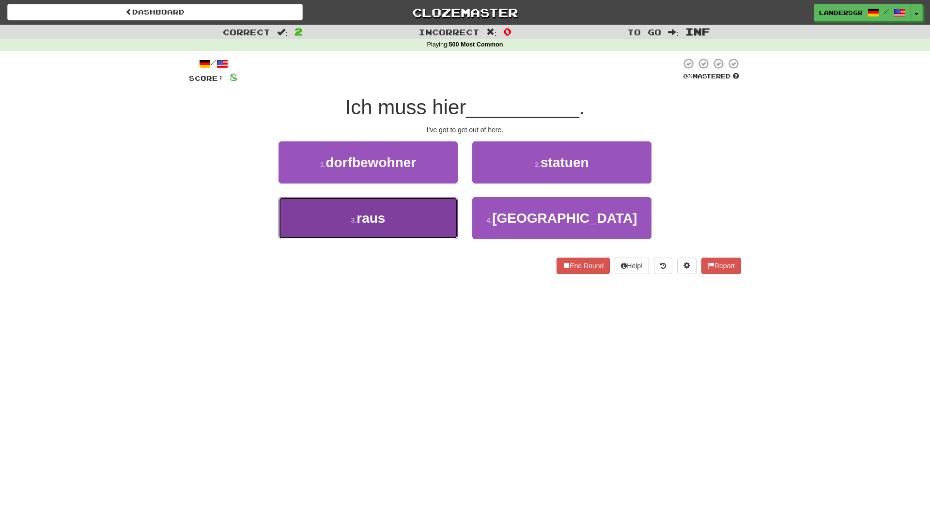
click at [408, 216] on button "3 . raus" at bounding box center [367, 218] width 179 height 42
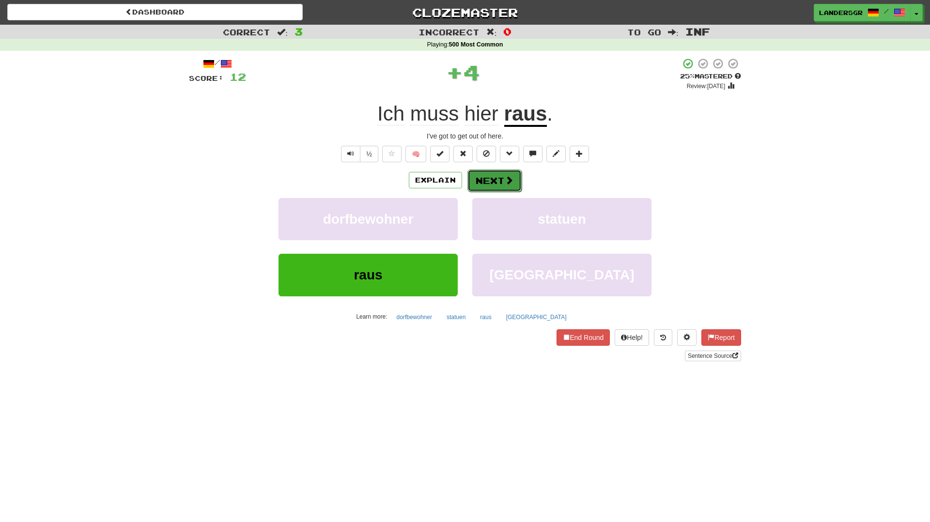
click at [484, 185] on button "Next" at bounding box center [494, 180] width 54 height 22
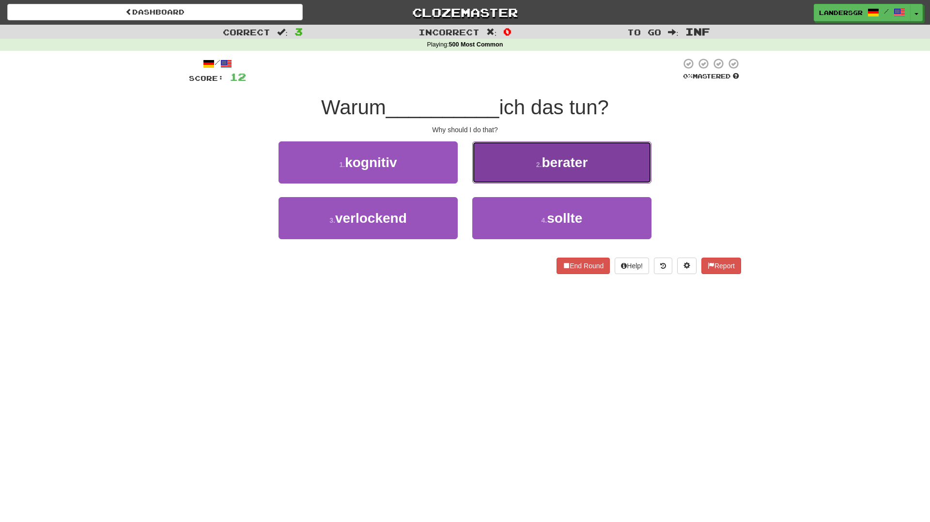
click at [493, 167] on button "2 . berater" at bounding box center [561, 162] width 179 height 42
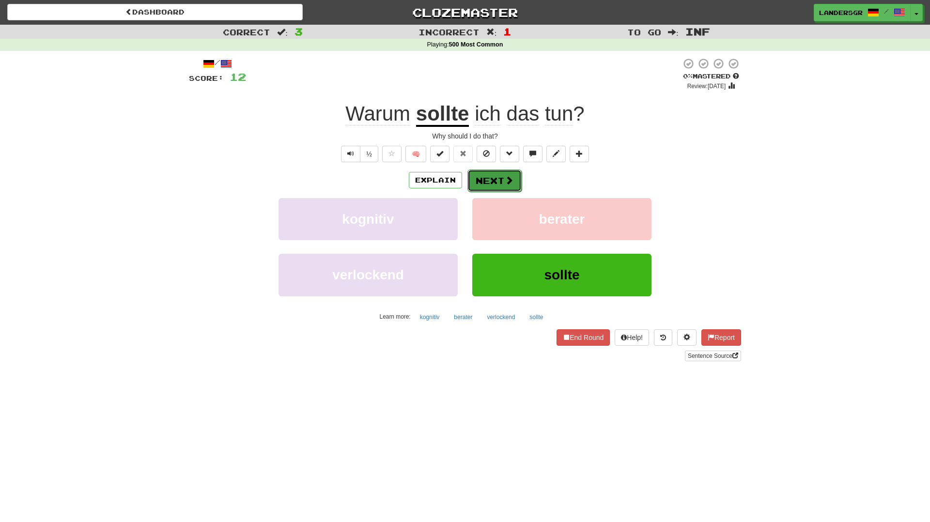
click at [491, 181] on button "Next" at bounding box center [494, 180] width 54 height 22
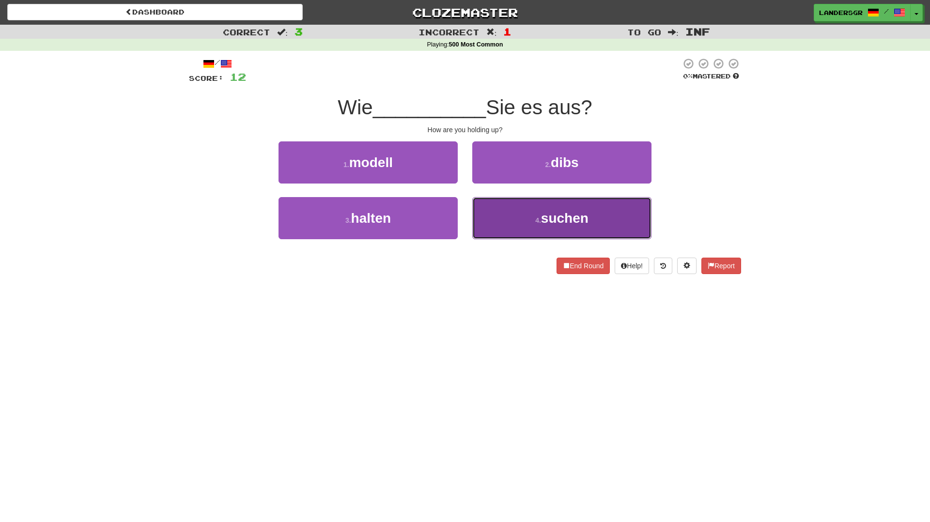
click at [484, 207] on button "4 . suchen" at bounding box center [561, 218] width 179 height 42
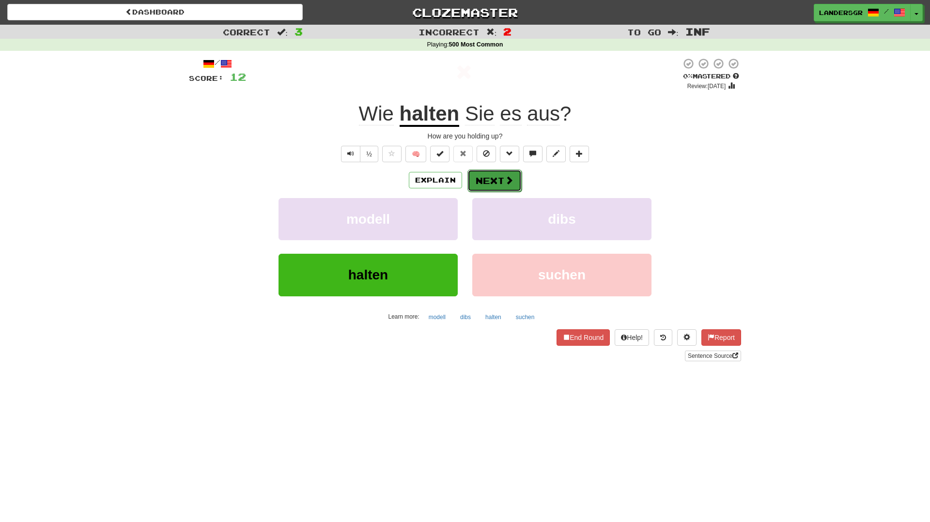
click at [486, 180] on button "Next" at bounding box center [494, 180] width 54 height 22
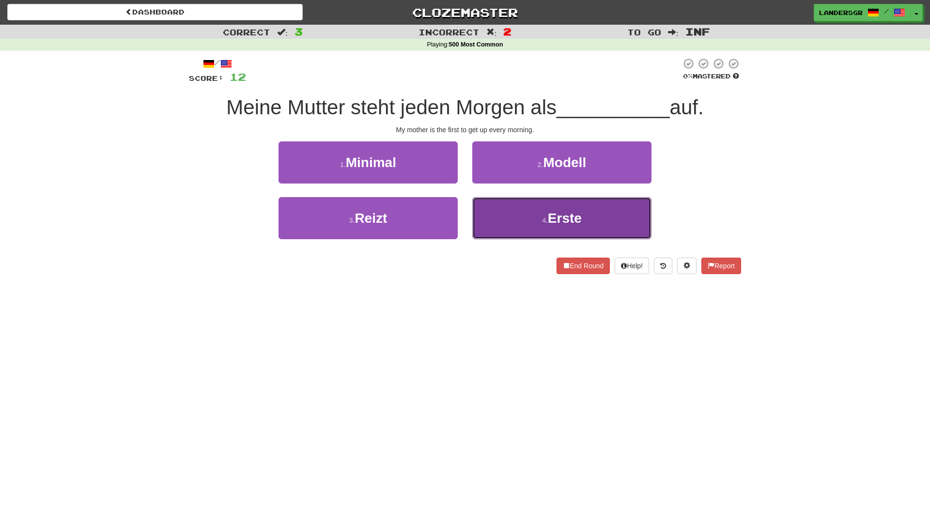
click at [496, 214] on button "4 . Erste" at bounding box center [561, 218] width 179 height 42
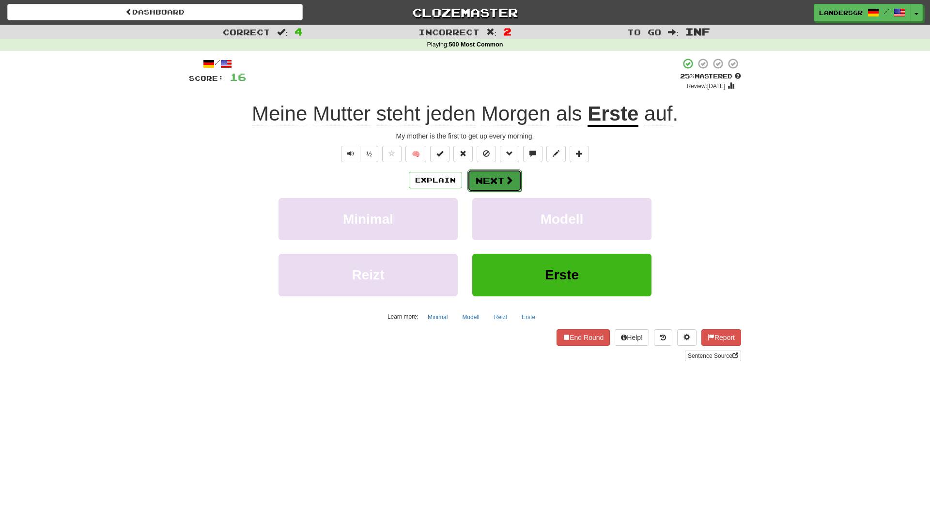
click at [505, 176] on span at bounding box center [509, 180] width 9 height 9
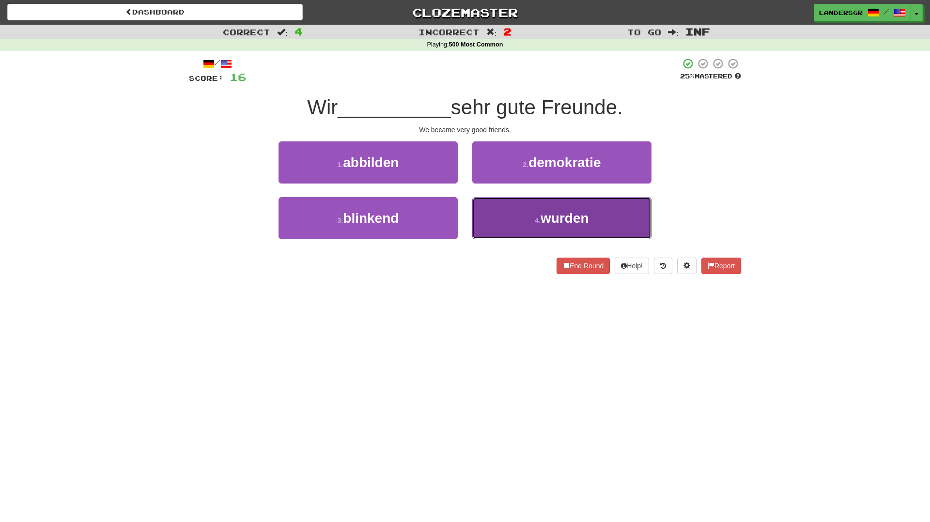
click at [529, 211] on button "4 . wurden" at bounding box center [561, 218] width 179 height 42
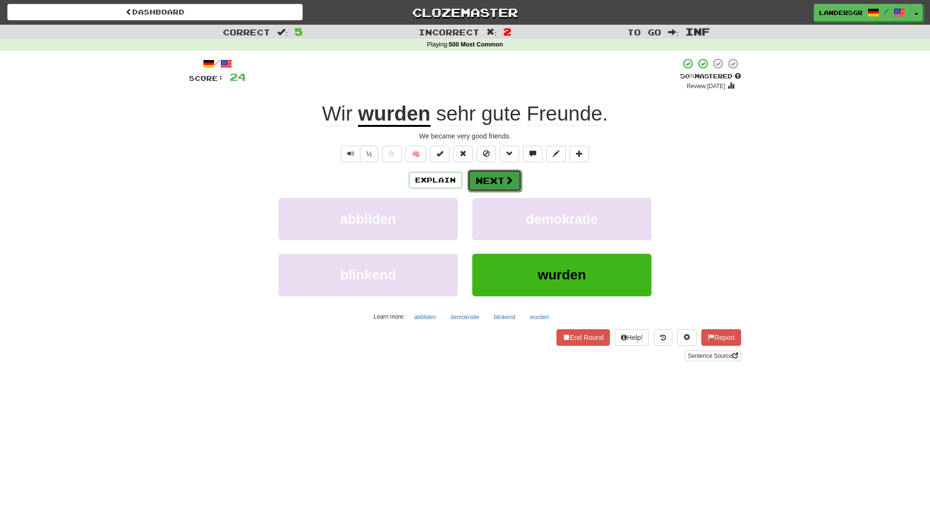
click at [492, 181] on button "Next" at bounding box center [494, 180] width 54 height 22
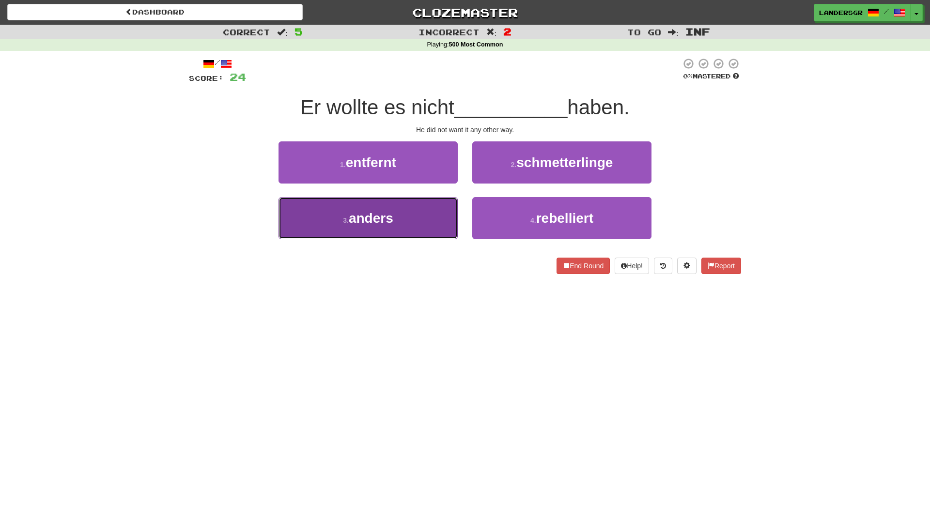
click at [421, 206] on button "3 . anders" at bounding box center [367, 218] width 179 height 42
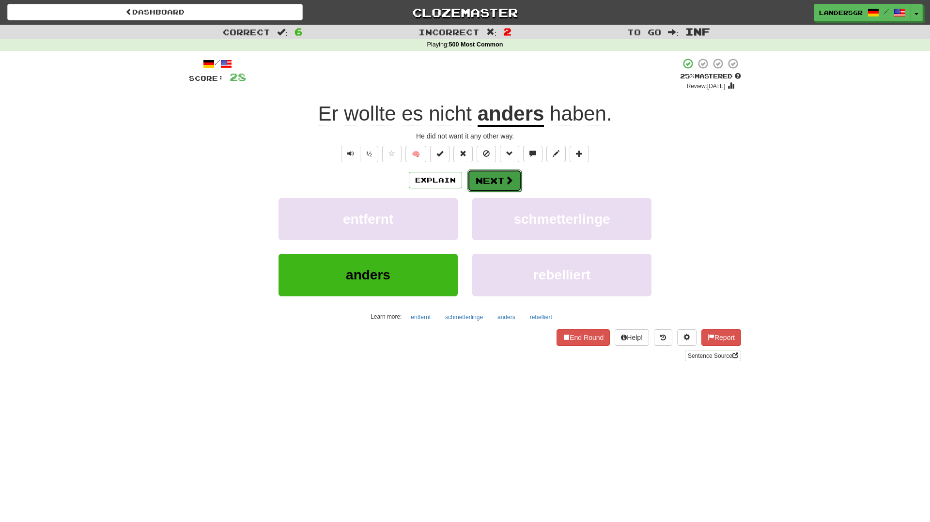
click at [490, 182] on button "Next" at bounding box center [494, 180] width 54 height 22
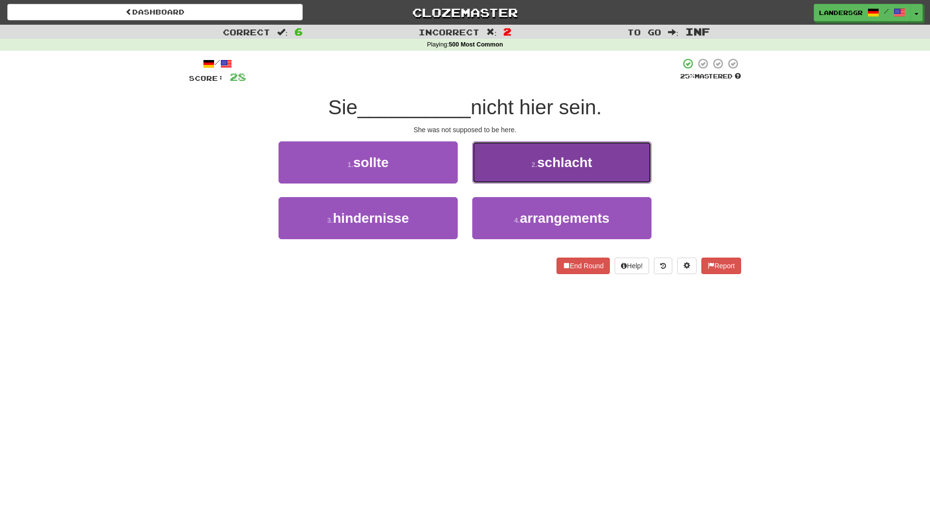
click at [487, 176] on button "2 . schlacht" at bounding box center [561, 162] width 179 height 42
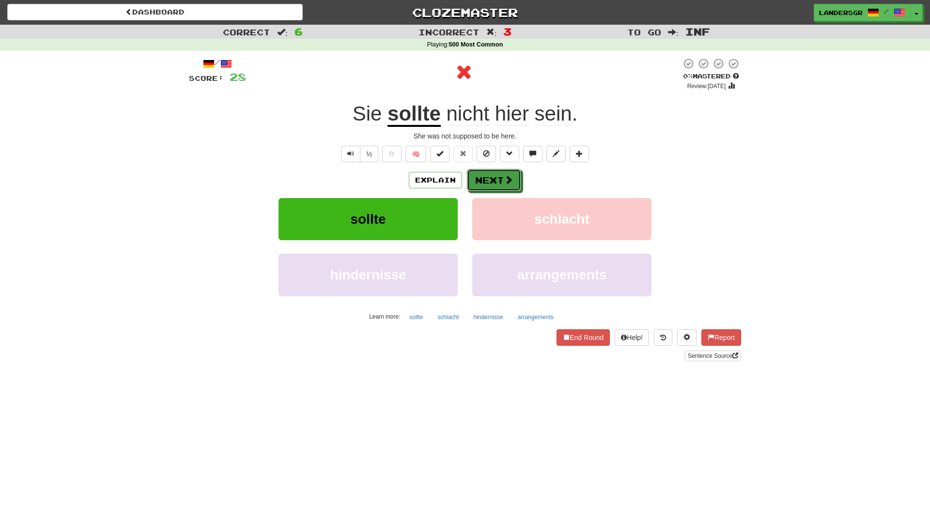
click at [487, 176] on button "Next" at bounding box center [494, 180] width 54 height 22
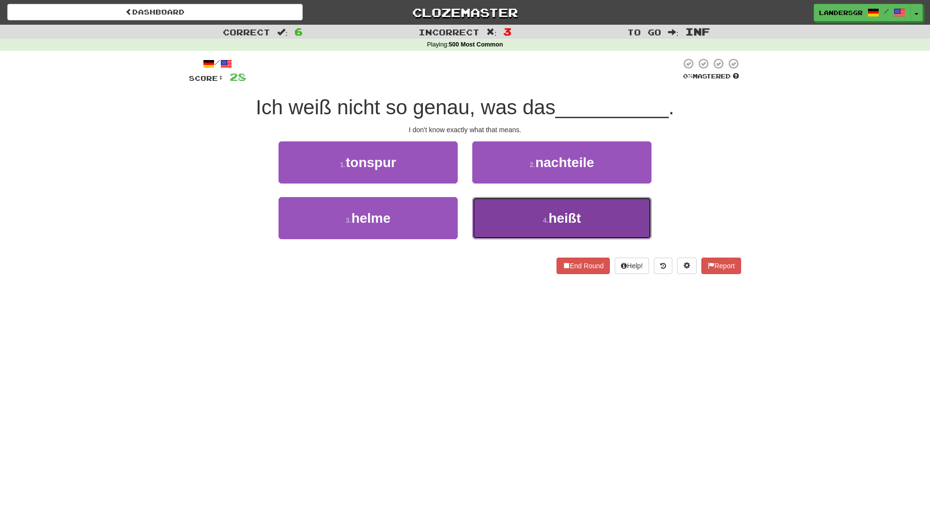
click at [492, 200] on button "4 . heißt" at bounding box center [561, 218] width 179 height 42
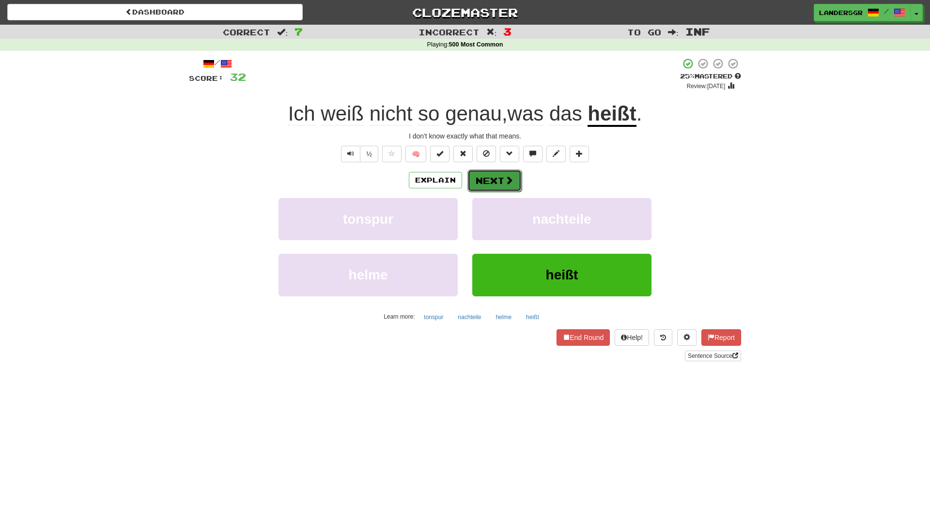
click at [485, 190] on button "Next" at bounding box center [494, 180] width 54 height 22
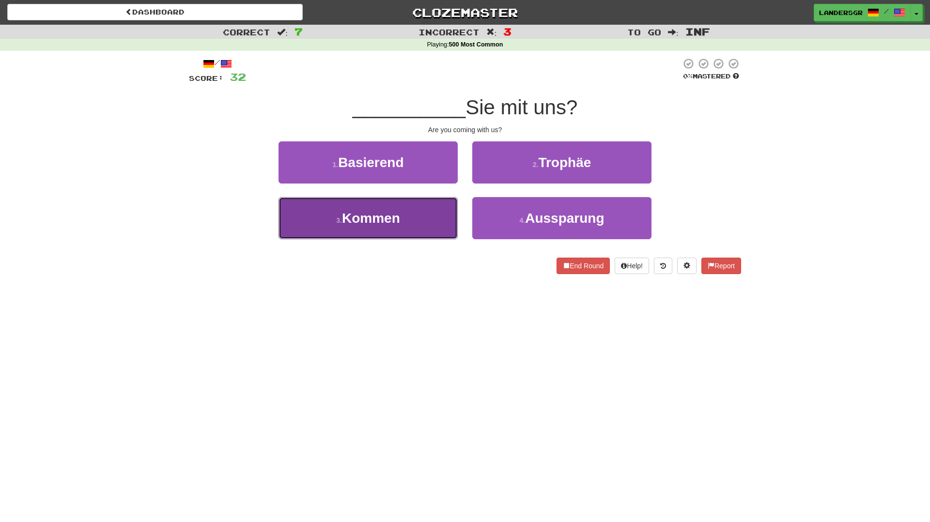
click at [427, 219] on button "3 . Kommen" at bounding box center [367, 218] width 179 height 42
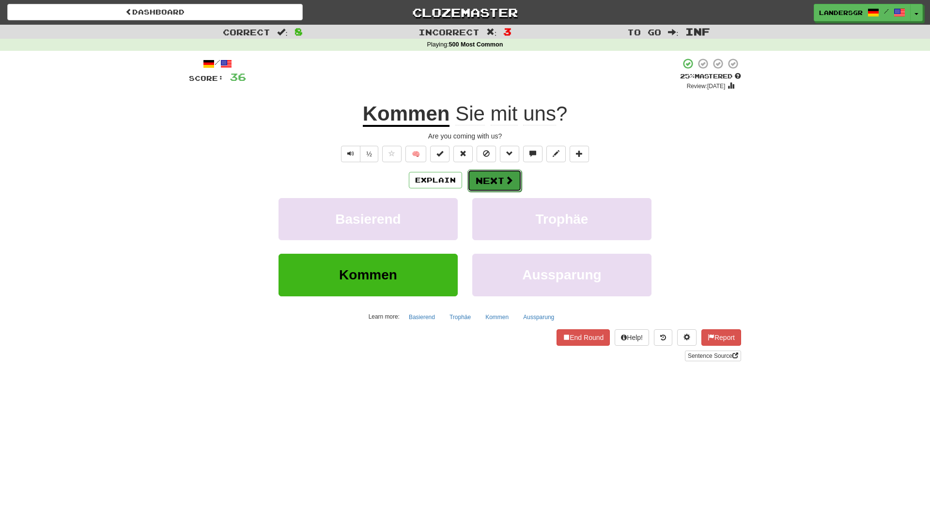
click at [501, 178] on button "Next" at bounding box center [494, 180] width 54 height 22
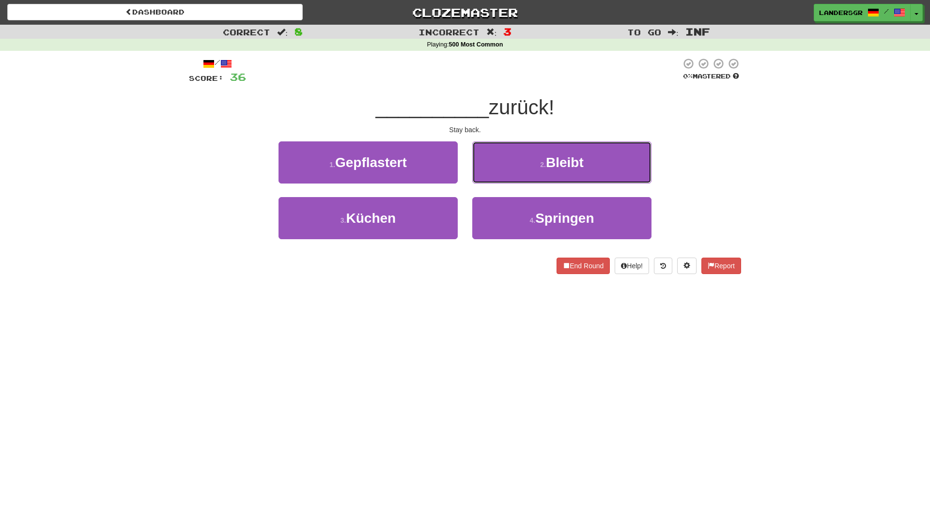
click at [501, 178] on button "2 . Bleibt" at bounding box center [561, 162] width 179 height 42
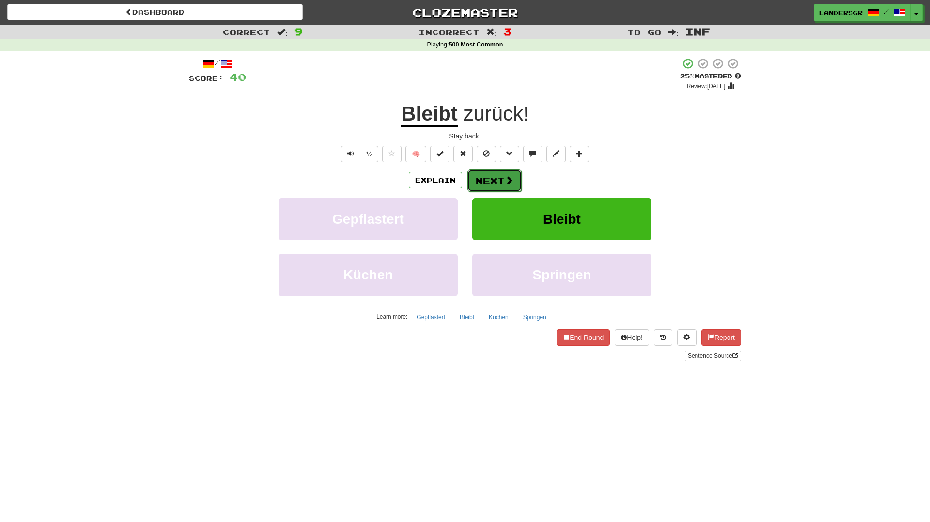
click at [498, 181] on button "Next" at bounding box center [494, 180] width 54 height 22
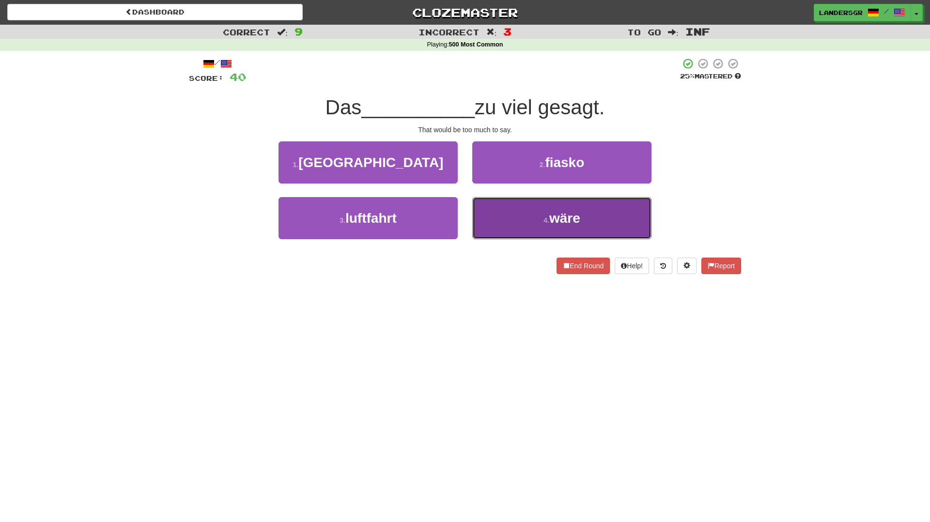
click at [520, 213] on button "4 . wäre" at bounding box center [561, 218] width 179 height 42
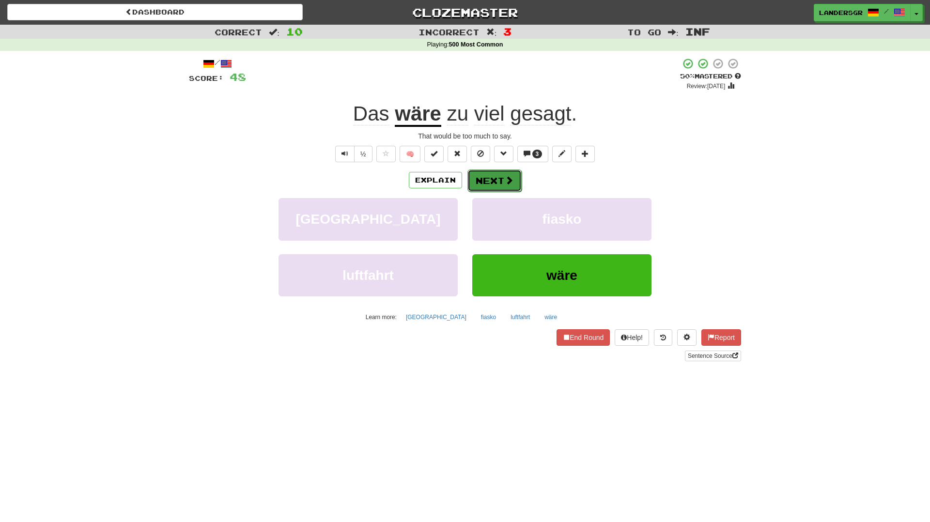
click at [486, 177] on button "Next" at bounding box center [494, 180] width 54 height 22
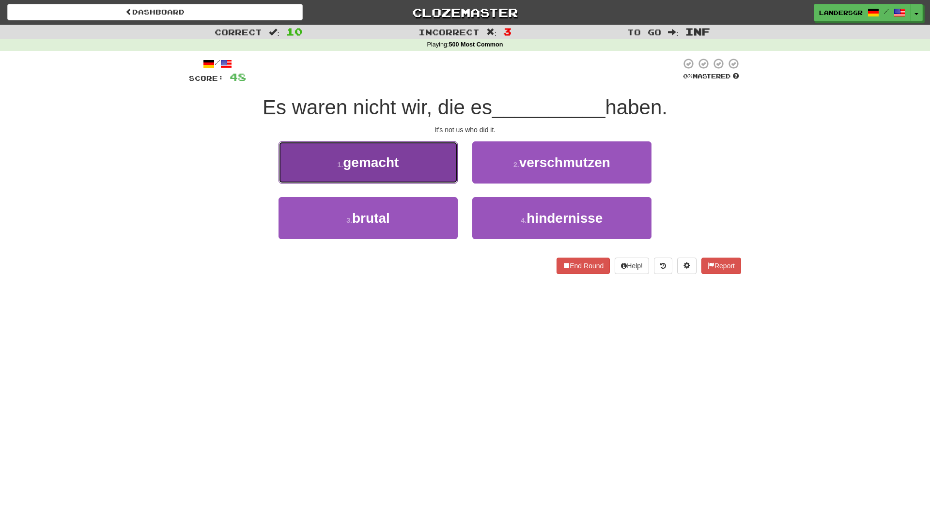
click at [426, 172] on button "1 . gemacht" at bounding box center [367, 162] width 179 height 42
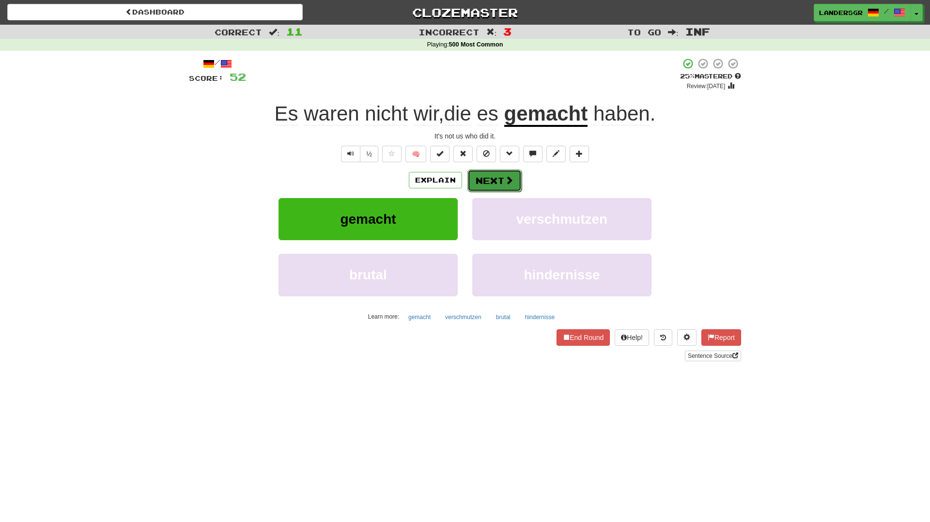
click at [477, 174] on button "Next" at bounding box center [494, 180] width 54 height 22
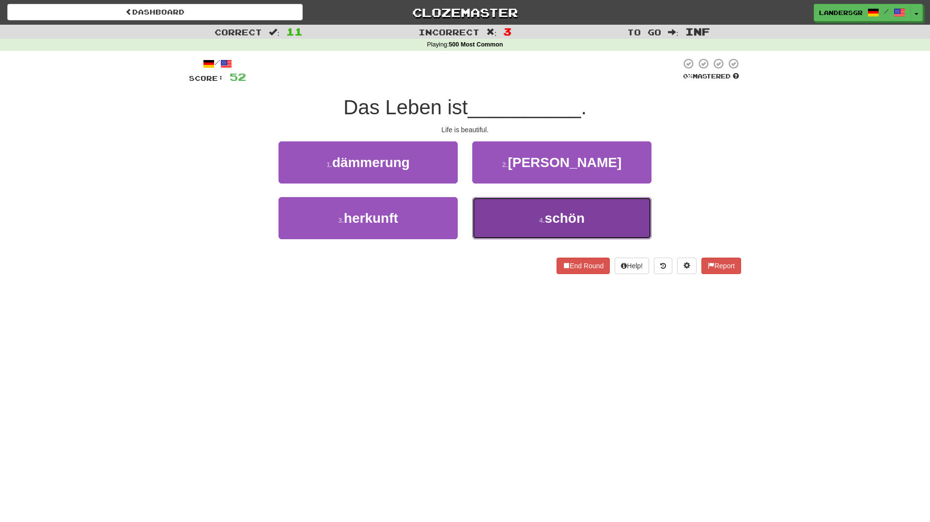
click at [495, 205] on button "4 . schön" at bounding box center [561, 218] width 179 height 42
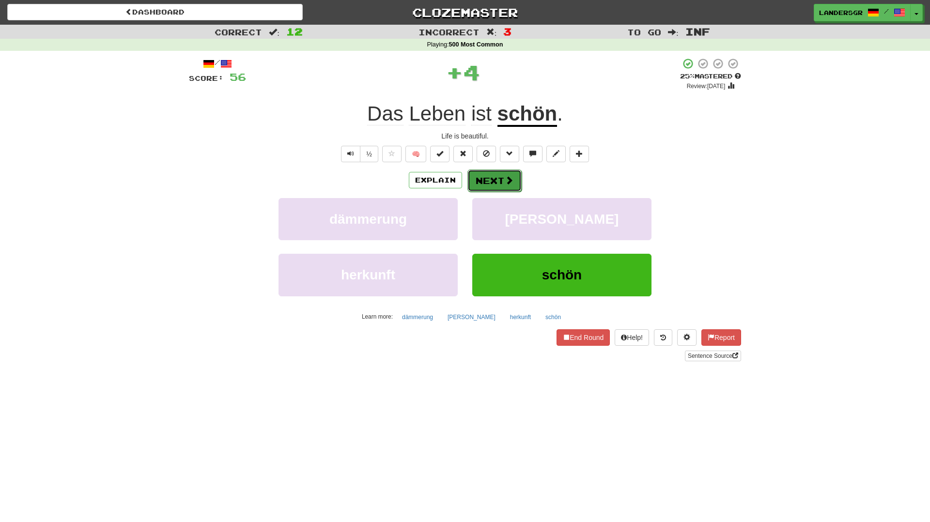
click at [478, 177] on button "Next" at bounding box center [494, 180] width 54 height 22
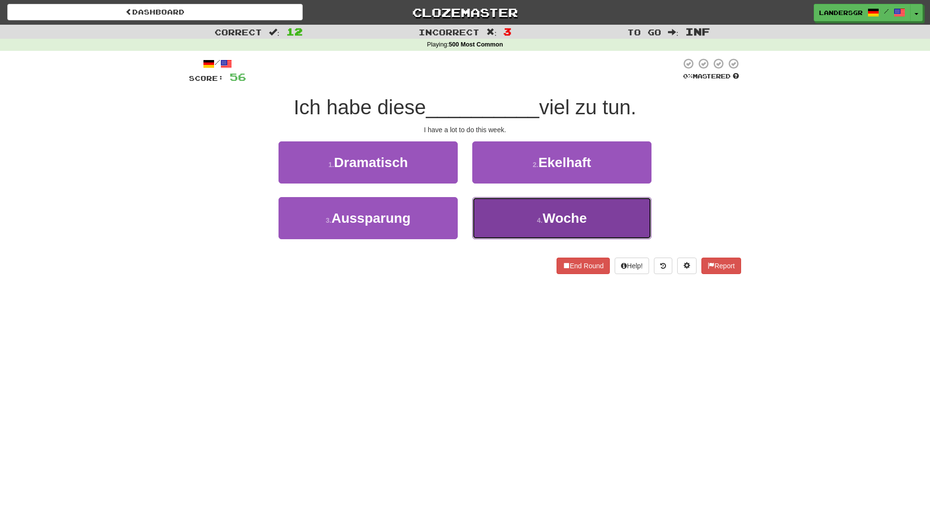
click at [499, 206] on button "4 . Woche" at bounding box center [561, 218] width 179 height 42
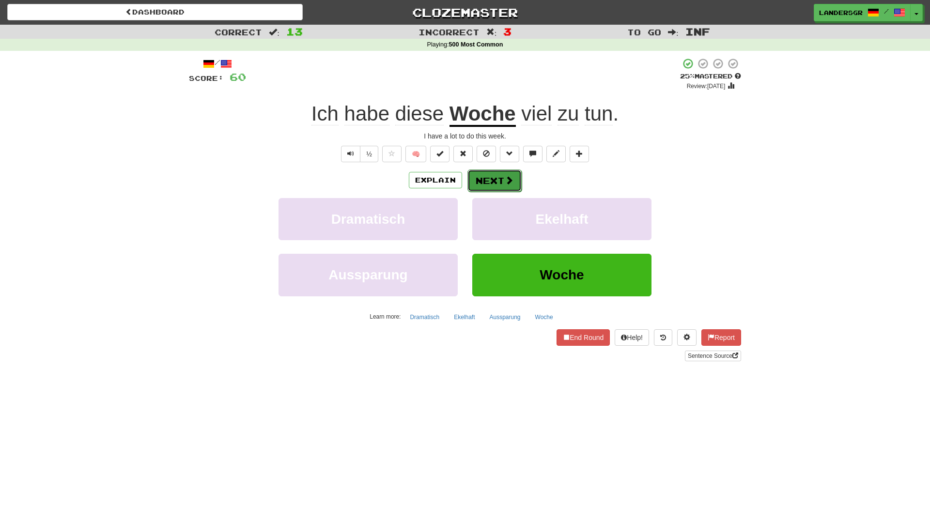
click at [495, 190] on button "Next" at bounding box center [494, 180] width 54 height 22
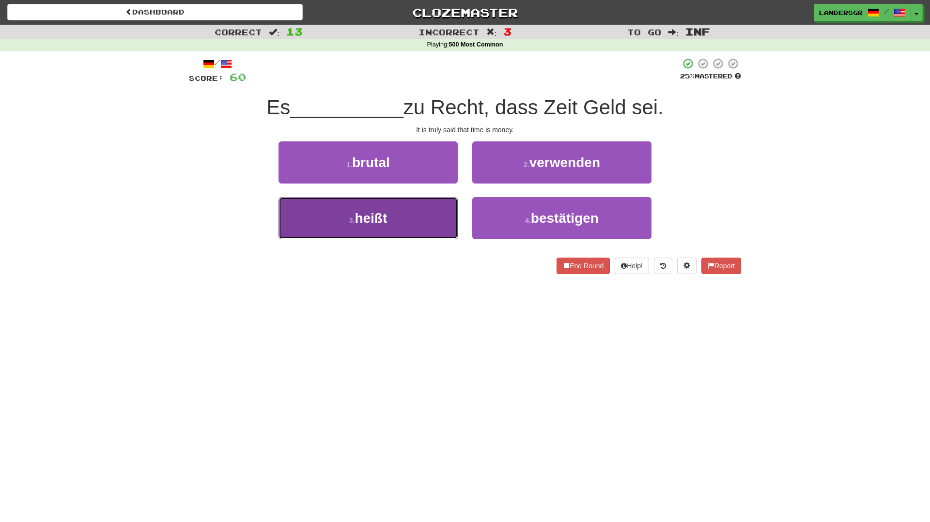
click at [440, 217] on button "3 . heißt" at bounding box center [367, 218] width 179 height 42
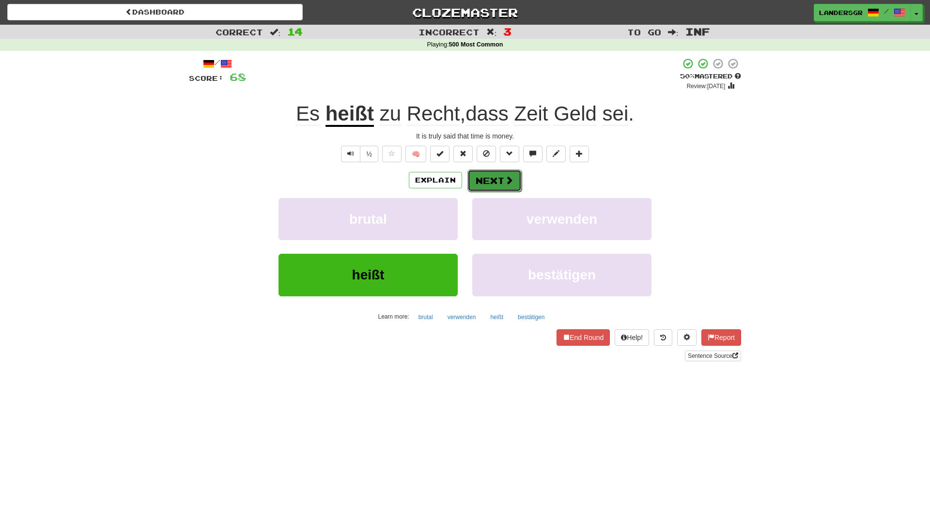
click at [491, 182] on button "Next" at bounding box center [494, 180] width 54 height 22
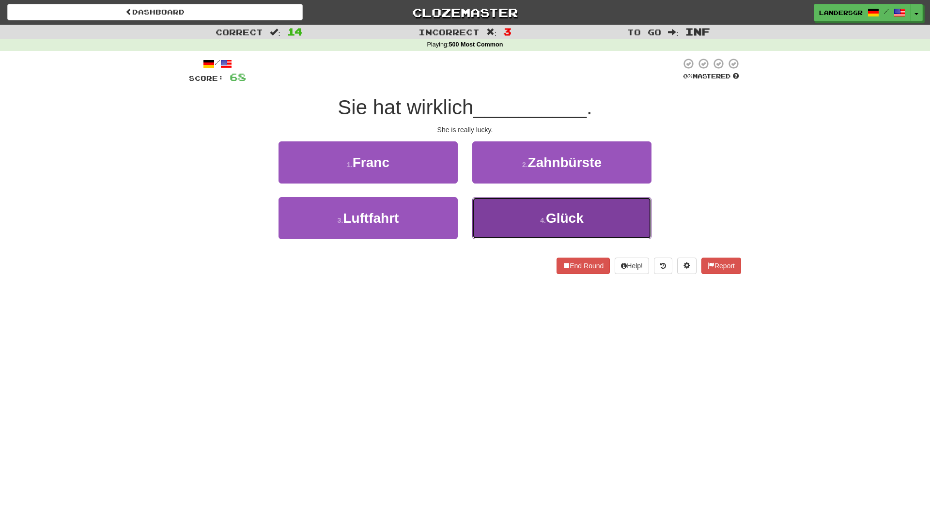
click at [518, 227] on button "4 . Glück" at bounding box center [561, 218] width 179 height 42
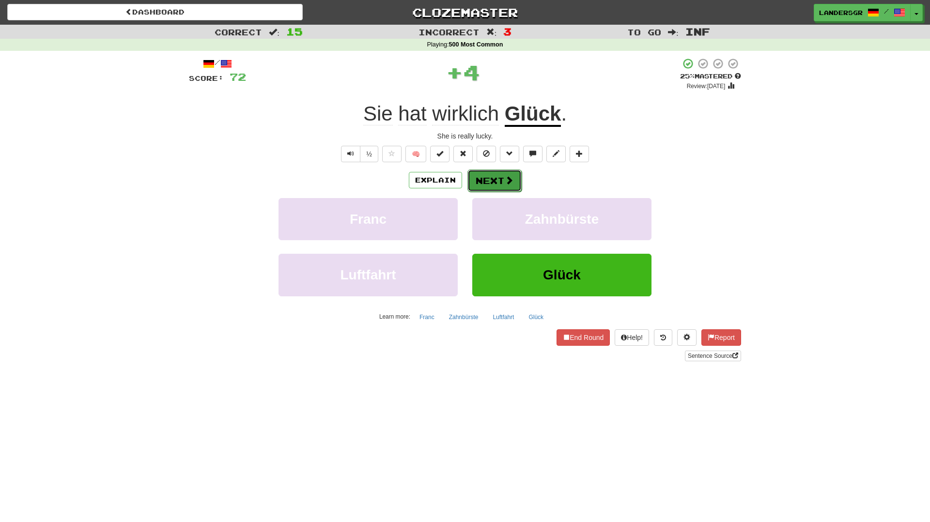
click at [477, 174] on button "Next" at bounding box center [494, 180] width 54 height 22
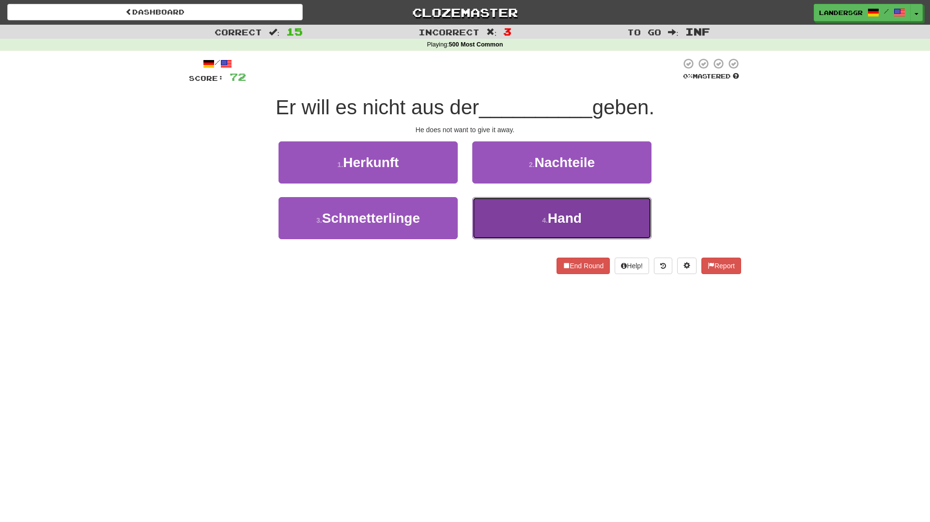
click at [486, 199] on button "4 . Hand" at bounding box center [561, 218] width 179 height 42
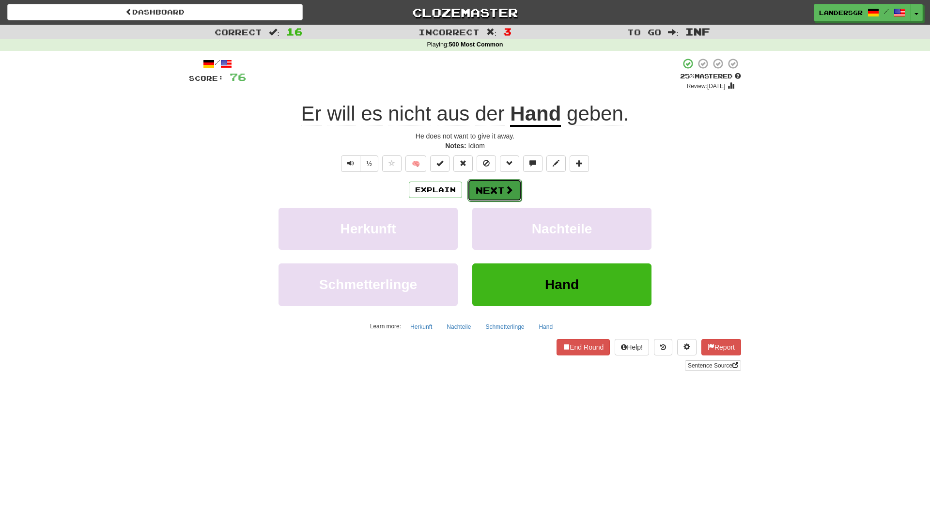
click at [493, 190] on button "Next" at bounding box center [494, 190] width 54 height 22
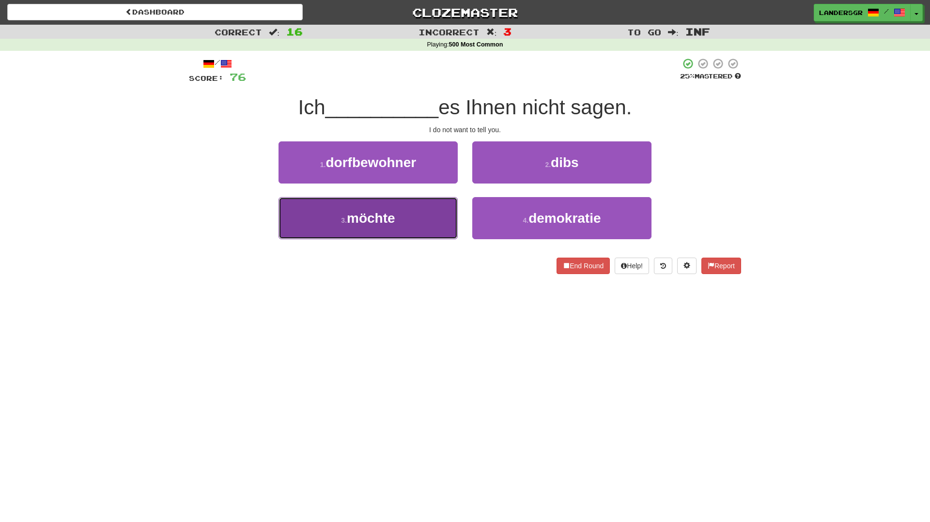
click at [427, 217] on button "3 . möchte" at bounding box center [367, 218] width 179 height 42
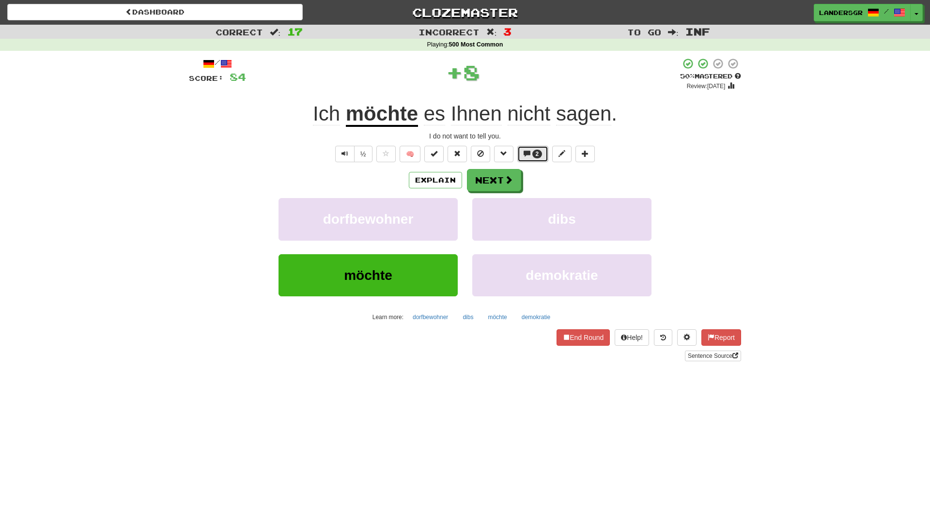
click at [518, 151] on button "2" at bounding box center [532, 154] width 31 height 16
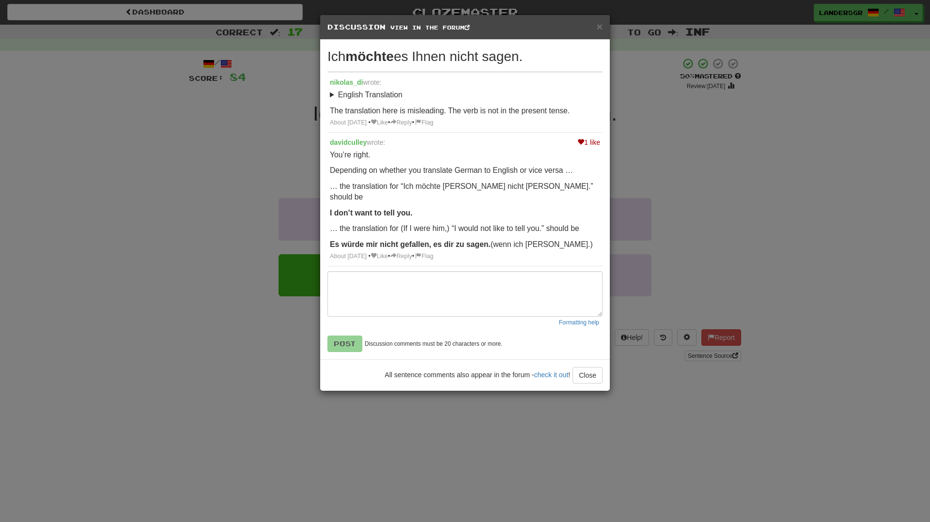
click at [743, 94] on div "× Discussion View in the forum Ich möchte [PERSON_NAME] nicht [PERSON_NAME]. [P…" at bounding box center [465, 261] width 930 height 522
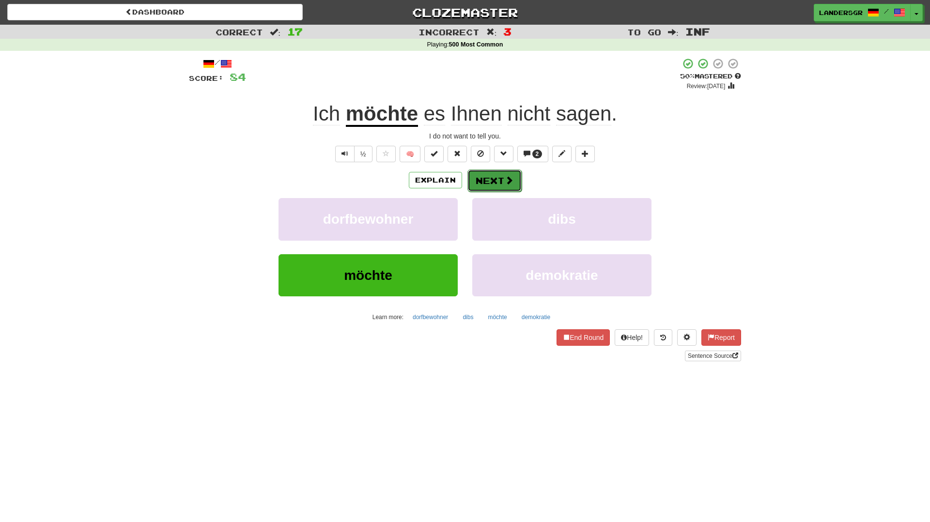
click at [501, 172] on button "Next" at bounding box center [494, 180] width 54 height 22
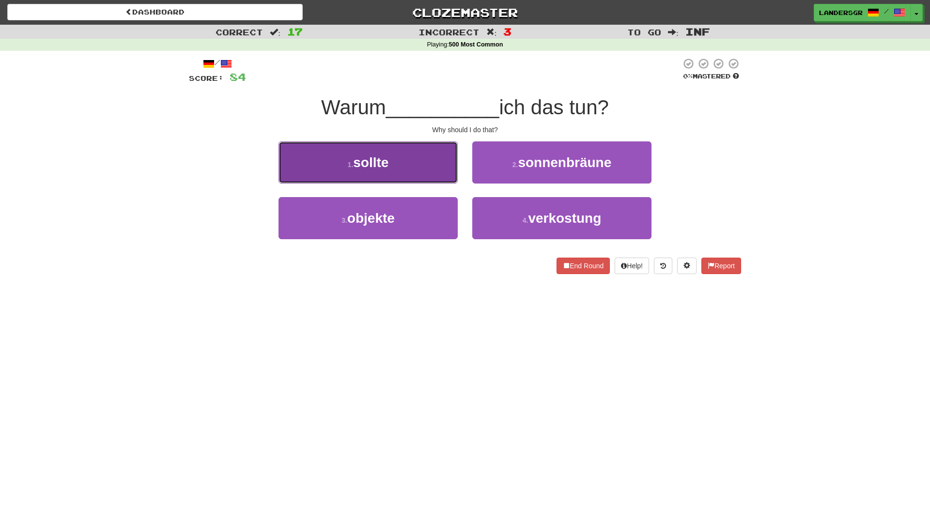
click at [427, 180] on button "1 . sollte" at bounding box center [367, 162] width 179 height 42
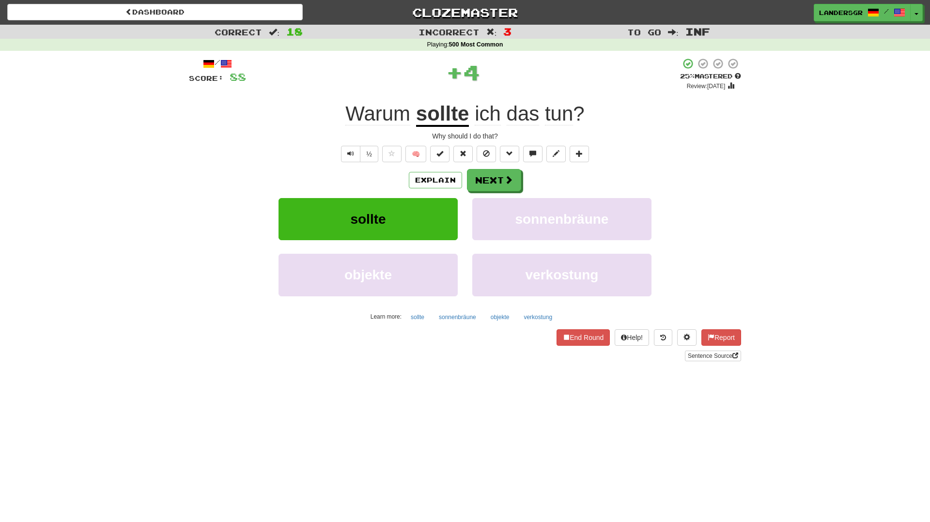
click at [485, 194] on div "Explain Next sollte sonnenbräune objekte verkostung Learn more: sollte sonnenbr…" at bounding box center [465, 246] width 552 height 155
click at [487, 187] on button "Next" at bounding box center [494, 180] width 54 height 22
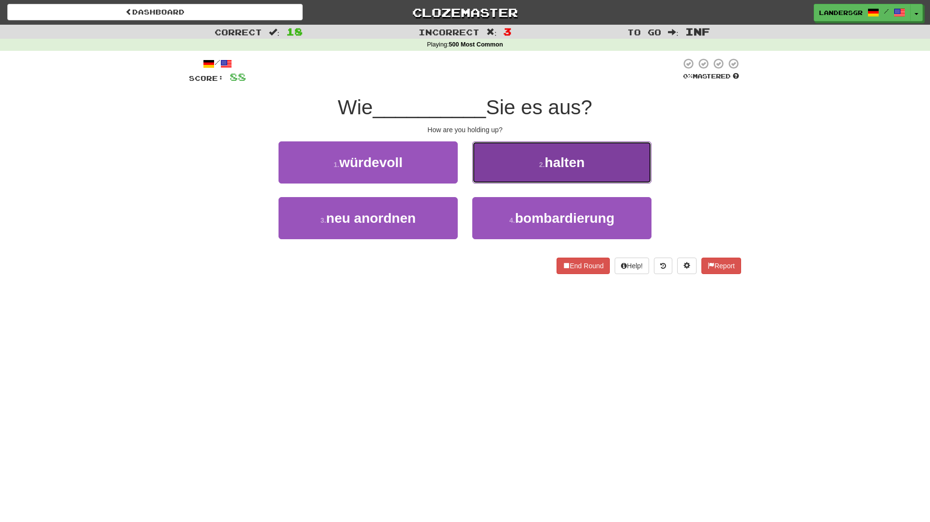
click at [490, 171] on button "2 . halten" at bounding box center [561, 162] width 179 height 42
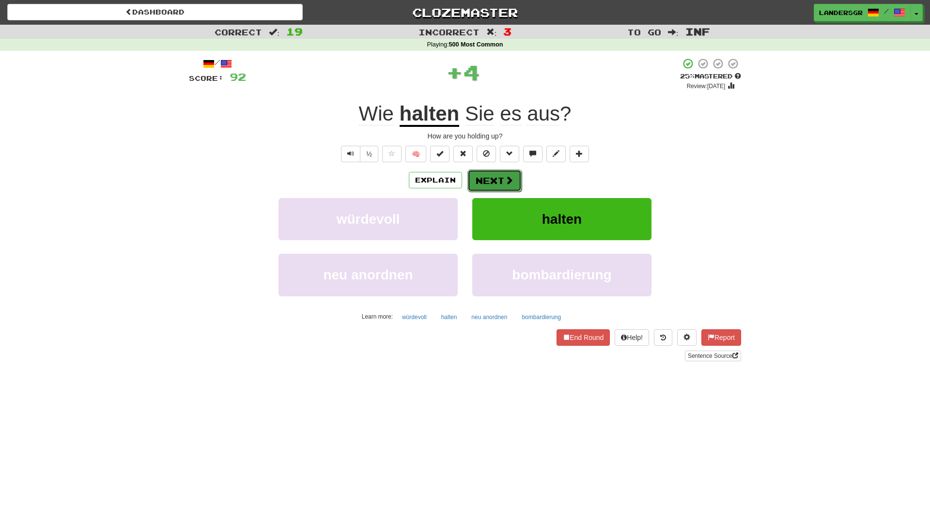
click at [492, 176] on button "Next" at bounding box center [494, 180] width 54 height 22
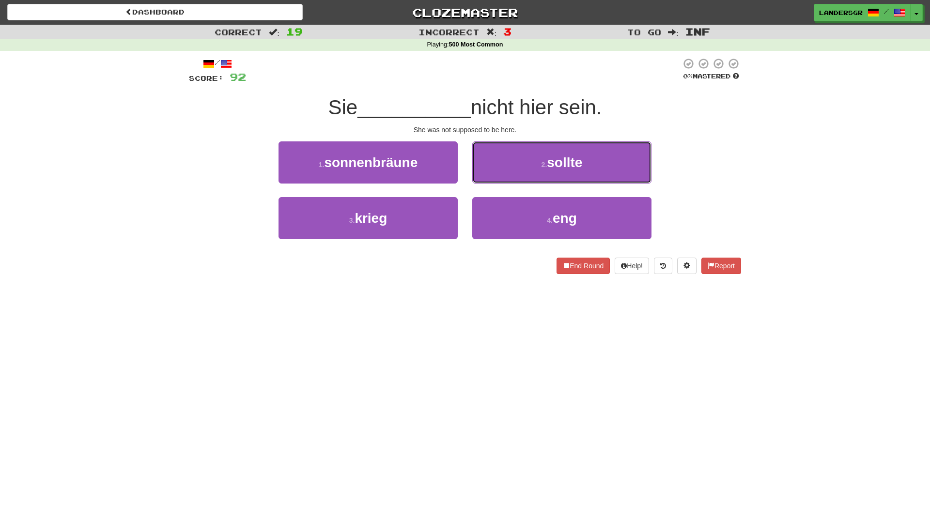
click at [492, 176] on button "2 . sollte" at bounding box center [561, 162] width 179 height 42
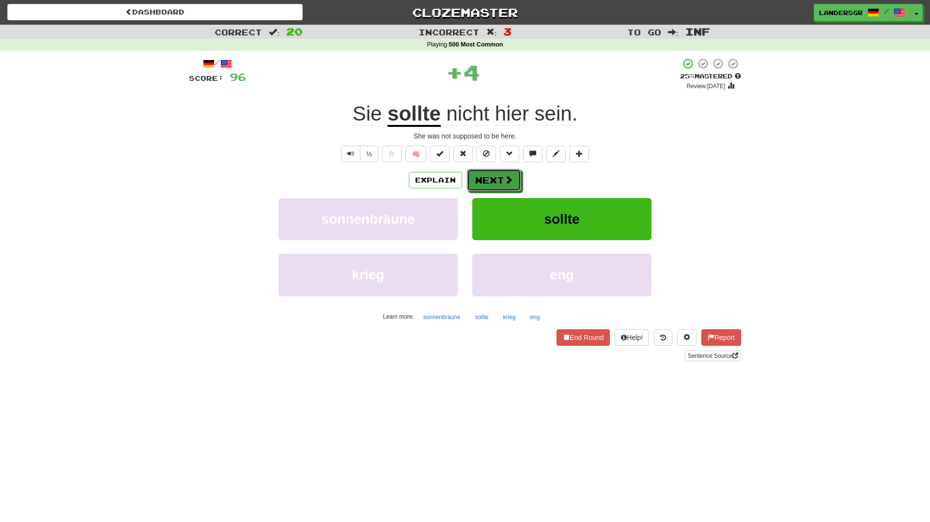
click at [492, 176] on button "Next" at bounding box center [494, 180] width 54 height 22
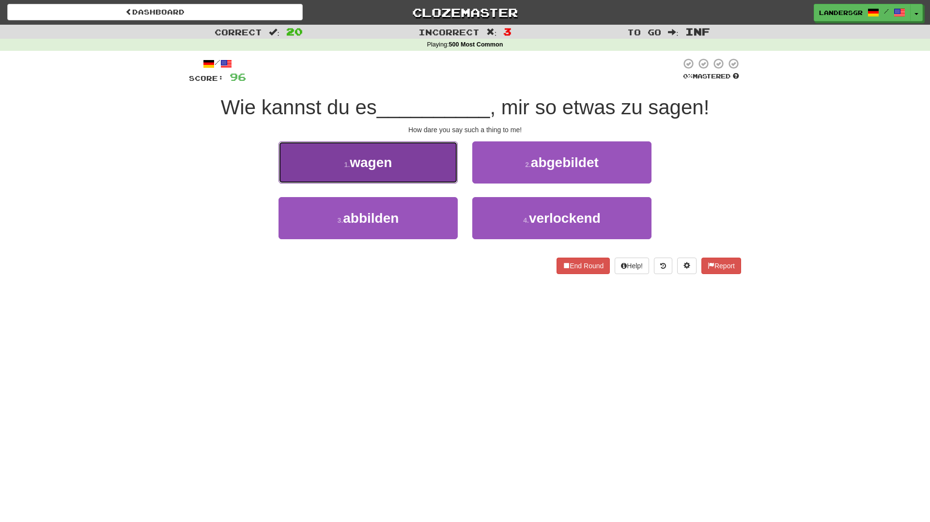
click at [435, 168] on button "1 . wagen" at bounding box center [367, 162] width 179 height 42
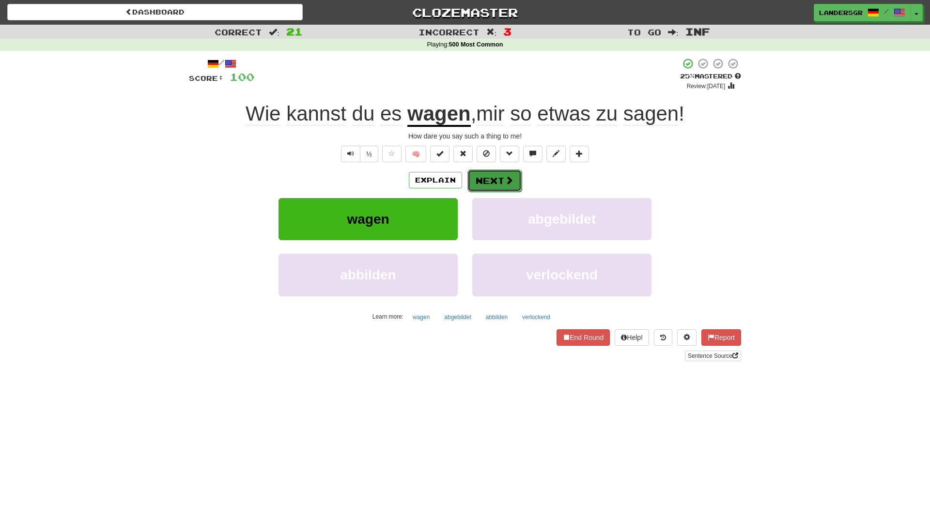
click at [496, 186] on button "Next" at bounding box center [494, 180] width 54 height 22
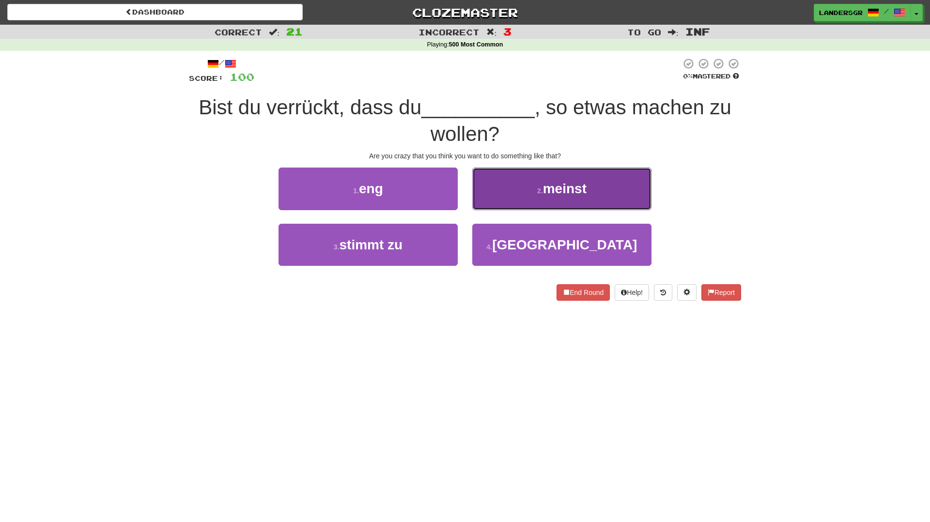
click at [492, 198] on button "2 . meinst" at bounding box center [561, 189] width 179 height 42
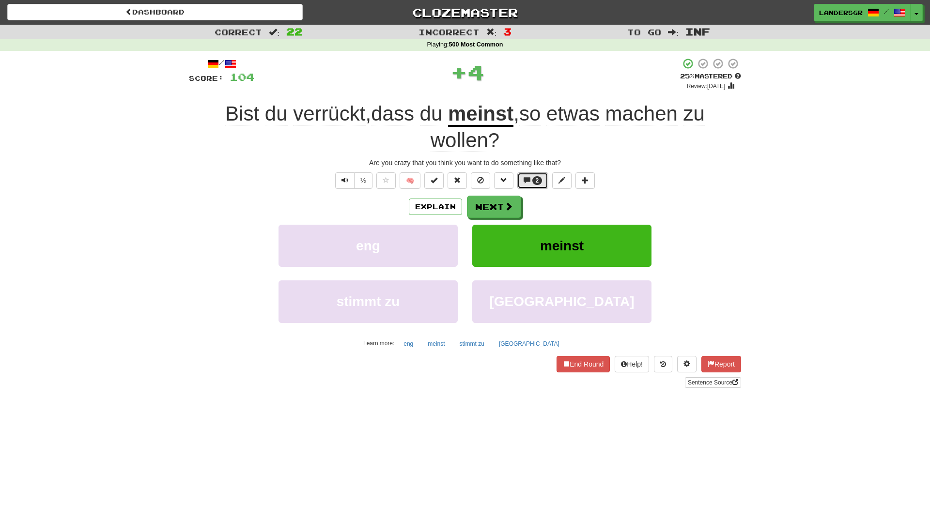
click at [535, 184] on span "2" at bounding box center [537, 180] width 10 height 9
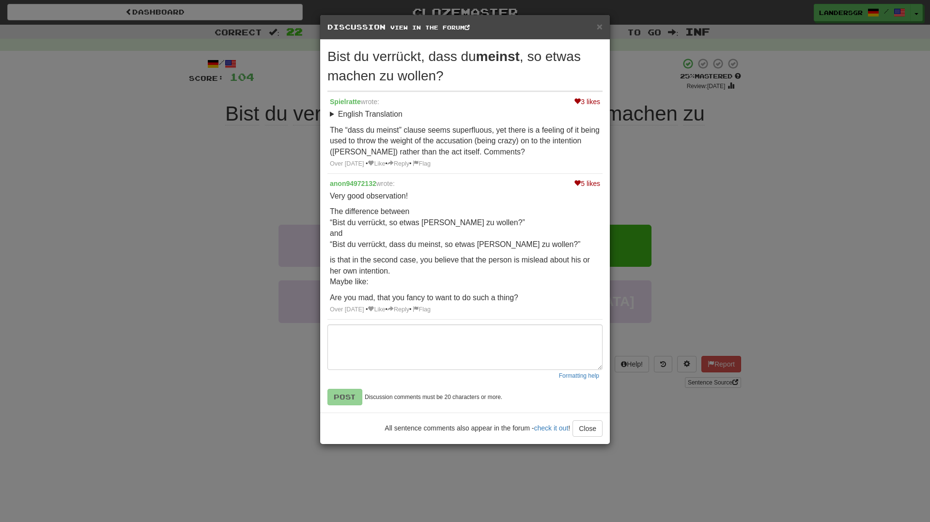
click at [815, 264] on div "× Discussion View in the forum Bist du verrückt, dass du meinst , so etwas [PER…" at bounding box center [465, 261] width 930 height 522
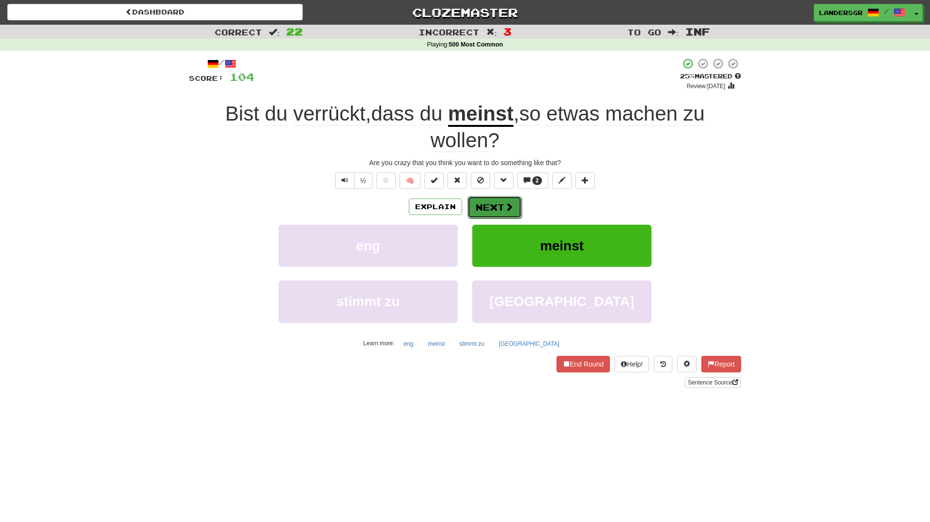
click at [493, 207] on button "Next" at bounding box center [494, 207] width 54 height 22
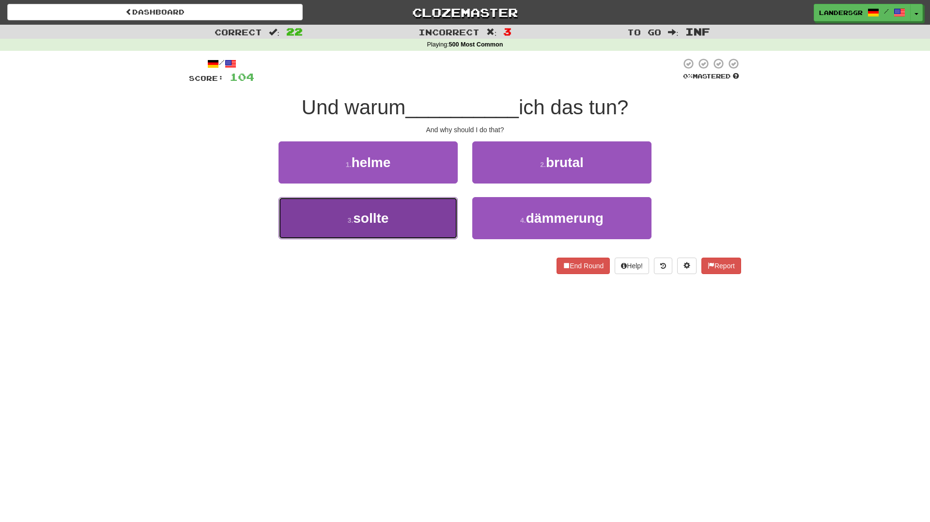
click at [424, 210] on button "3 . sollte" at bounding box center [367, 218] width 179 height 42
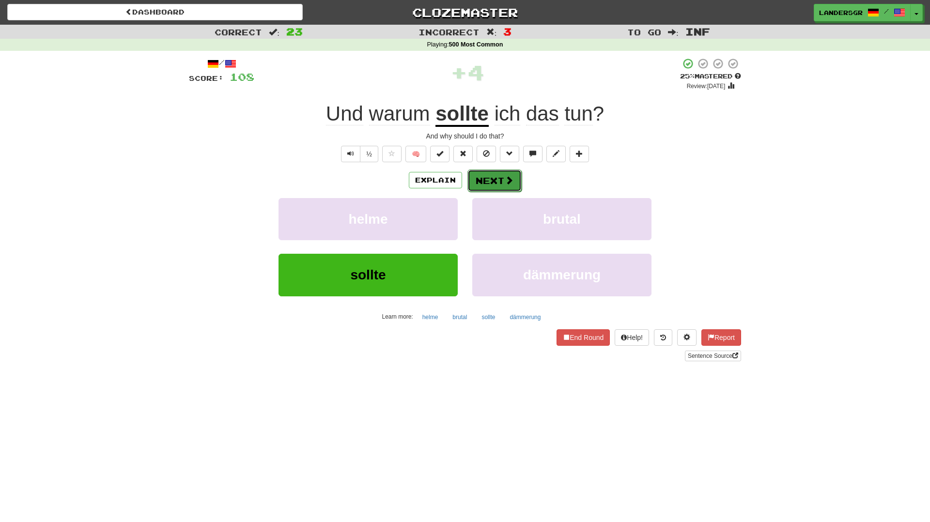
click at [492, 175] on button "Next" at bounding box center [494, 180] width 54 height 22
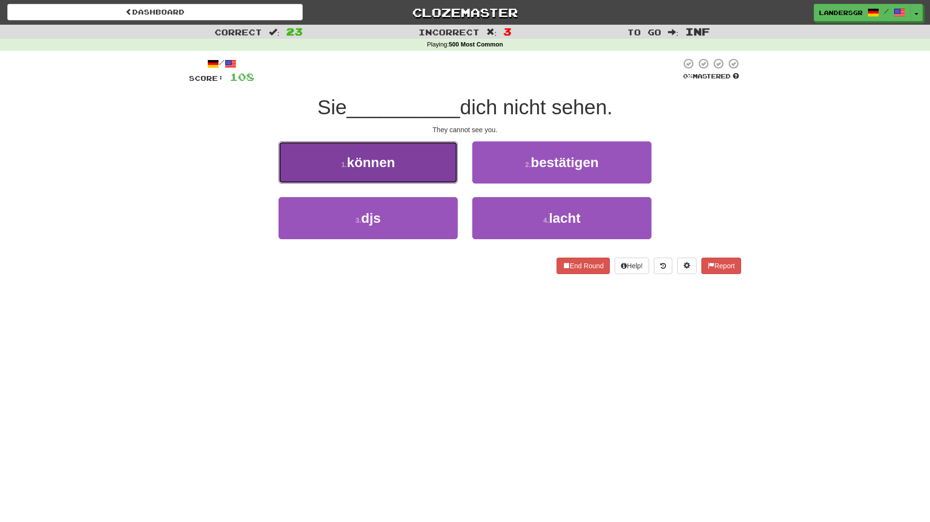
click at [448, 164] on button "1 . können" at bounding box center [367, 162] width 179 height 42
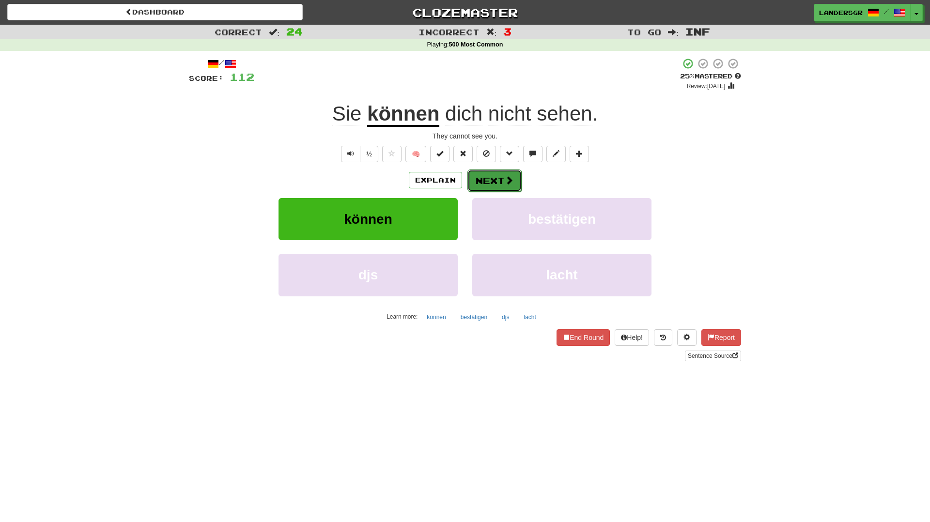
click at [485, 180] on button "Next" at bounding box center [494, 180] width 54 height 22
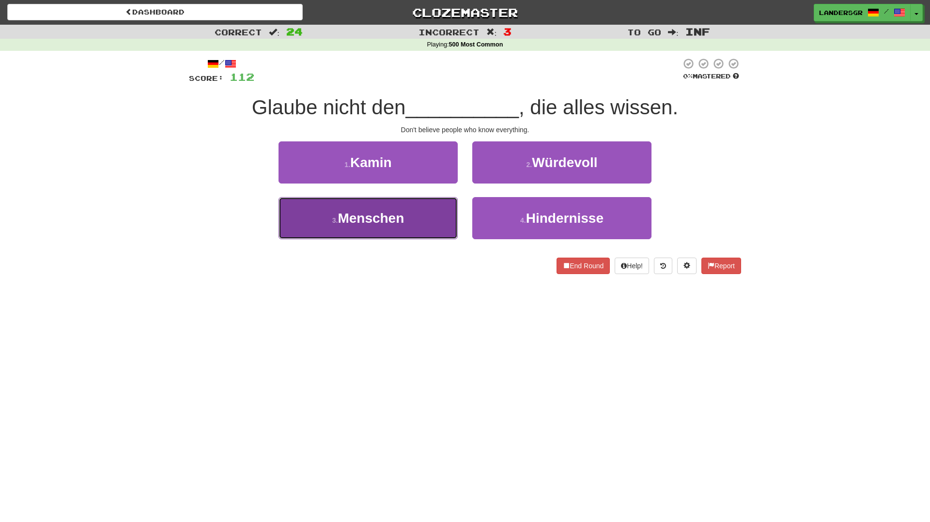
click at [431, 212] on button "3 . Menschen" at bounding box center [367, 218] width 179 height 42
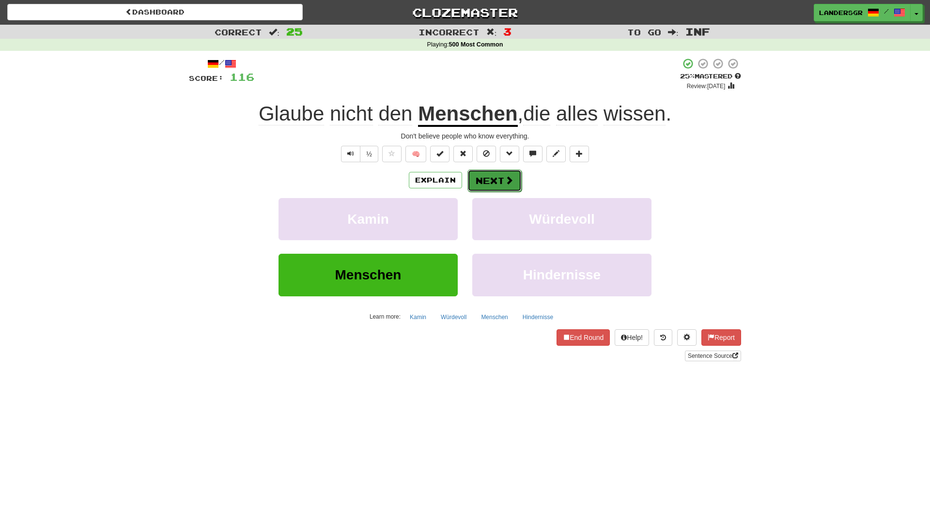
click at [496, 180] on button "Next" at bounding box center [494, 180] width 54 height 22
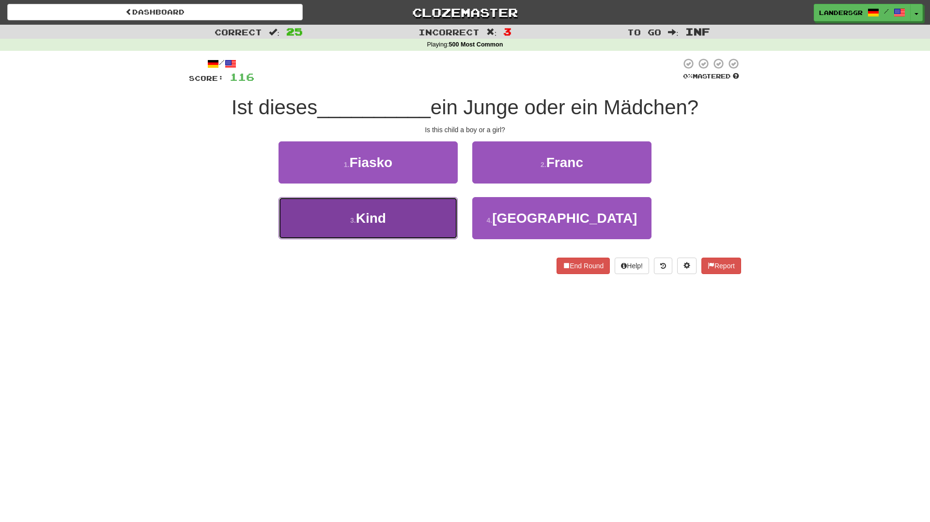
click at [446, 203] on button "3 . Kind" at bounding box center [367, 218] width 179 height 42
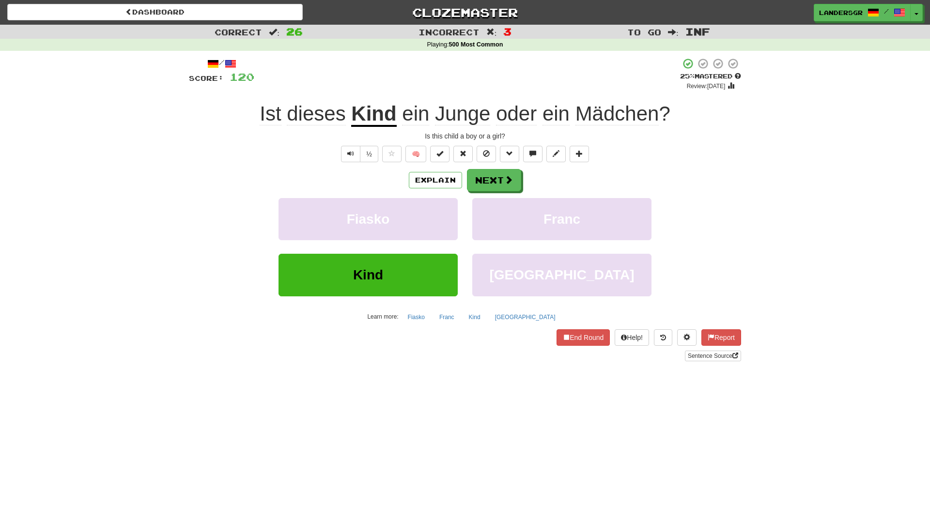
click at [381, 124] on u "Kind" at bounding box center [373, 114] width 45 height 25
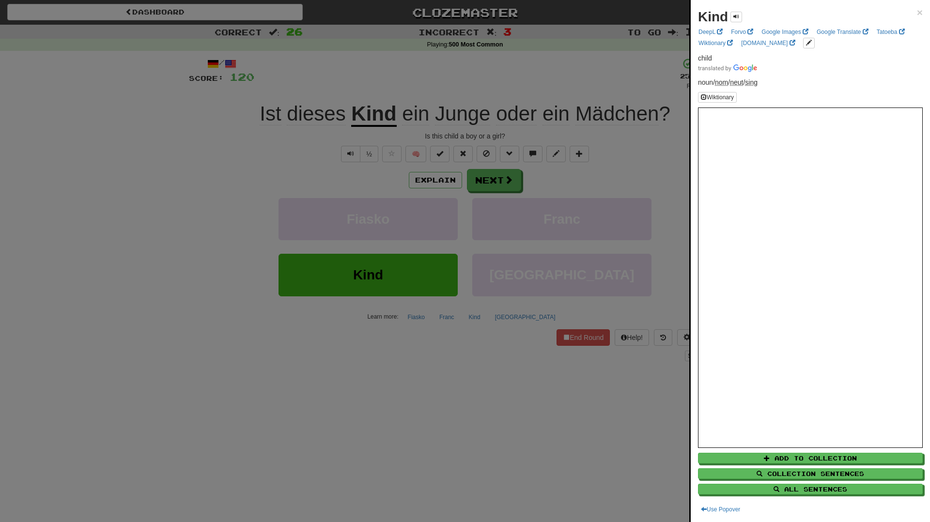
click at [381, 124] on div at bounding box center [465, 261] width 930 height 522
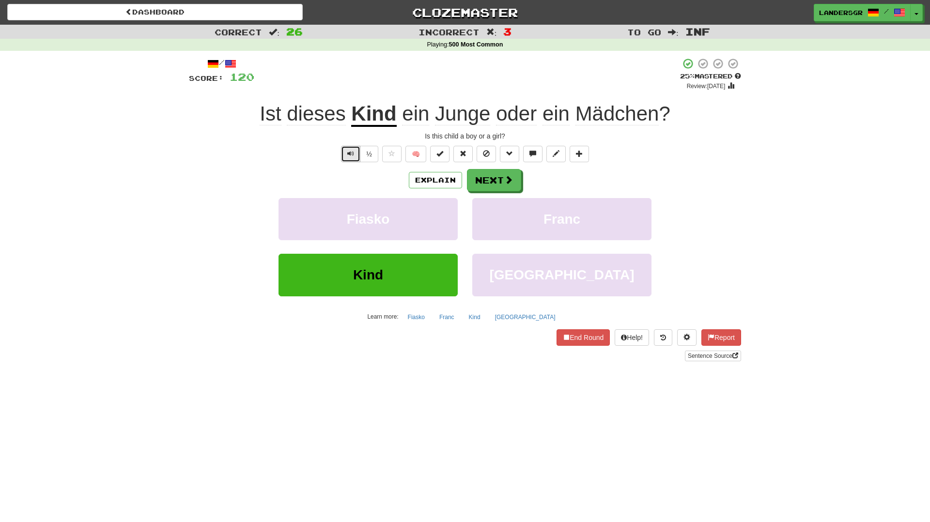
click at [348, 151] on span "Text-to-speech controls" at bounding box center [350, 153] width 7 height 7
click at [475, 183] on button "Next" at bounding box center [494, 180] width 54 height 22
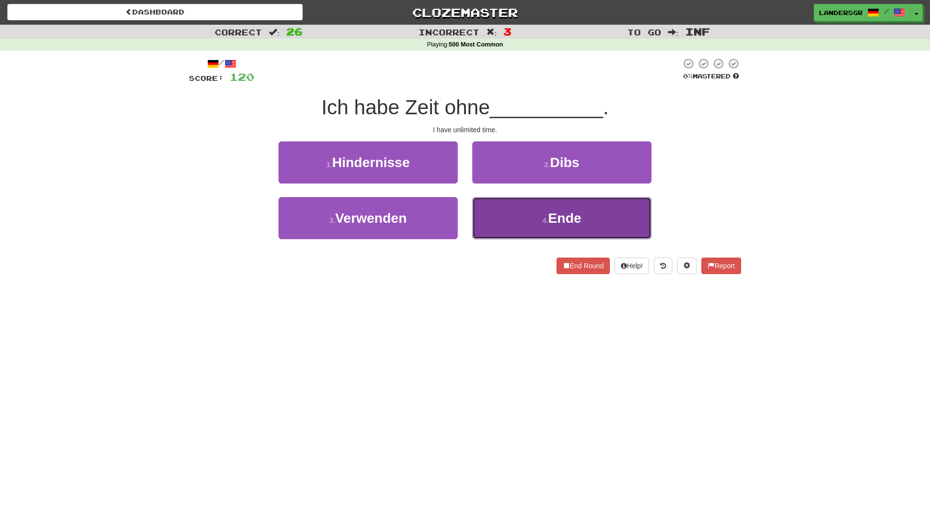
click at [493, 213] on button "4 . Ende" at bounding box center [561, 218] width 179 height 42
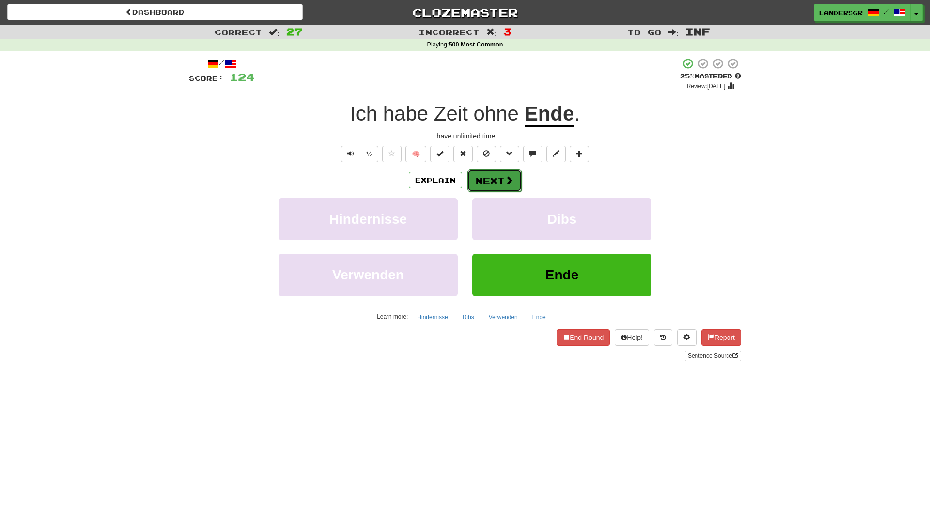
click at [497, 188] on button "Next" at bounding box center [494, 180] width 54 height 22
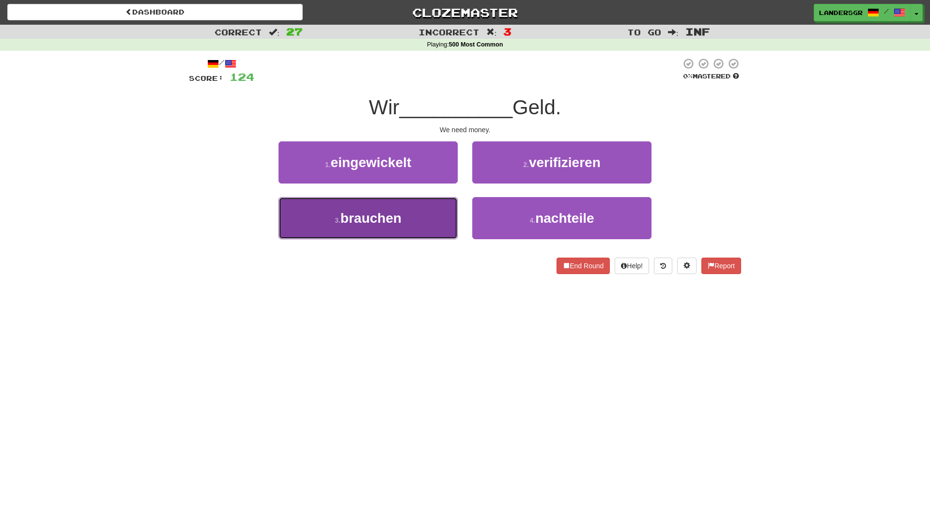
click at [388, 231] on button "3 . brauchen" at bounding box center [367, 218] width 179 height 42
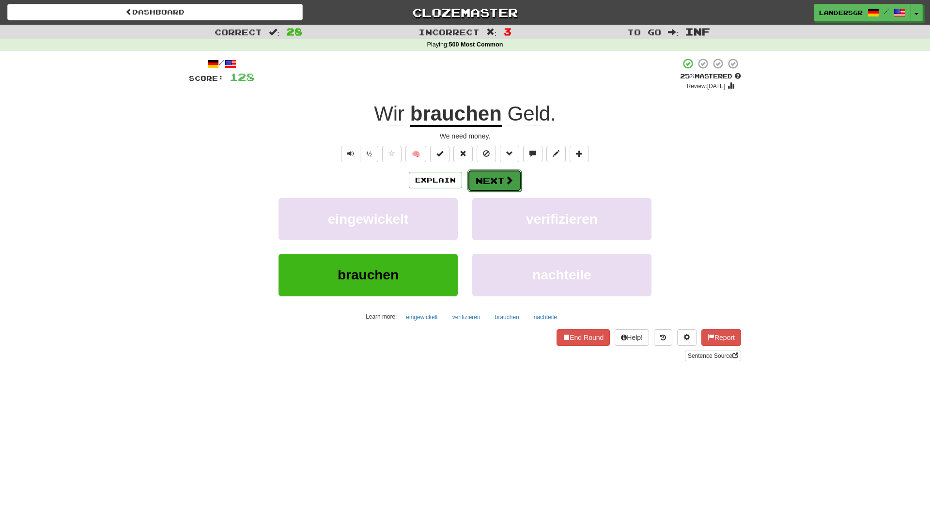
click at [499, 183] on button "Next" at bounding box center [494, 180] width 54 height 22
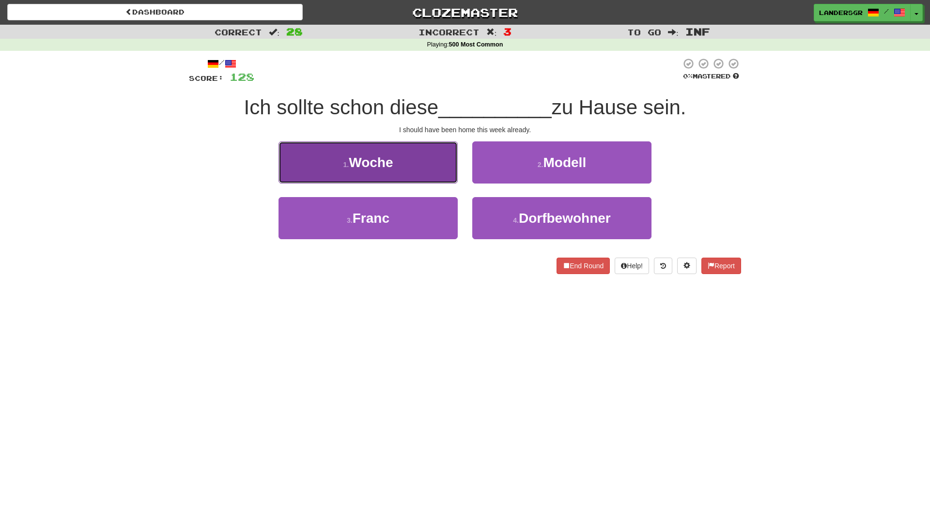
click at [429, 172] on button "1 . Woche" at bounding box center [367, 162] width 179 height 42
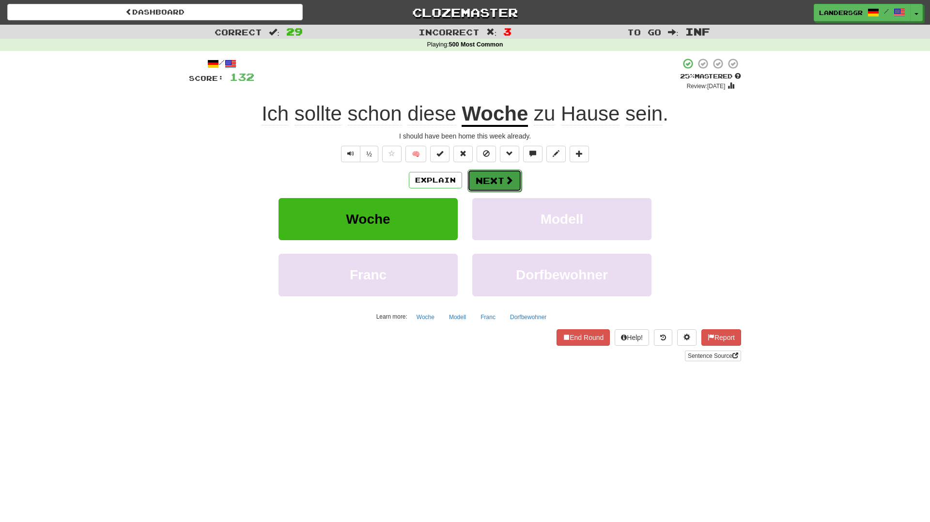
click at [486, 183] on button "Next" at bounding box center [494, 180] width 54 height 22
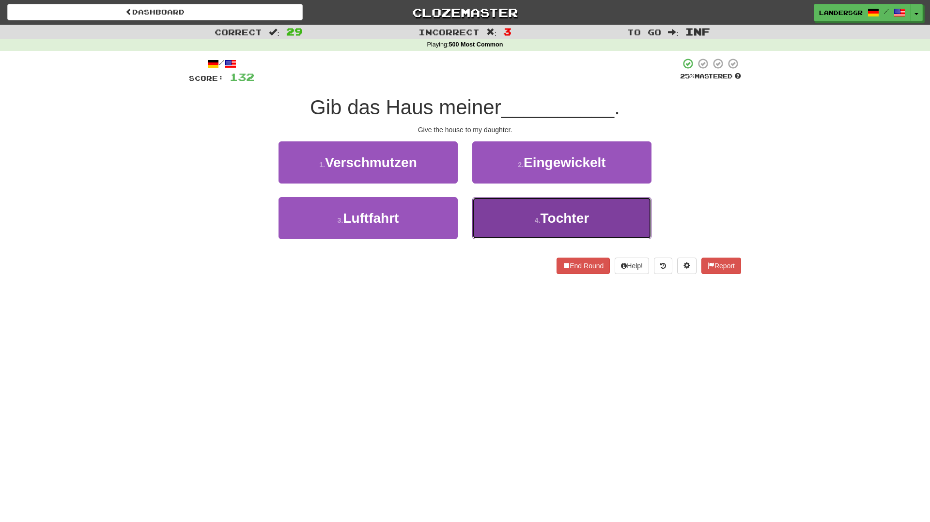
click at [493, 217] on button "4 . Tochter" at bounding box center [561, 218] width 179 height 42
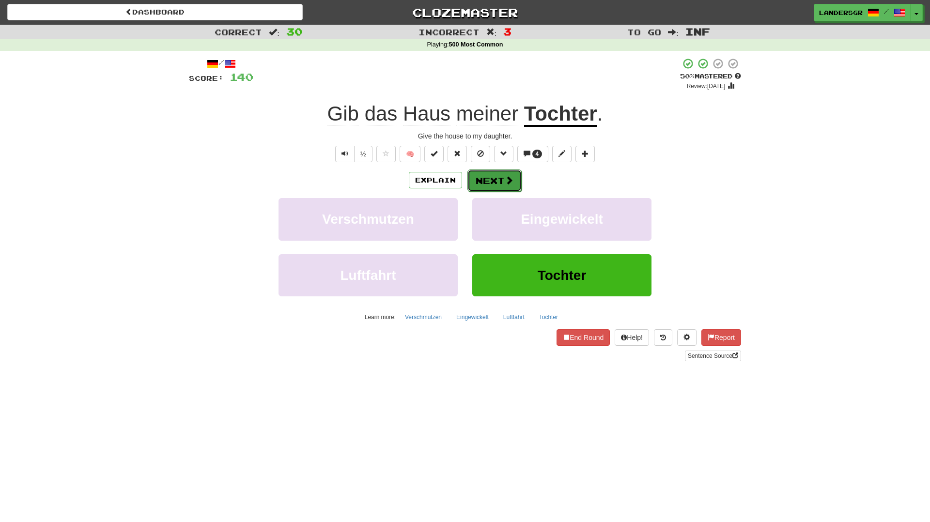
click at [496, 178] on button "Next" at bounding box center [494, 180] width 54 height 22
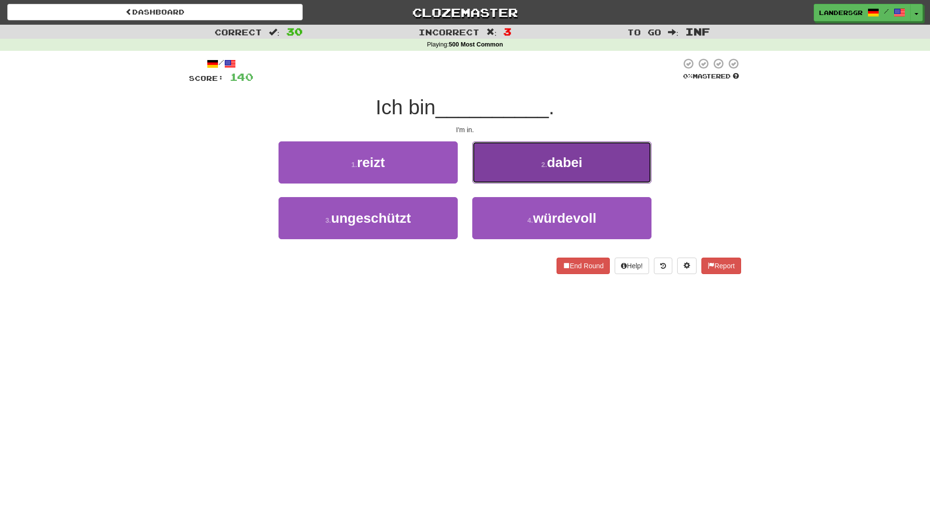
click at [494, 174] on button "2 . dabei" at bounding box center [561, 162] width 179 height 42
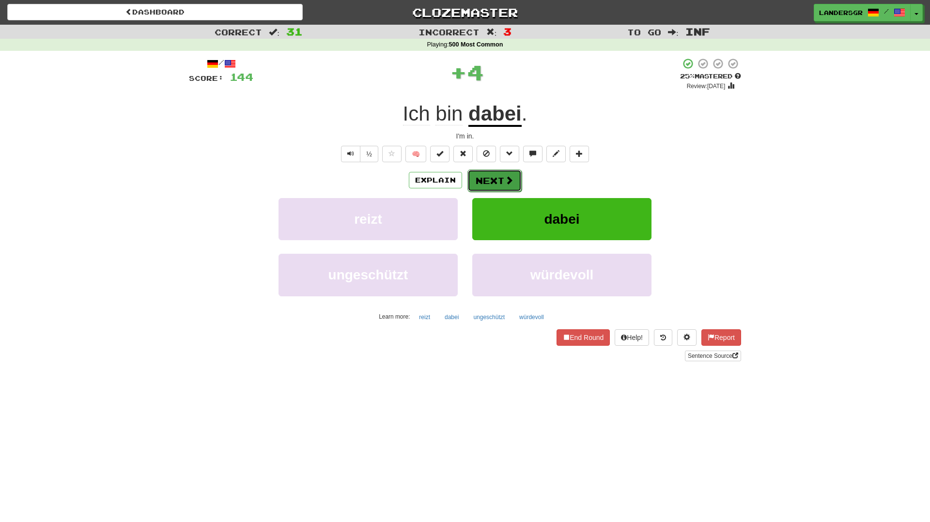
click at [495, 187] on button "Next" at bounding box center [494, 180] width 54 height 22
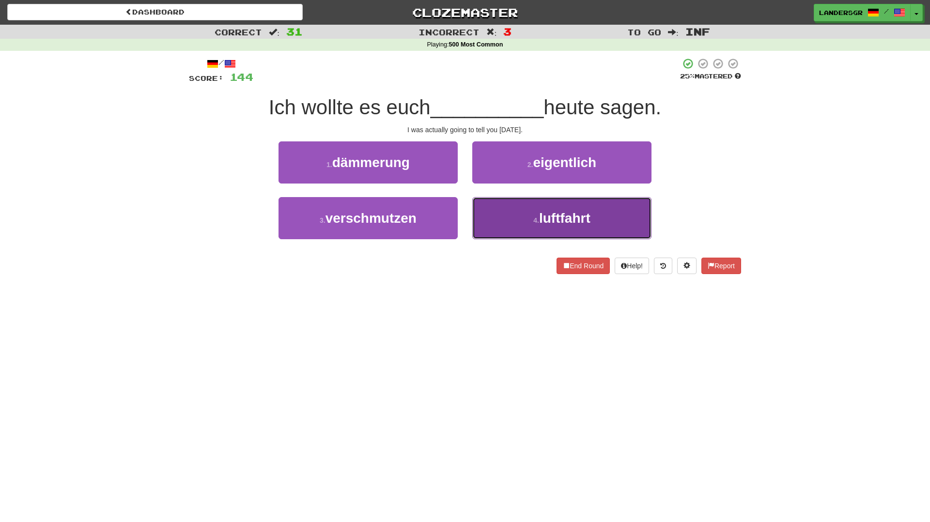
click at [501, 203] on button "4 . luftfahrt" at bounding box center [561, 218] width 179 height 42
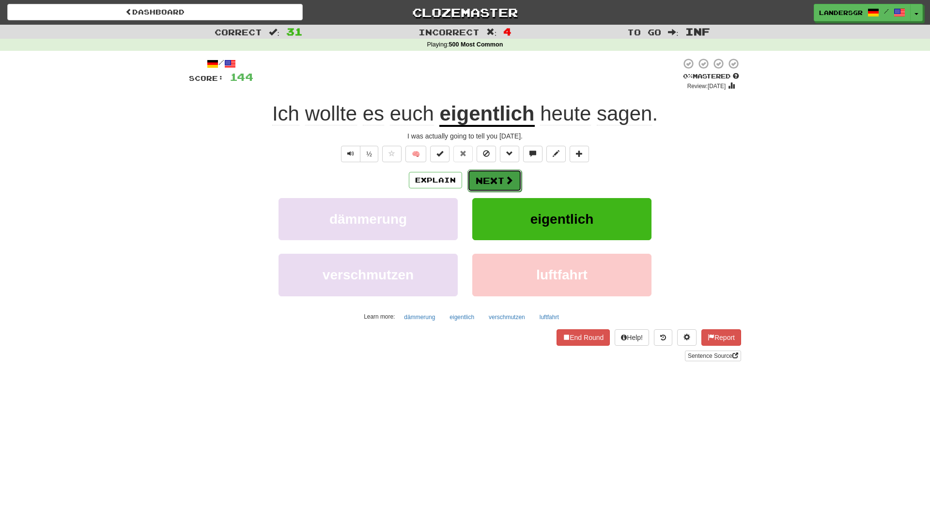
click at [494, 185] on button "Next" at bounding box center [494, 180] width 54 height 22
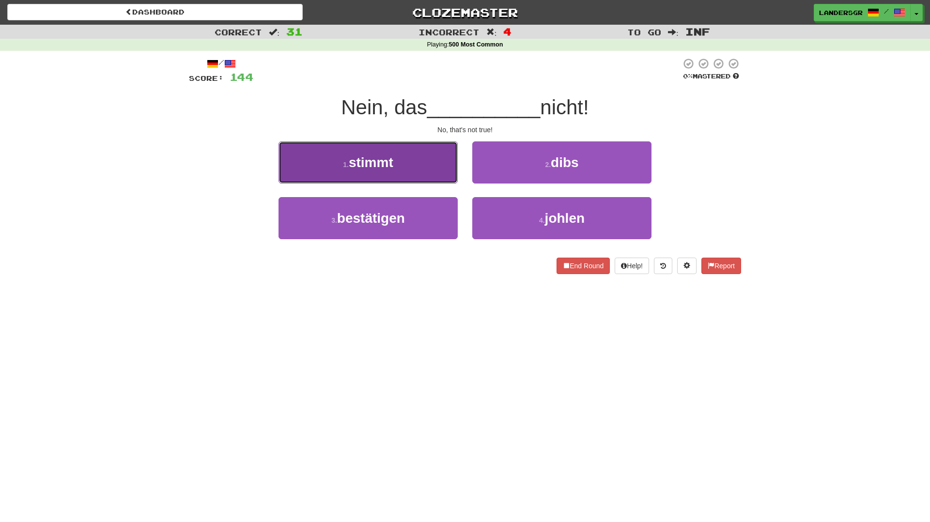
click at [439, 162] on button "1 . stimmt" at bounding box center [367, 162] width 179 height 42
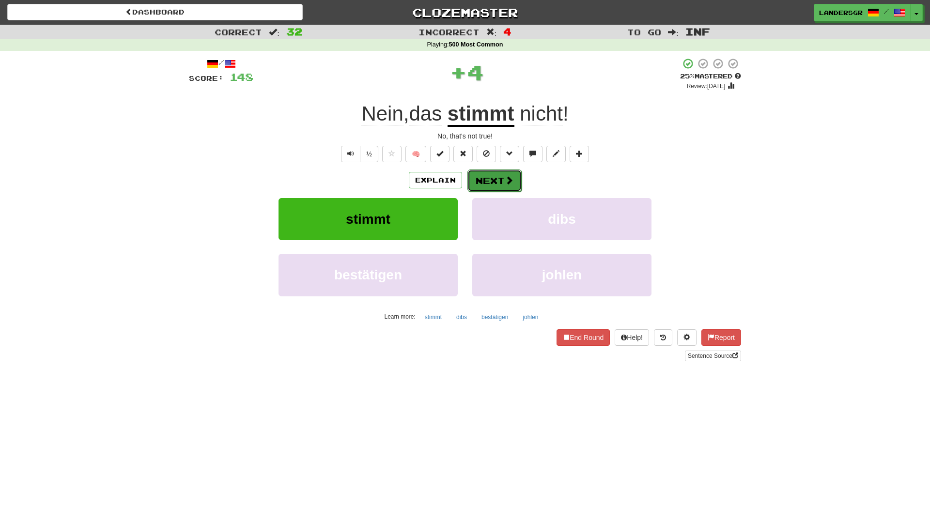
click at [485, 183] on button "Next" at bounding box center [494, 180] width 54 height 22
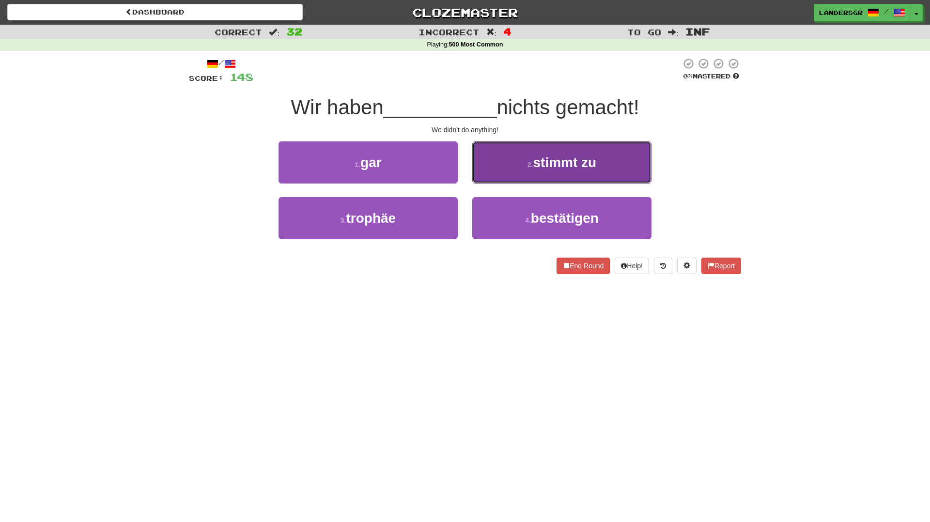
click at [480, 171] on button "2 . stimmt zu" at bounding box center [561, 162] width 179 height 42
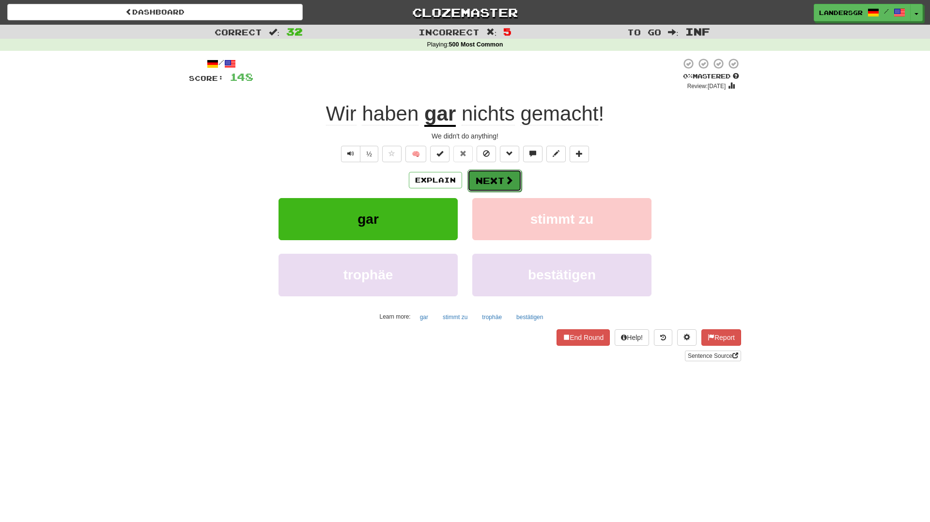
click at [481, 176] on button "Next" at bounding box center [494, 180] width 54 height 22
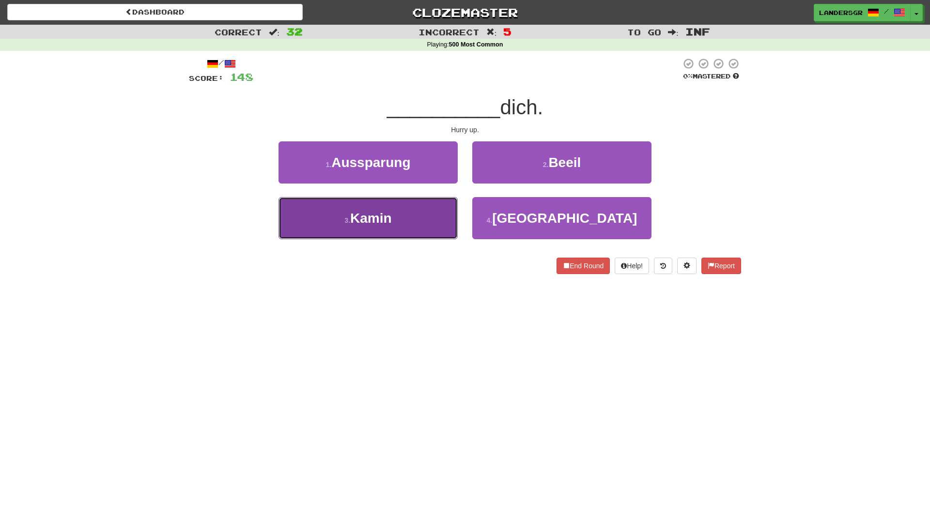
click at [421, 216] on button "3 . [GEOGRAPHIC_DATA]" at bounding box center [367, 218] width 179 height 42
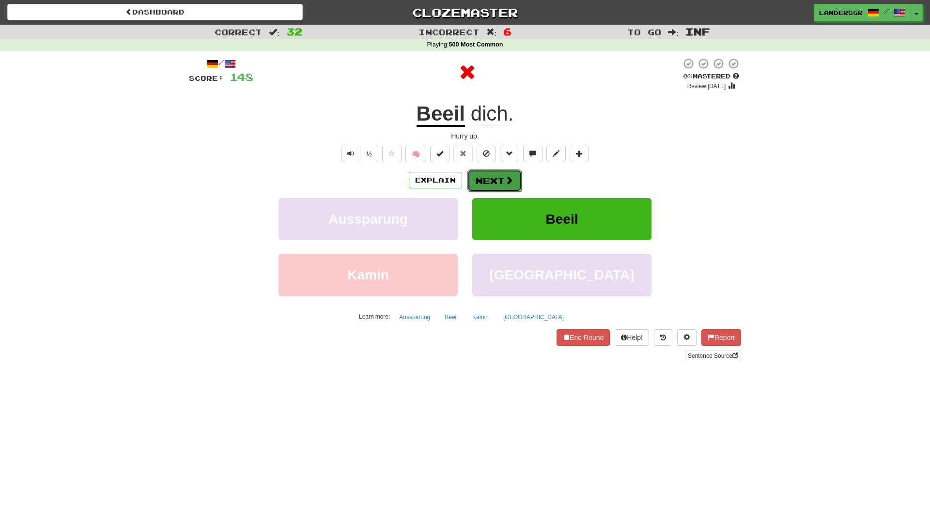
click at [479, 181] on button "Next" at bounding box center [494, 180] width 54 height 22
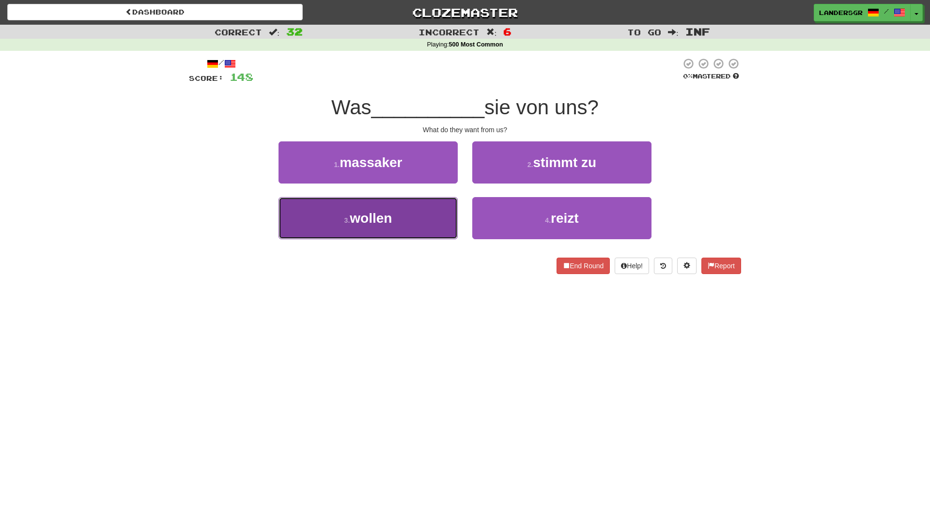
click at [442, 200] on button "3 . wollen" at bounding box center [367, 218] width 179 height 42
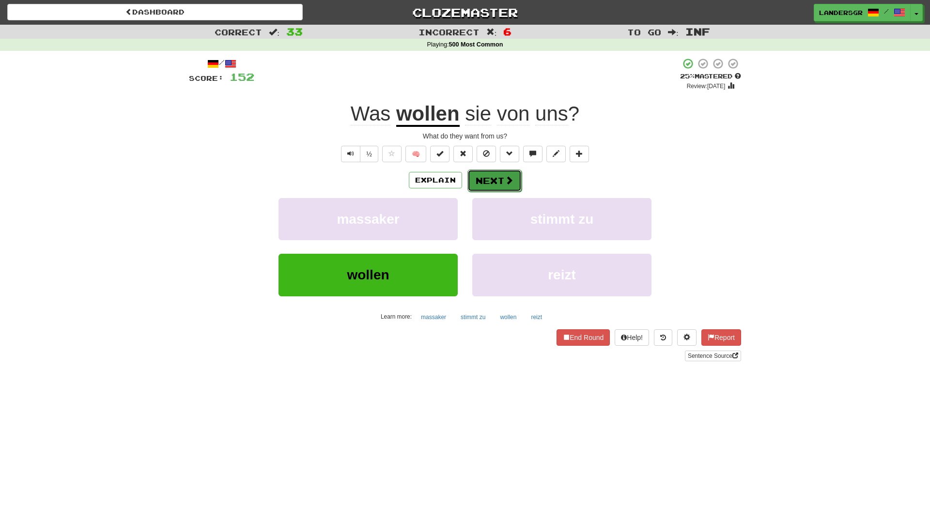
click at [491, 188] on button "Next" at bounding box center [494, 180] width 54 height 22
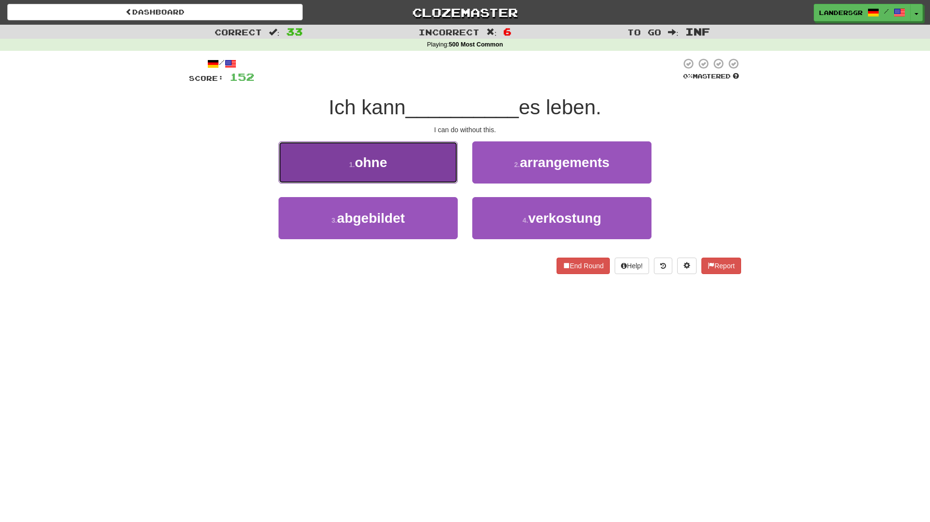
click at [450, 162] on button "1 . ohne" at bounding box center [367, 162] width 179 height 42
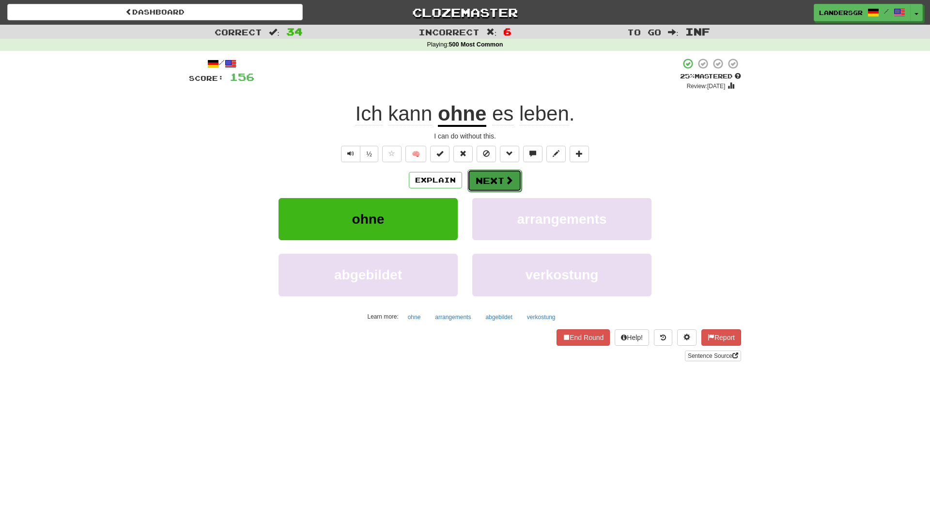
click at [496, 184] on button "Next" at bounding box center [494, 180] width 54 height 22
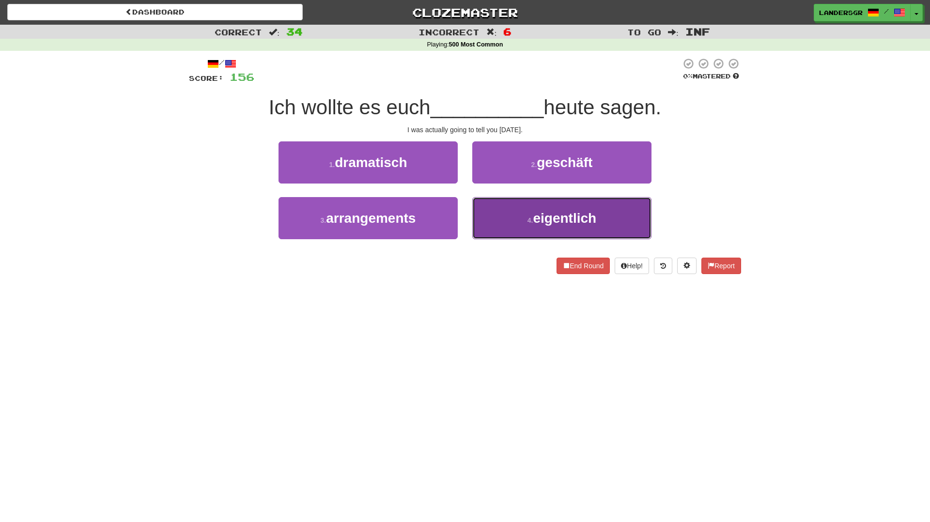
click at [501, 222] on button "4 . eigentlich" at bounding box center [561, 218] width 179 height 42
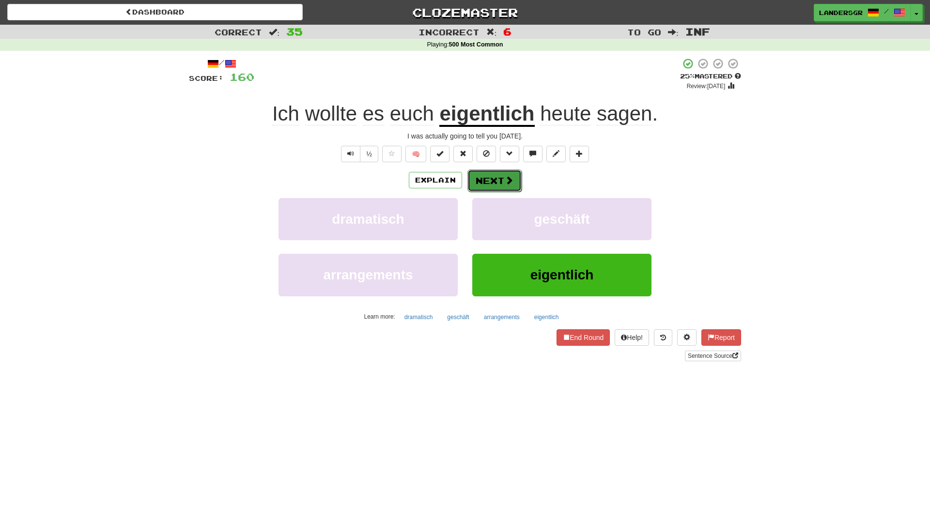
click at [490, 174] on button "Next" at bounding box center [494, 180] width 54 height 22
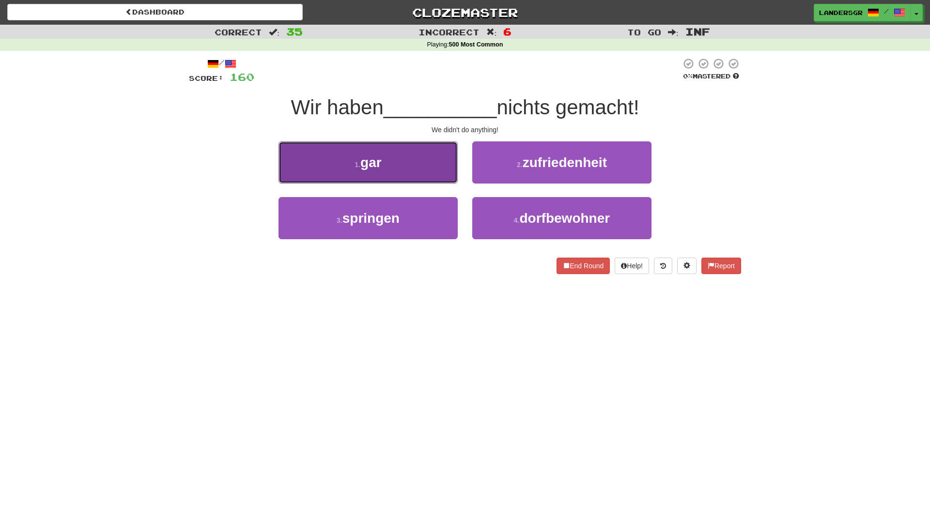
click at [448, 169] on button "1 . gar" at bounding box center [367, 162] width 179 height 42
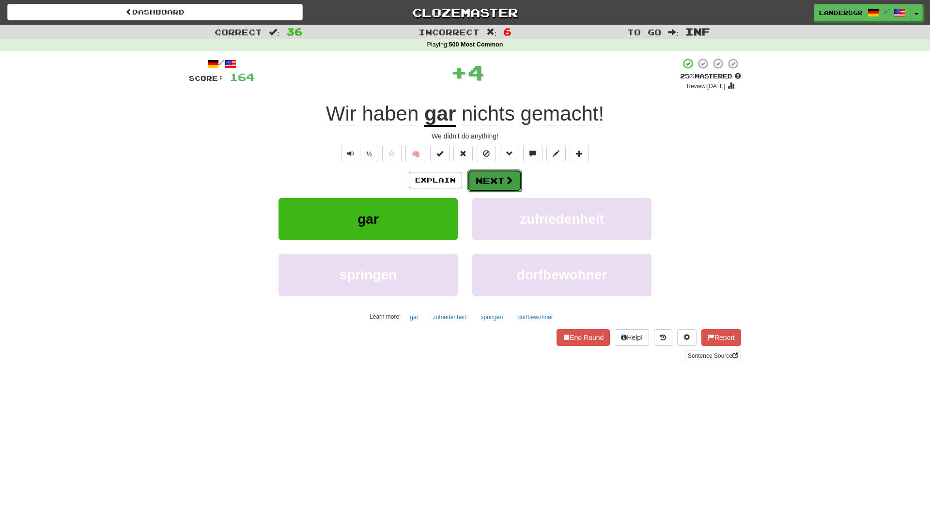
click at [481, 178] on button "Next" at bounding box center [494, 180] width 54 height 22
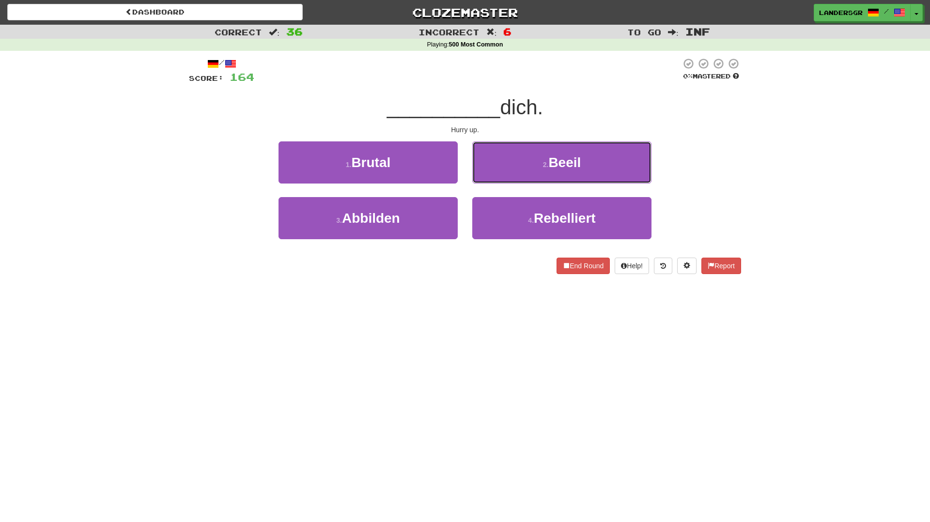
click at [481, 178] on button "2 . Beeil" at bounding box center [561, 162] width 179 height 42
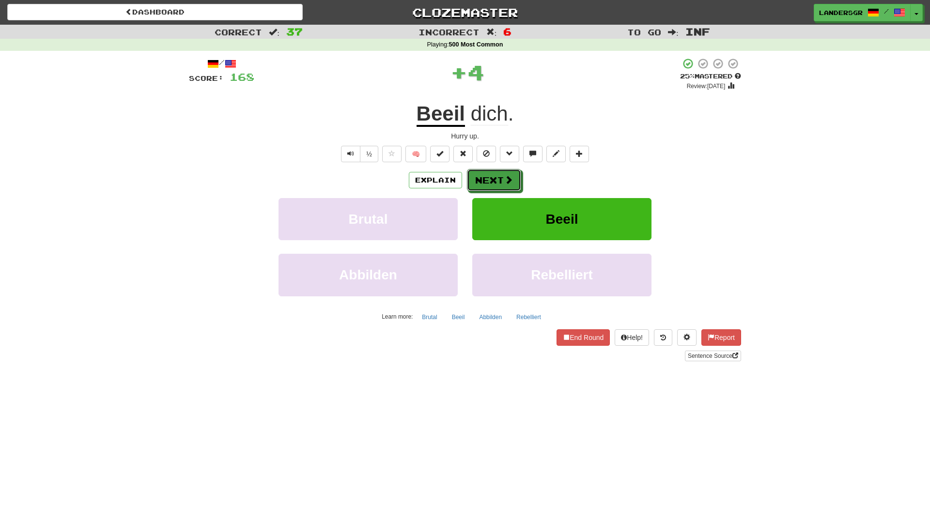
click at [481, 178] on button "Next" at bounding box center [494, 180] width 54 height 22
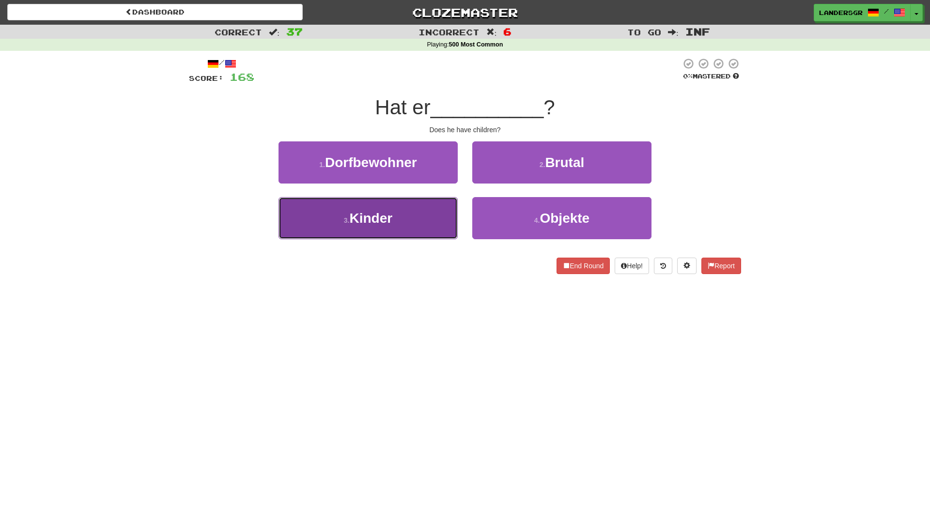
click at [419, 211] on button "3 . Kinder" at bounding box center [367, 218] width 179 height 42
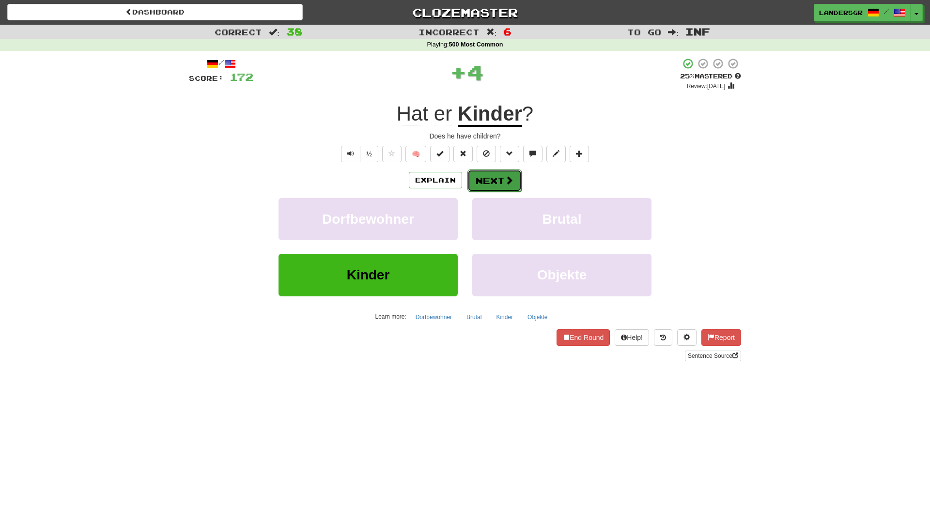
click at [510, 182] on span at bounding box center [509, 180] width 9 height 9
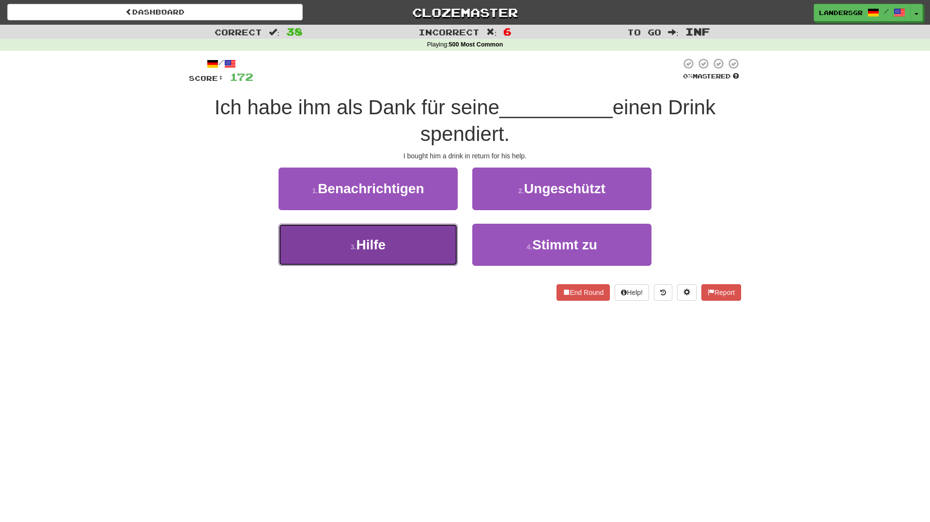
click at [423, 233] on button "3 . Hilfe" at bounding box center [367, 245] width 179 height 42
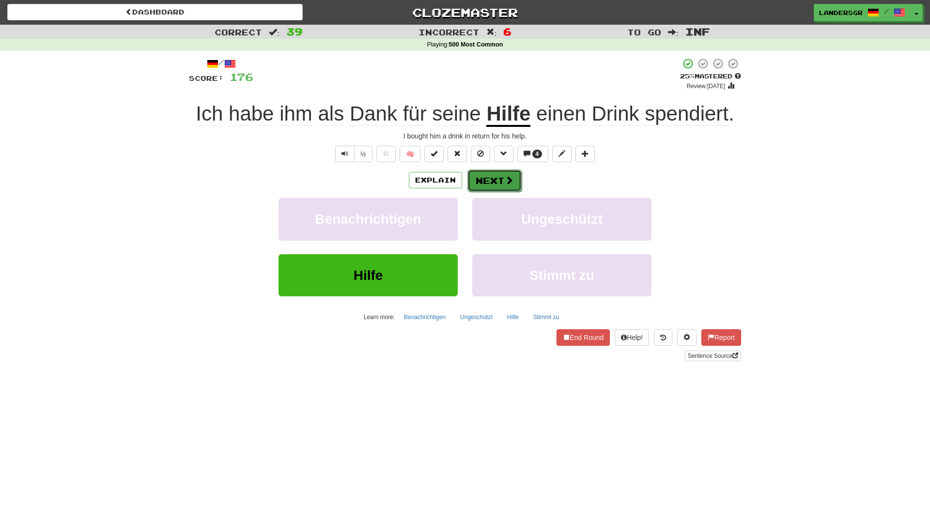
click at [502, 187] on button "Next" at bounding box center [494, 180] width 54 height 22
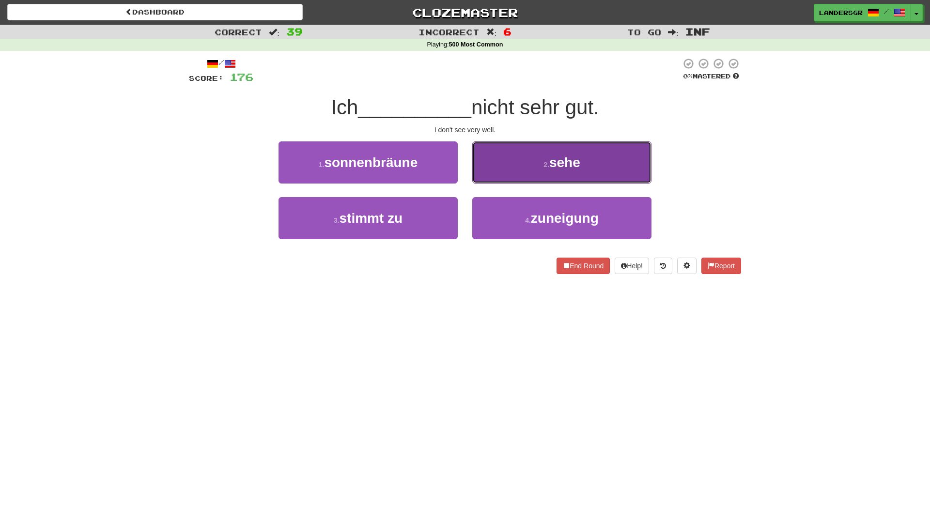
click at [520, 169] on button "2 . sehe" at bounding box center [561, 162] width 179 height 42
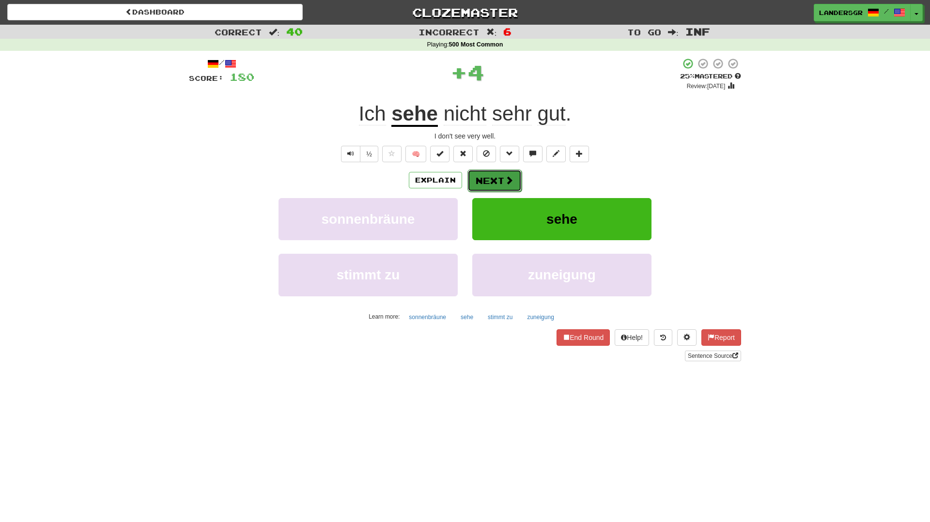
click at [507, 187] on button "Next" at bounding box center [494, 180] width 54 height 22
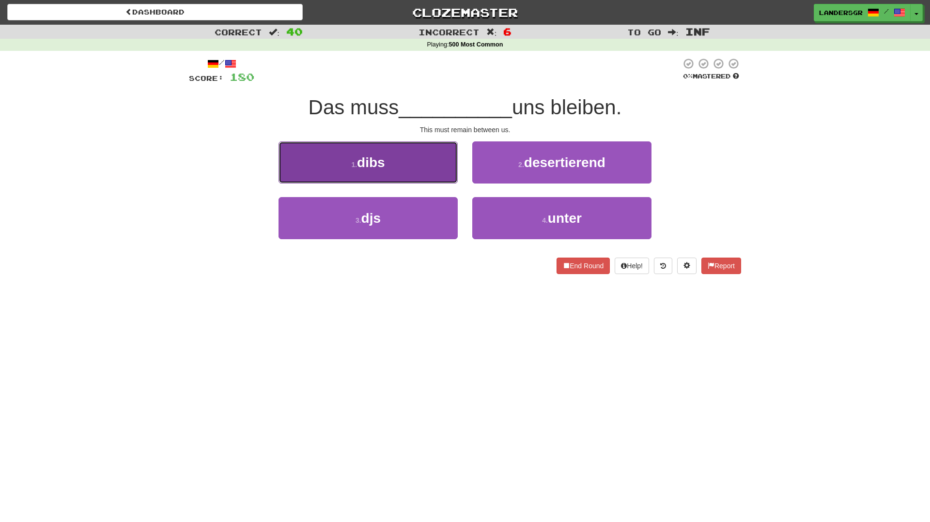
click at [428, 168] on button "1 . dibs" at bounding box center [367, 162] width 179 height 42
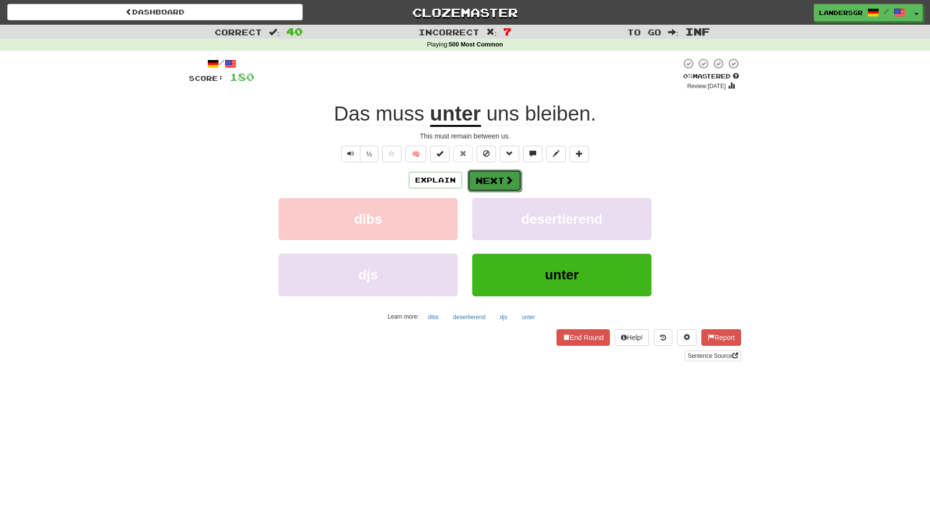
click at [486, 175] on button "Next" at bounding box center [494, 180] width 54 height 22
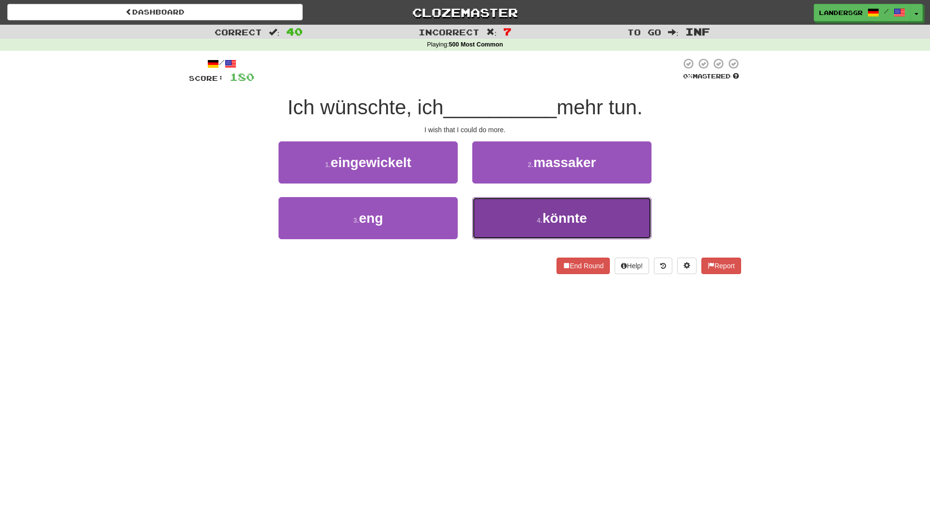
click at [508, 205] on button "4 . könnte" at bounding box center [561, 218] width 179 height 42
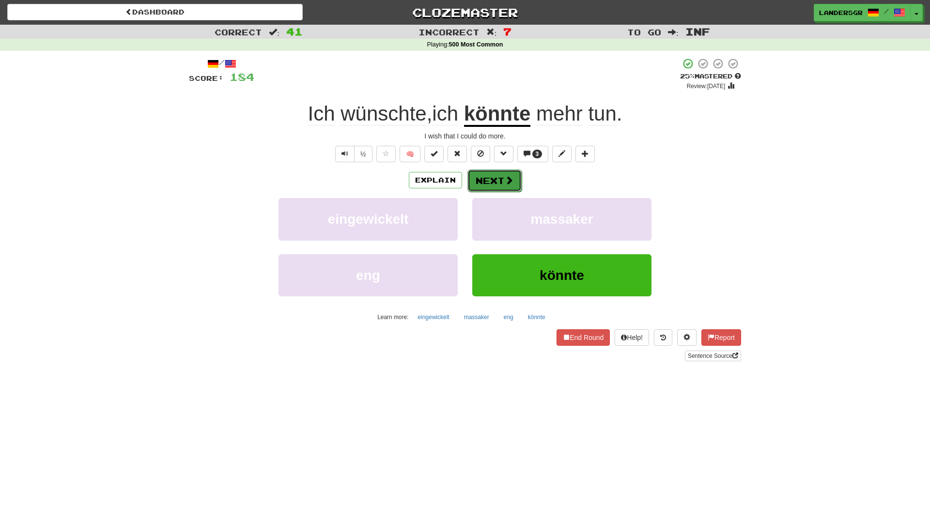
click at [500, 185] on button "Next" at bounding box center [494, 180] width 54 height 22
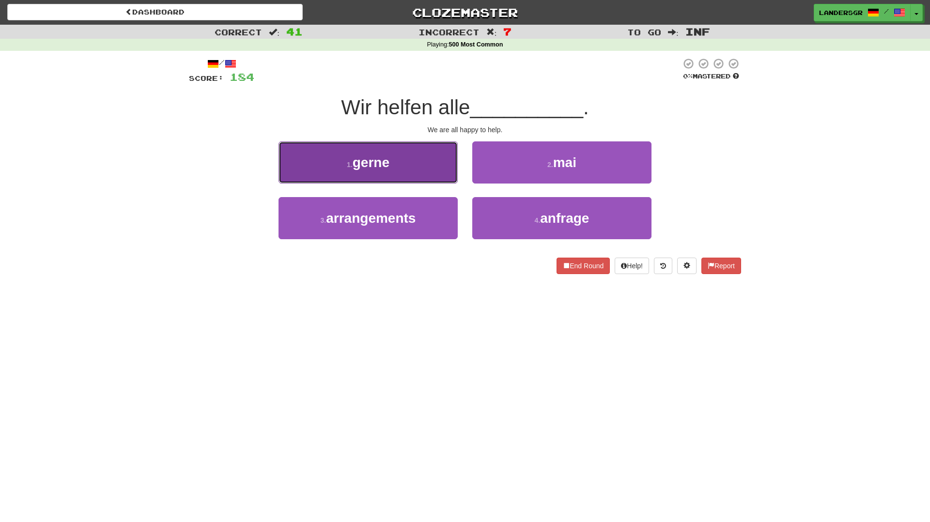
click at [424, 163] on button "1 . gerne" at bounding box center [367, 162] width 179 height 42
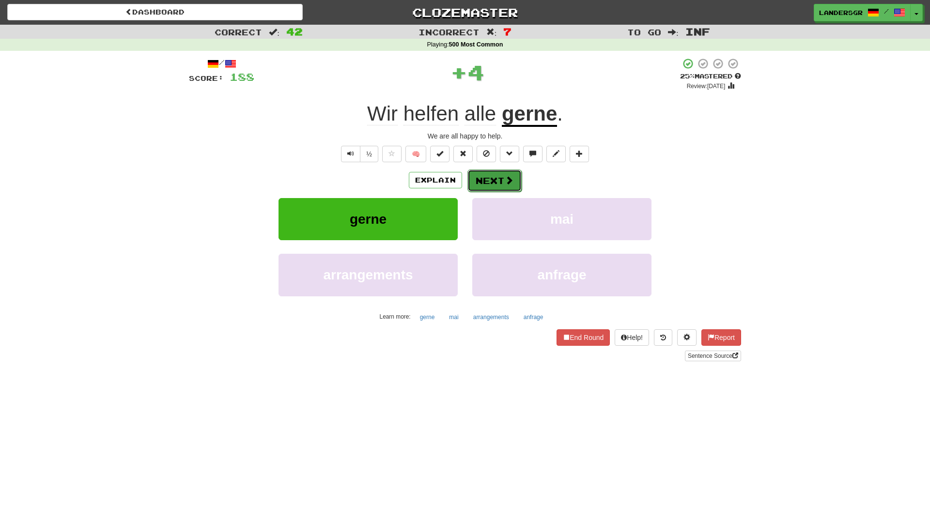
click at [495, 190] on button "Next" at bounding box center [494, 180] width 54 height 22
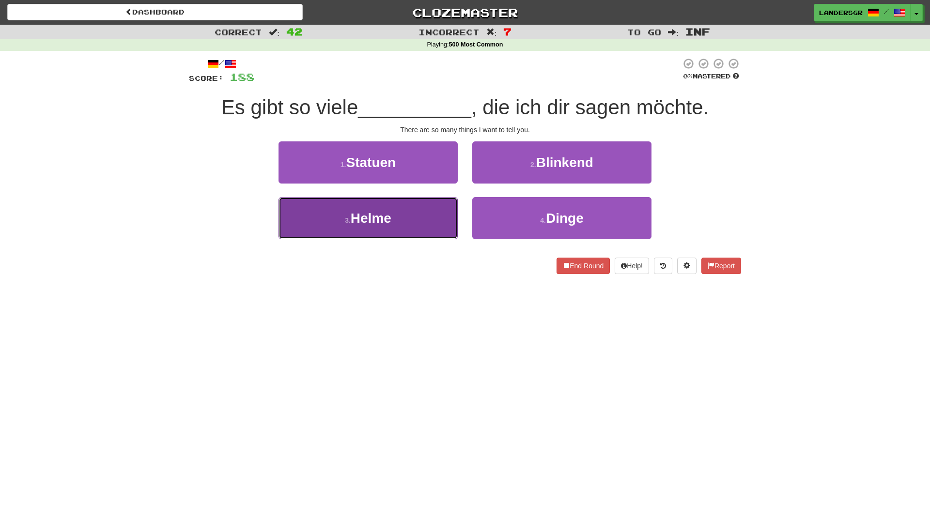
click at [425, 222] on button "3 . [GEOGRAPHIC_DATA]" at bounding box center [367, 218] width 179 height 42
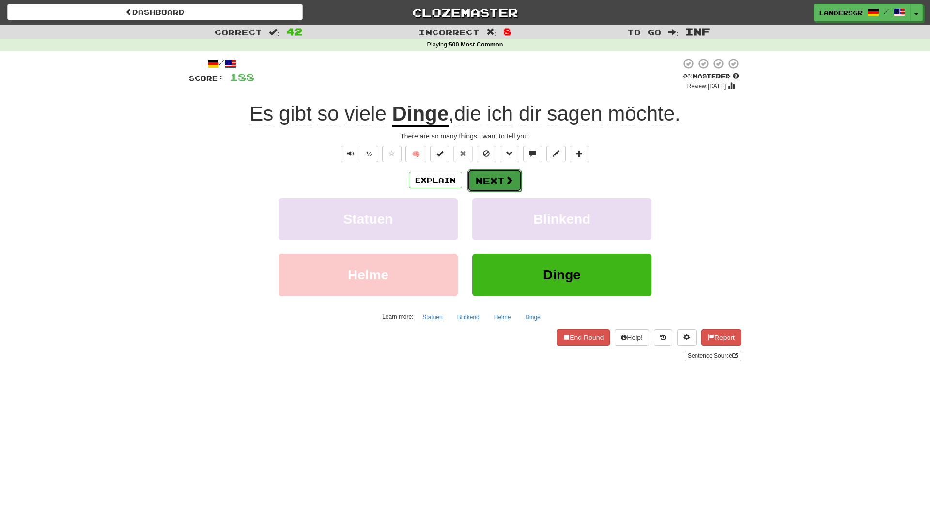
click at [481, 178] on button "Next" at bounding box center [494, 180] width 54 height 22
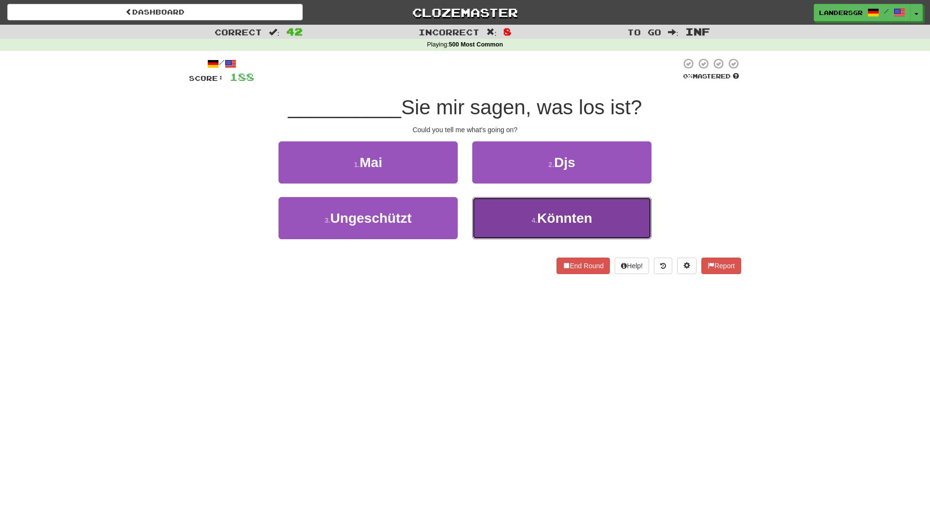
click at [489, 203] on button "4 . Könnten" at bounding box center [561, 218] width 179 height 42
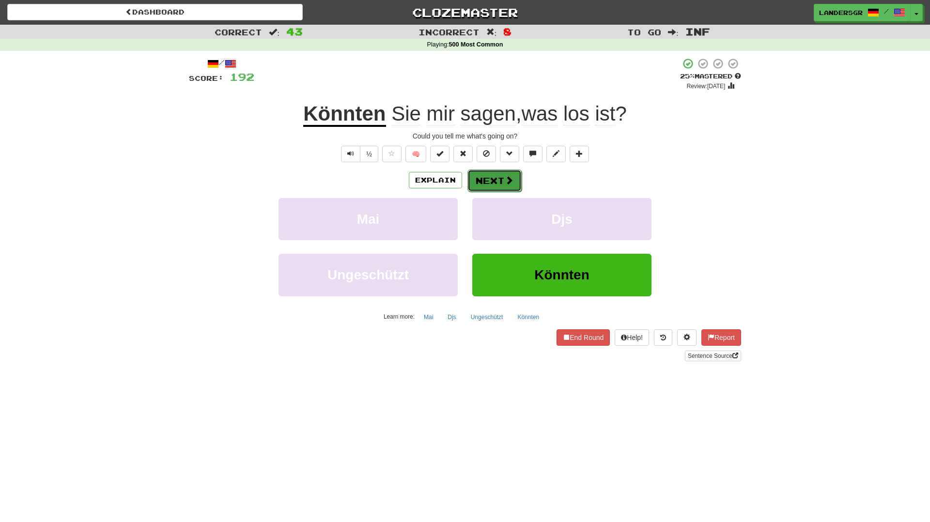
click at [508, 184] on span at bounding box center [509, 180] width 9 height 9
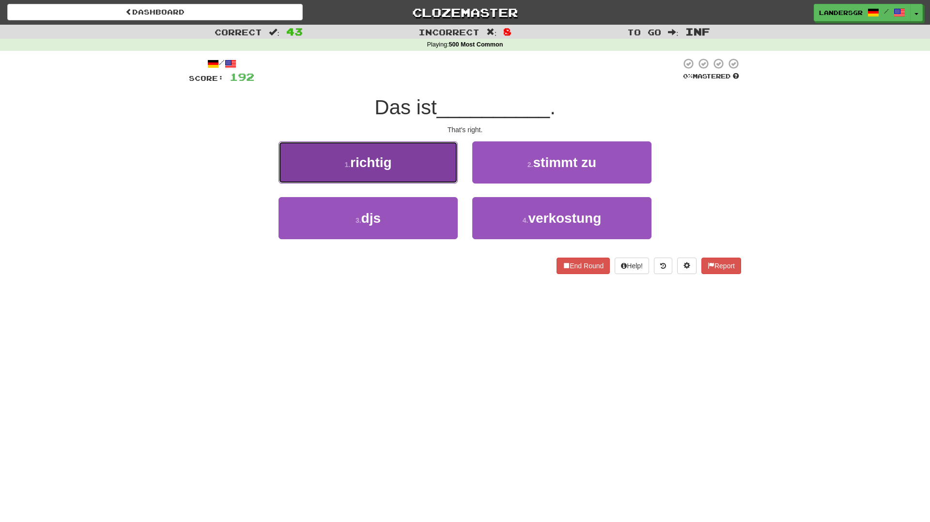
click at [409, 167] on button "1 . richtig" at bounding box center [367, 162] width 179 height 42
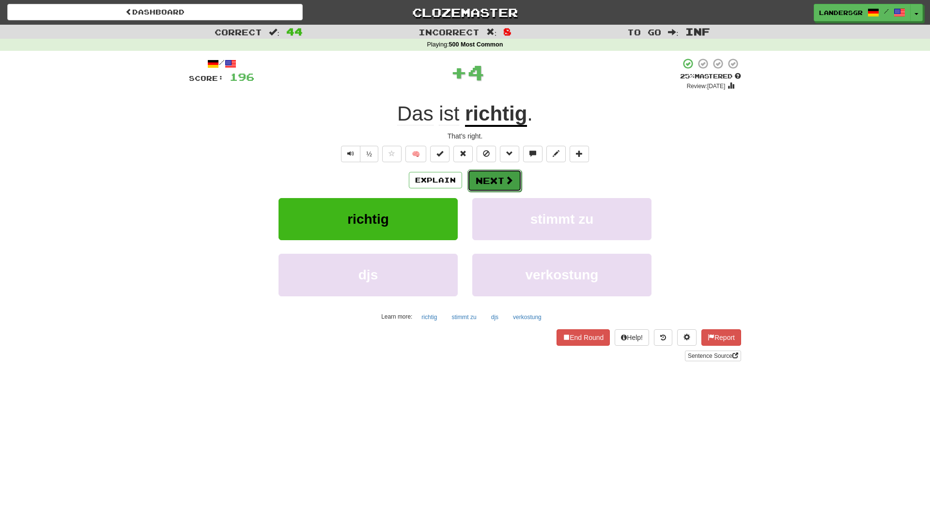
click at [506, 186] on button "Next" at bounding box center [494, 180] width 54 height 22
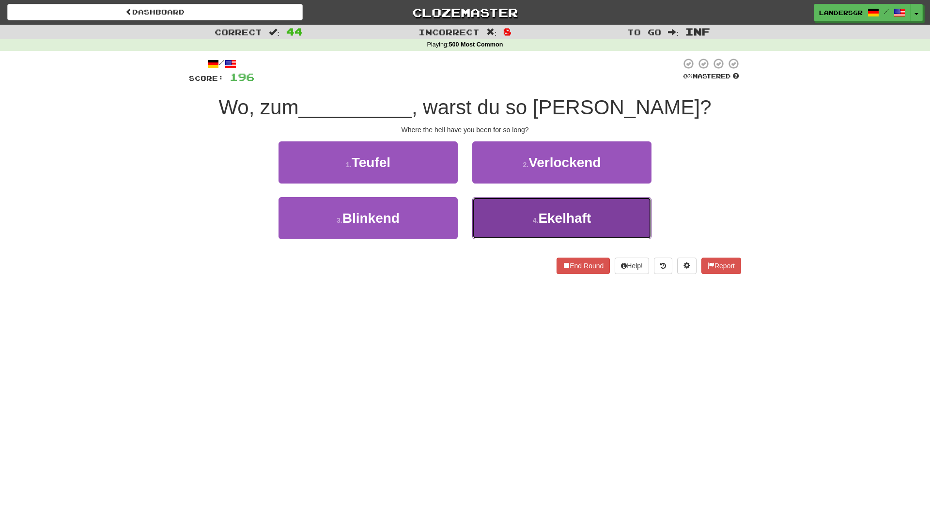
click at [514, 208] on button "4 . Ekelhaft" at bounding box center [561, 218] width 179 height 42
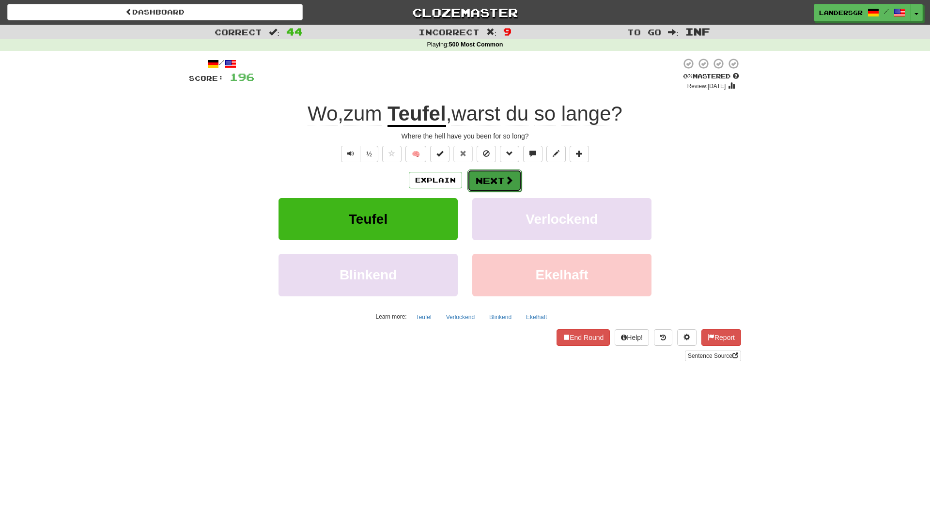
click at [514, 186] on button "Next" at bounding box center [494, 180] width 54 height 22
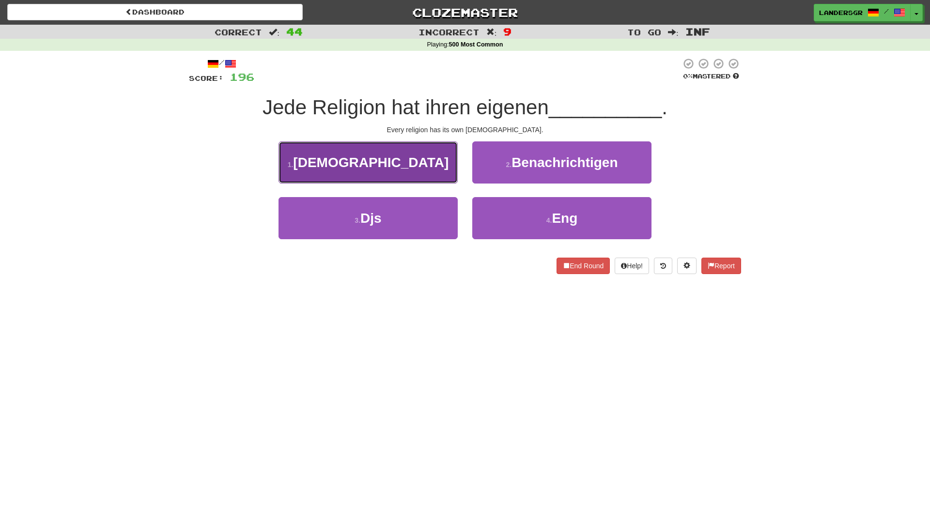
click at [392, 157] on button "1 . [DEMOGRAPHIC_DATA]" at bounding box center [367, 162] width 179 height 42
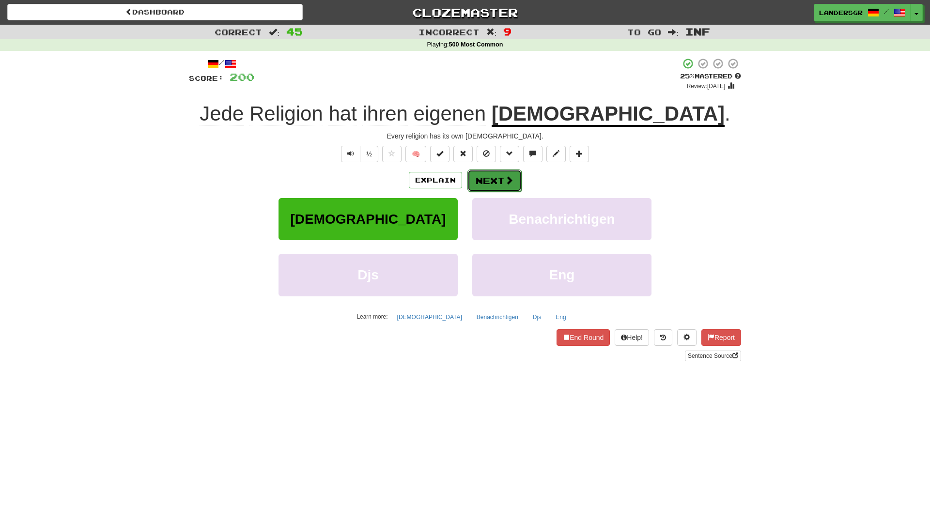
click at [500, 174] on button "Next" at bounding box center [494, 180] width 54 height 22
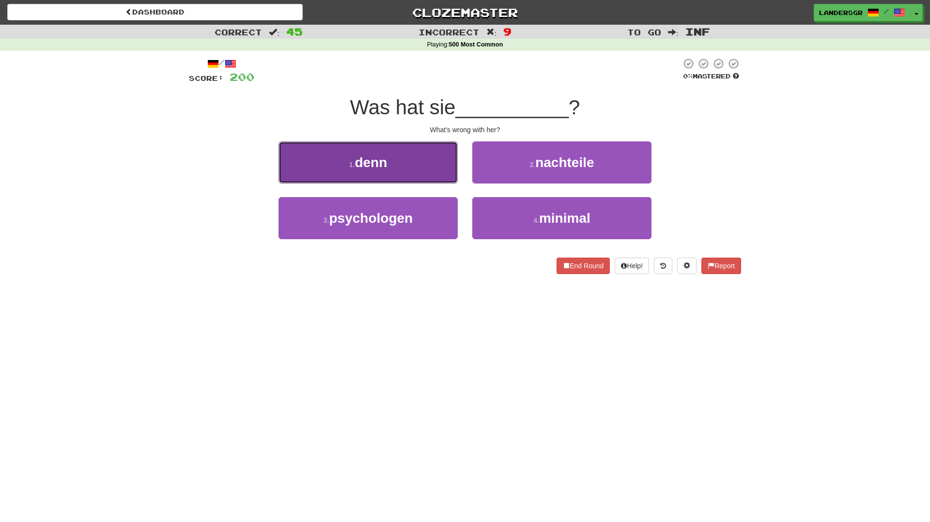
click at [439, 169] on button "1 . denn" at bounding box center [367, 162] width 179 height 42
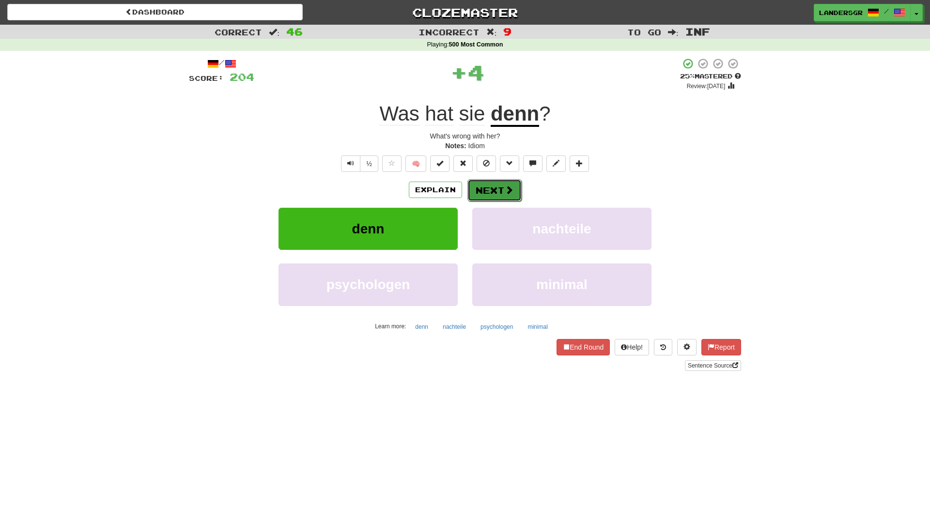
click at [487, 184] on button "Next" at bounding box center [494, 190] width 54 height 22
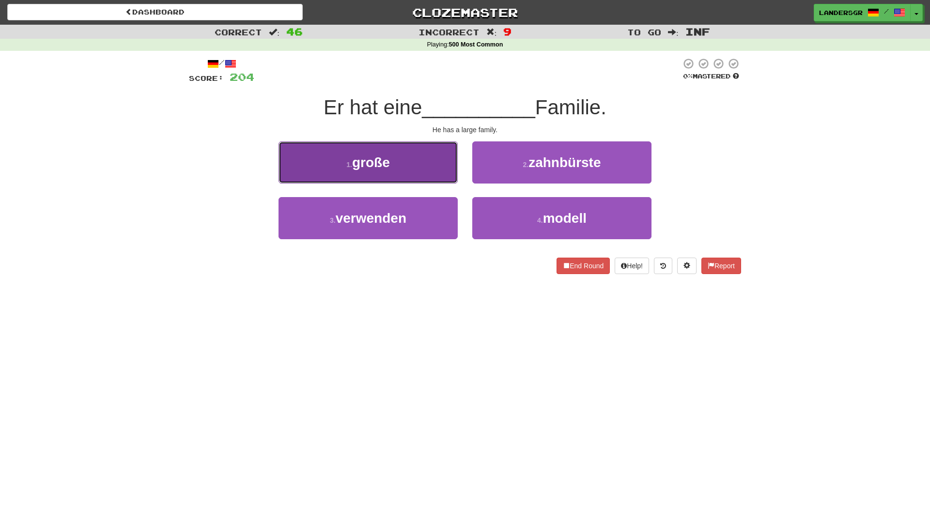
click at [429, 179] on button "1 . große" at bounding box center [367, 162] width 179 height 42
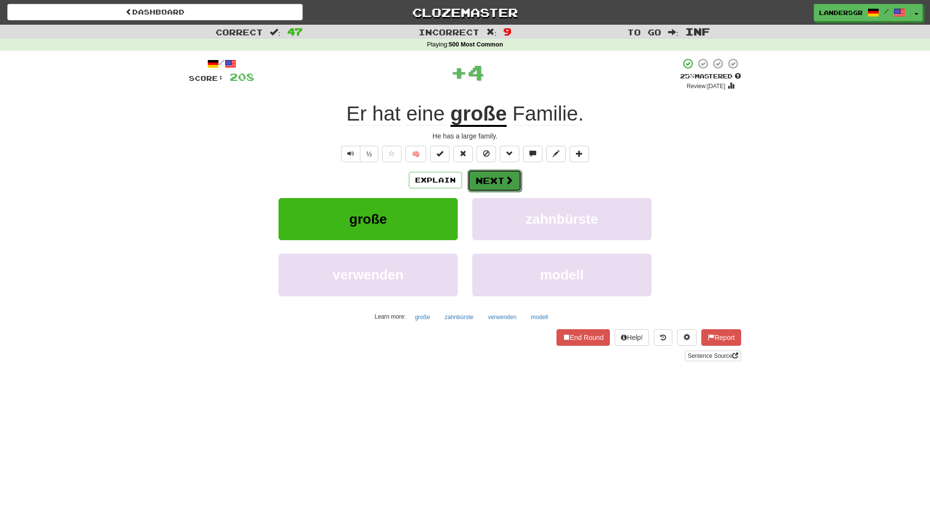
click at [483, 187] on button "Next" at bounding box center [494, 180] width 54 height 22
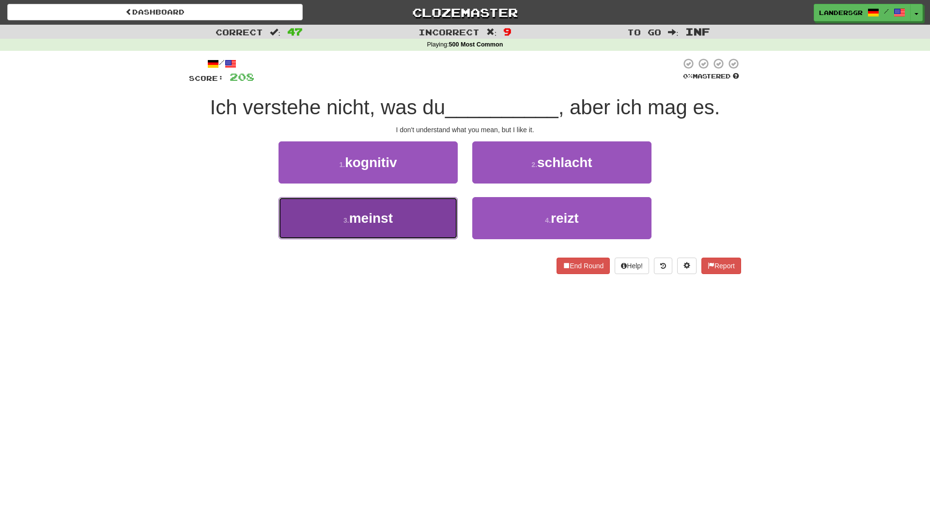
click at [436, 220] on button "3 . meinst" at bounding box center [367, 218] width 179 height 42
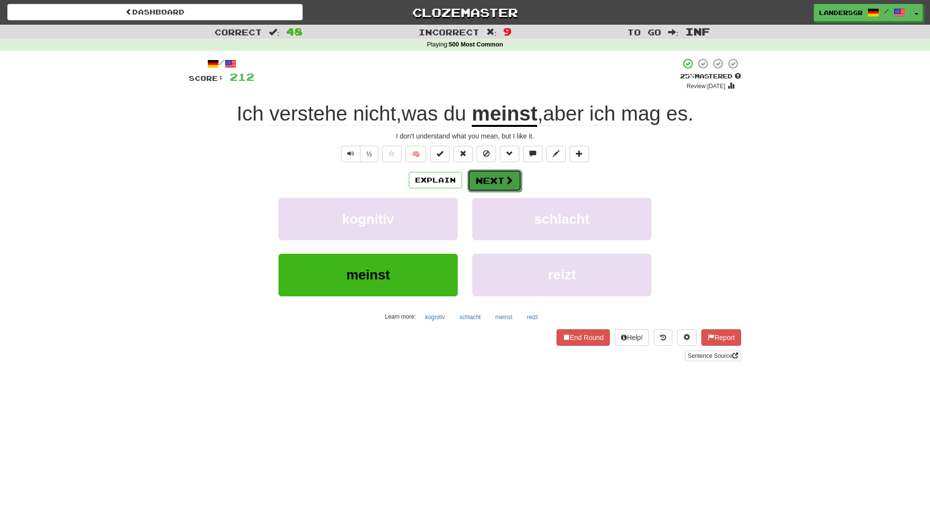
click at [502, 177] on button "Next" at bounding box center [494, 180] width 54 height 22
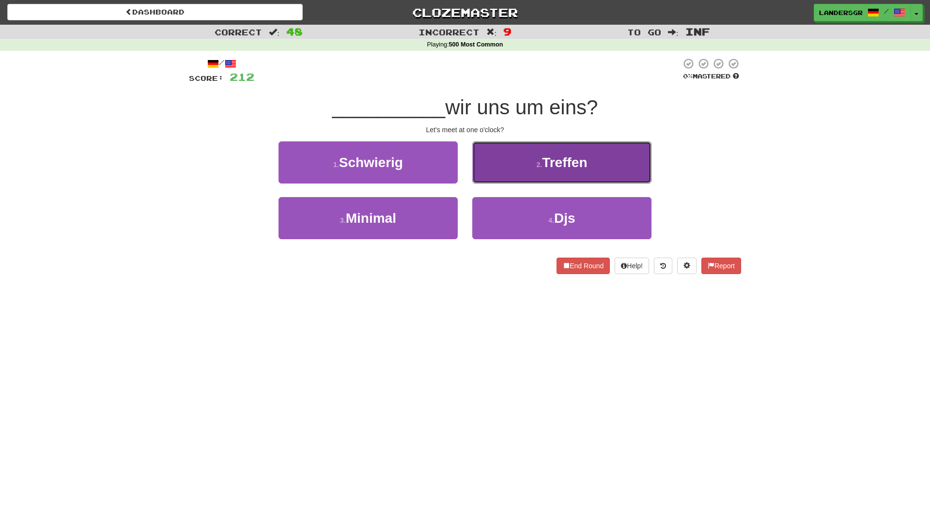
click at [497, 178] on button "2 . Treffen" at bounding box center [561, 162] width 179 height 42
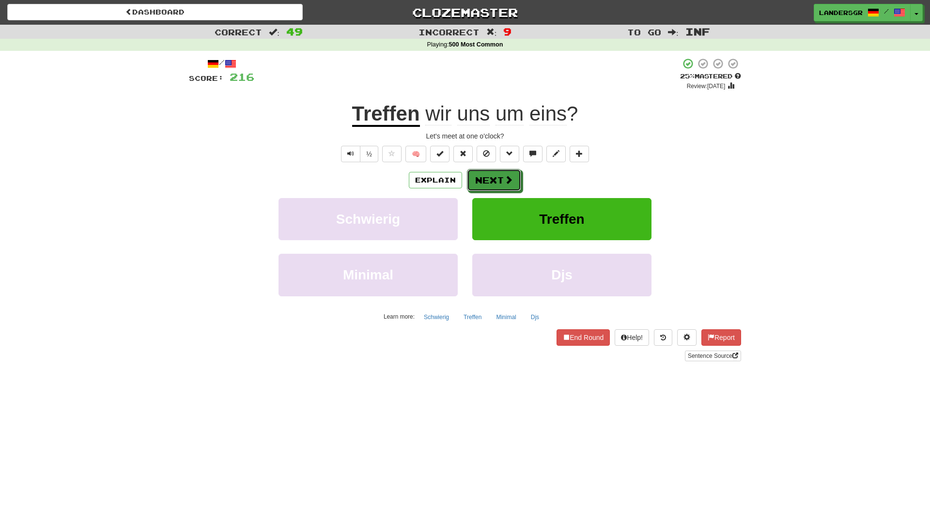
click at [497, 178] on button "Next" at bounding box center [494, 180] width 54 height 22
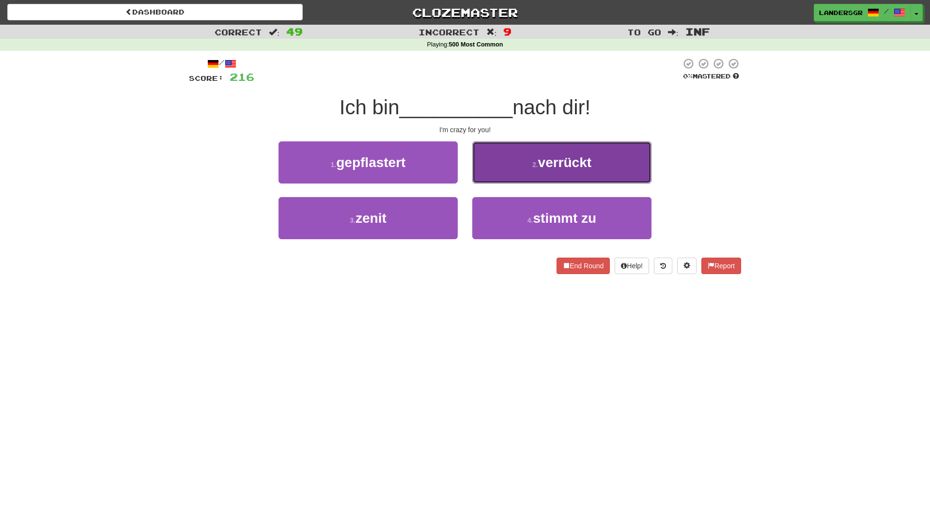
click at [505, 174] on button "2 . verrückt" at bounding box center [561, 162] width 179 height 42
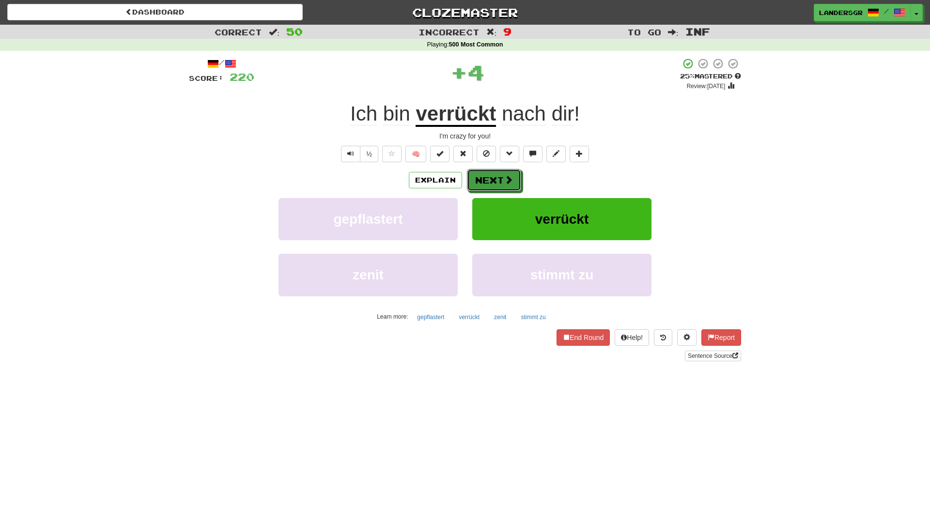
click at [505, 174] on button "Next" at bounding box center [494, 180] width 54 height 22
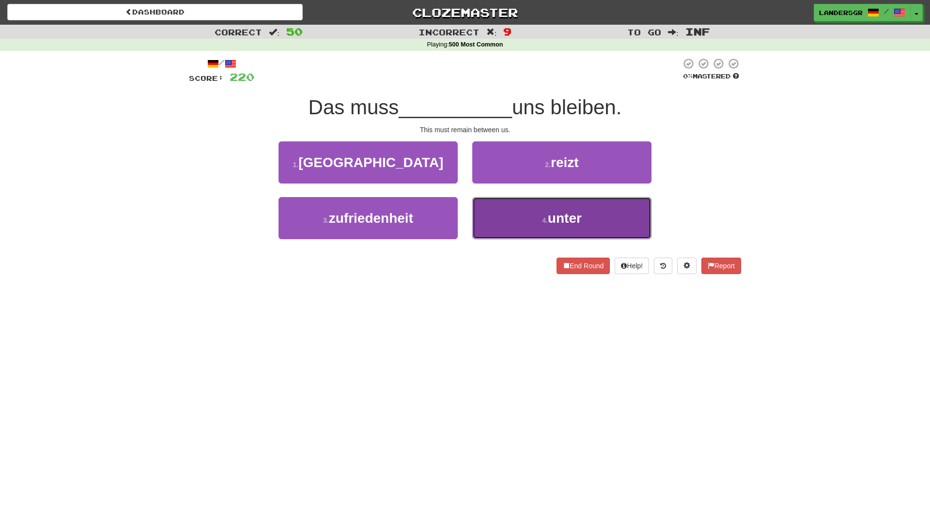
click at [515, 223] on button "4 . unter" at bounding box center [561, 218] width 179 height 42
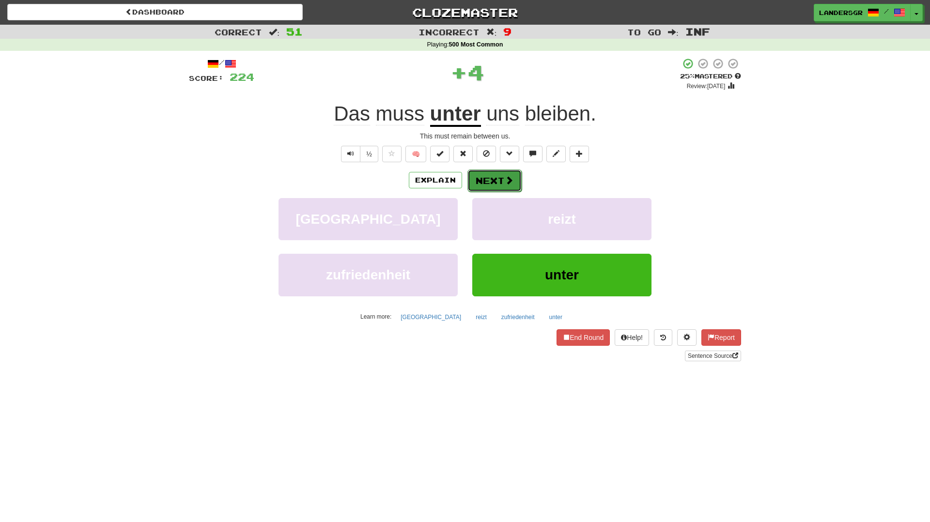
click at [500, 184] on button "Next" at bounding box center [494, 180] width 54 height 22
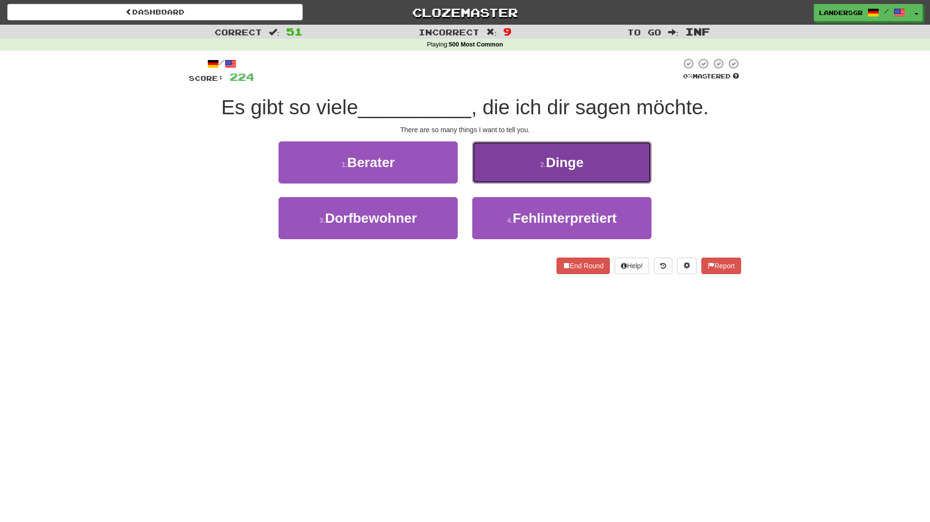
click at [500, 181] on button "2 . Dinge" at bounding box center [561, 162] width 179 height 42
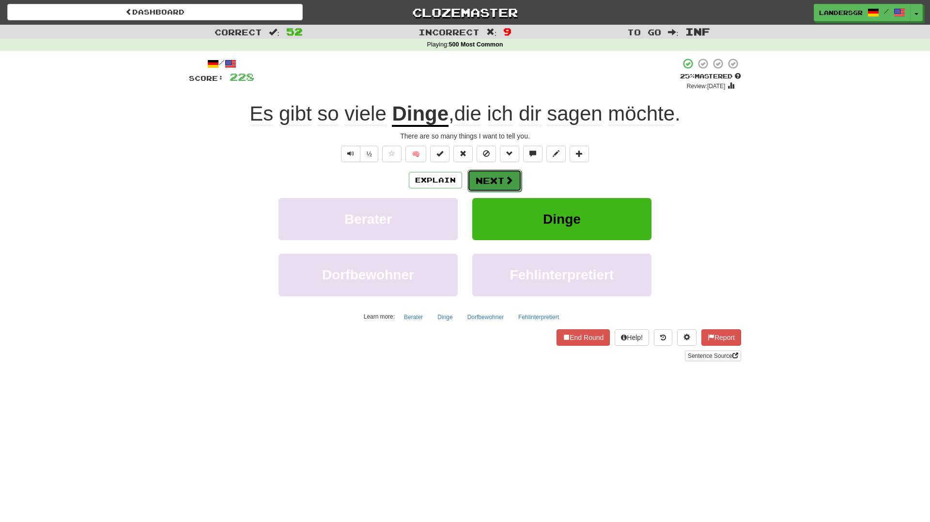
click at [500, 178] on button "Next" at bounding box center [494, 180] width 54 height 22
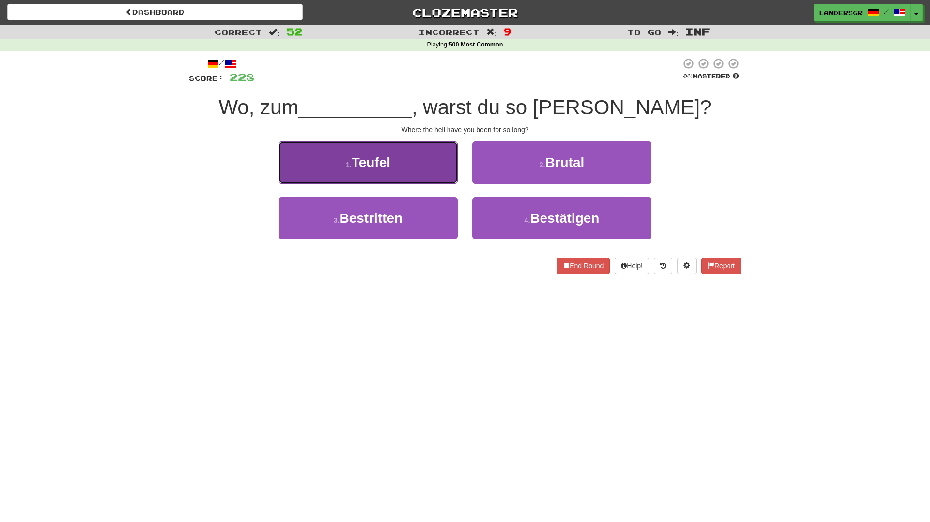
click at [435, 179] on button "1 . Teufel" at bounding box center [367, 162] width 179 height 42
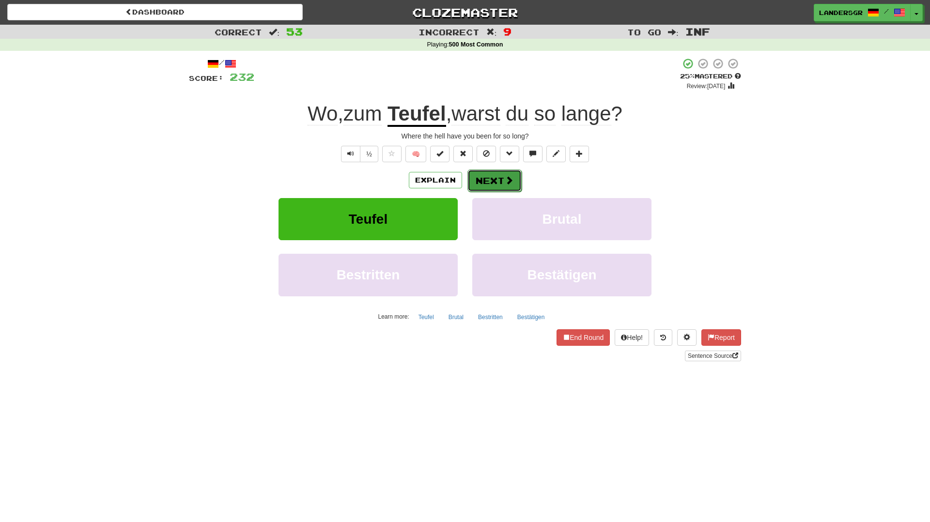
click at [489, 174] on button "Next" at bounding box center [494, 180] width 54 height 22
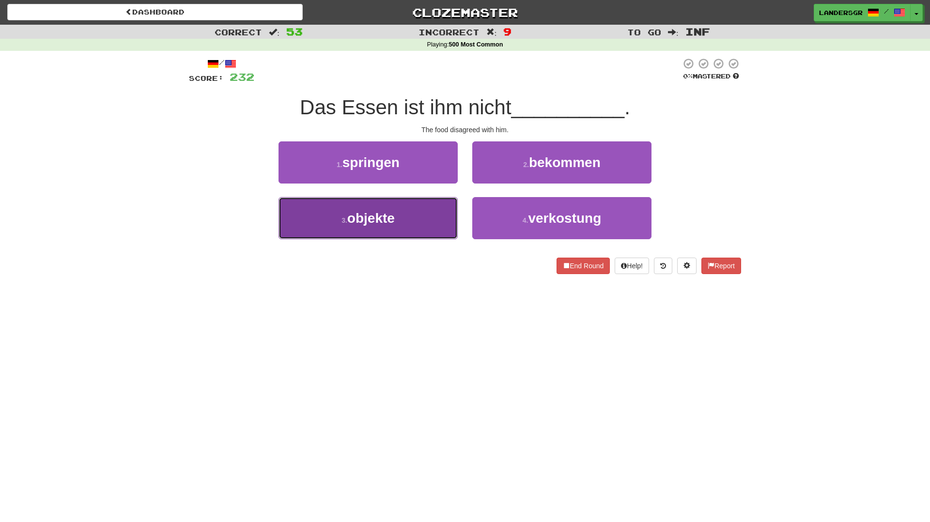
click at [430, 232] on button "3 . objekte" at bounding box center [367, 218] width 179 height 42
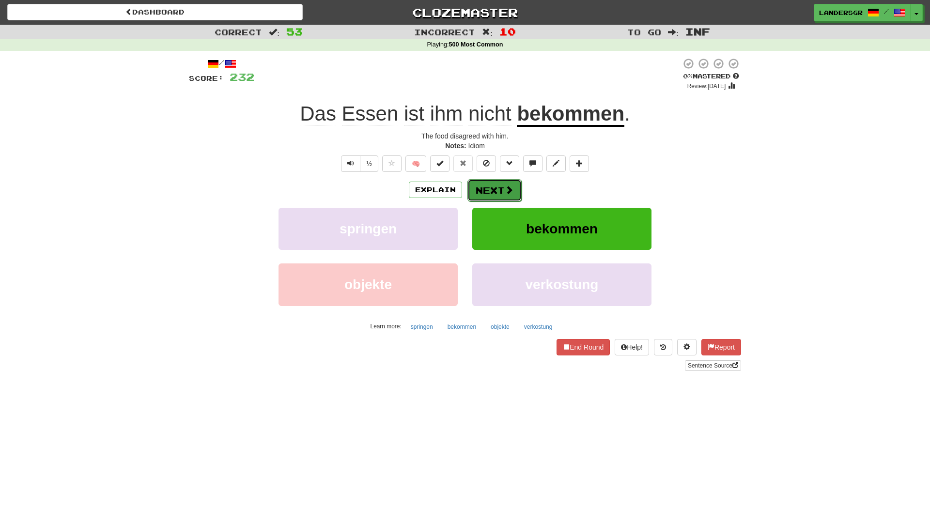
click at [500, 192] on button "Next" at bounding box center [494, 190] width 54 height 22
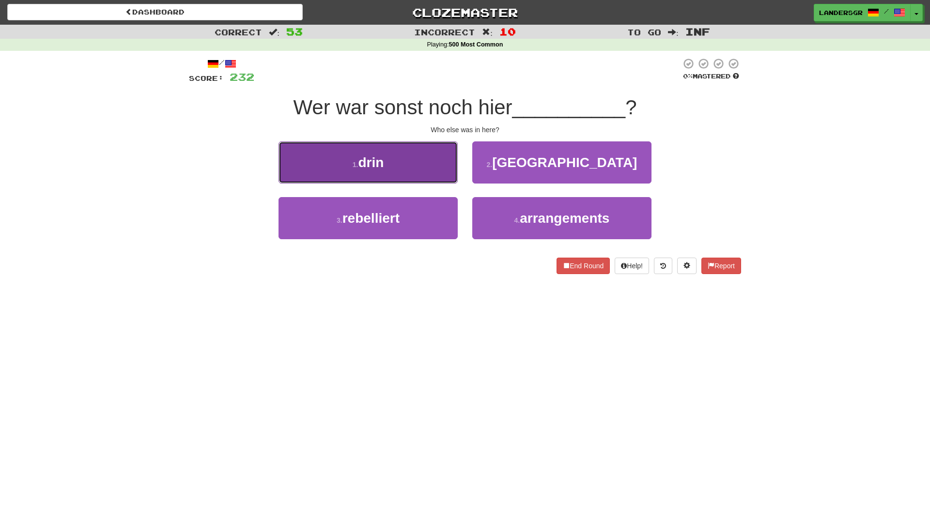
click at [434, 172] on button "1 . drin" at bounding box center [367, 162] width 179 height 42
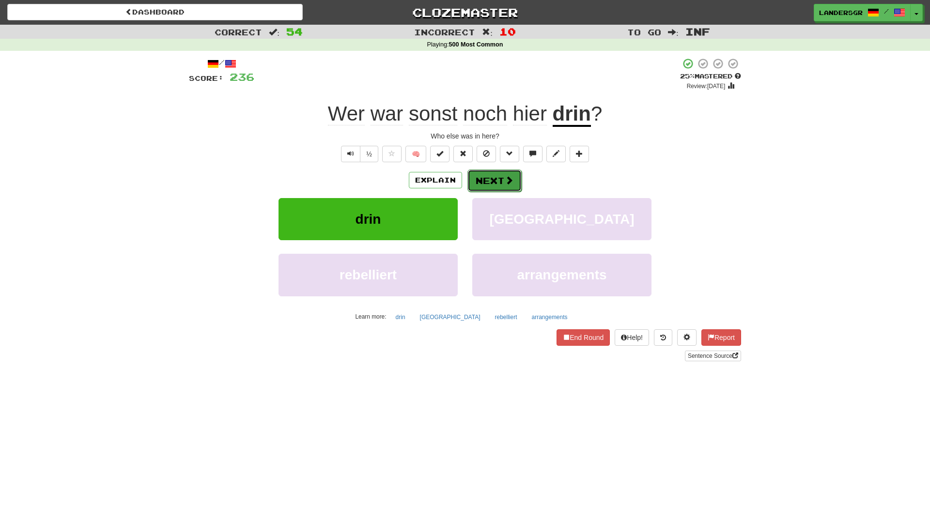
click at [482, 179] on button "Next" at bounding box center [494, 180] width 54 height 22
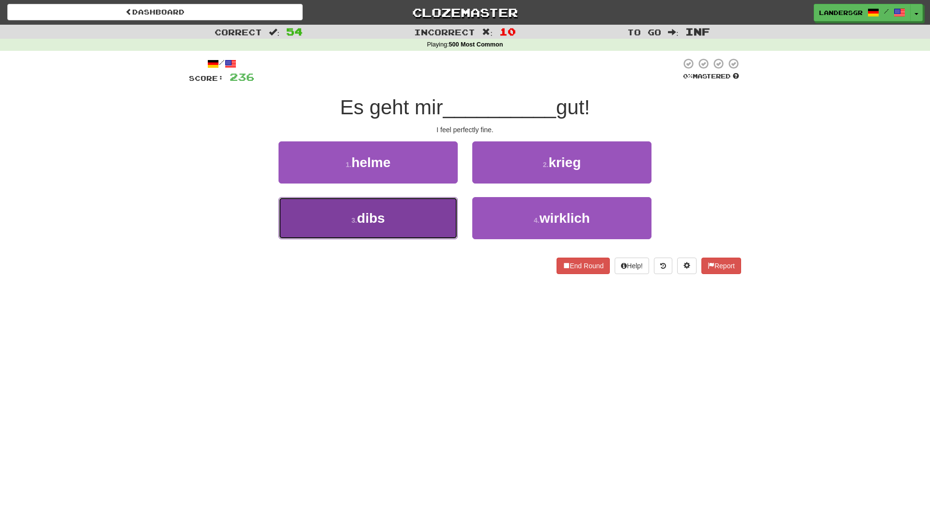
click at [431, 215] on button "3 . dibs" at bounding box center [367, 218] width 179 height 42
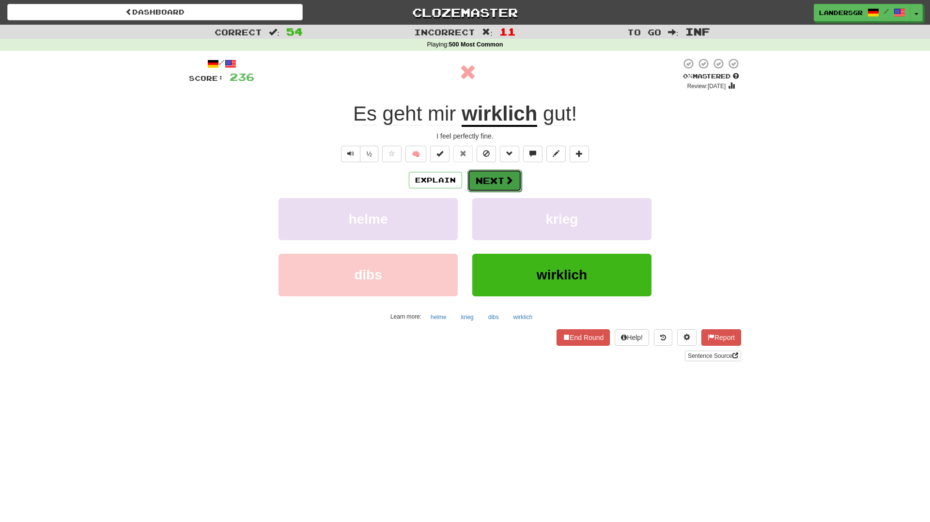
click at [494, 175] on button "Next" at bounding box center [494, 180] width 54 height 22
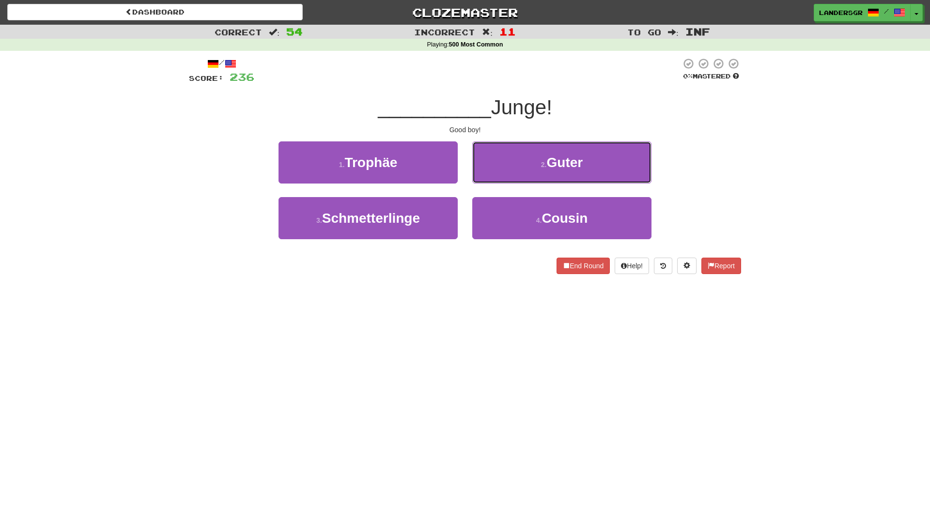
click at [494, 175] on button "2 . Guter" at bounding box center [561, 162] width 179 height 42
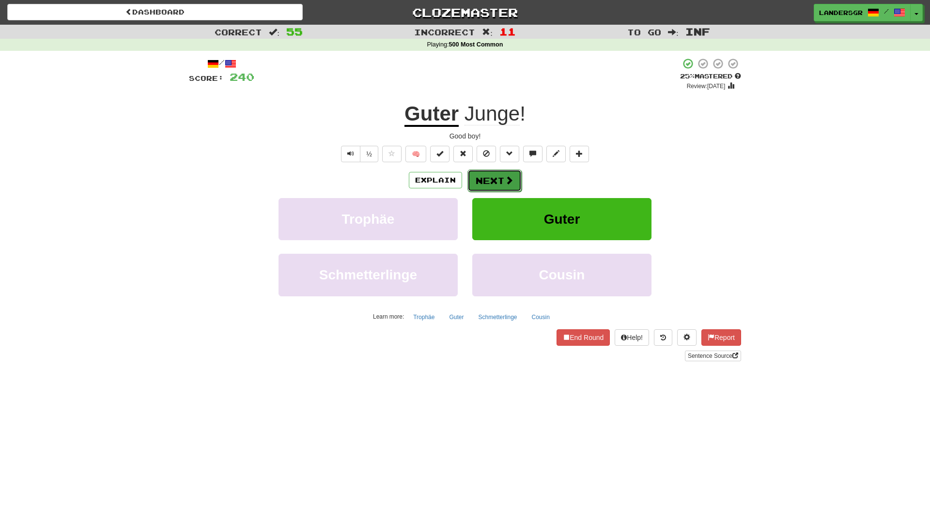
click at [507, 181] on span at bounding box center [509, 180] width 9 height 9
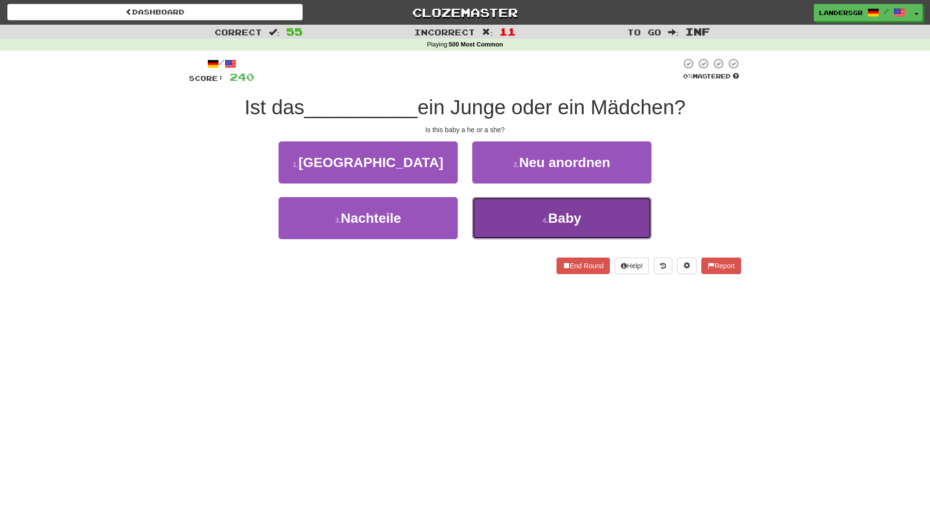
click at [522, 210] on button "4 . Baby" at bounding box center [561, 218] width 179 height 42
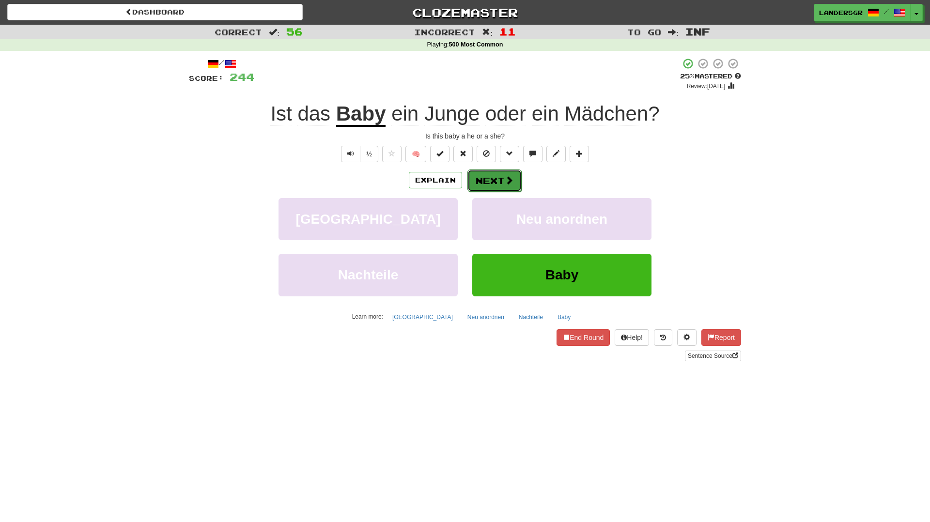
click at [476, 180] on button "Next" at bounding box center [494, 180] width 54 height 22
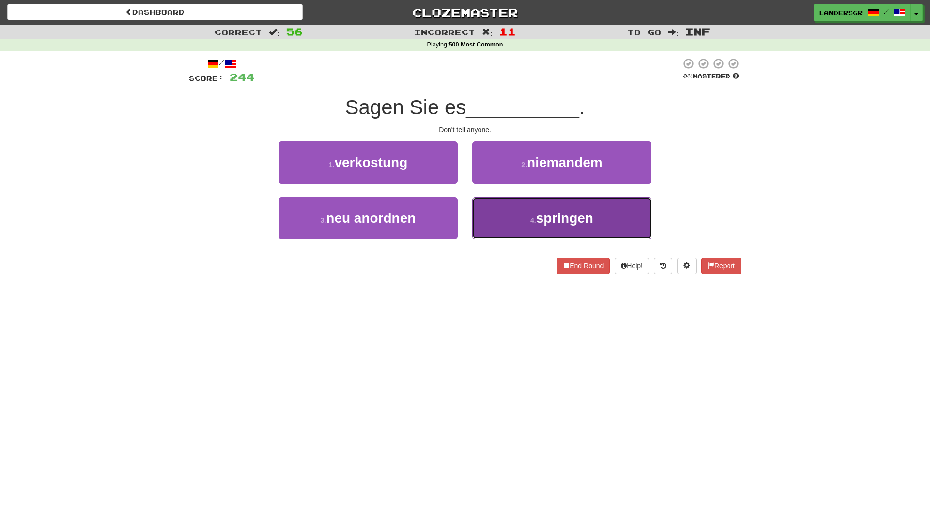
click at [503, 221] on button "4 . springen" at bounding box center [561, 218] width 179 height 42
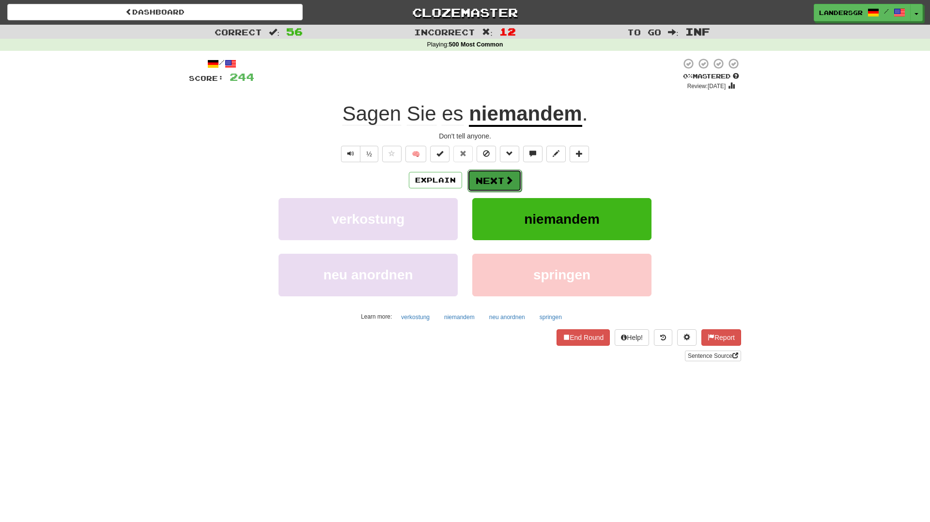
click at [489, 182] on button "Next" at bounding box center [494, 180] width 54 height 22
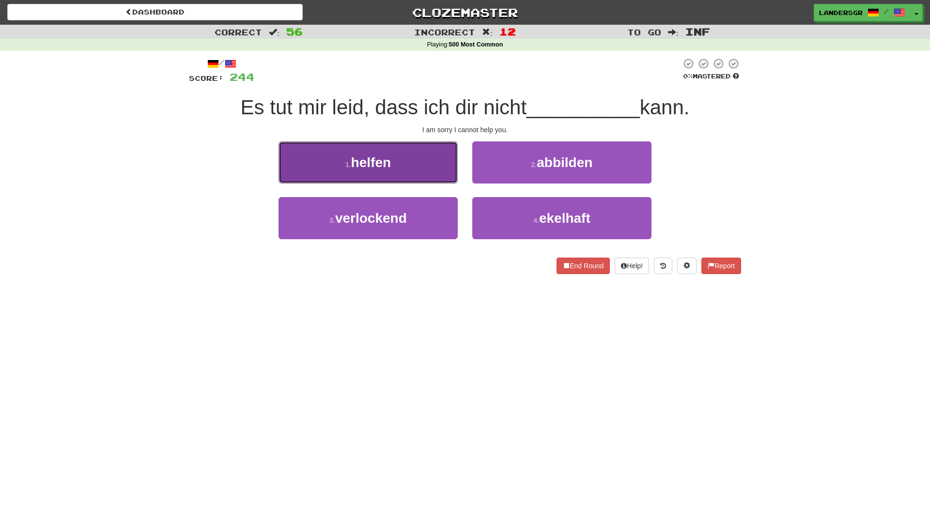
click at [410, 167] on button "1 . helfen" at bounding box center [367, 162] width 179 height 42
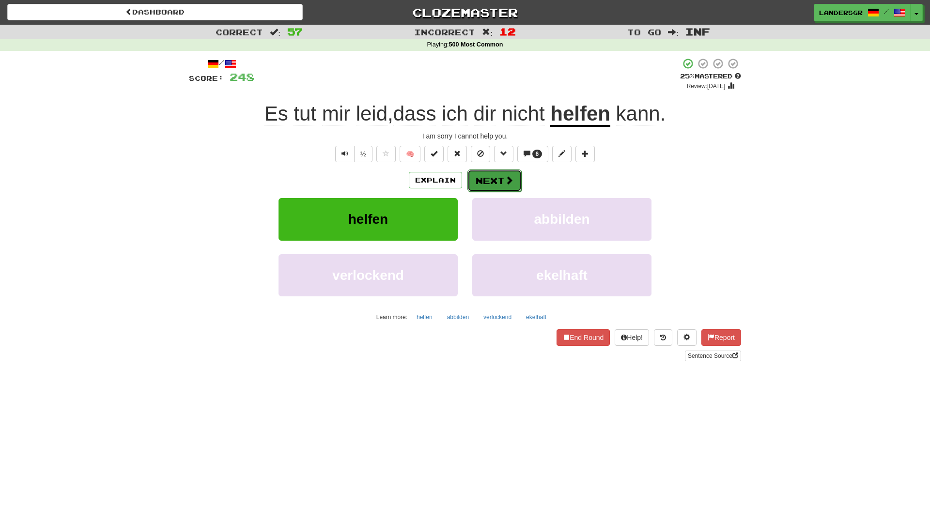
click at [492, 180] on button "Next" at bounding box center [494, 180] width 54 height 22
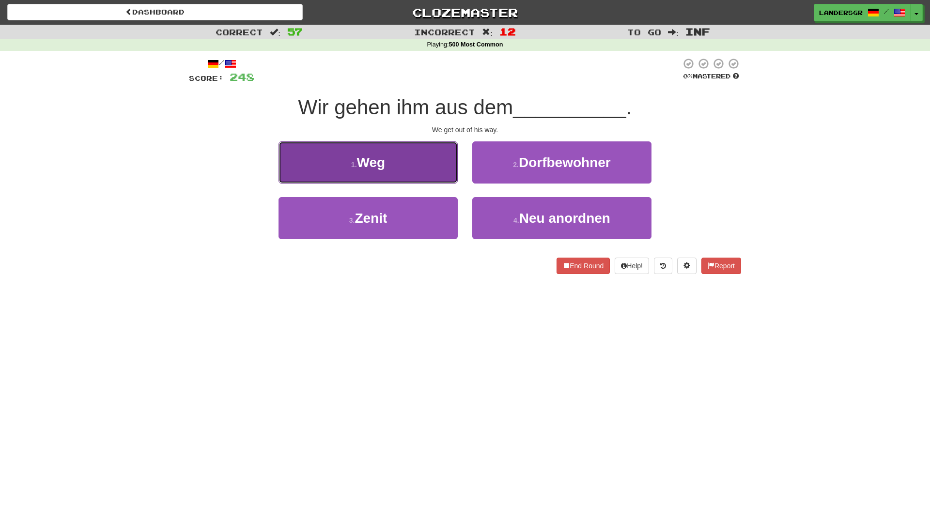
click at [431, 175] on button "1 . Weg" at bounding box center [367, 162] width 179 height 42
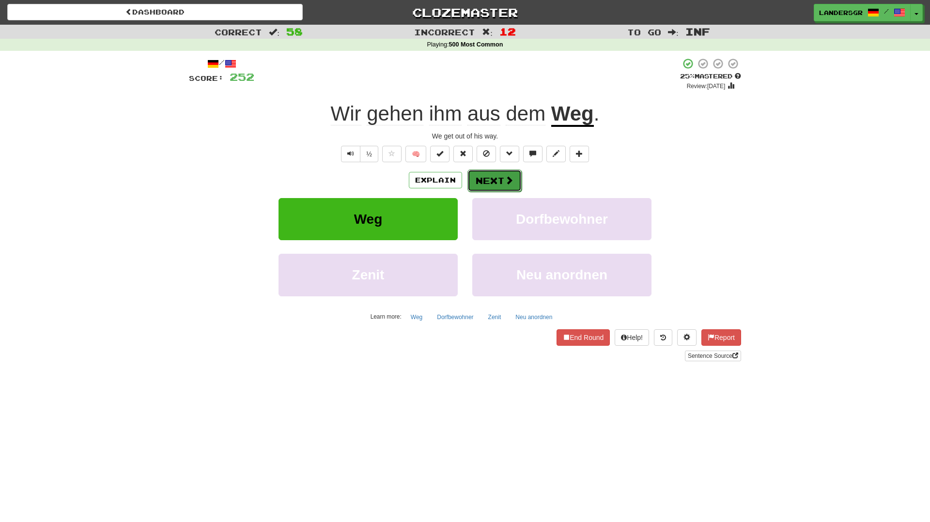
click at [500, 186] on button "Next" at bounding box center [494, 180] width 54 height 22
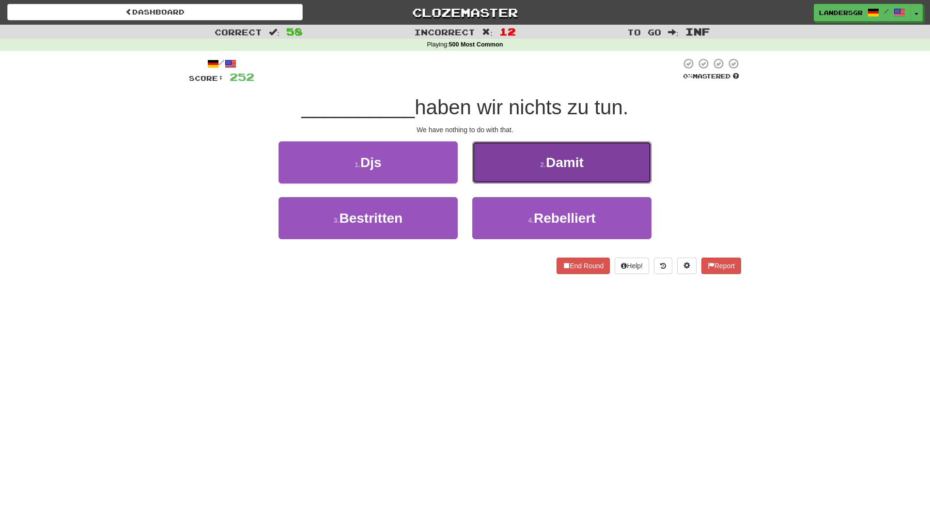
click at [504, 179] on button "2 . Damit" at bounding box center [561, 162] width 179 height 42
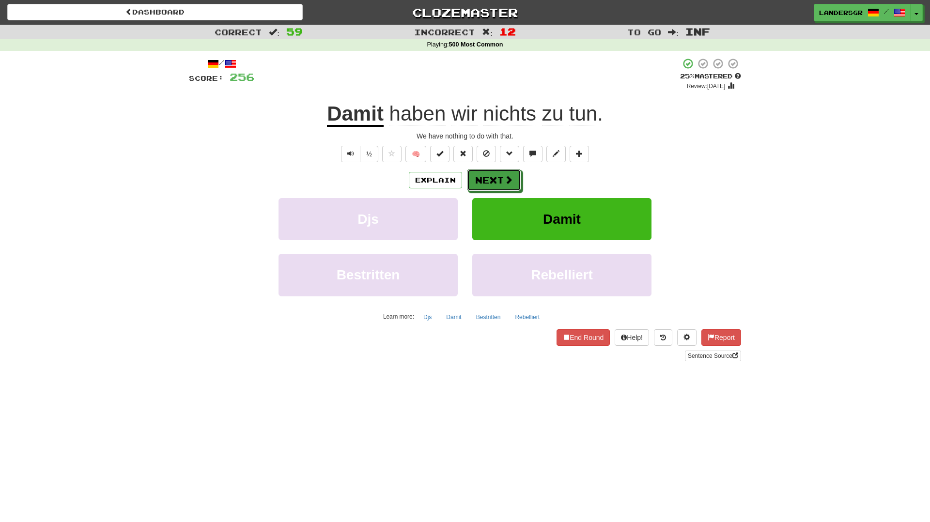
click at [504, 179] on span at bounding box center [508, 179] width 9 height 9
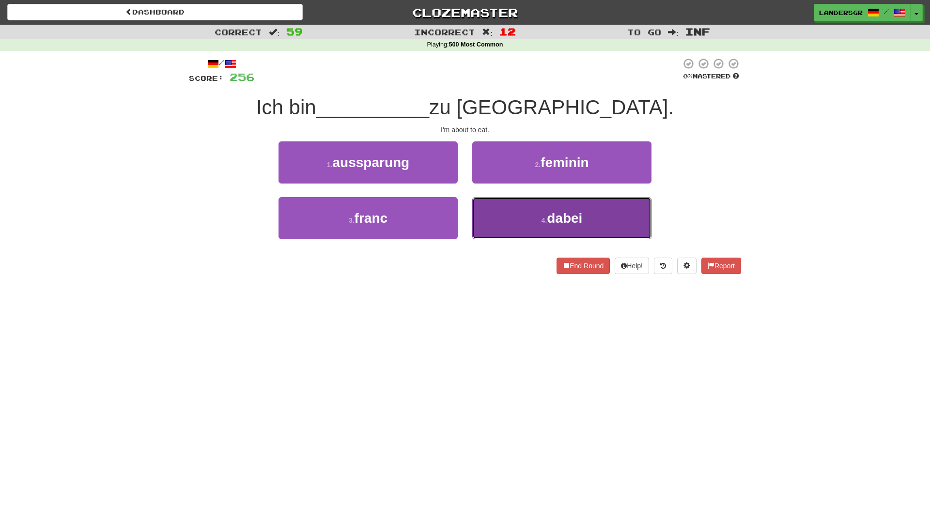
click at [521, 215] on button "4 . dabei" at bounding box center [561, 218] width 179 height 42
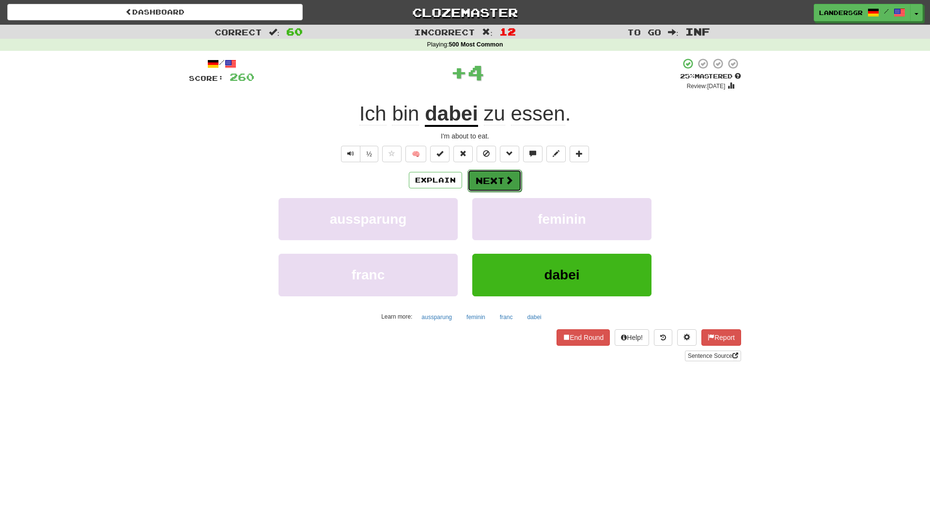
click at [482, 171] on button "Next" at bounding box center [494, 180] width 54 height 22
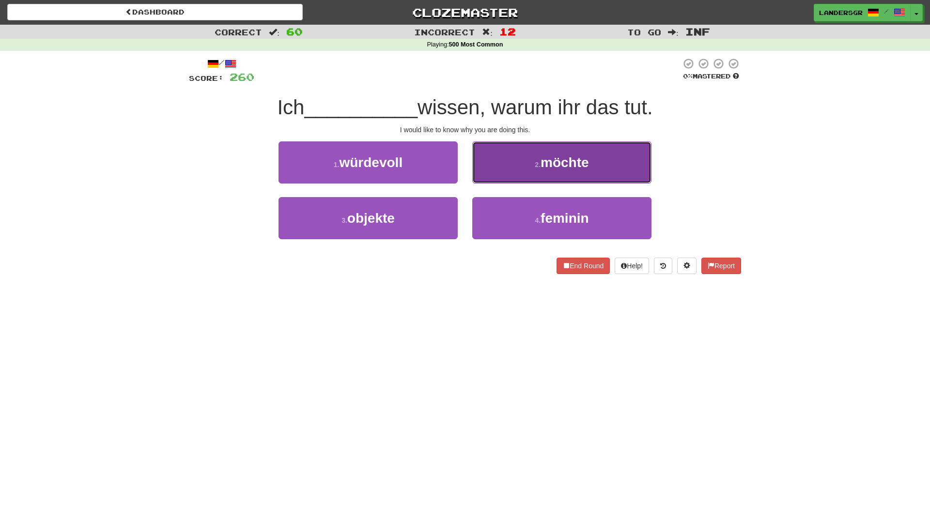
click at [486, 180] on button "2 . möchte" at bounding box center [561, 162] width 179 height 42
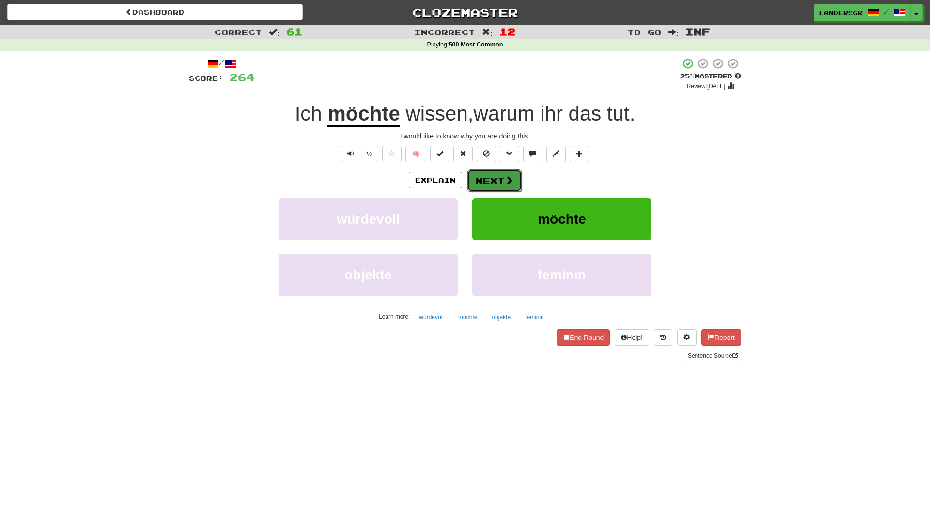
click at [483, 179] on button "Next" at bounding box center [494, 180] width 54 height 22
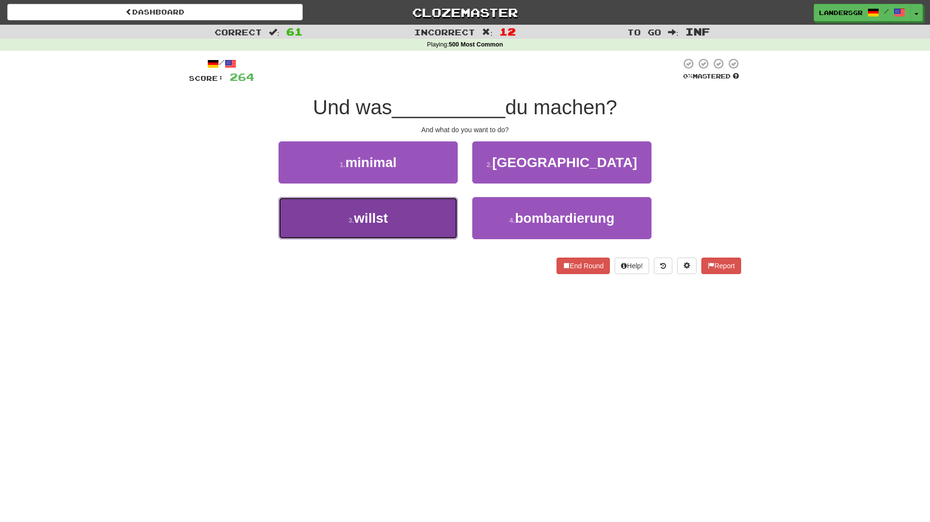
click at [451, 211] on button "3 . willst" at bounding box center [367, 218] width 179 height 42
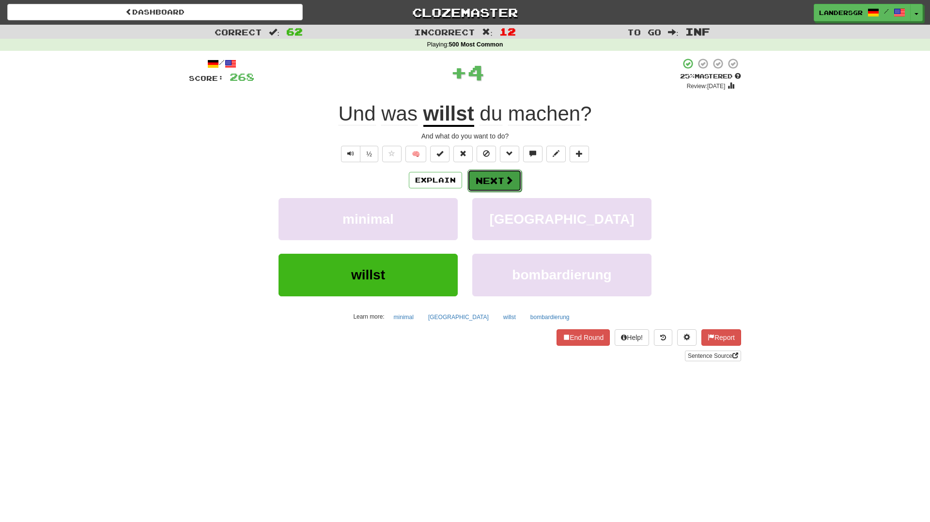
click at [498, 170] on button "Next" at bounding box center [494, 180] width 54 height 22
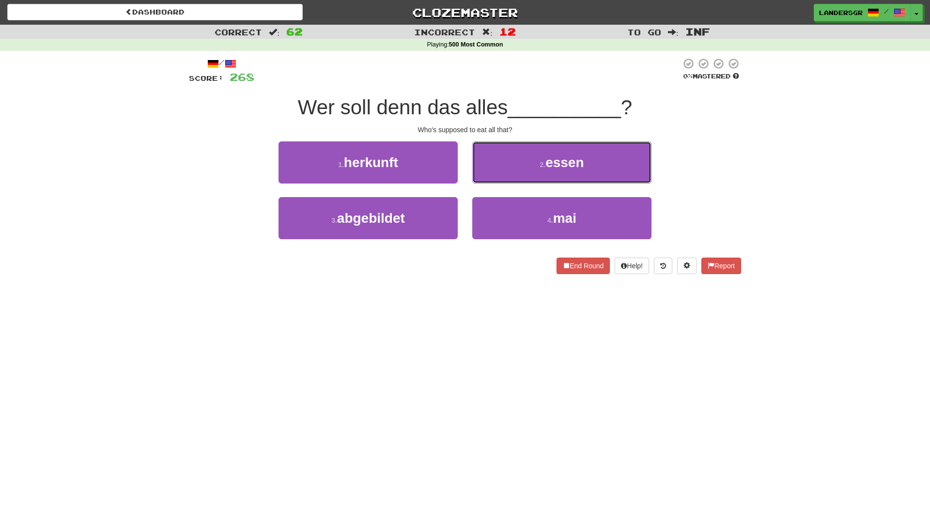
click at [498, 170] on button "2 . essen" at bounding box center [561, 162] width 179 height 42
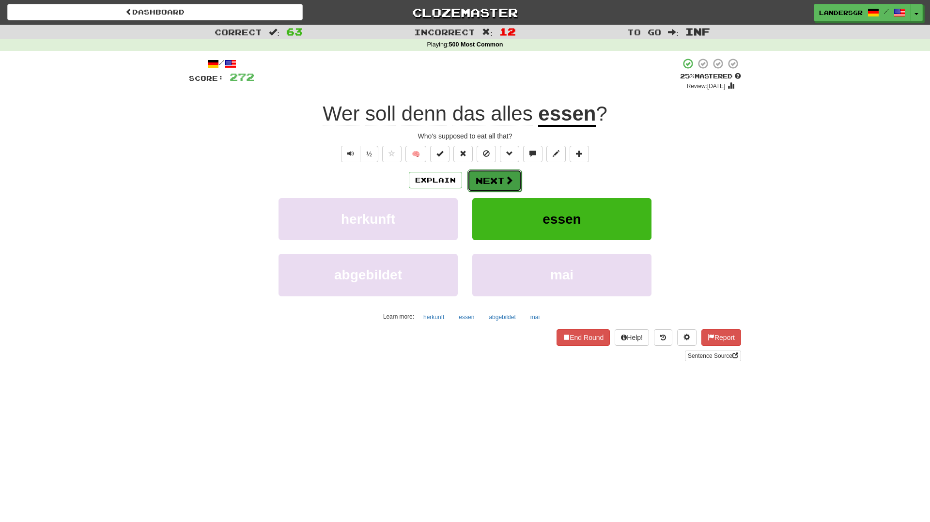
click at [497, 180] on button "Next" at bounding box center [494, 180] width 54 height 22
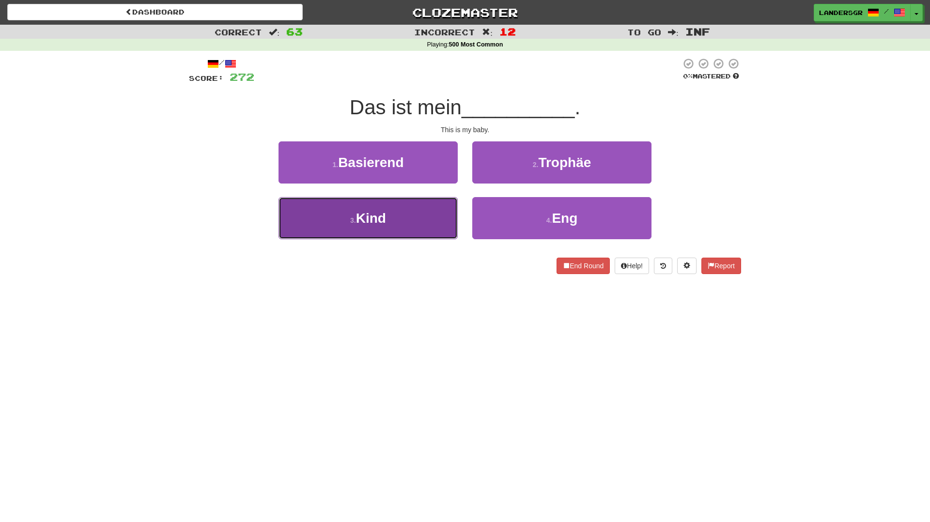
click at [438, 210] on button "3 . Kind" at bounding box center [367, 218] width 179 height 42
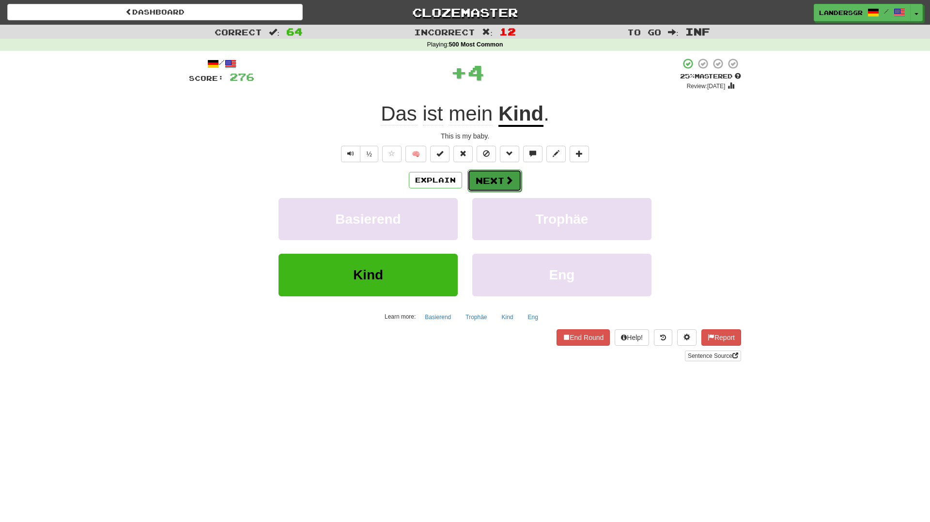
click at [505, 178] on span at bounding box center [509, 180] width 9 height 9
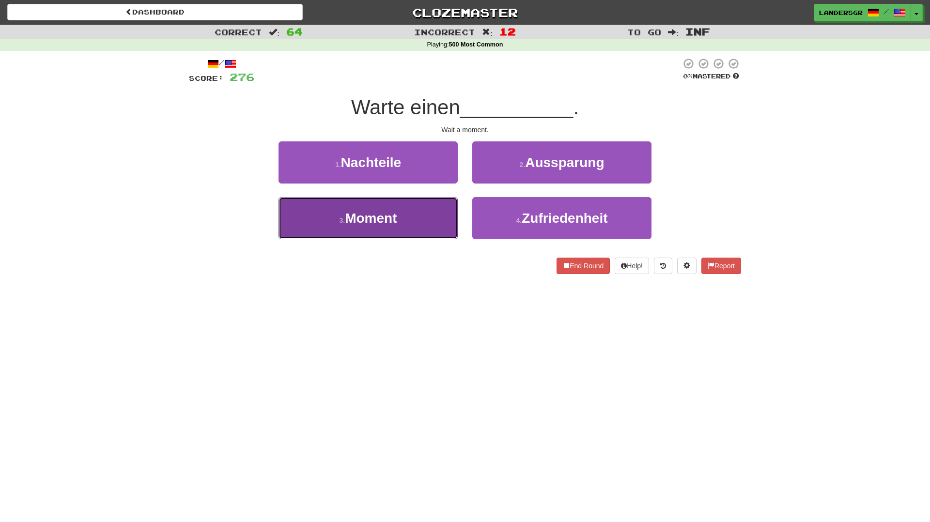
click at [415, 213] on button "3 . Moment" at bounding box center [367, 218] width 179 height 42
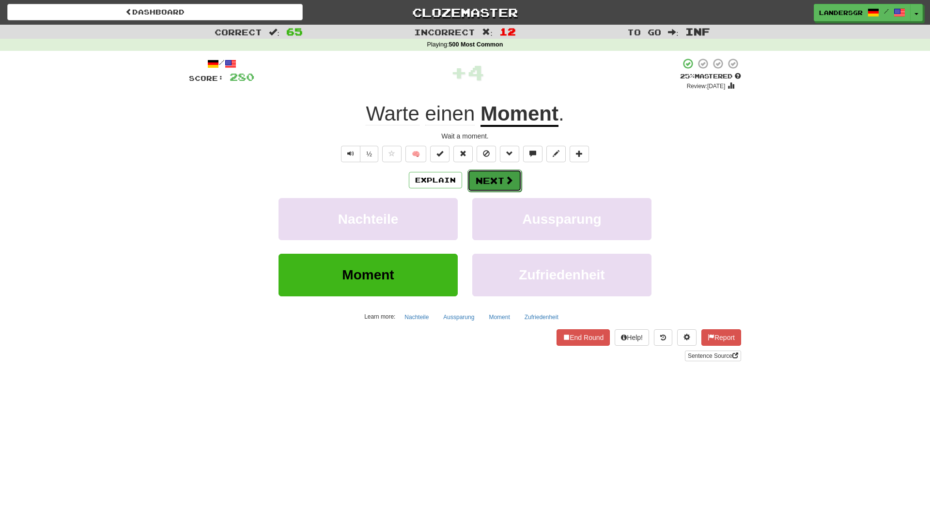
click at [475, 181] on button "Next" at bounding box center [494, 180] width 54 height 22
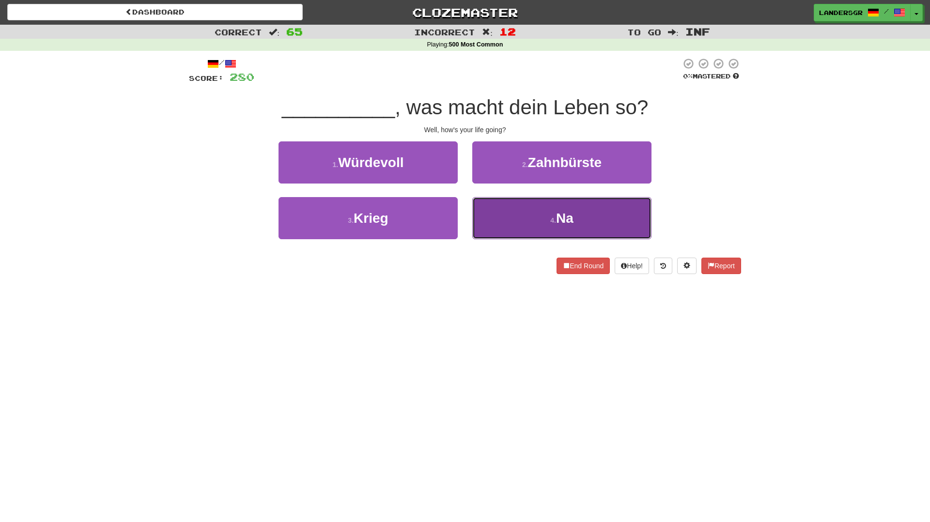
click at [510, 212] on button "4 . Na" at bounding box center [561, 218] width 179 height 42
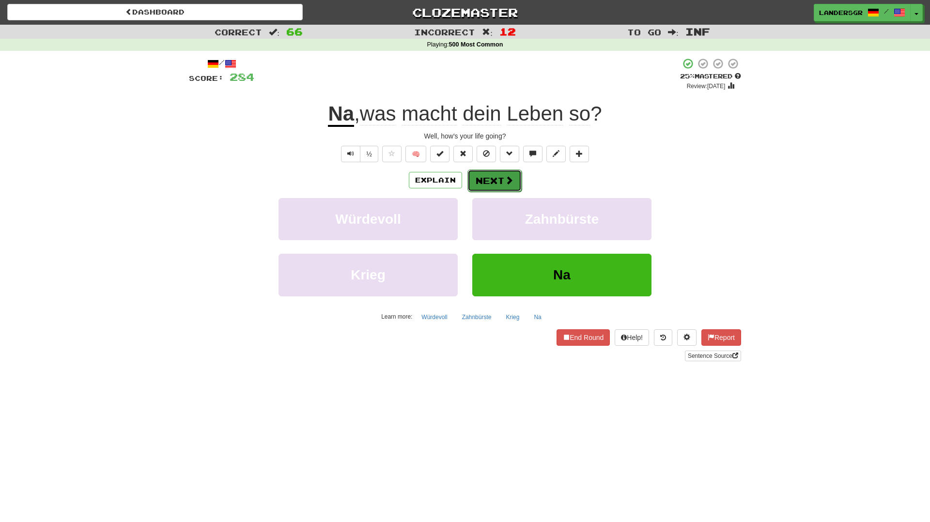
click at [492, 173] on button "Next" at bounding box center [494, 180] width 54 height 22
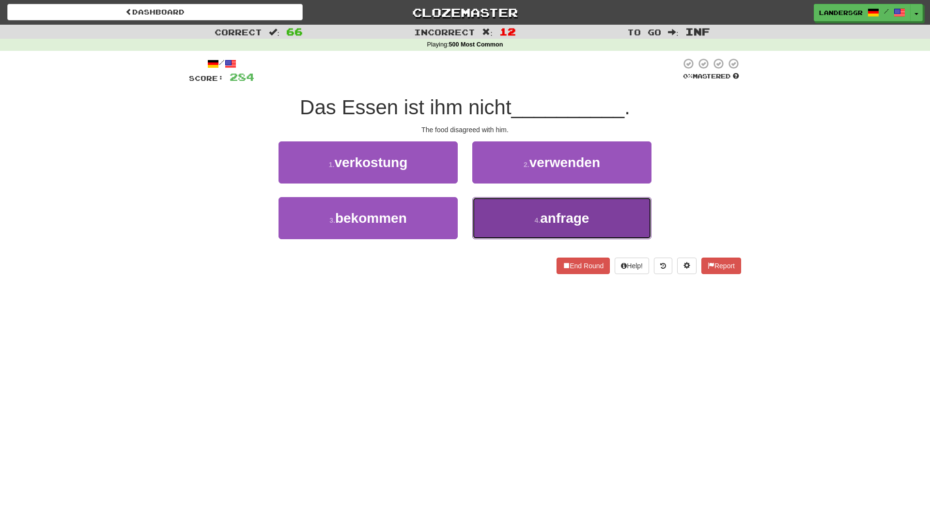
click at [503, 199] on button "4 . anfrage" at bounding box center [561, 218] width 179 height 42
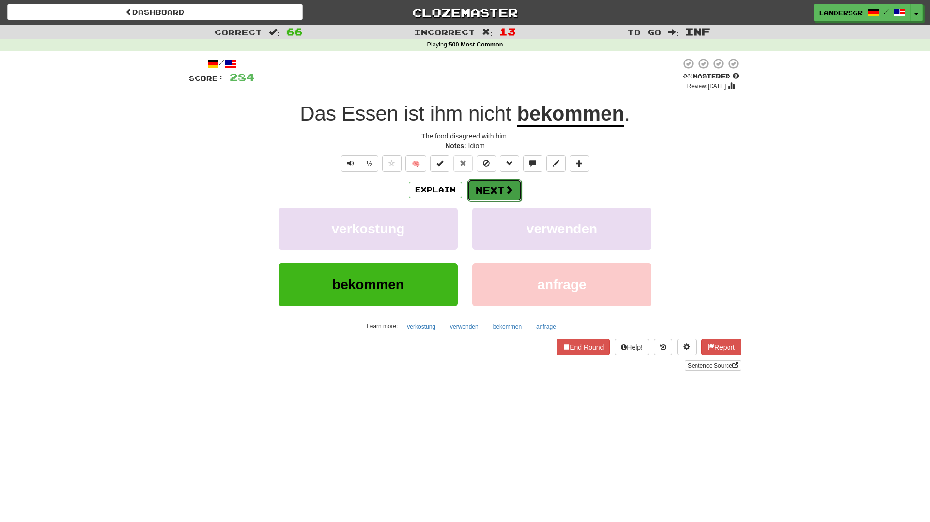
click at [489, 185] on button "Next" at bounding box center [494, 190] width 54 height 22
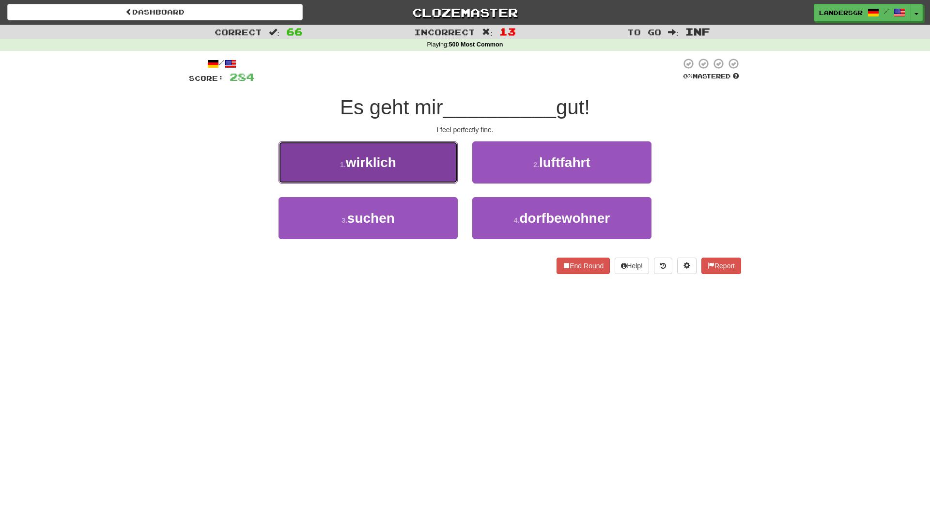
click at [392, 170] on button "1 . wirklich" at bounding box center [367, 162] width 179 height 42
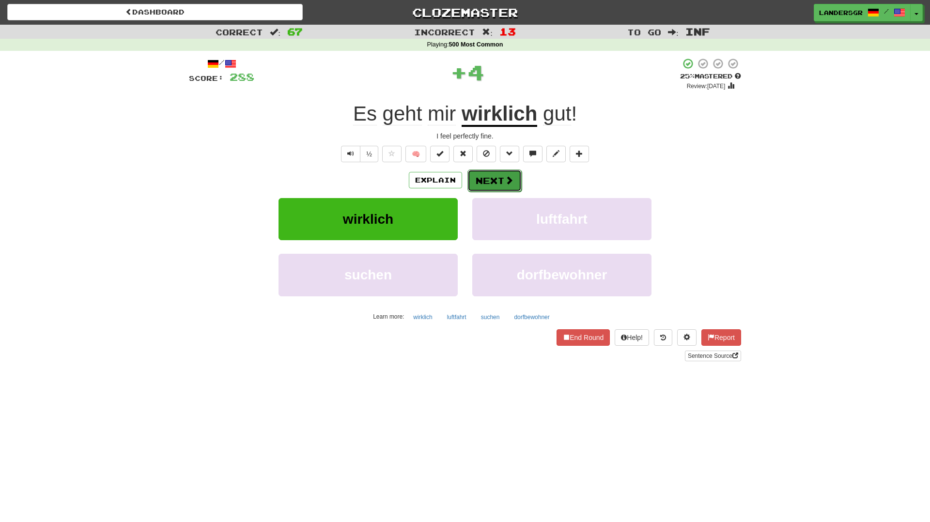
click at [478, 190] on button "Next" at bounding box center [494, 180] width 54 height 22
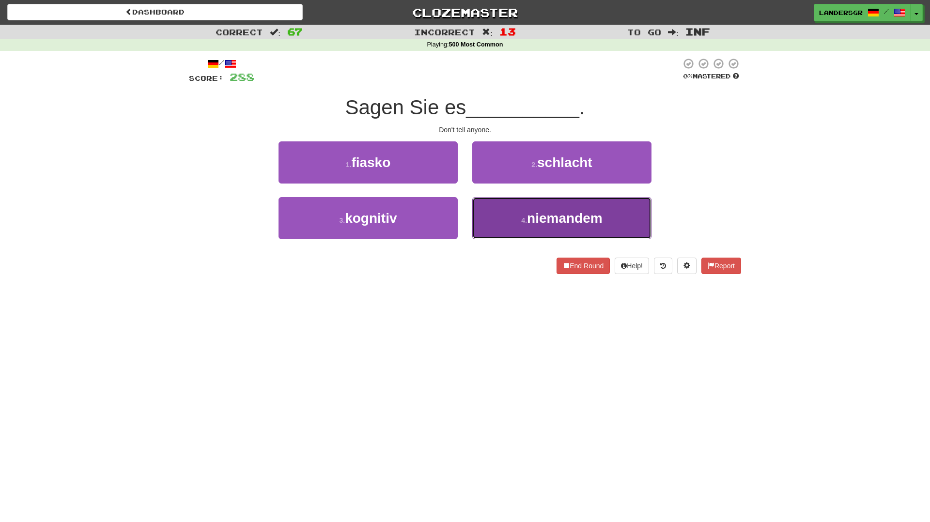
click at [511, 231] on button "4 . niemandem" at bounding box center [561, 218] width 179 height 42
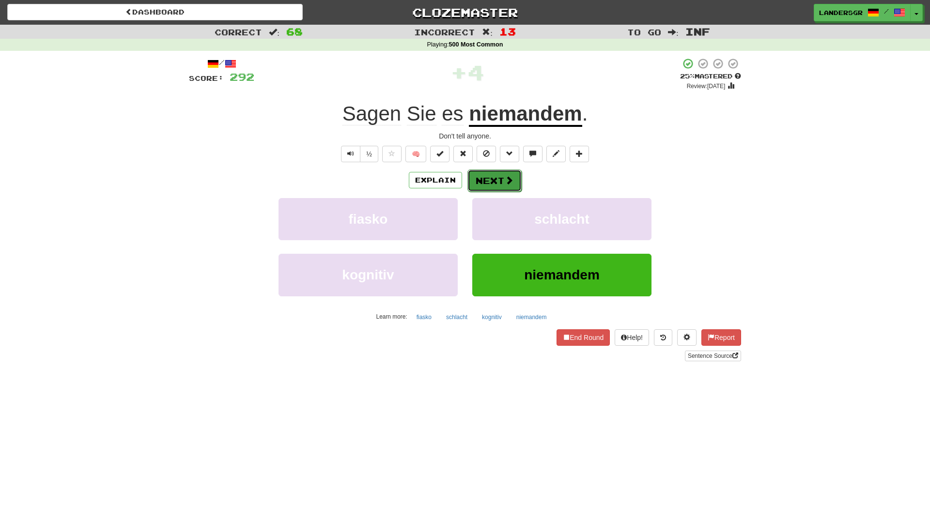
click at [511, 175] on button "Next" at bounding box center [494, 180] width 54 height 22
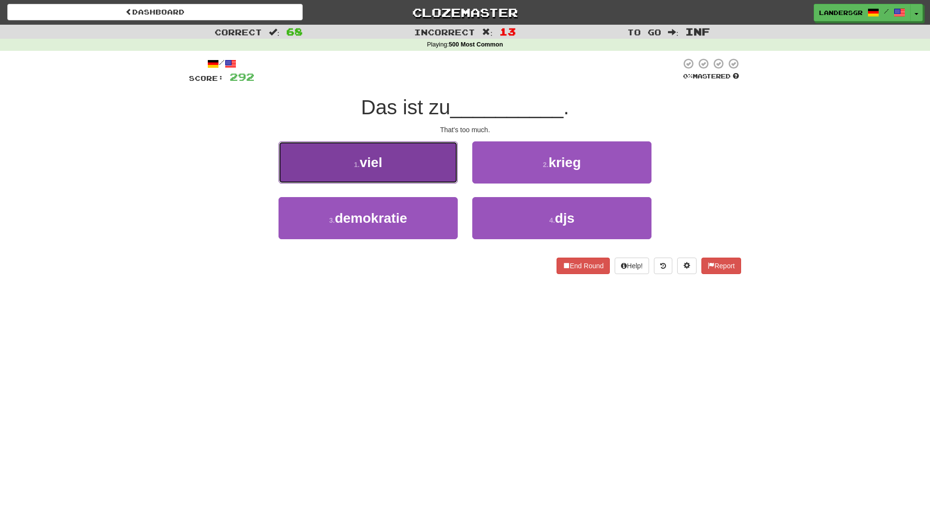
click at [441, 172] on button "1 . viel" at bounding box center [367, 162] width 179 height 42
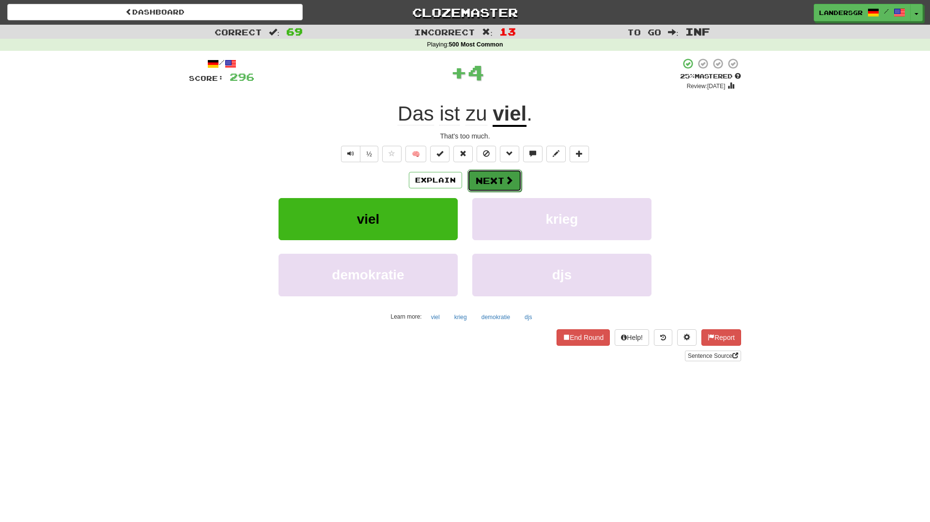
click at [494, 187] on button "Next" at bounding box center [494, 180] width 54 height 22
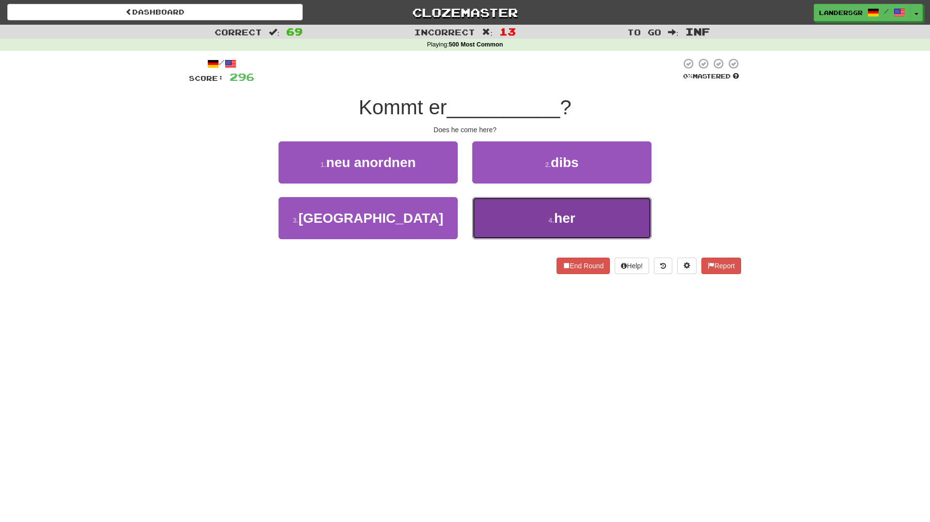
click at [502, 206] on button "4 . her" at bounding box center [561, 218] width 179 height 42
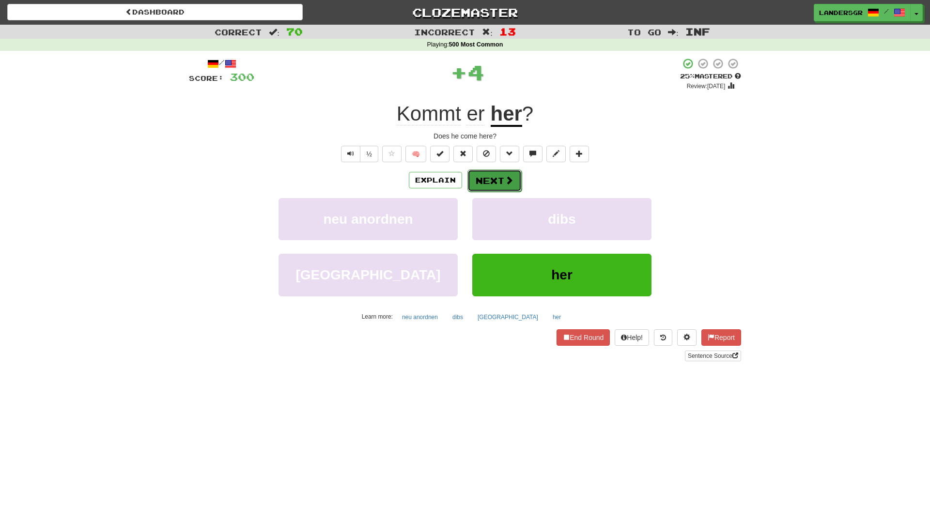
click at [503, 180] on button "Next" at bounding box center [494, 180] width 54 height 22
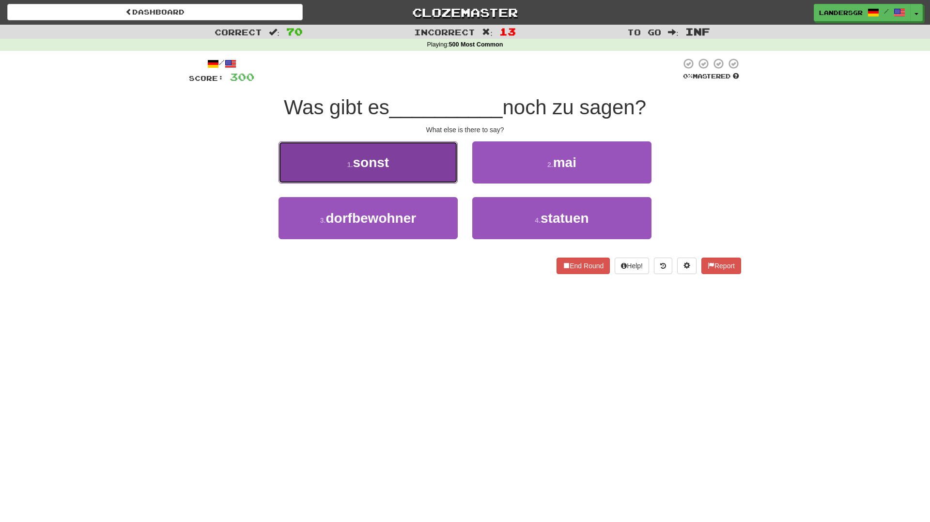
click at [441, 167] on button "1 . sonst" at bounding box center [367, 162] width 179 height 42
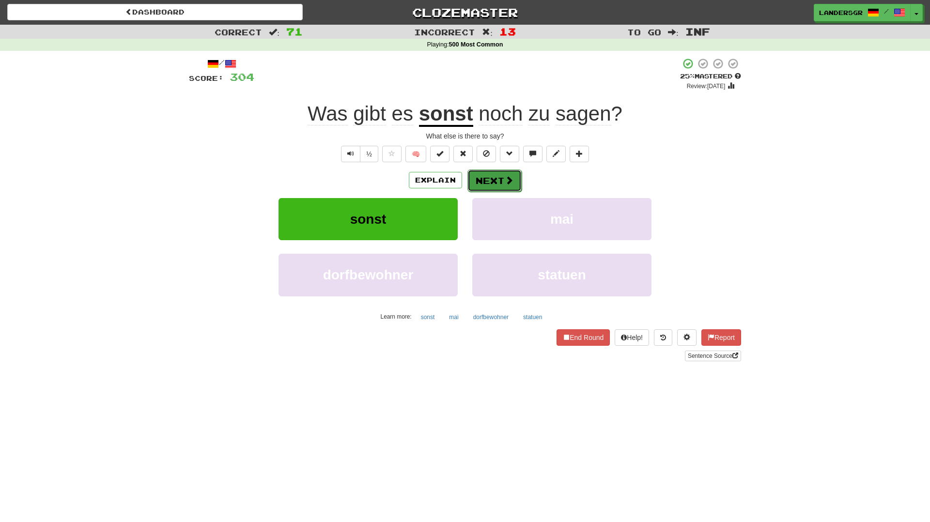
click at [488, 183] on button "Next" at bounding box center [494, 180] width 54 height 22
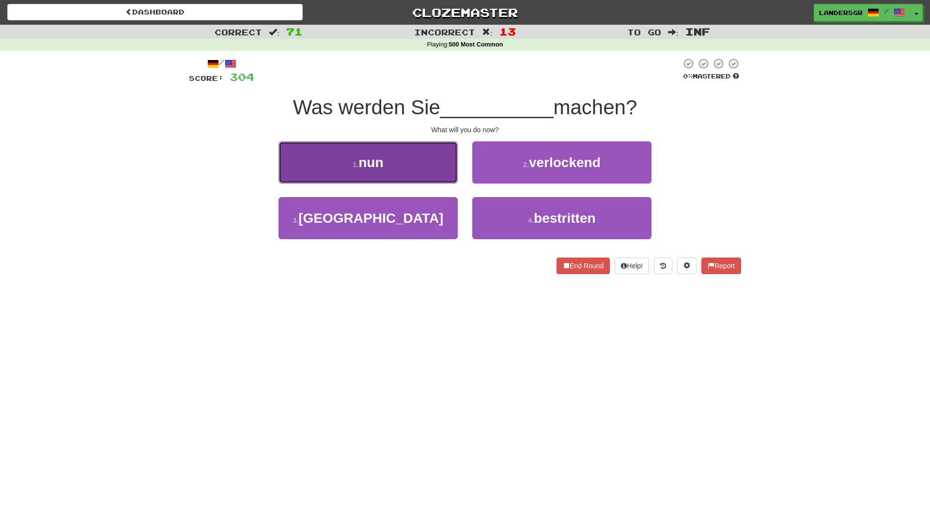
click at [445, 173] on button "1 . nun" at bounding box center [367, 162] width 179 height 42
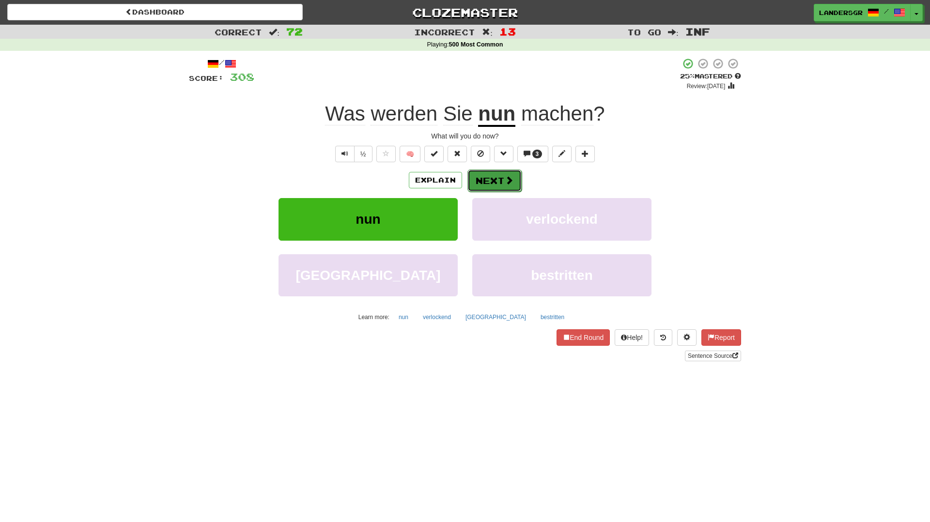
click at [477, 189] on button "Next" at bounding box center [494, 180] width 54 height 22
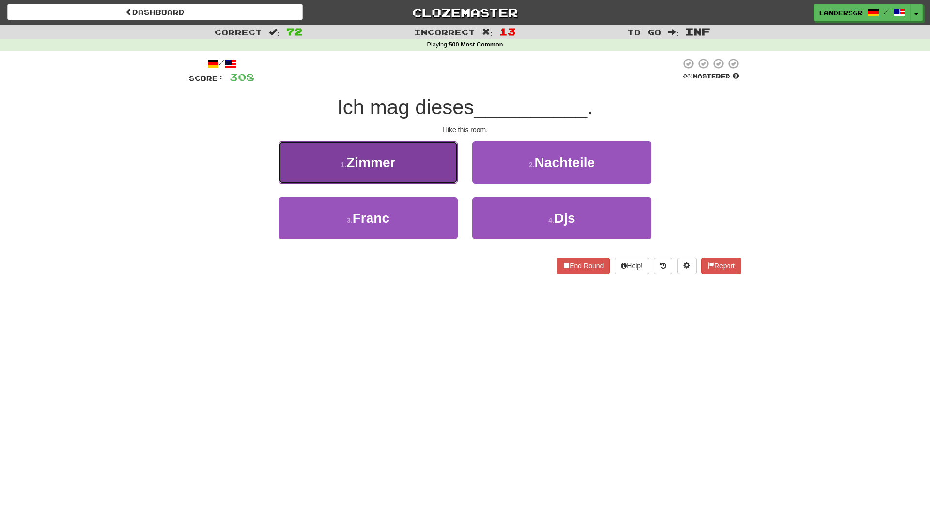
click at [422, 175] on button "1 . Zimmer" at bounding box center [367, 162] width 179 height 42
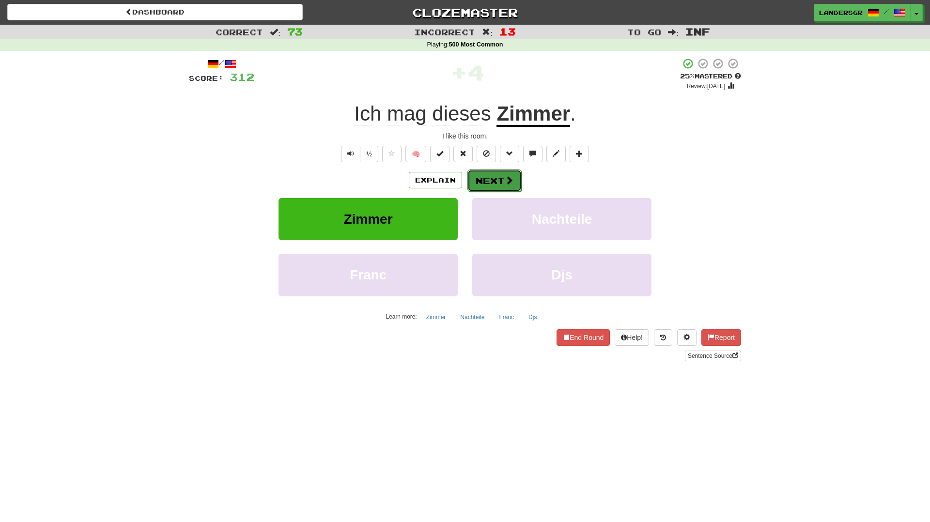
click at [483, 188] on button "Next" at bounding box center [494, 180] width 54 height 22
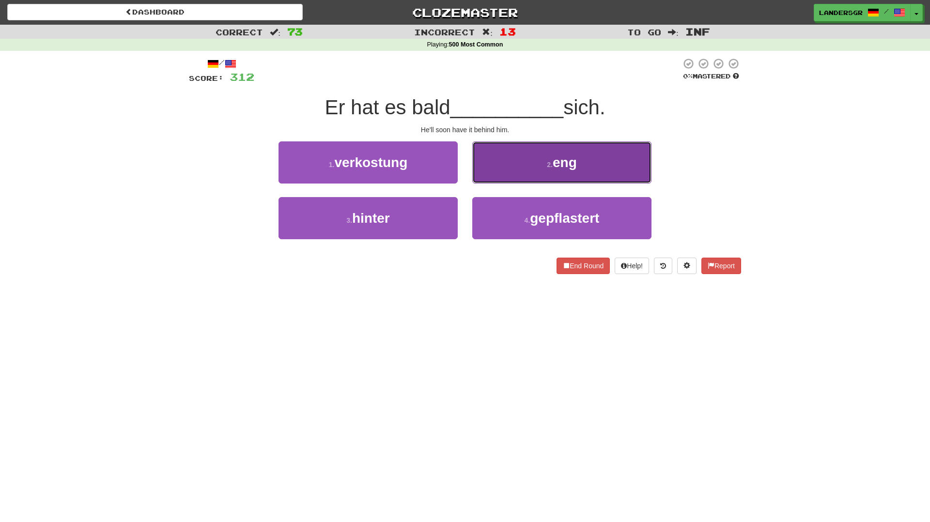
click at [491, 174] on button "2 . eng" at bounding box center [561, 162] width 179 height 42
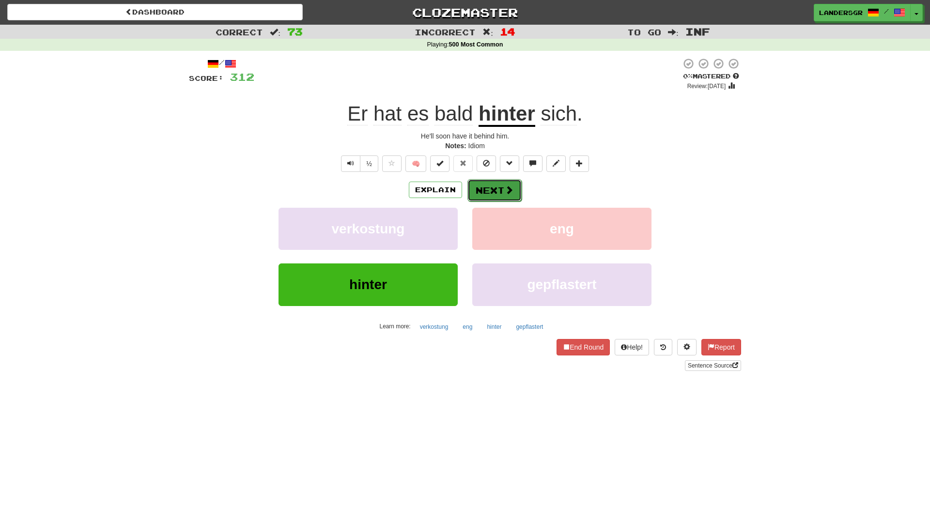
click at [497, 189] on button "Next" at bounding box center [494, 190] width 54 height 22
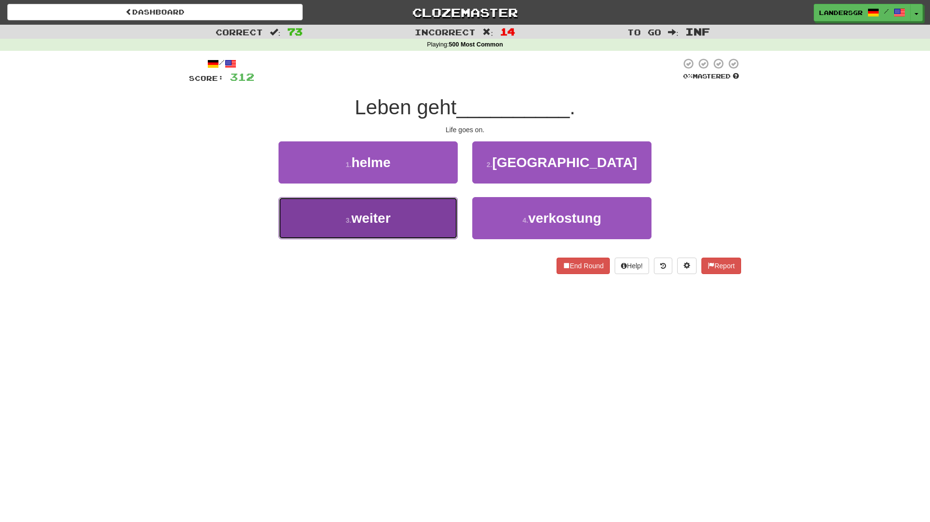
click at [448, 208] on button "3 . weiter" at bounding box center [367, 218] width 179 height 42
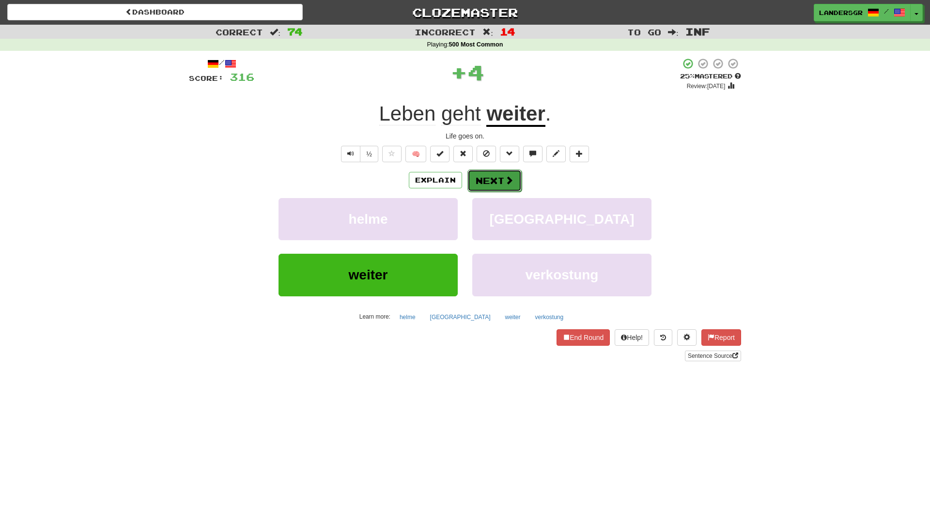
click at [482, 180] on button "Next" at bounding box center [494, 180] width 54 height 22
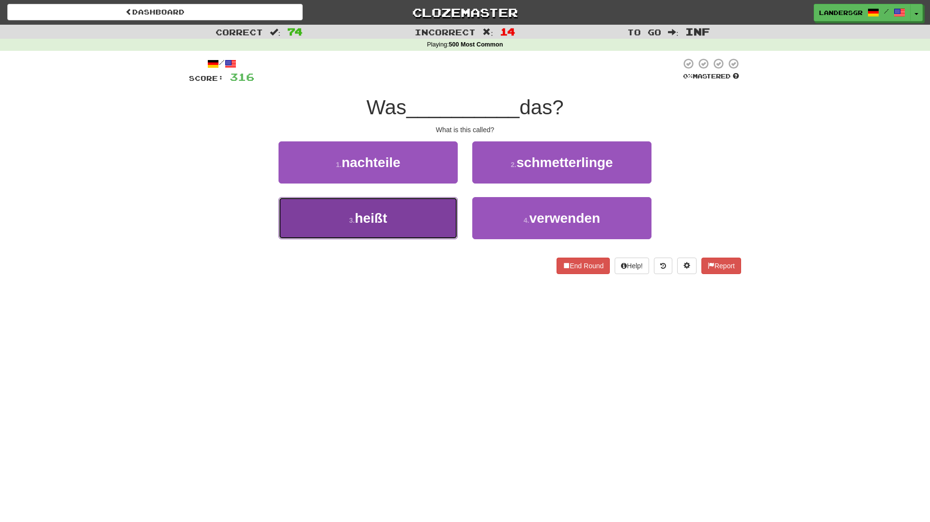
click at [436, 220] on button "3 . heißt" at bounding box center [367, 218] width 179 height 42
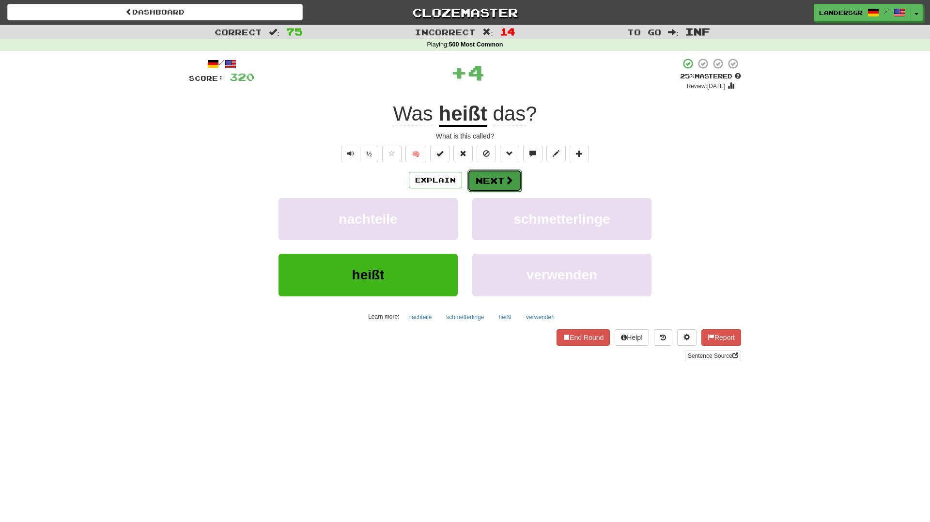
click at [470, 185] on button "Next" at bounding box center [494, 180] width 54 height 22
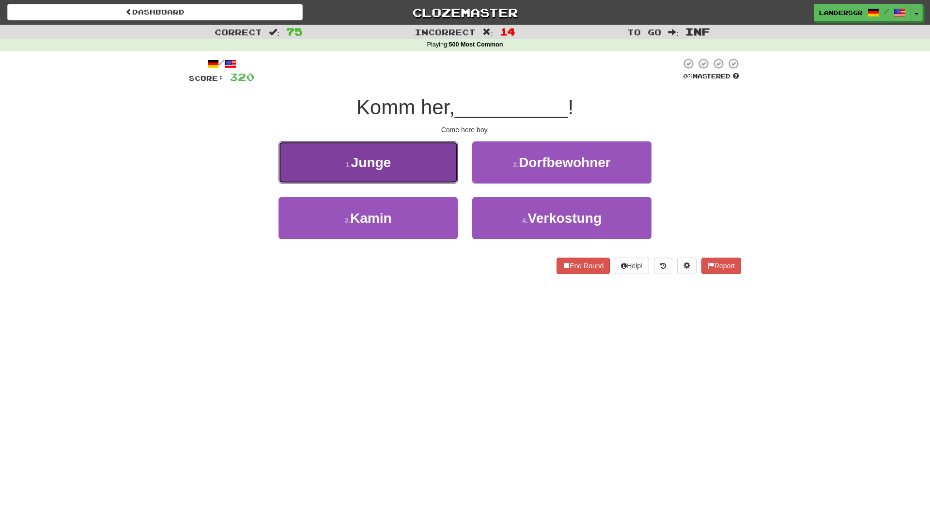
click at [443, 175] on button "1 . Junge" at bounding box center [367, 162] width 179 height 42
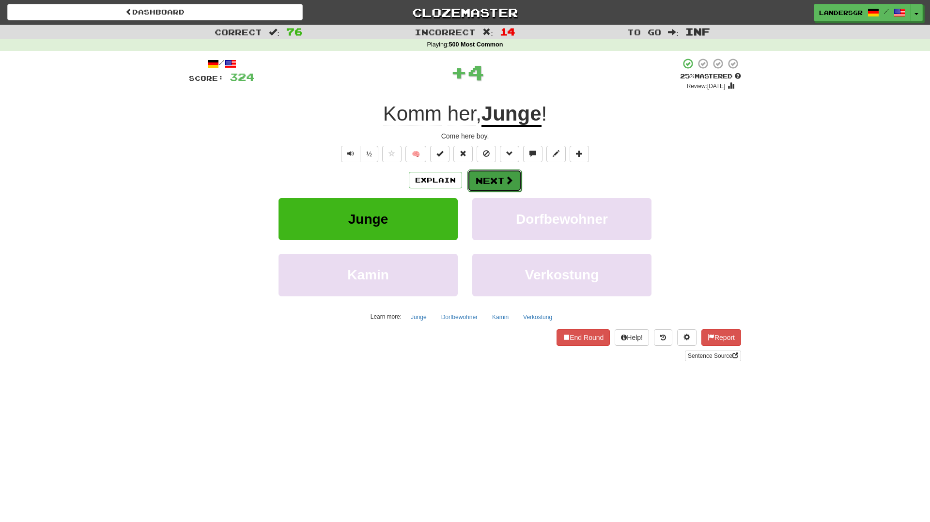
click at [488, 185] on button "Next" at bounding box center [494, 180] width 54 height 22
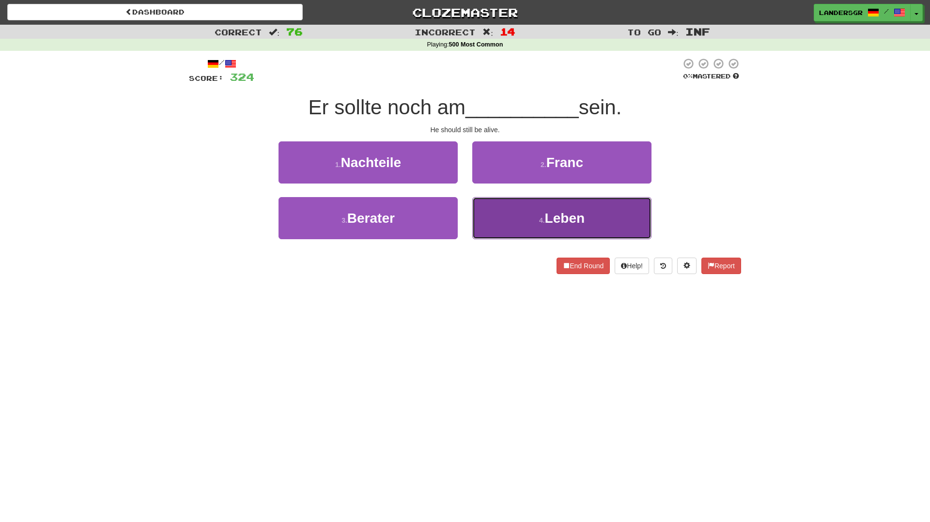
click at [506, 209] on button "4 . Leben" at bounding box center [561, 218] width 179 height 42
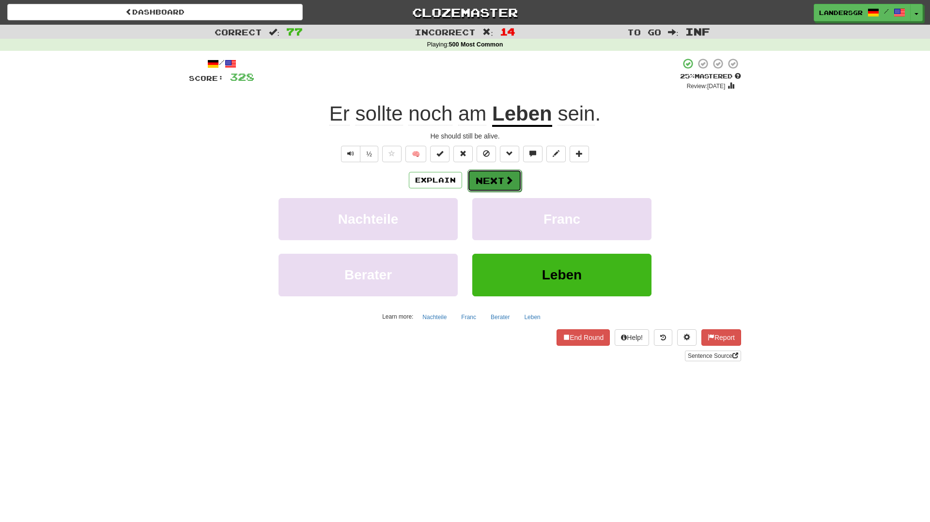
click at [499, 177] on button "Next" at bounding box center [494, 180] width 54 height 22
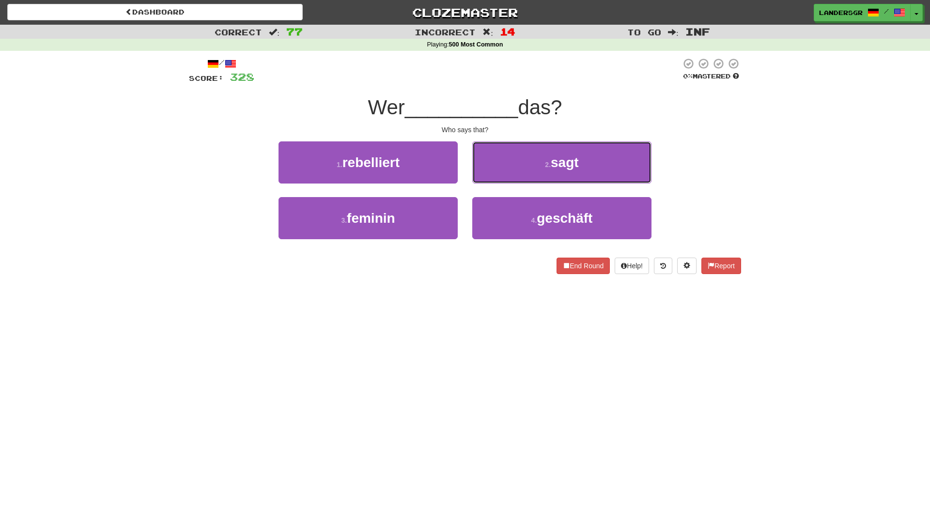
click at [499, 177] on button "2 . sagt" at bounding box center [561, 162] width 179 height 42
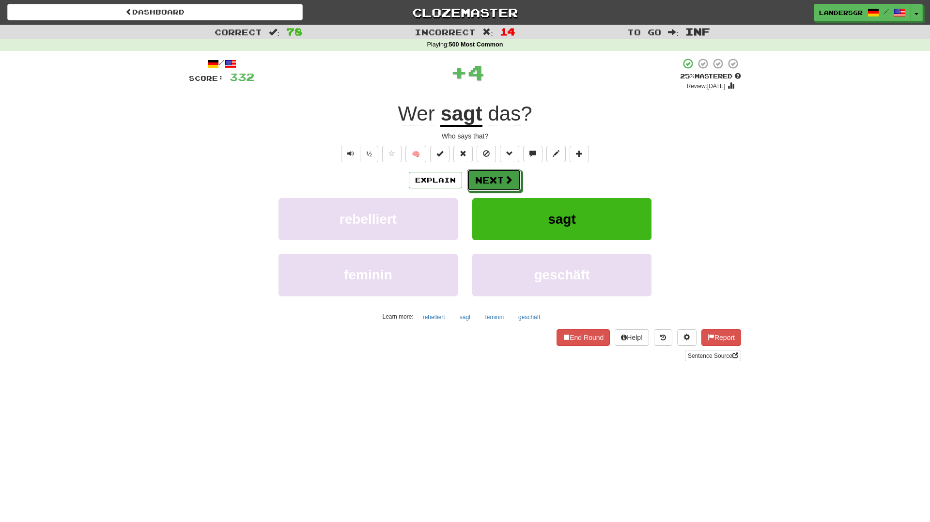
click at [499, 177] on button "Next" at bounding box center [494, 180] width 54 height 22
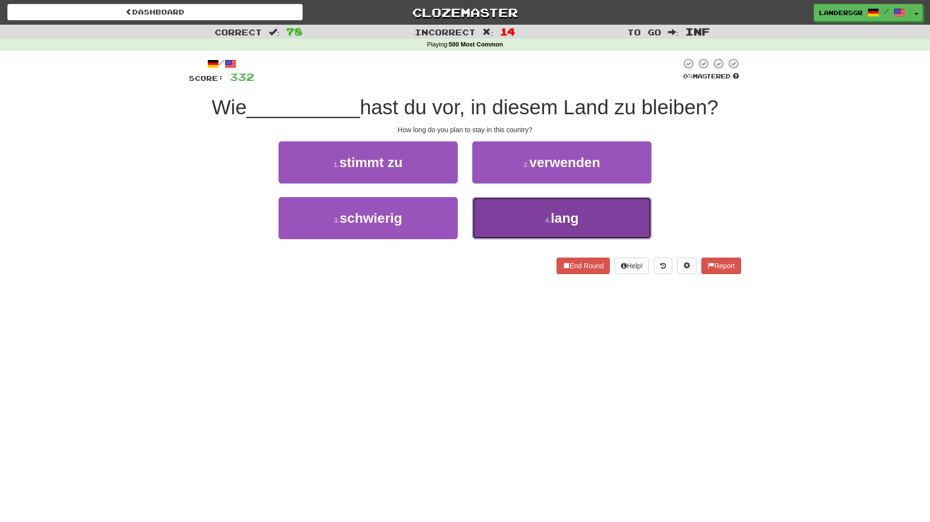
click at [501, 204] on button "4 . lang" at bounding box center [561, 218] width 179 height 42
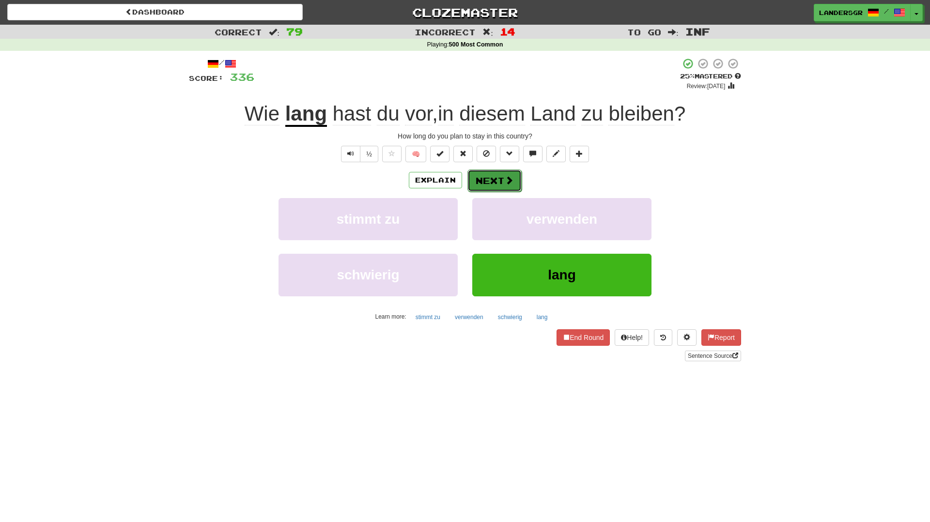
click at [504, 172] on button "Next" at bounding box center [494, 180] width 54 height 22
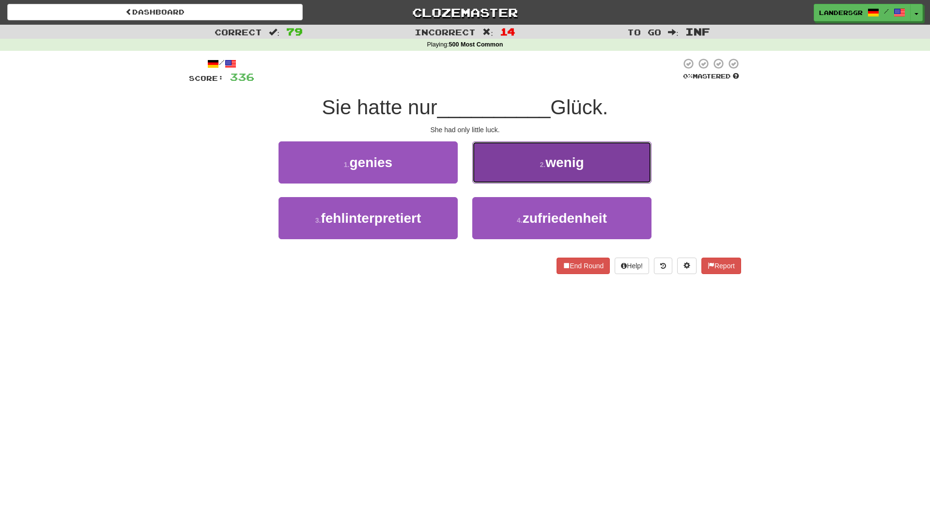
click at [487, 168] on button "2 . wenig" at bounding box center [561, 162] width 179 height 42
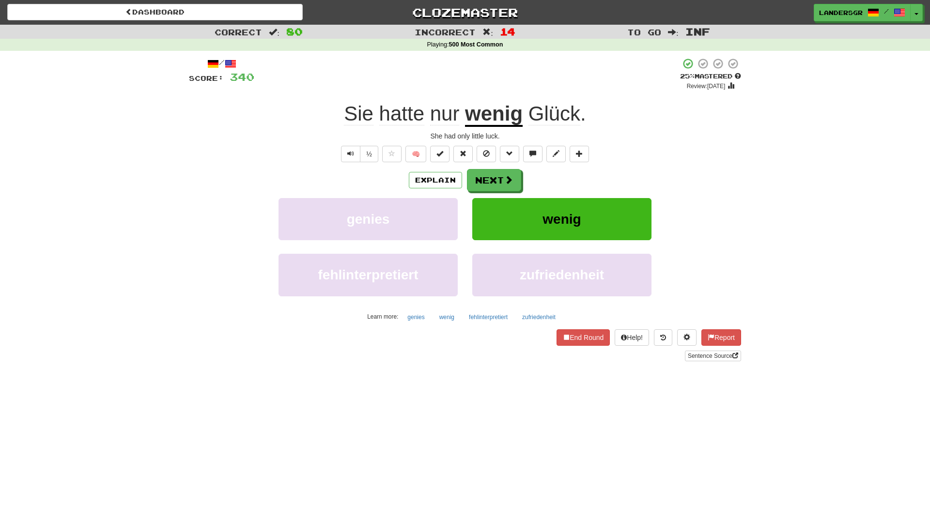
click at [487, 168] on div "/ Score: 340 + 4 25 % Mastered Review: [DATE] Sie hatte nur wenig [PERSON_NAME]…" at bounding box center [465, 210] width 552 height 304
click at [486, 177] on button "Next" at bounding box center [494, 180] width 54 height 22
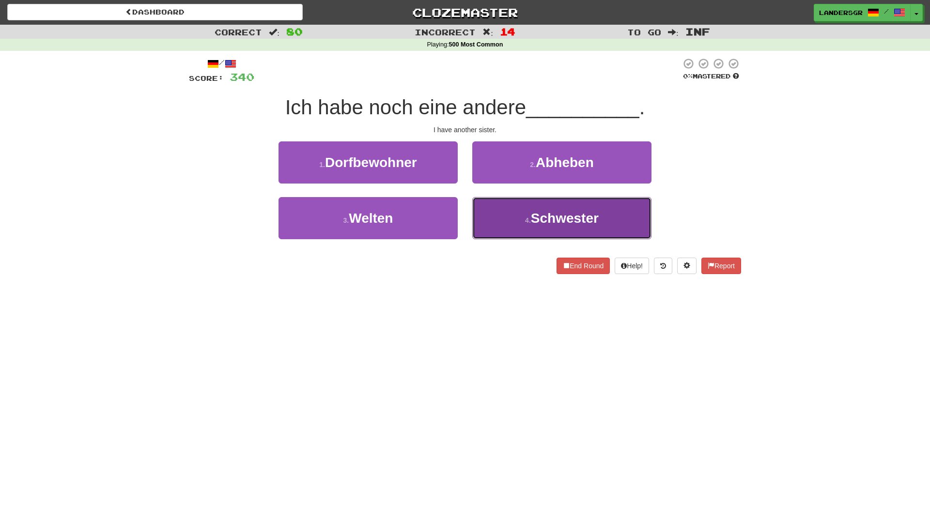
click at [492, 202] on button "4 . Schwester" at bounding box center [561, 218] width 179 height 42
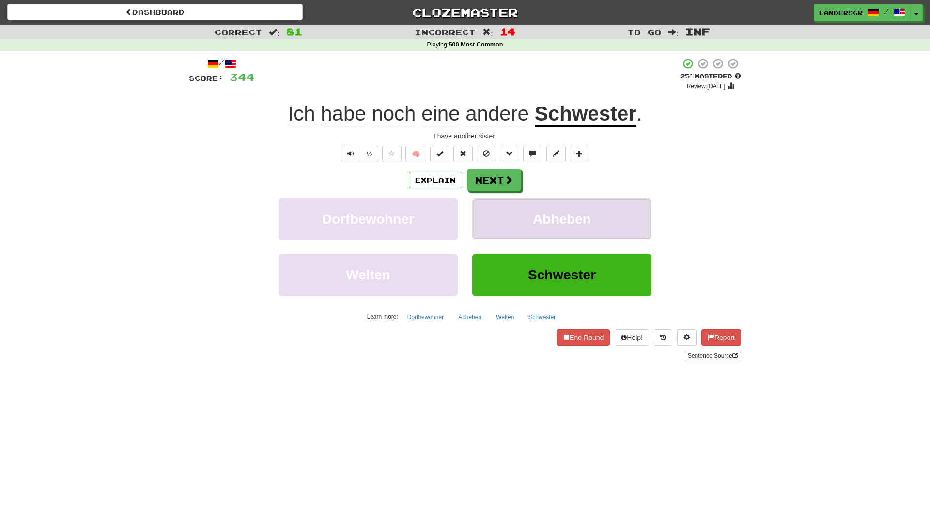
click at [492, 201] on button "Abheben" at bounding box center [561, 219] width 179 height 42
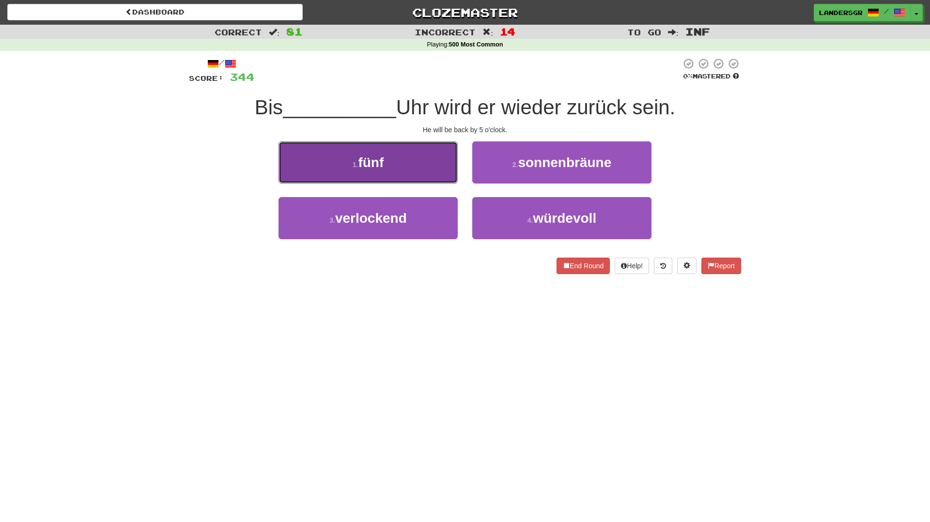
click at [436, 169] on button "1 . fünf" at bounding box center [367, 162] width 179 height 42
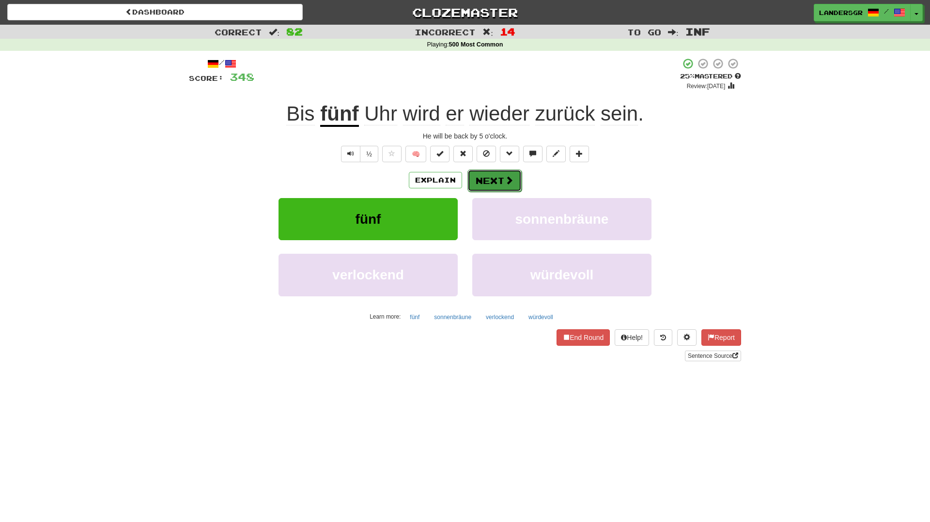
click at [487, 179] on button "Next" at bounding box center [494, 180] width 54 height 22
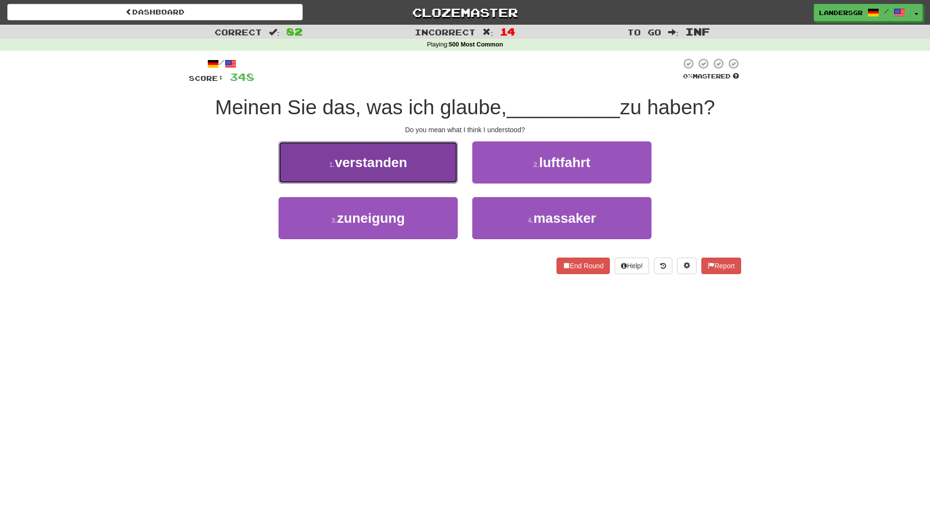
click at [437, 170] on button "1 . verstanden" at bounding box center [367, 162] width 179 height 42
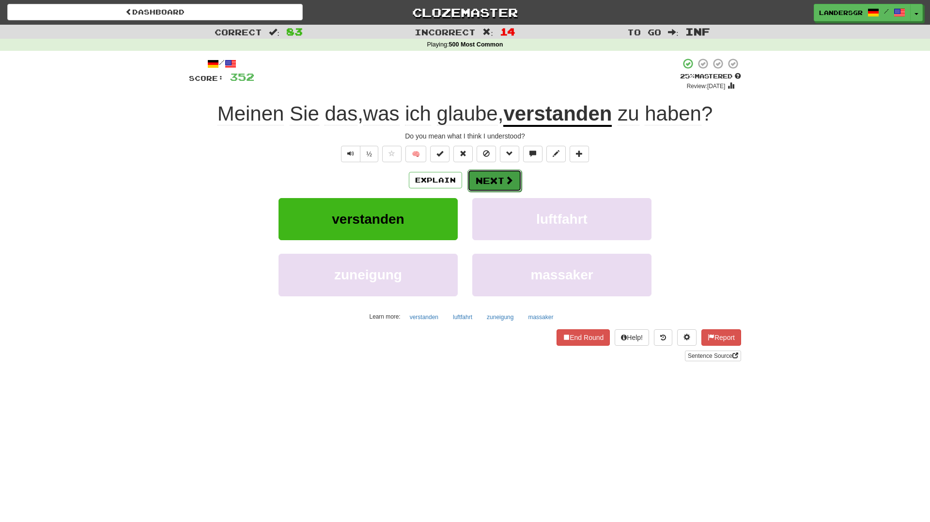
click at [497, 177] on button "Next" at bounding box center [494, 180] width 54 height 22
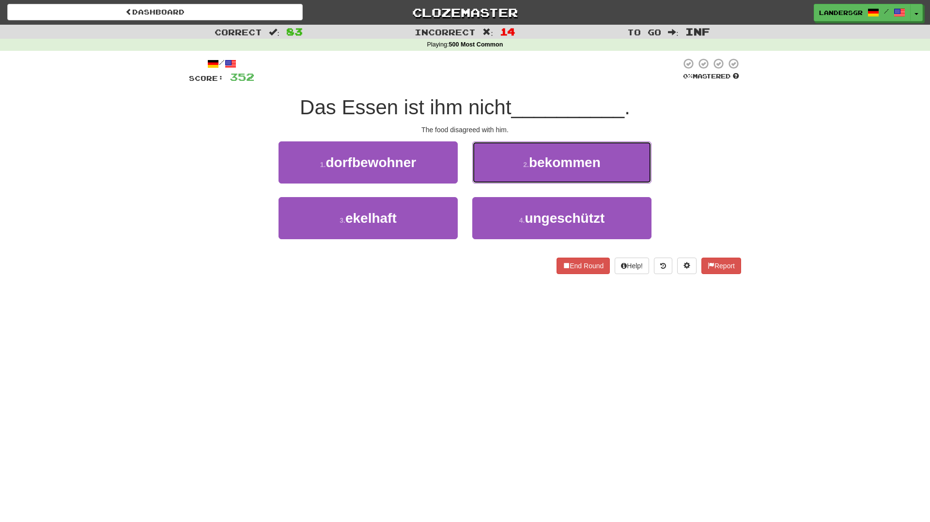
click at [497, 177] on button "2 . bekommen" at bounding box center [561, 162] width 179 height 42
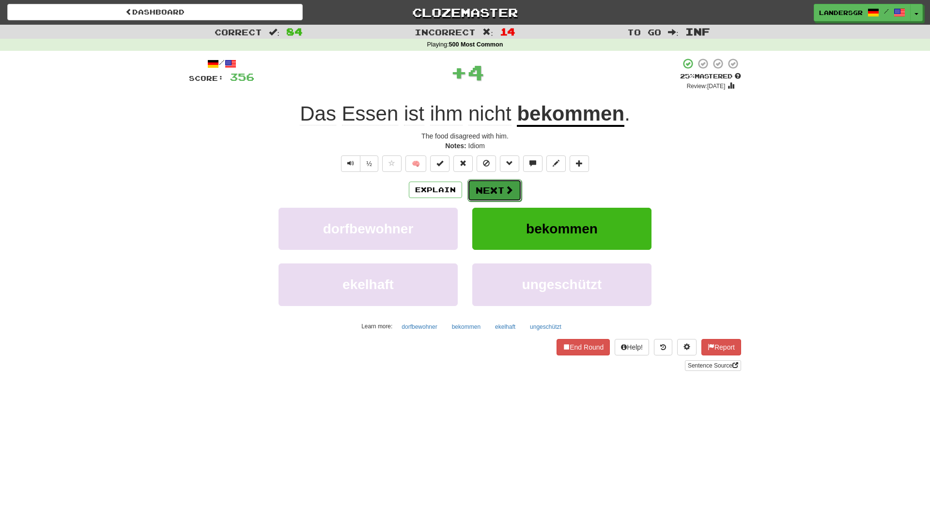
click at [478, 194] on button "Next" at bounding box center [494, 190] width 54 height 22
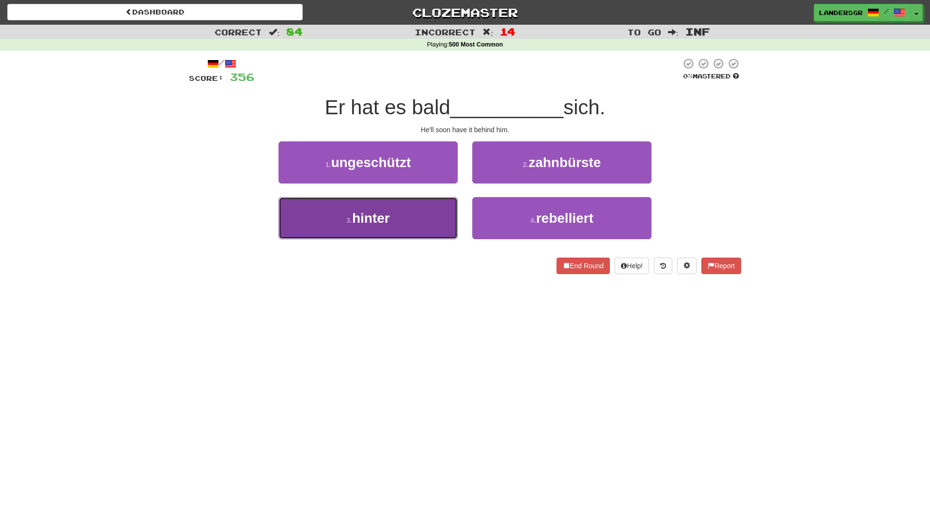
click at [448, 202] on button "3 . hinter" at bounding box center [367, 218] width 179 height 42
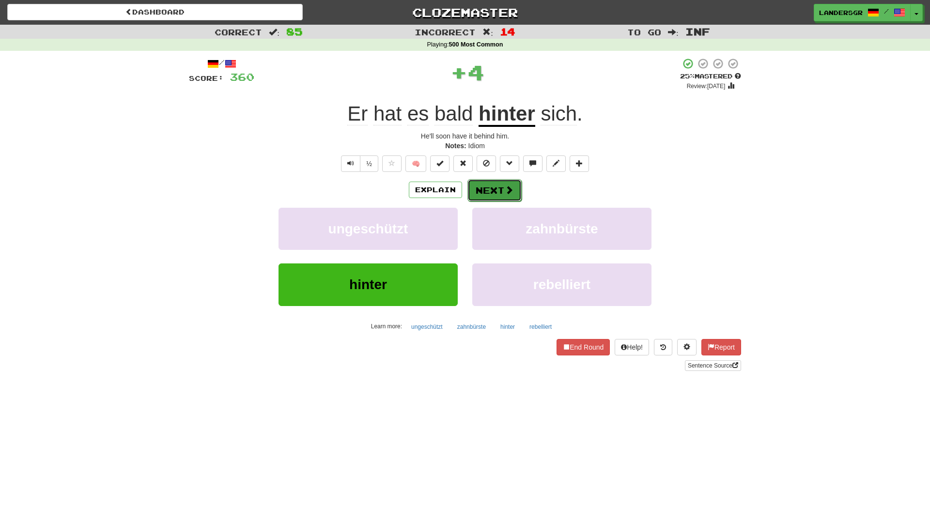
click at [483, 183] on button "Next" at bounding box center [494, 190] width 54 height 22
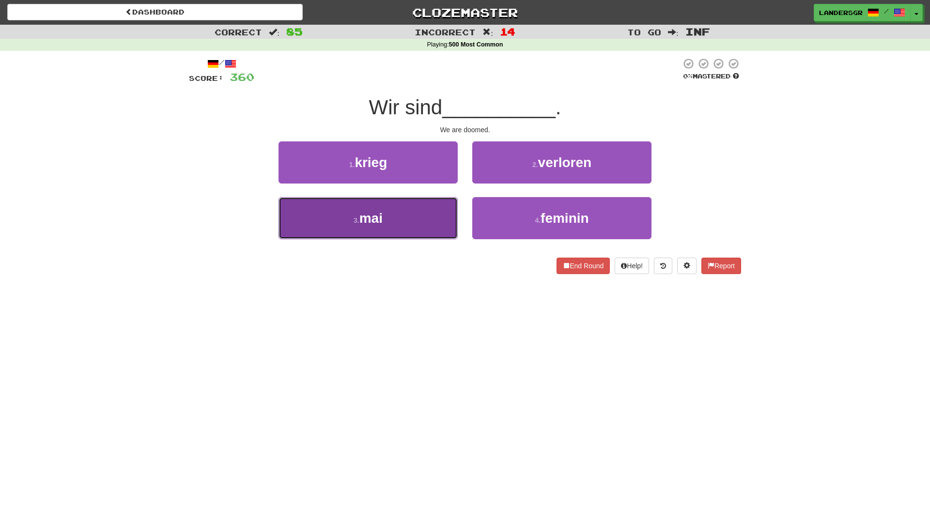
click at [404, 225] on button "3 . mai" at bounding box center [367, 218] width 179 height 42
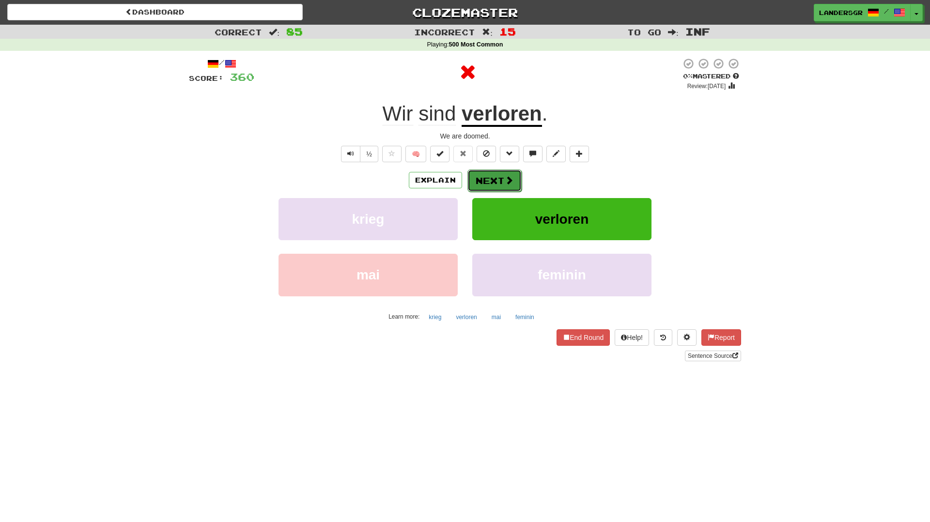
click at [481, 175] on button "Next" at bounding box center [494, 180] width 54 height 22
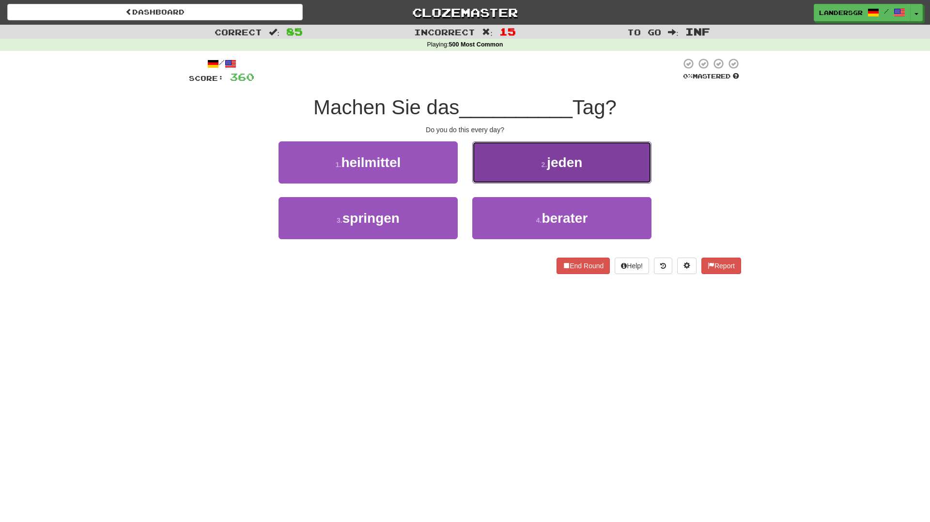
click at [482, 173] on button "2 . jeden" at bounding box center [561, 162] width 179 height 42
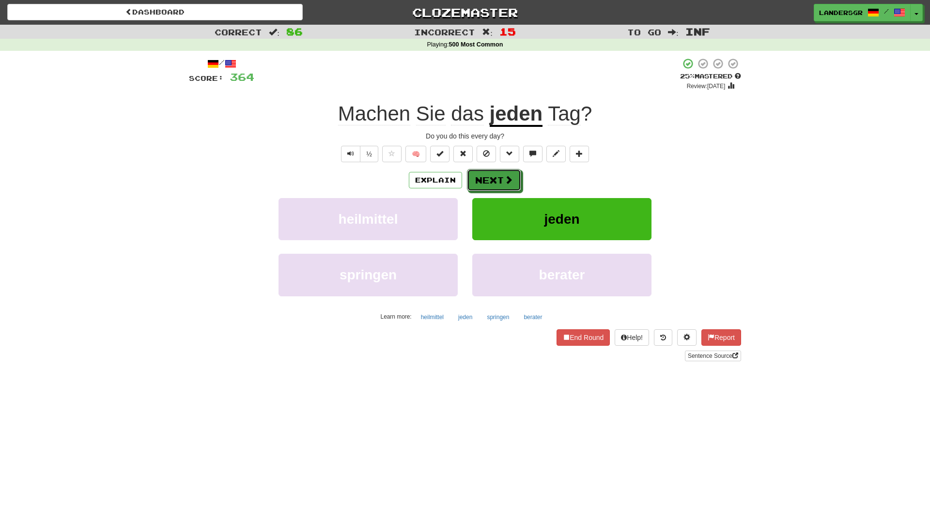
click at [482, 173] on button "Next" at bounding box center [494, 180] width 54 height 22
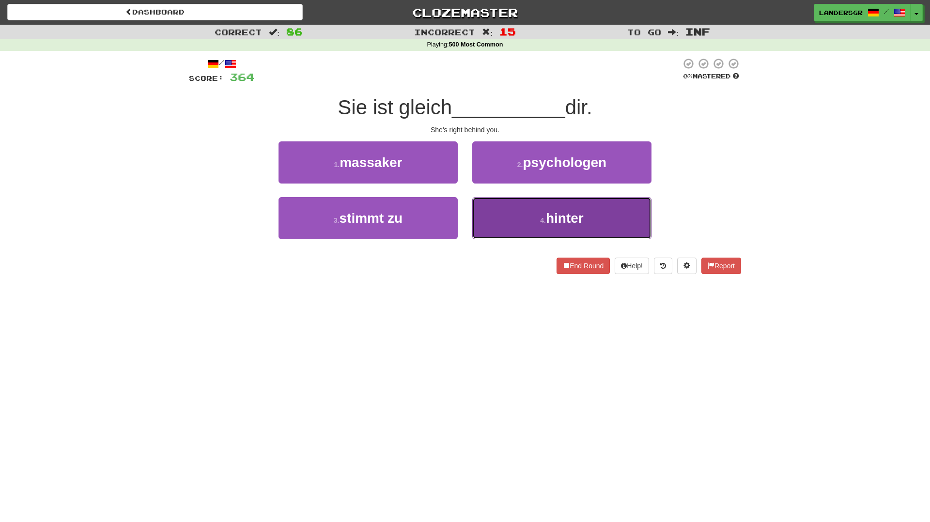
click at [502, 206] on button "4 . hinter" at bounding box center [561, 218] width 179 height 42
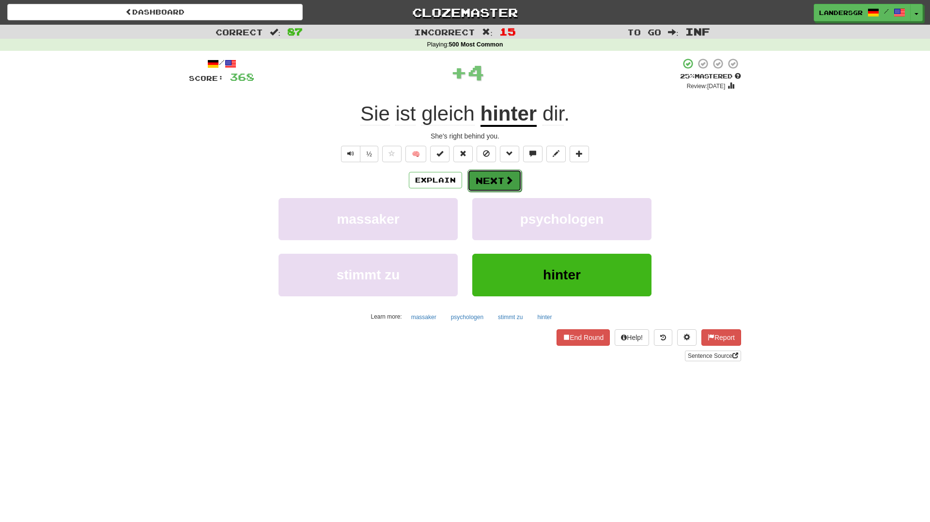
click at [497, 179] on button "Next" at bounding box center [494, 180] width 54 height 22
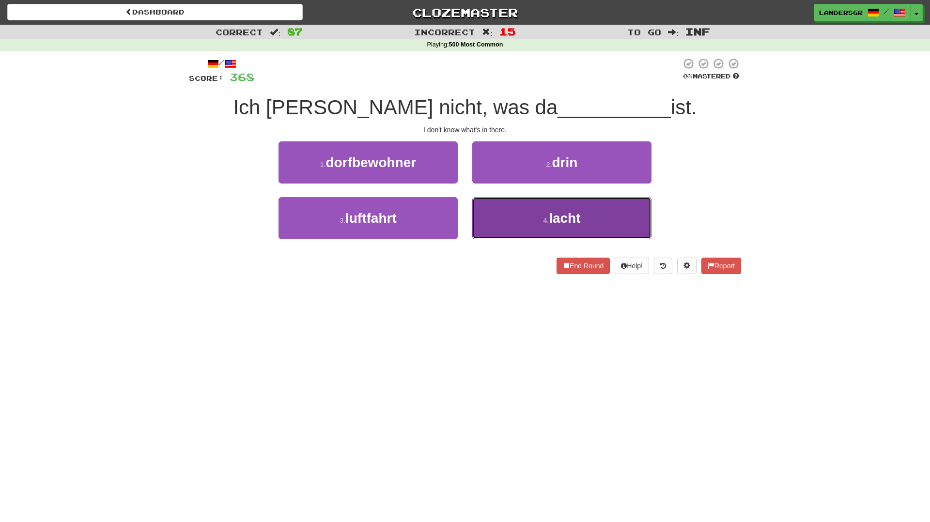
click at [497, 206] on button "4 . lacht" at bounding box center [561, 218] width 179 height 42
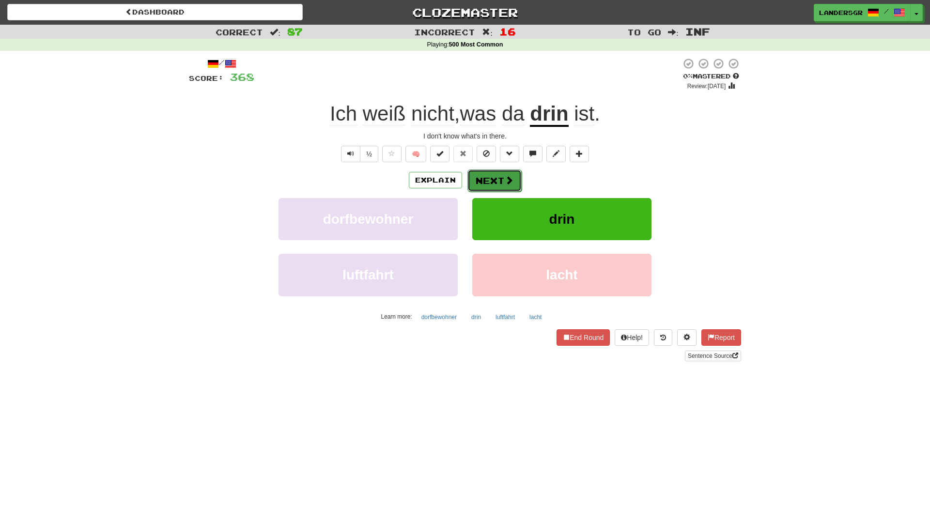
click at [484, 186] on button "Next" at bounding box center [494, 180] width 54 height 22
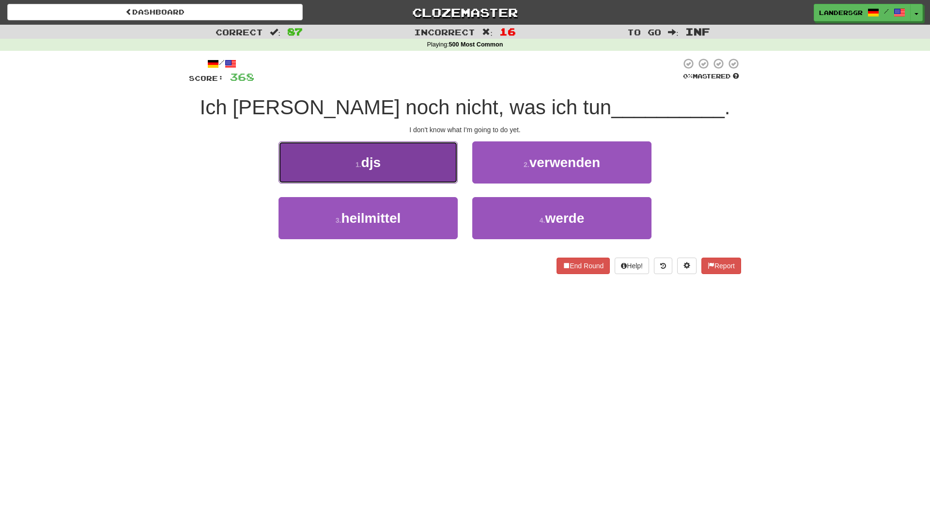
click at [450, 173] on button "1 . djs" at bounding box center [367, 162] width 179 height 42
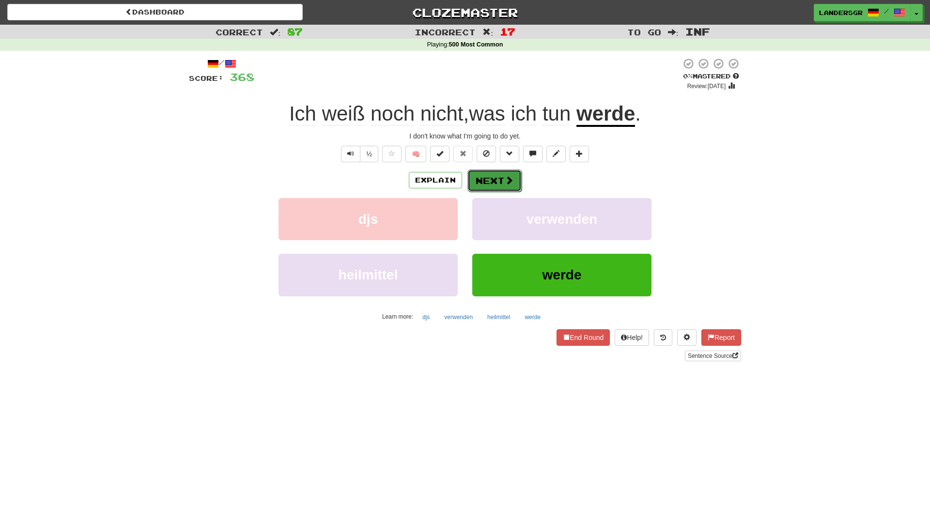
click at [483, 174] on button "Next" at bounding box center [494, 180] width 54 height 22
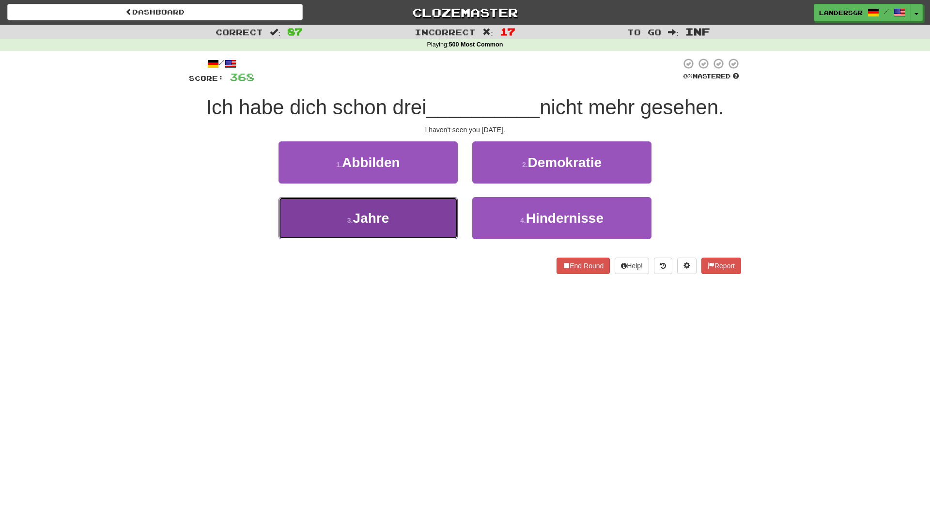
click at [443, 204] on button "3 . Jahre" at bounding box center [367, 218] width 179 height 42
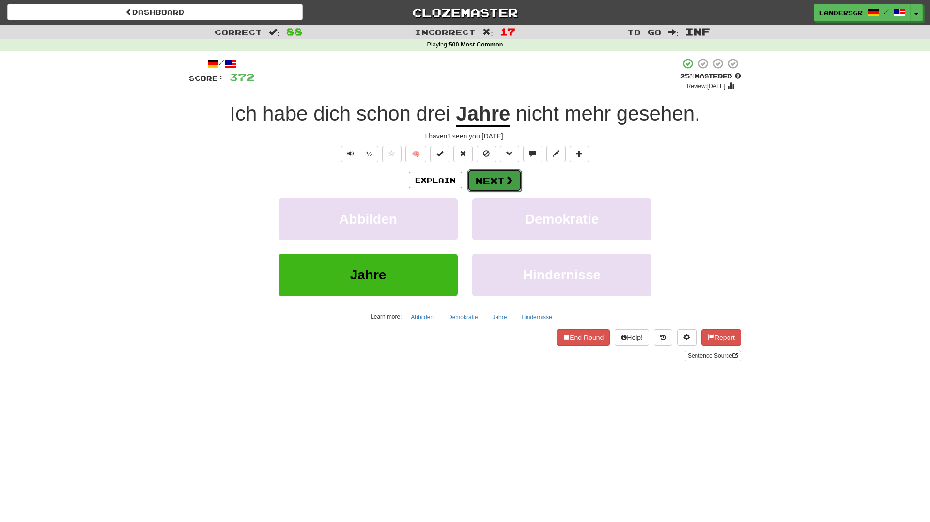
click at [482, 183] on button "Next" at bounding box center [494, 180] width 54 height 22
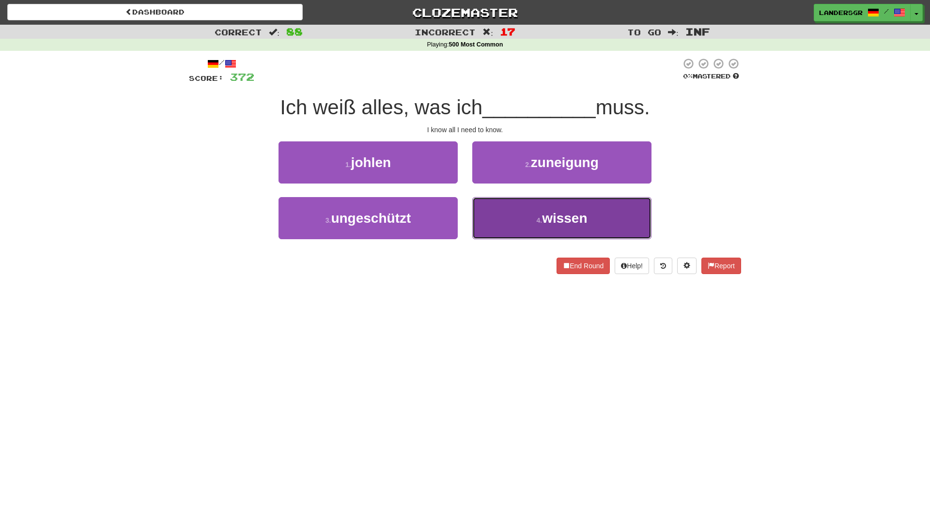
click at [497, 209] on button "4 . wissen" at bounding box center [561, 218] width 179 height 42
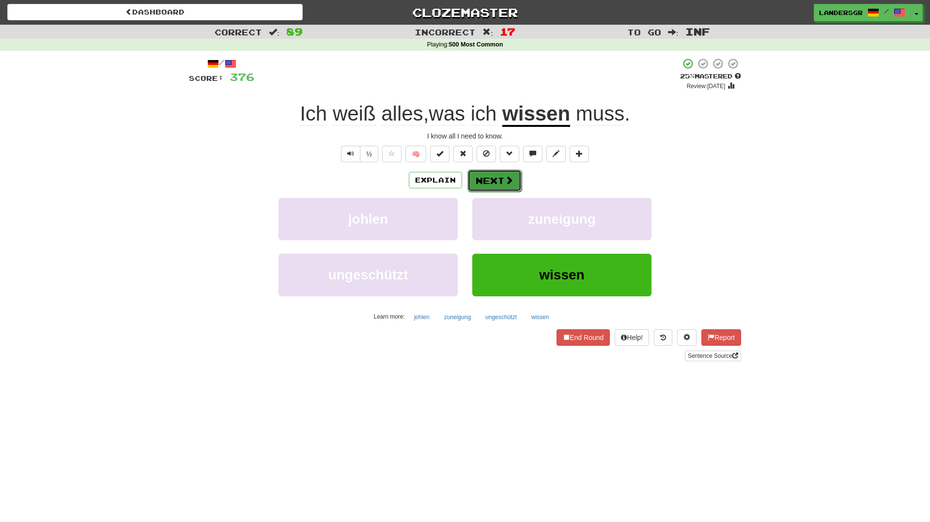
click at [491, 184] on button "Next" at bounding box center [494, 180] width 54 height 22
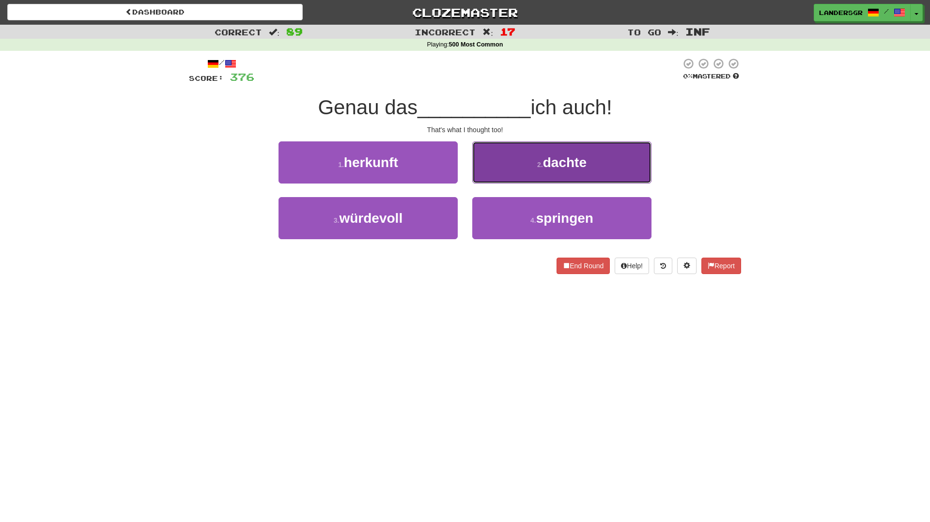
click at [494, 178] on button "2 . dachte" at bounding box center [561, 162] width 179 height 42
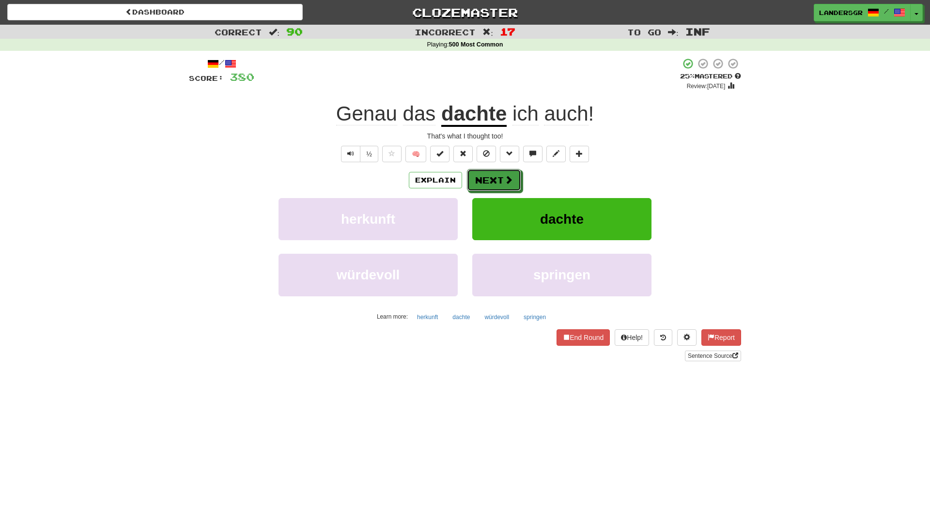
click at [494, 178] on button "Next" at bounding box center [494, 180] width 54 height 22
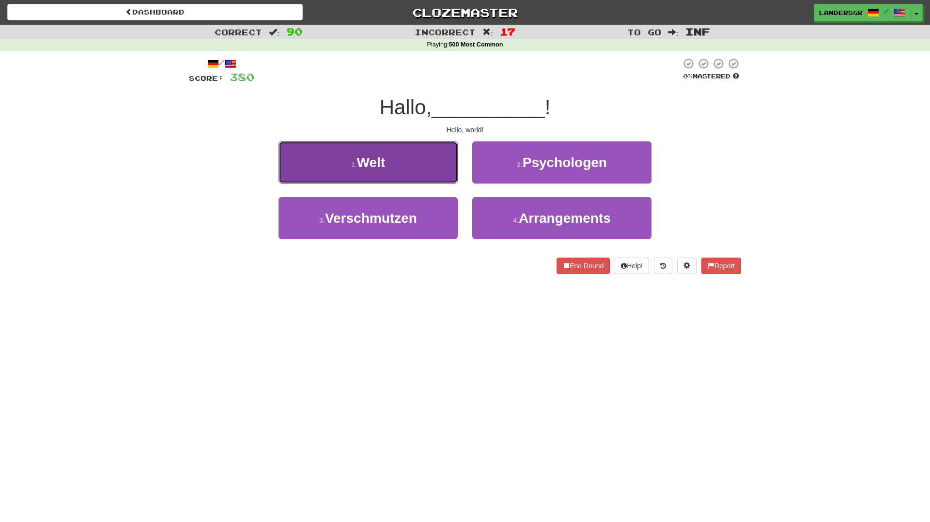
click at [431, 171] on button "1 . Welt" at bounding box center [367, 162] width 179 height 42
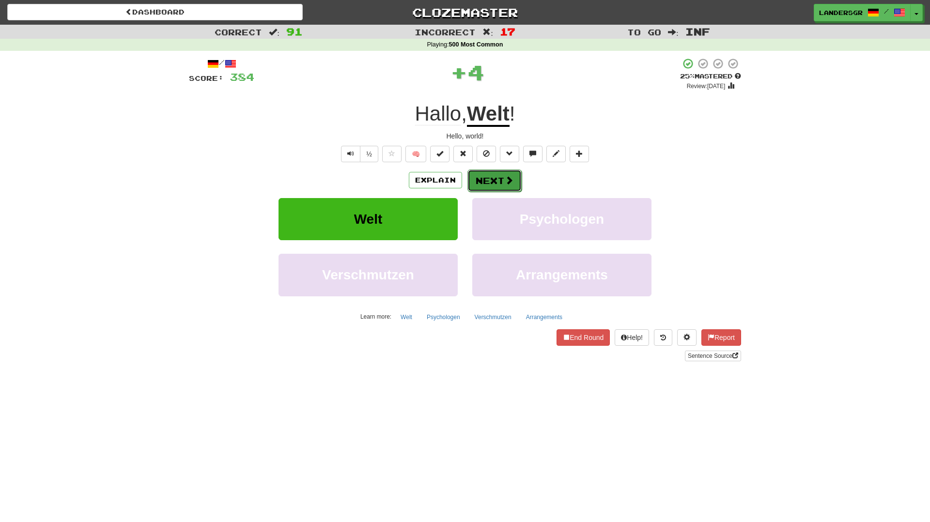
click at [476, 177] on button "Next" at bounding box center [494, 180] width 54 height 22
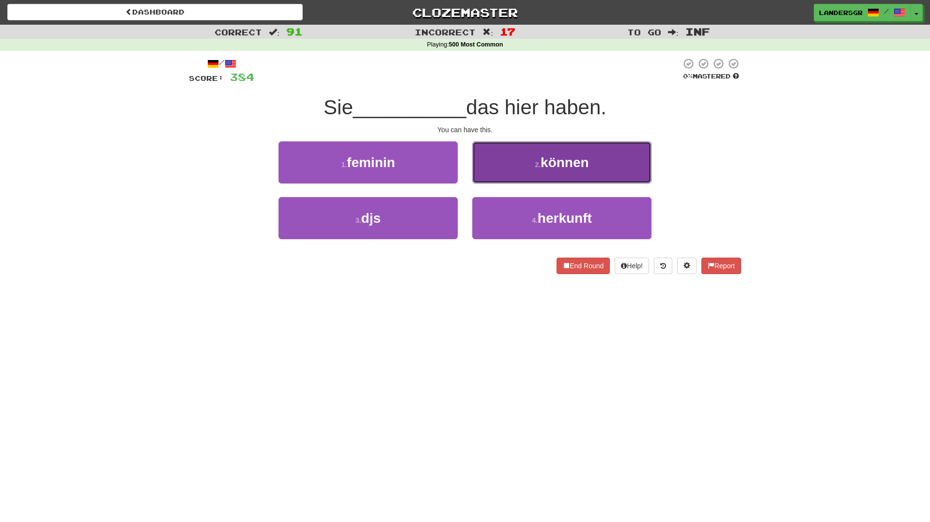
click at [476, 172] on button "2 . können" at bounding box center [561, 162] width 179 height 42
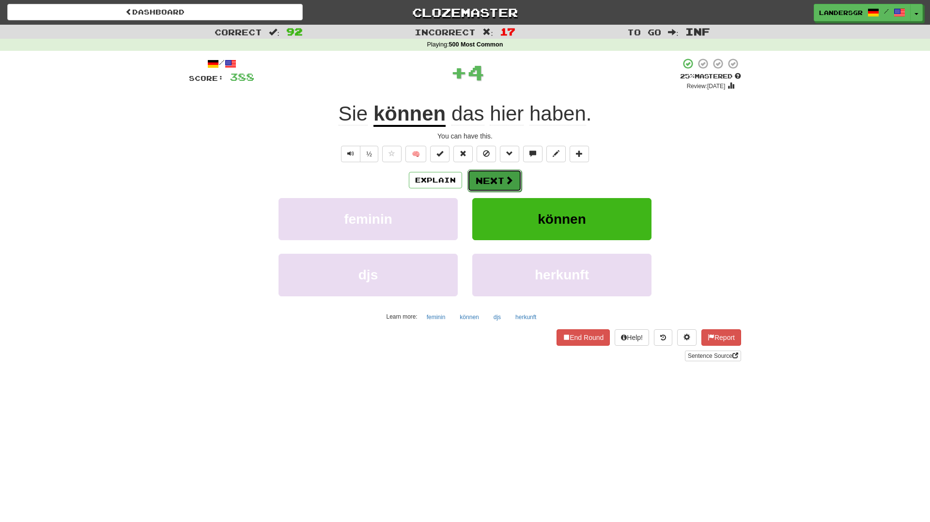
click at [481, 178] on button "Next" at bounding box center [494, 180] width 54 height 22
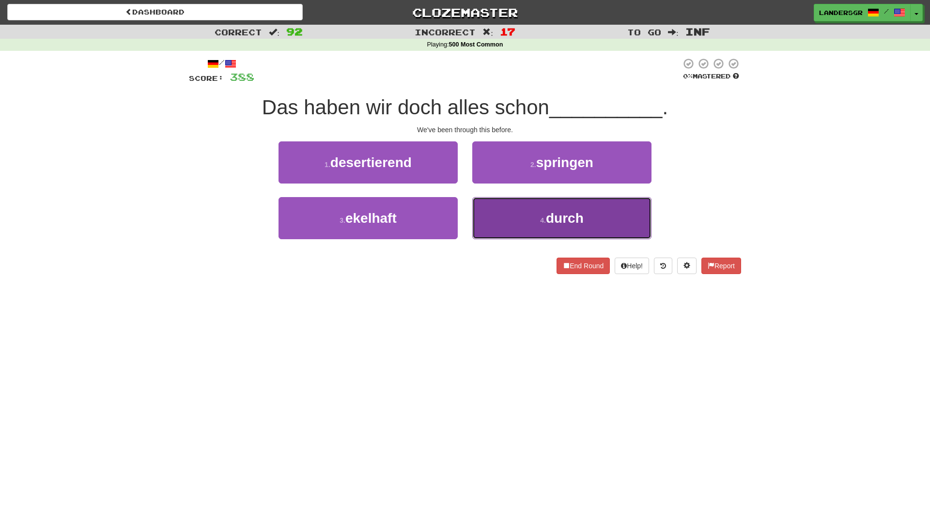
click at [486, 208] on button "4 . durch" at bounding box center [561, 218] width 179 height 42
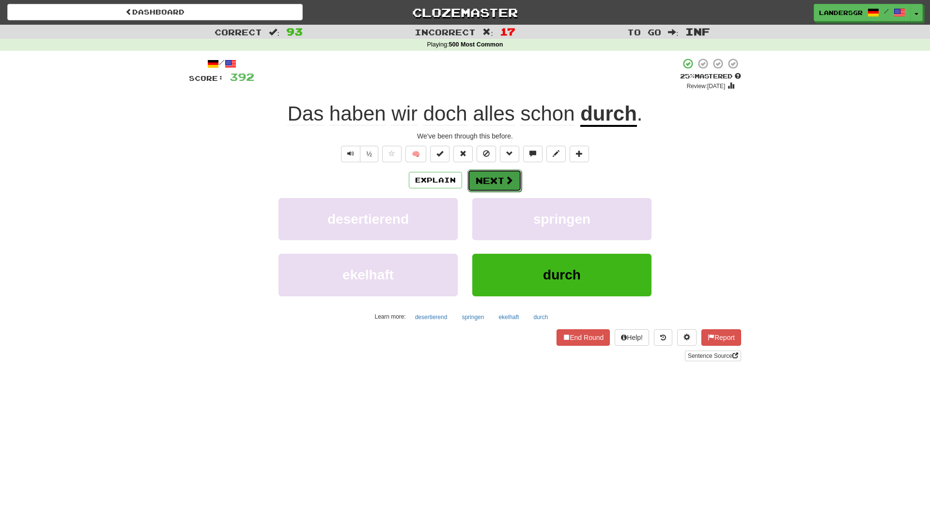
click at [494, 183] on button "Next" at bounding box center [494, 180] width 54 height 22
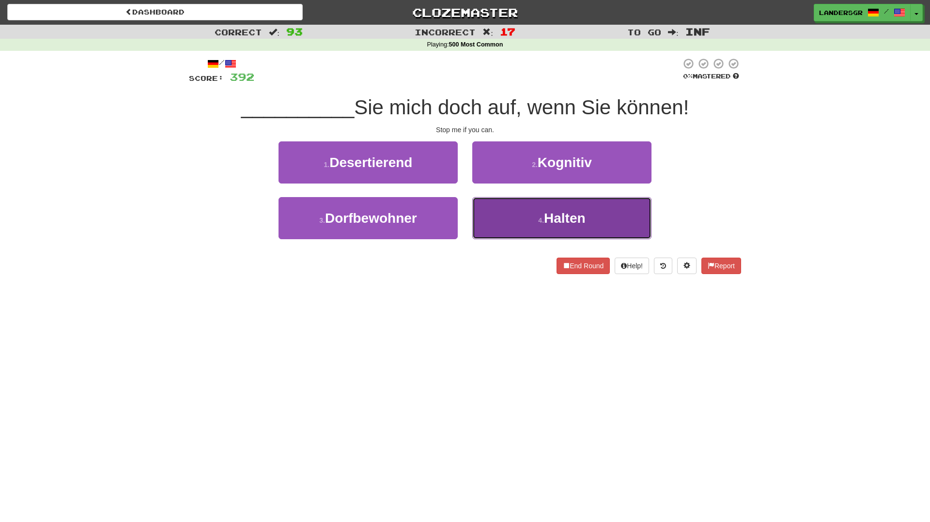
click at [507, 206] on button "4 . [GEOGRAPHIC_DATA]" at bounding box center [561, 218] width 179 height 42
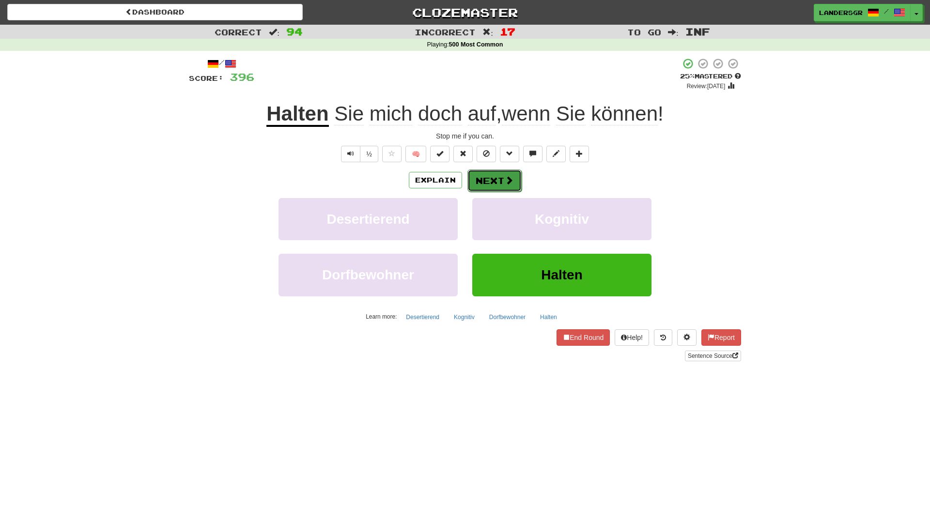
click at [496, 179] on button "Next" at bounding box center [494, 180] width 54 height 22
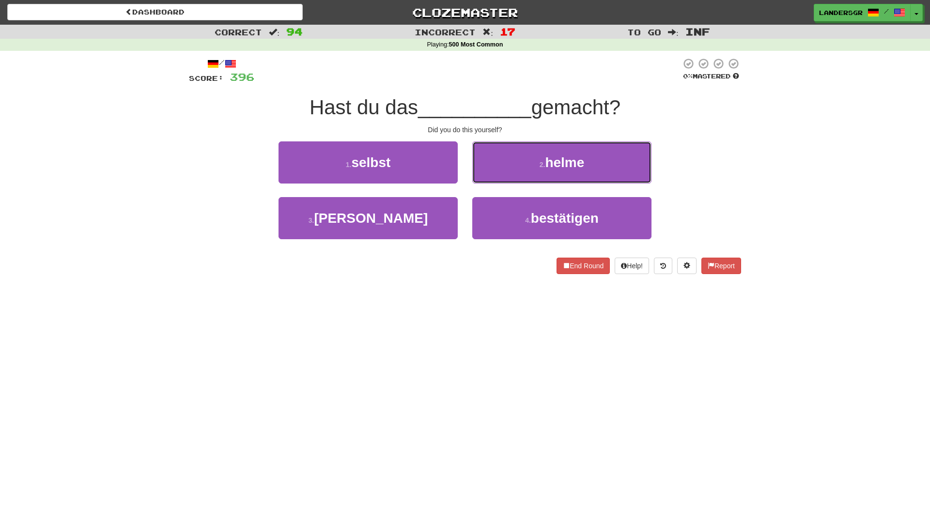
click at [496, 179] on button "2 . [GEOGRAPHIC_DATA]" at bounding box center [561, 162] width 179 height 42
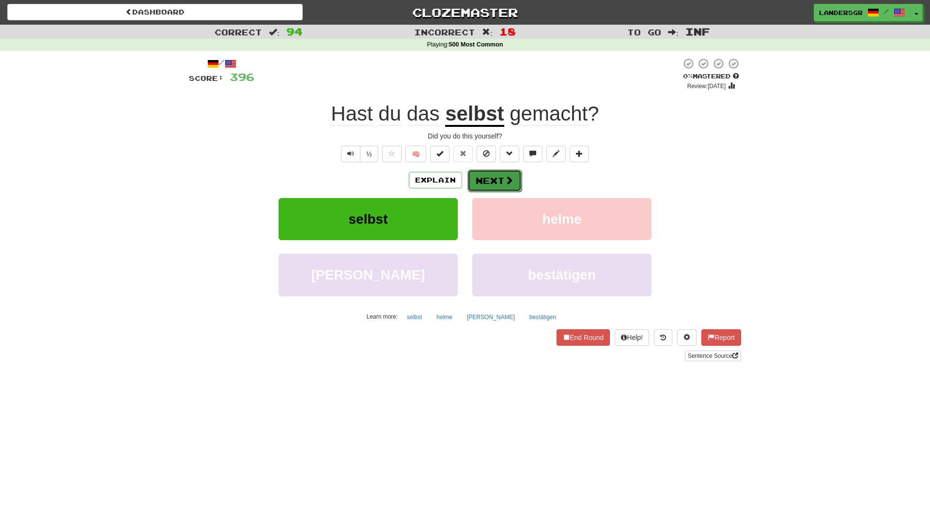
click at [496, 179] on button "Next" at bounding box center [494, 180] width 54 height 22
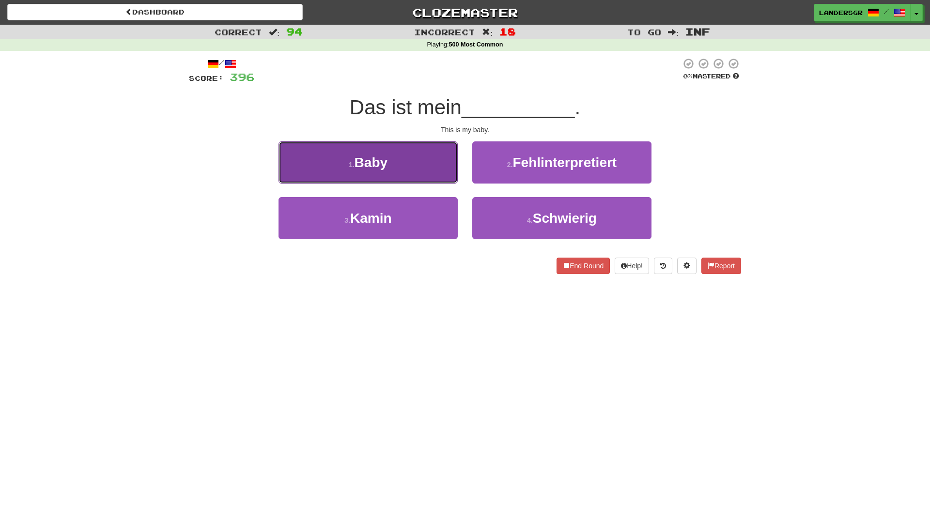
click at [441, 183] on button "1 . Baby" at bounding box center [367, 162] width 179 height 42
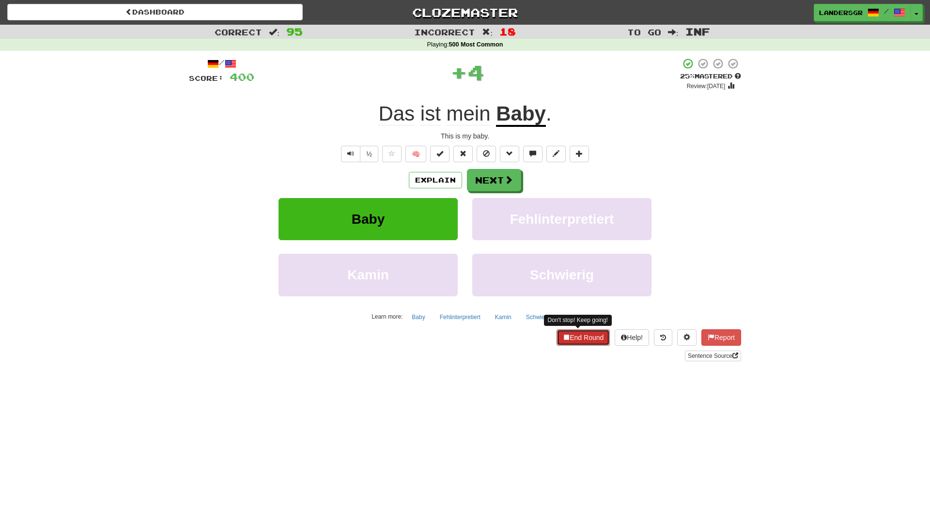
click at [582, 332] on button "End Round" at bounding box center [582, 337] width 53 height 16
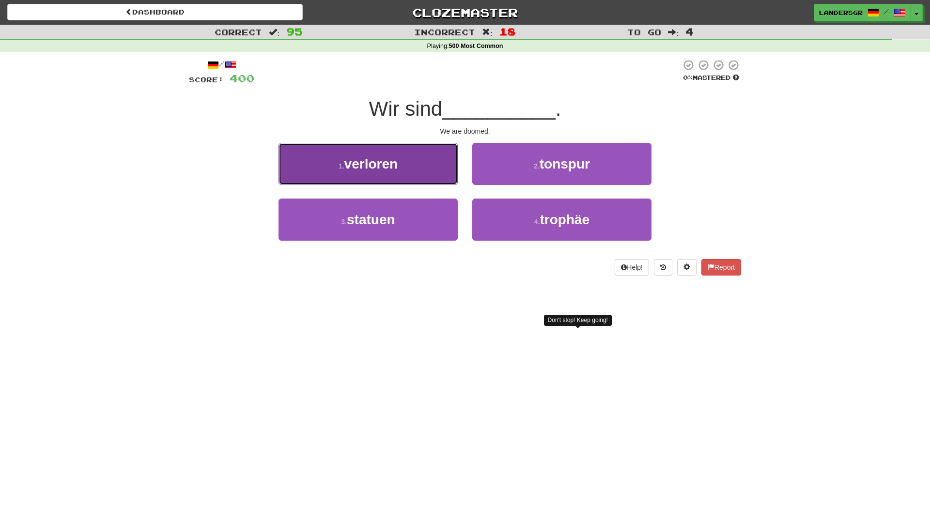
click at [435, 174] on button "1 . verloren" at bounding box center [367, 164] width 179 height 42
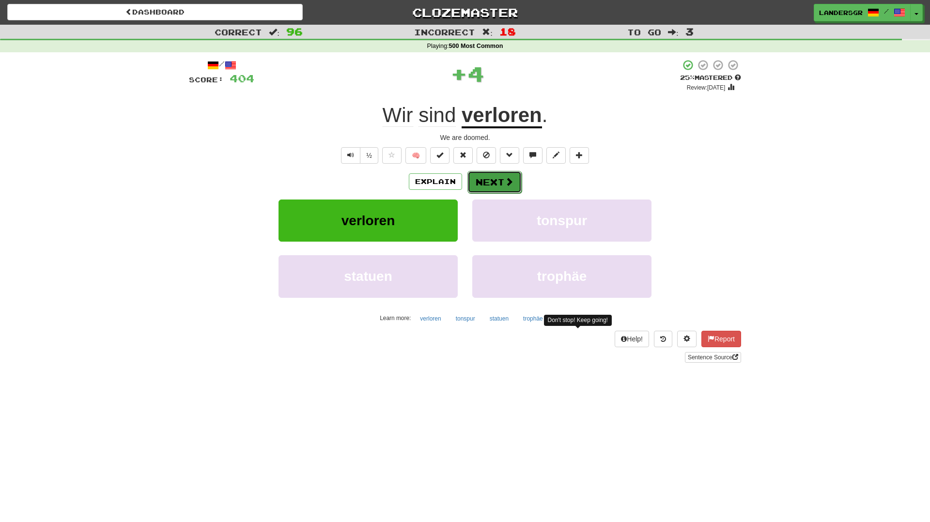
click at [472, 177] on button "Next" at bounding box center [494, 182] width 54 height 22
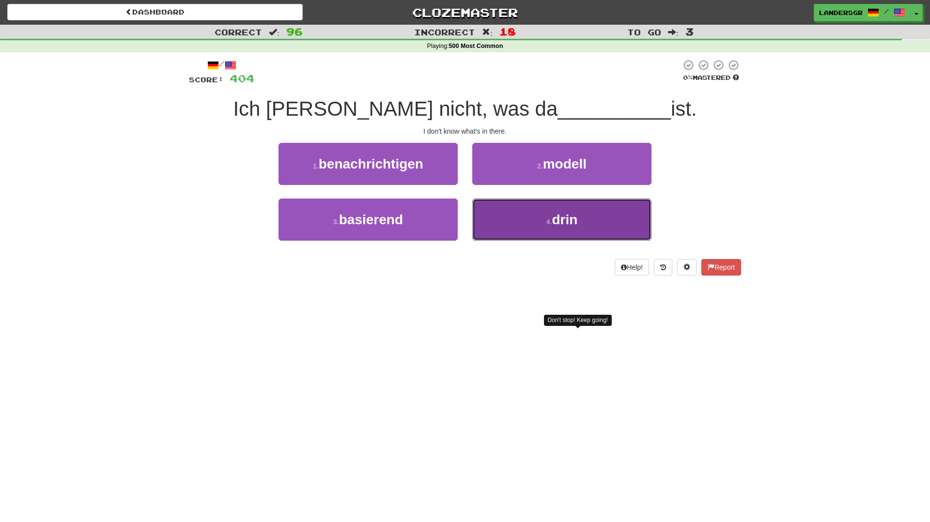
click at [482, 207] on button "4 . drin" at bounding box center [561, 220] width 179 height 42
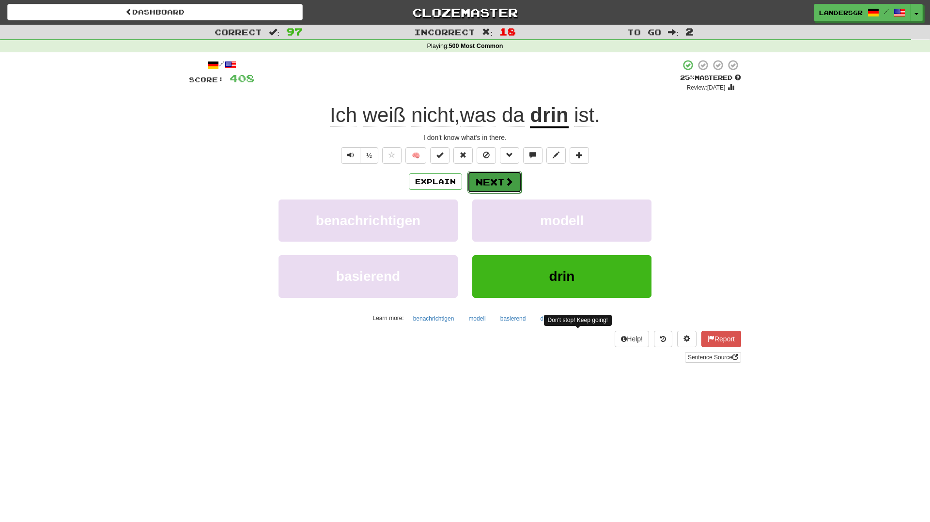
click at [471, 182] on button "Next" at bounding box center [494, 182] width 54 height 22
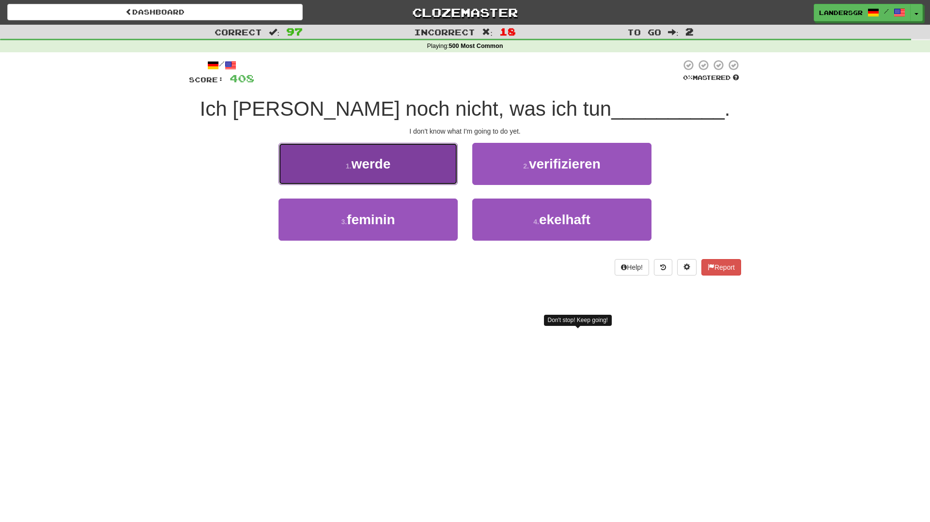
click at [434, 173] on button "1 . werde" at bounding box center [367, 164] width 179 height 42
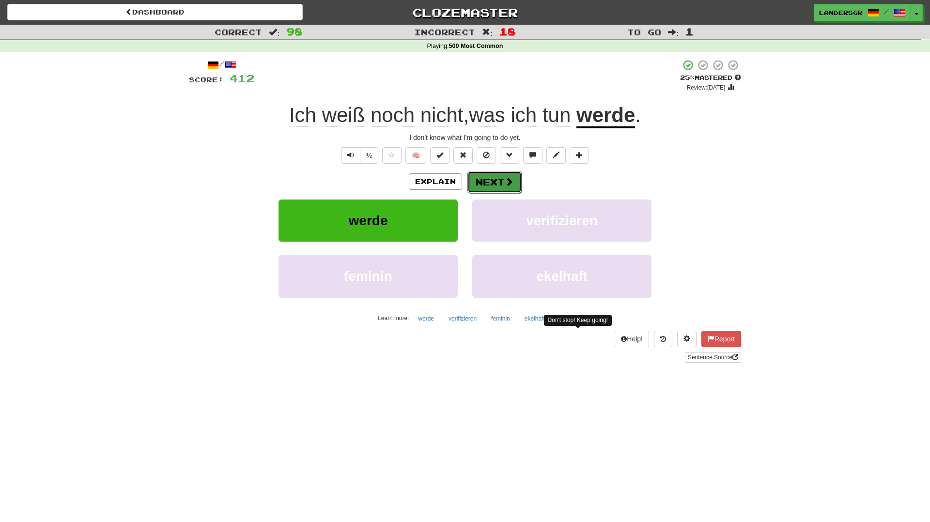
click at [490, 186] on button "Next" at bounding box center [494, 182] width 54 height 22
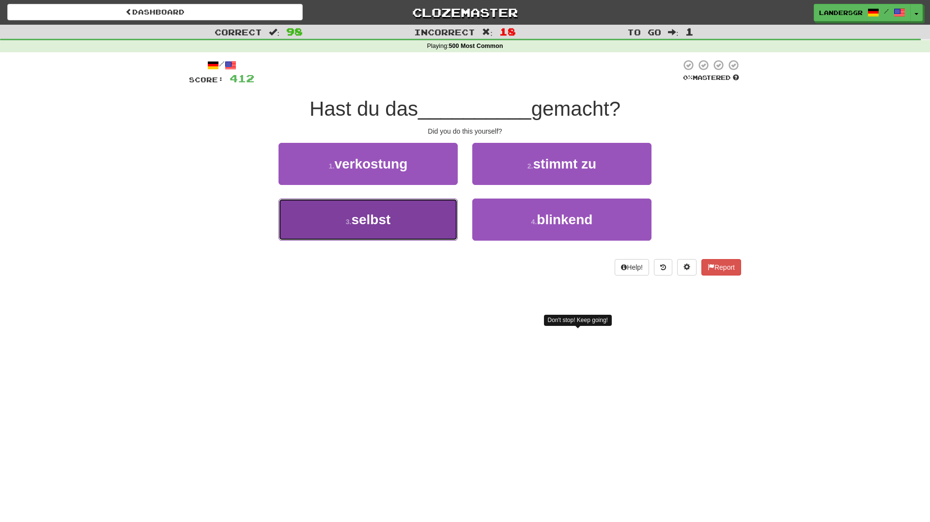
click at [444, 206] on button "3 . selbst" at bounding box center [367, 220] width 179 height 42
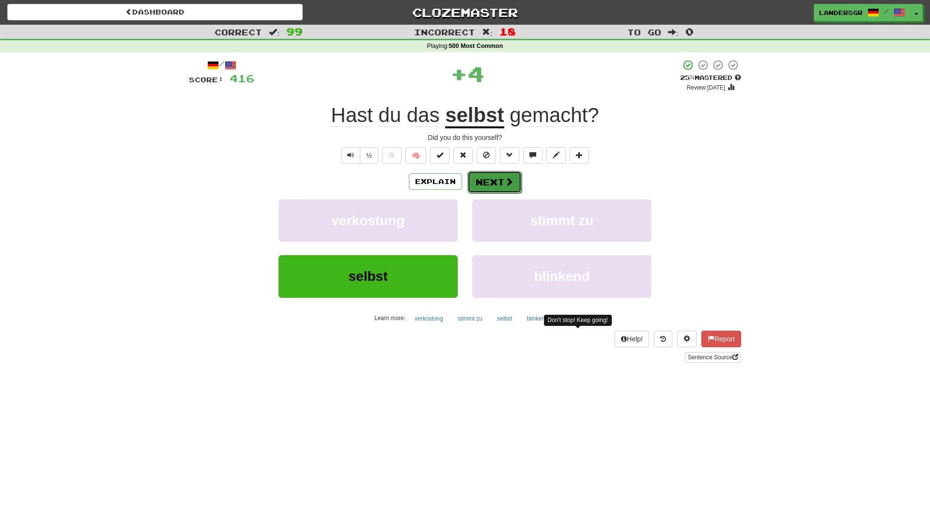
click at [479, 188] on button "Next" at bounding box center [494, 182] width 54 height 22
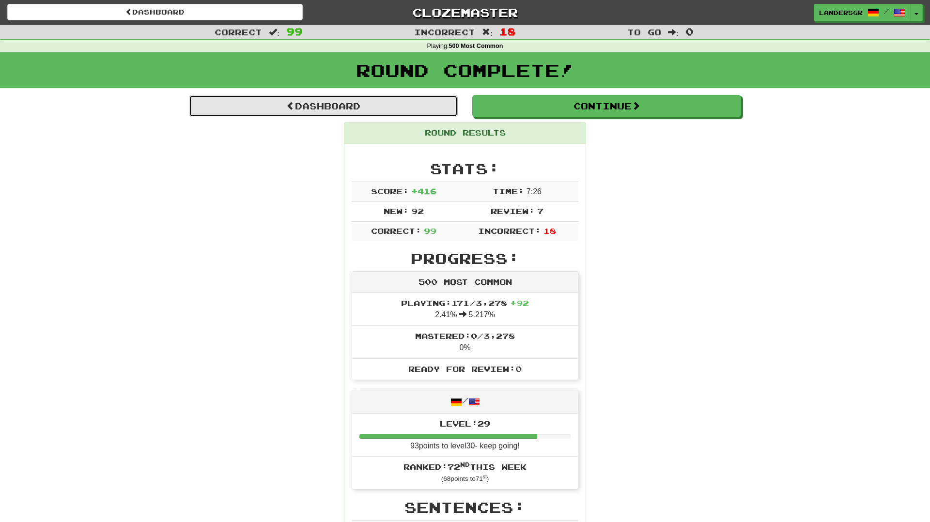
click at [384, 111] on link "Dashboard" at bounding box center [323, 106] width 269 height 22
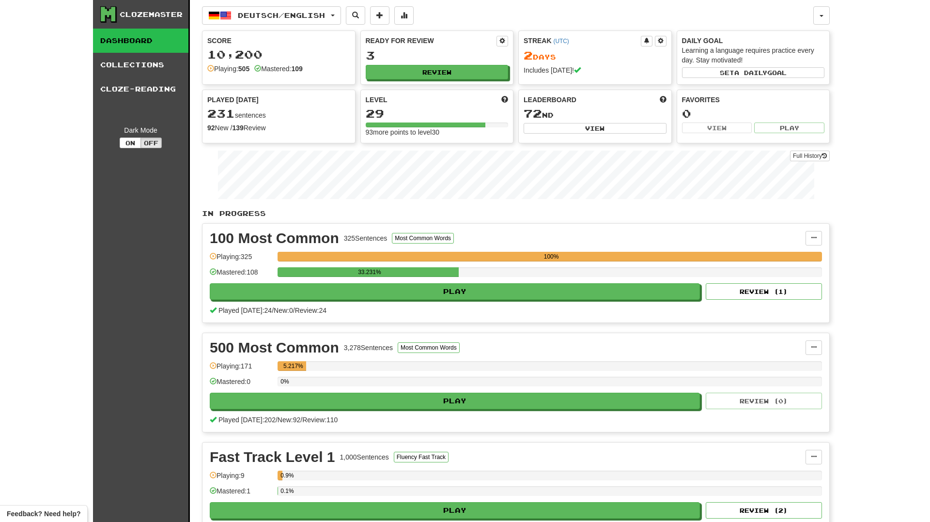
click at [546, 235] on div "100 Most Common 325 Sentences Most Common Words" at bounding box center [508, 238] width 596 height 15
